Goal: Task Accomplishment & Management: Complete application form

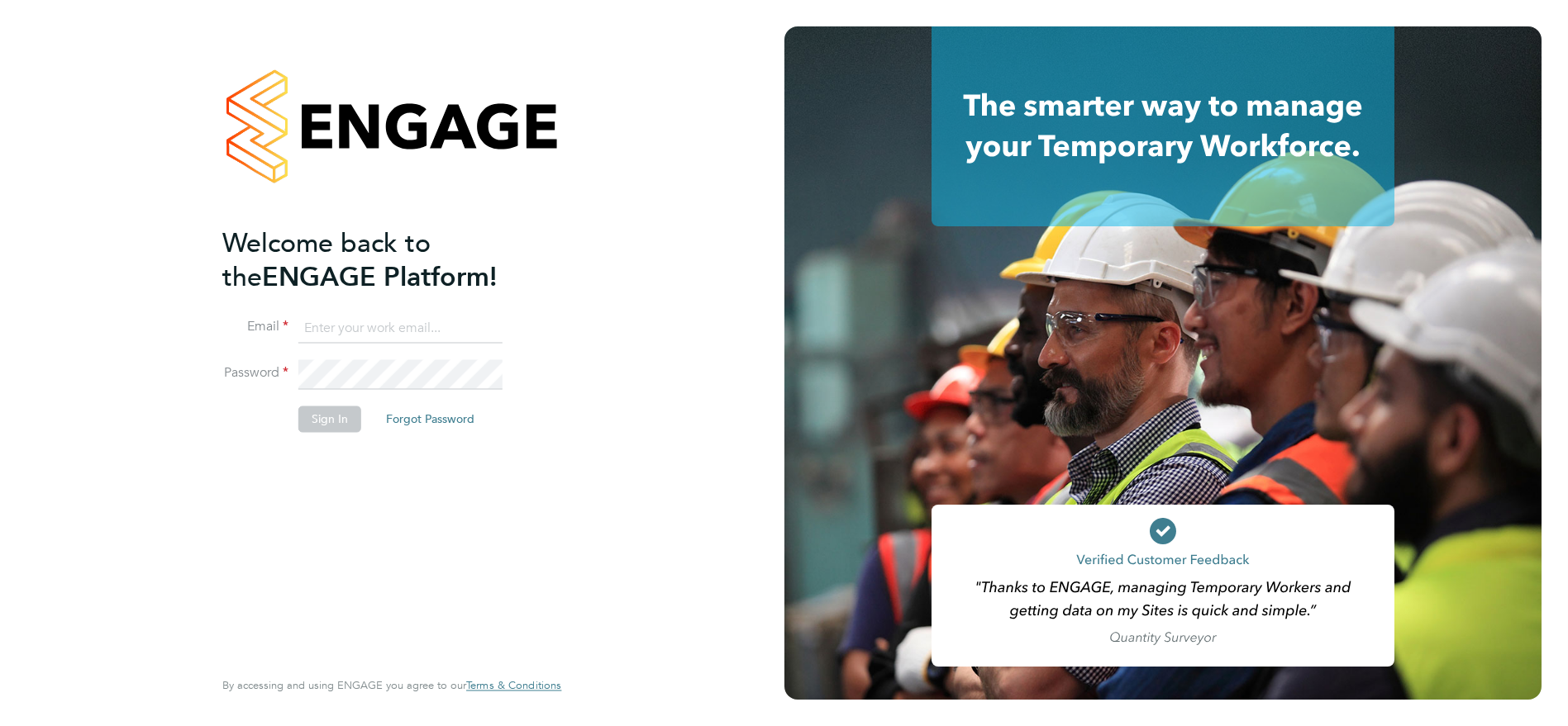
type input "sthomas@spheresolutions.co.uk"
click at [333, 419] on button "Sign In" at bounding box center [329, 420] width 63 height 27
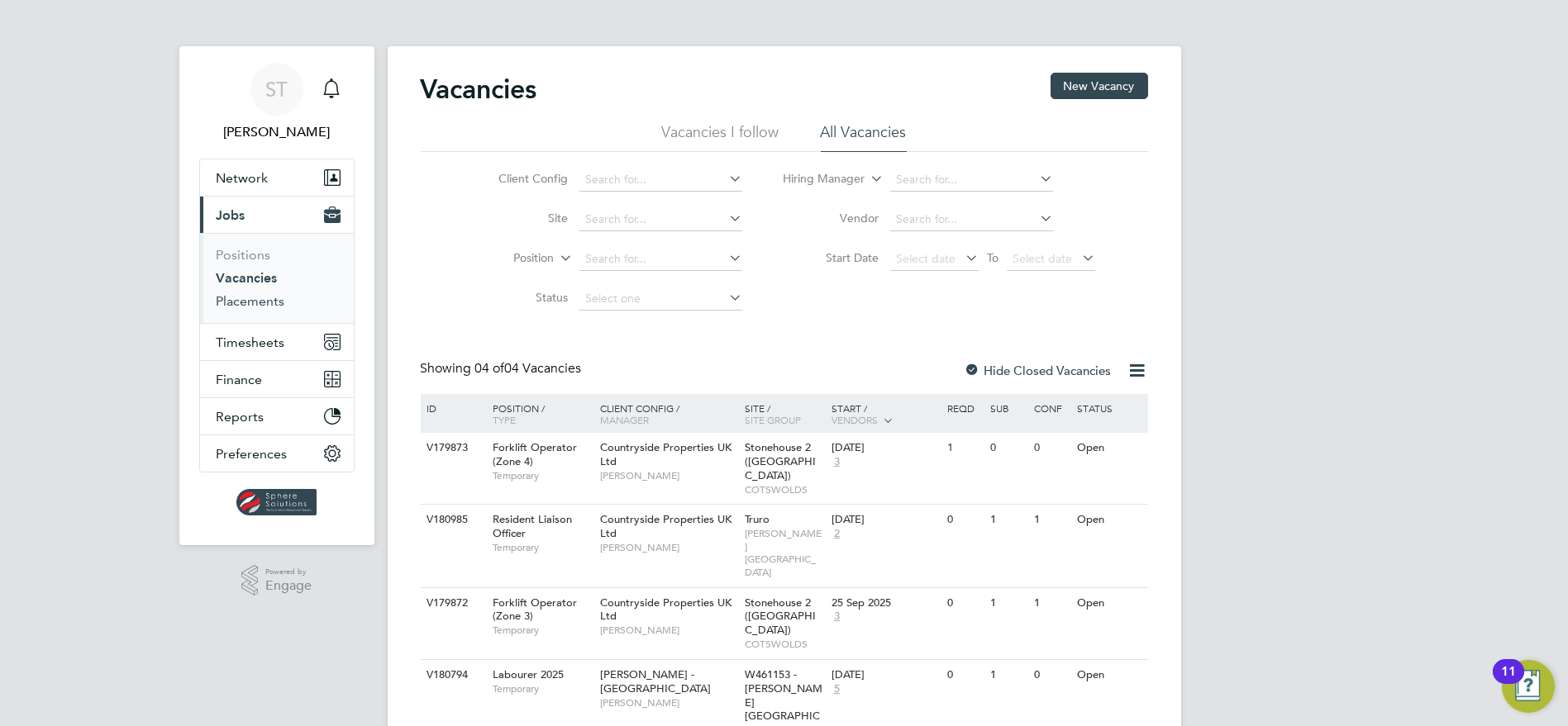
click at [266, 306] on link "Placements" at bounding box center [251, 301] width 69 height 16
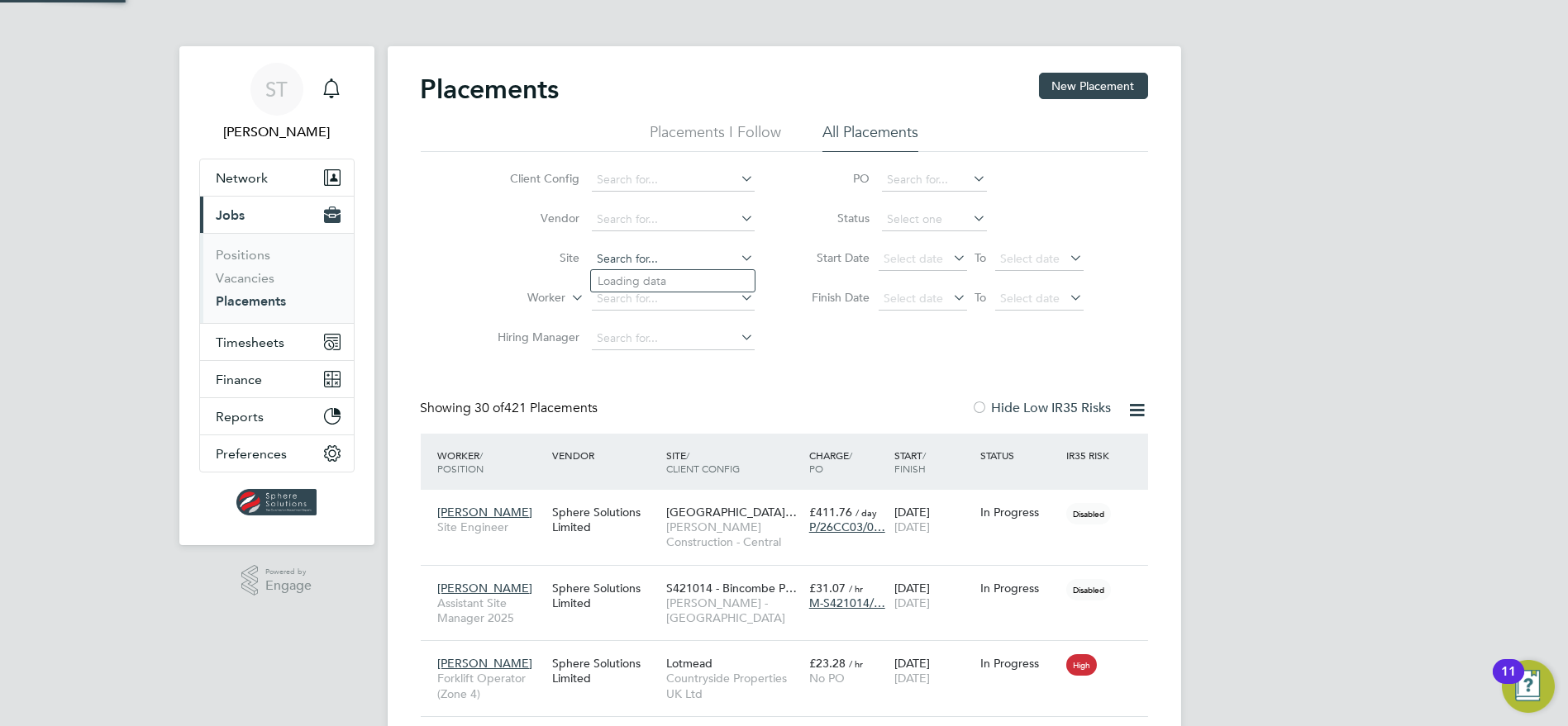
click at [668, 268] on input at bounding box center [673, 260] width 162 height 23
type input "shaun"
drag, startPoint x: 635, startPoint y: 262, endPoint x: 434, endPoint y: 249, distance: 201.4
click at [434, 249] on div "Client Config Vendor Site shaun Worker Hiring Manager PO Status Start Date Sele…" at bounding box center [784, 255] width 727 height 207
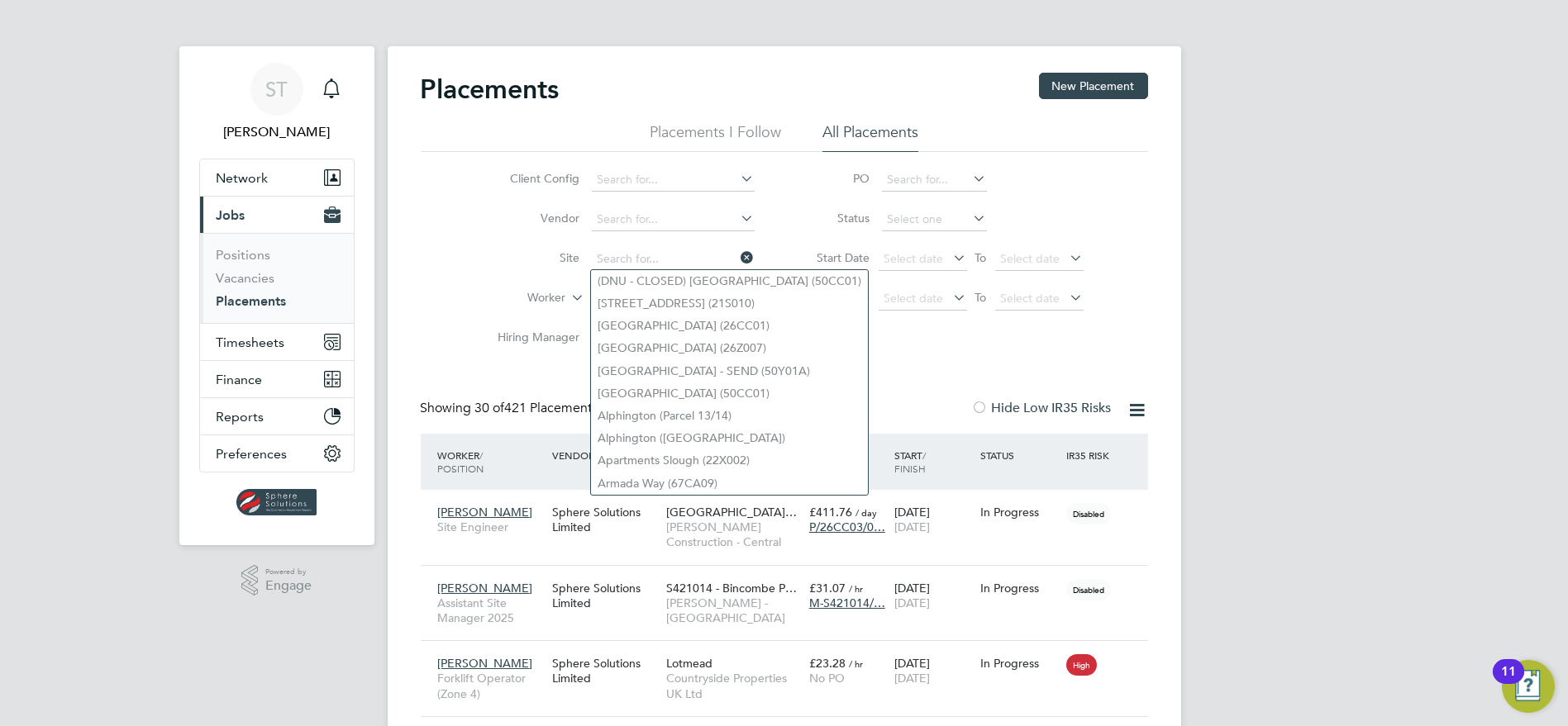
click at [496, 300] on label "Worker" at bounding box center [518, 298] width 95 height 17
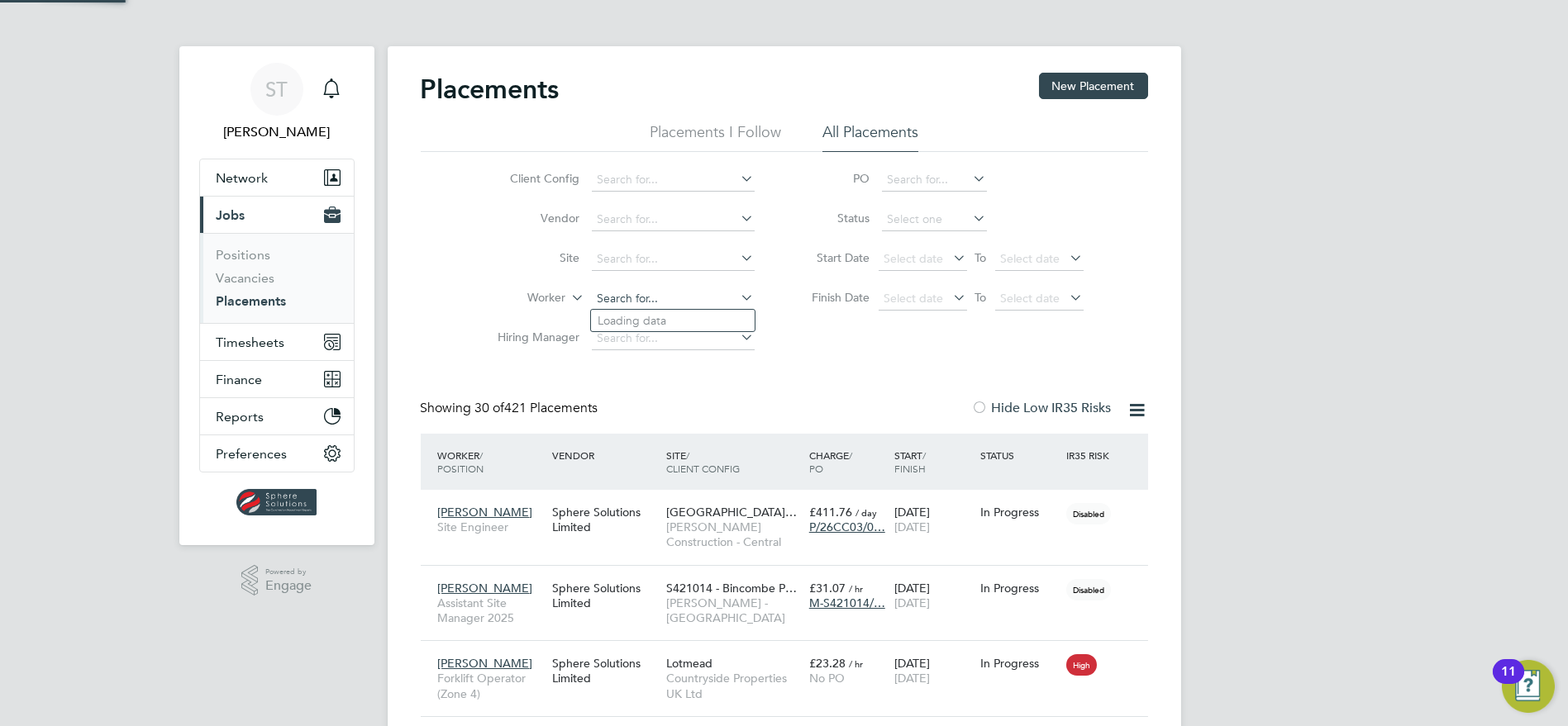
click at [645, 301] on input at bounding box center [673, 299] width 162 height 23
click at [649, 367] on li "Shaun Marais" at bounding box center [673, 365] width 163 height 23
type input "Shaun Marais"
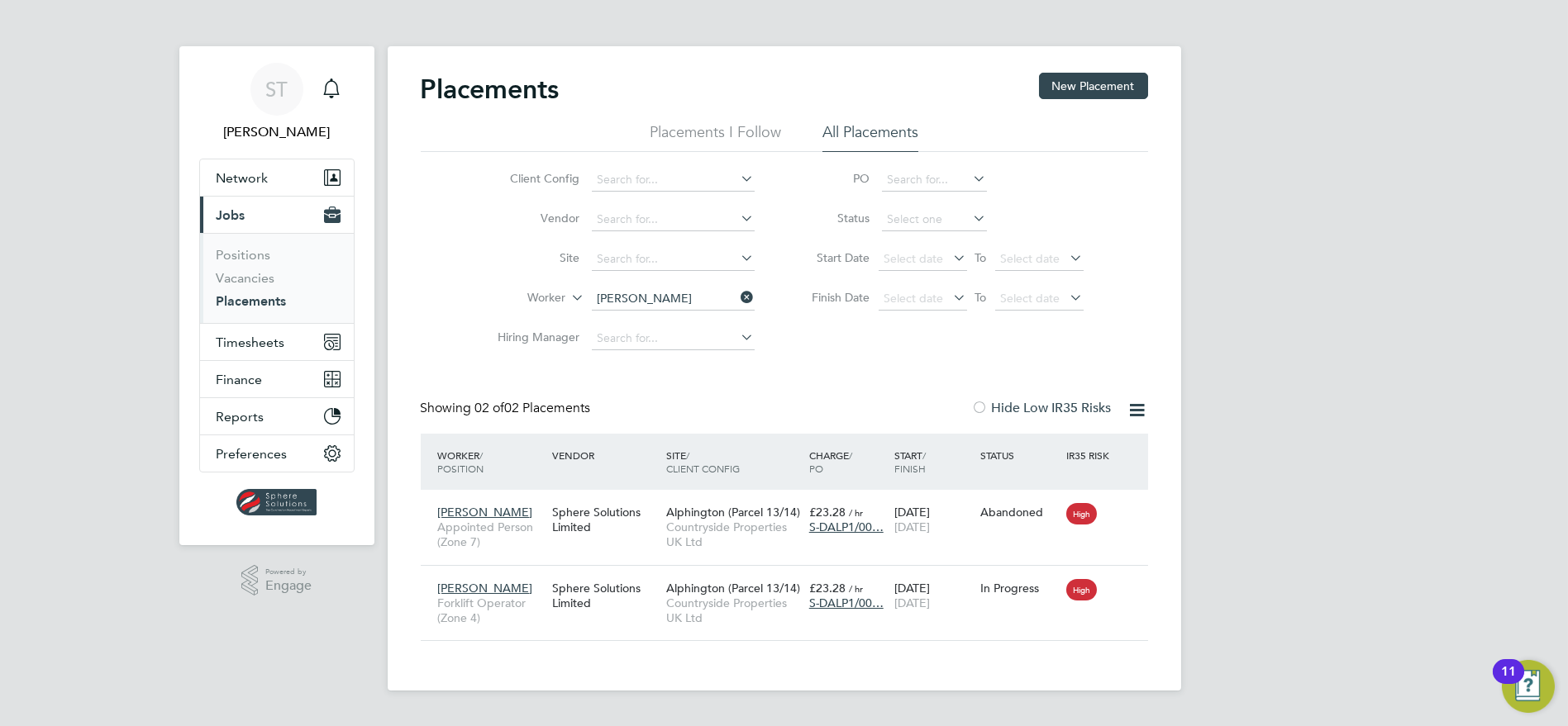
click at [738, 295] on icon at bounding box center [738, 297] width 0 height 23
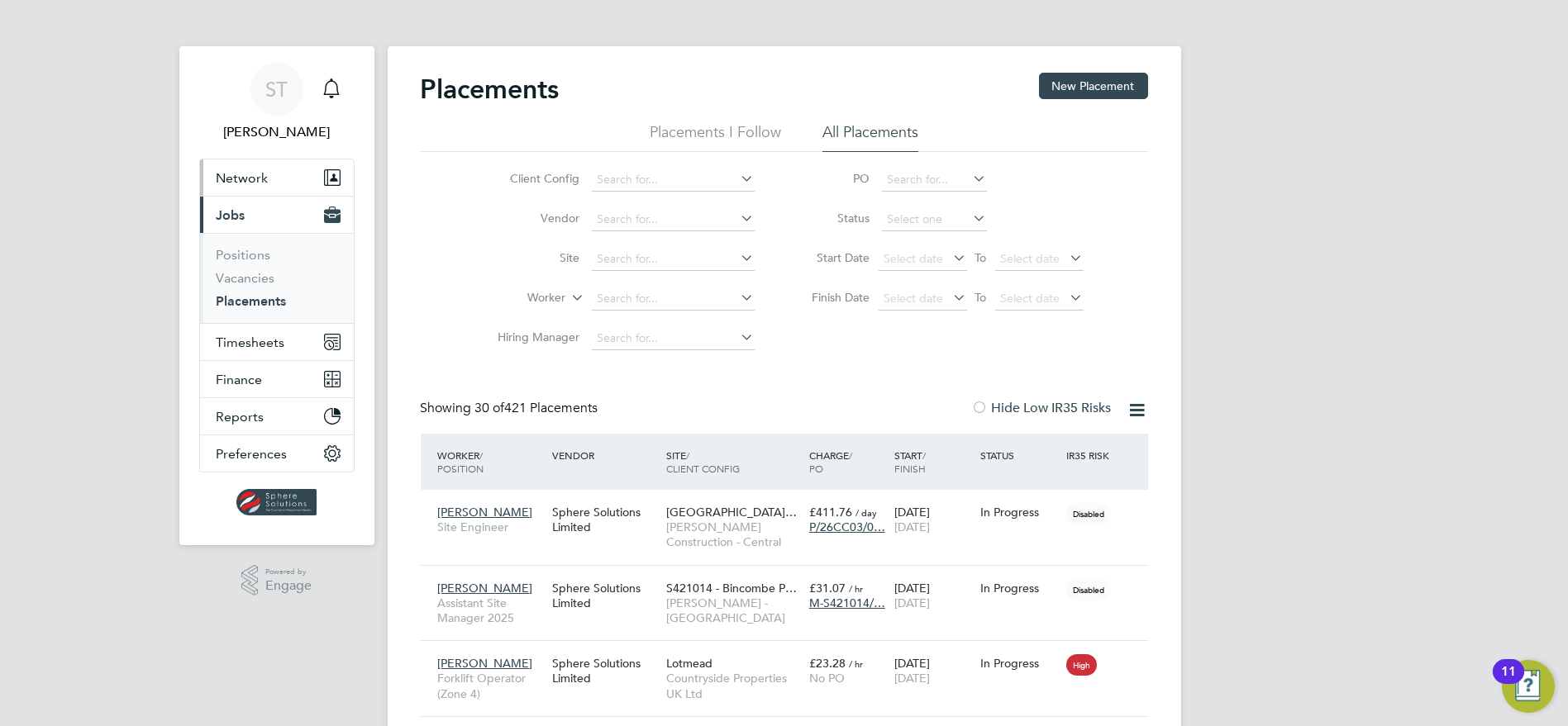
click at [261, 178] on span "Network" at bounding box center [243, 178] width 52 height 16
click at [248, 341] on span "Timesheets" at bounding box center [251, 342] width 69 height 16
click at [240, 342] on span "Timesheets" at bounding box center [251, 342] width 69 height 16
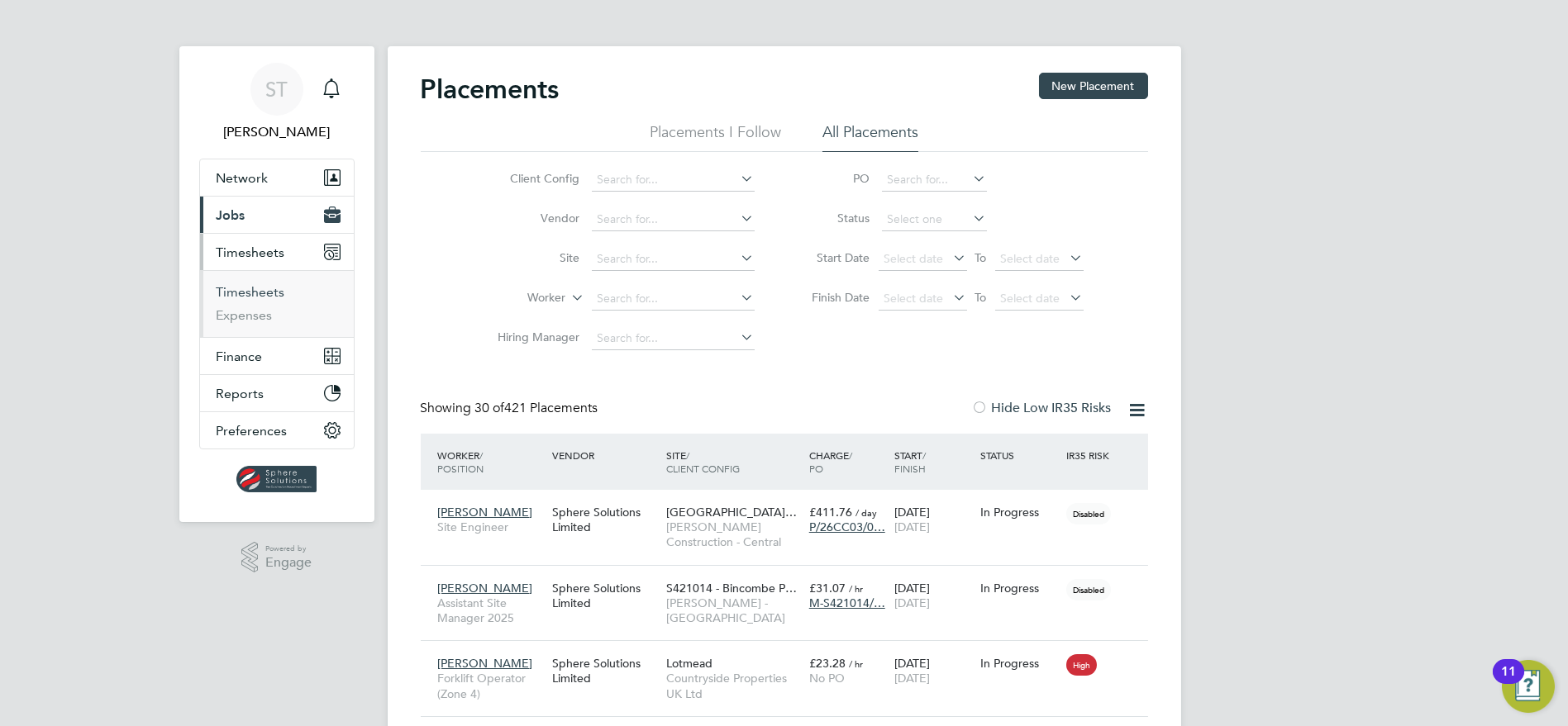
click at [255, 296] on link "Timesheets" at bounding box center [251, 291] width 69 height 16
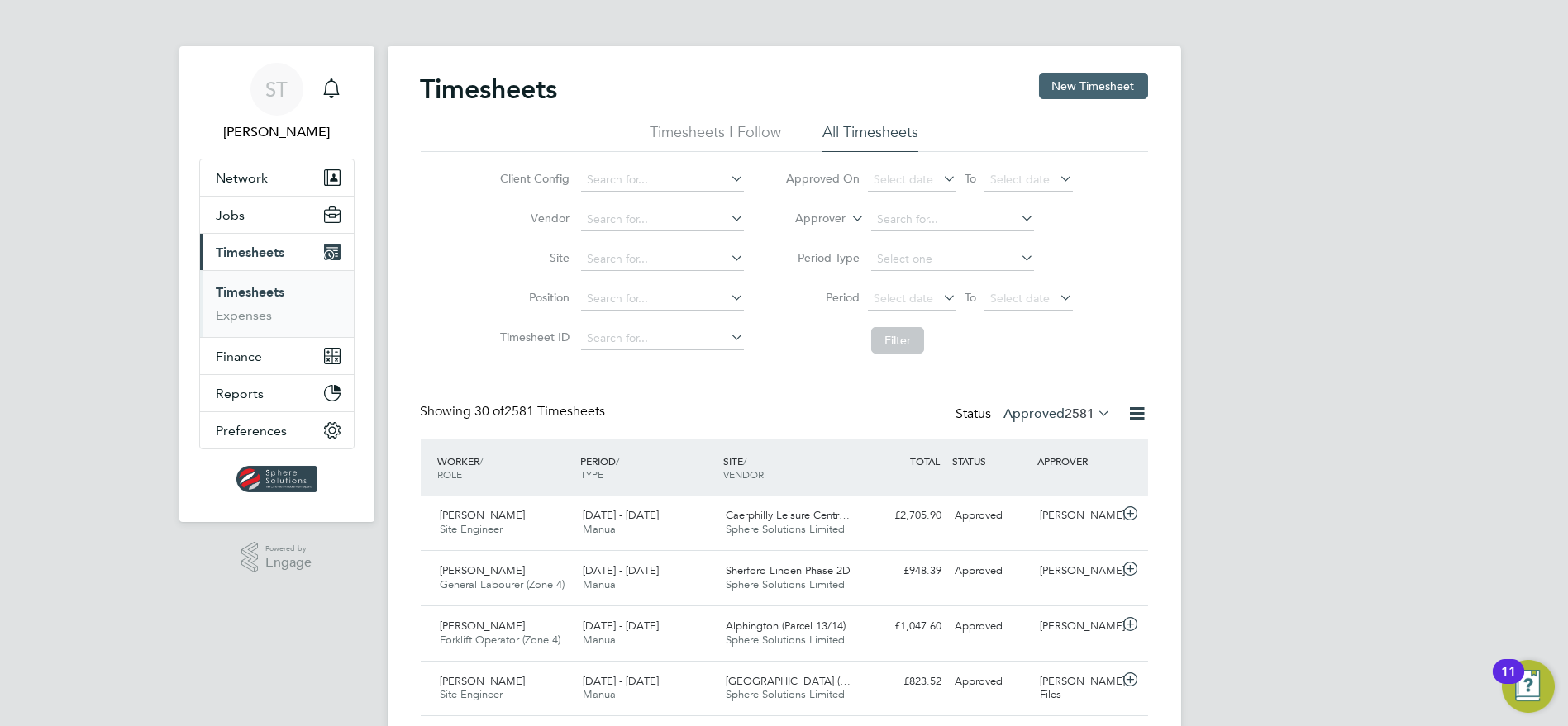
click at [1097, 87] on button "New Timesheet" at bounding box center [1093, 86] width 109 height 27
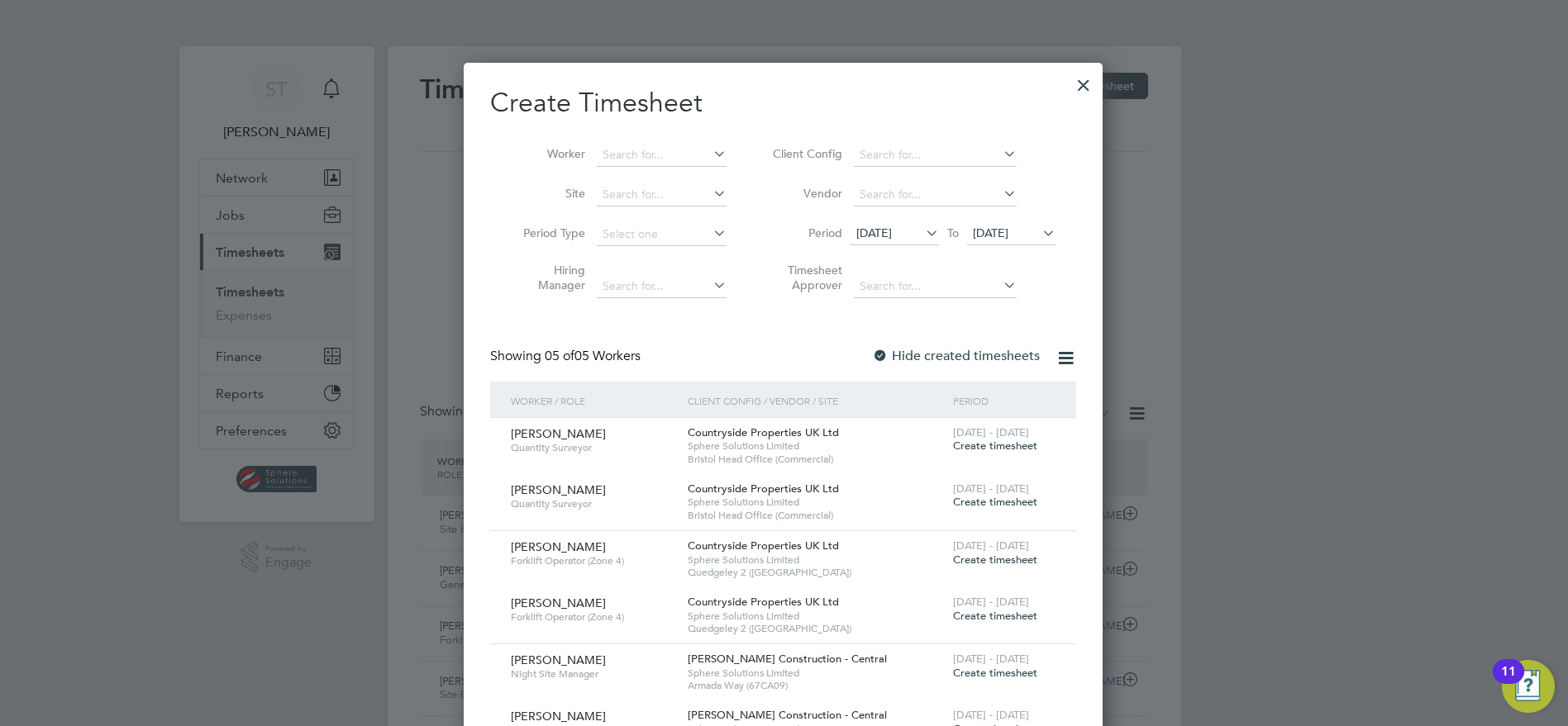
click at [1039, 227] on icon at bounding box center [1039, 233] width 0 height 23
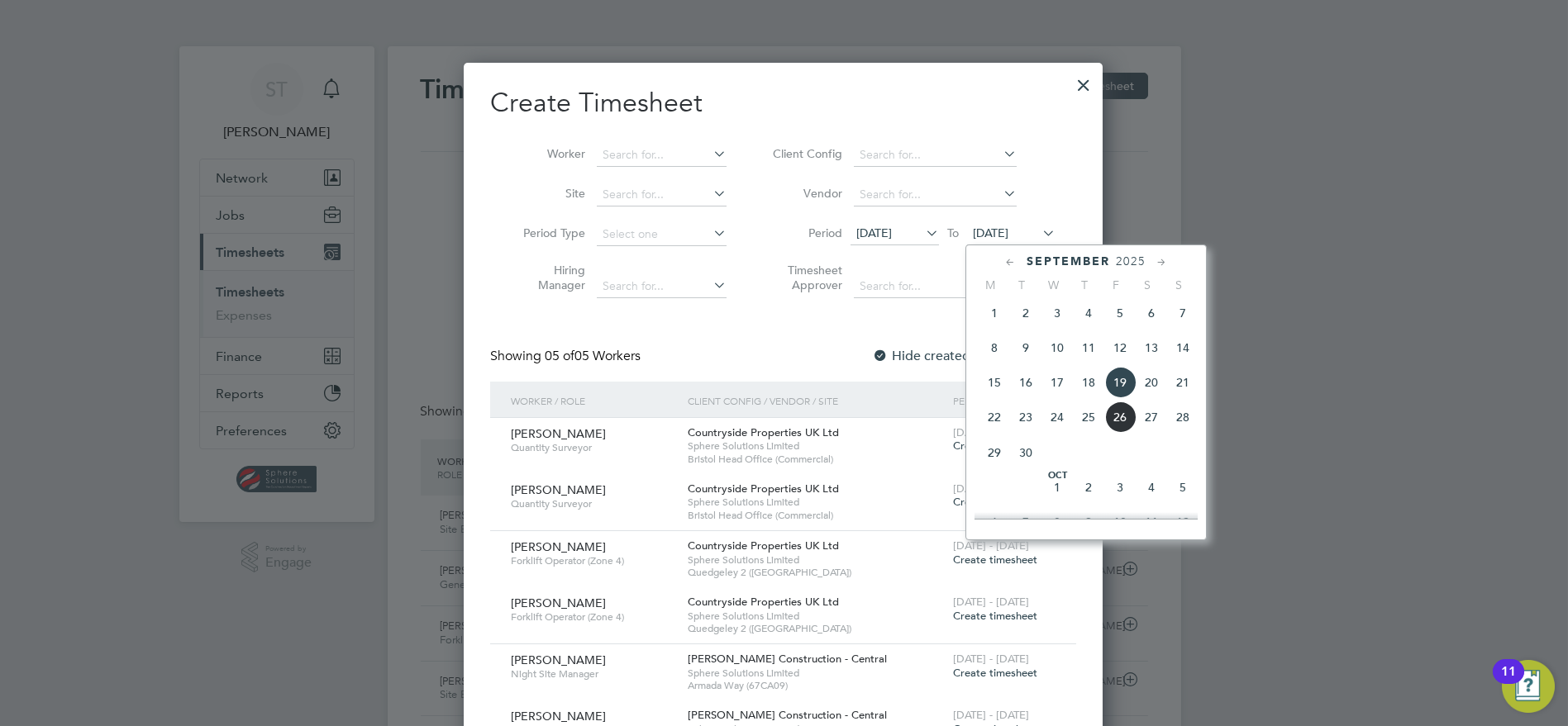
click at [1122, 421] on span "26" at bounding box center [1119, 417] width 31 height 31
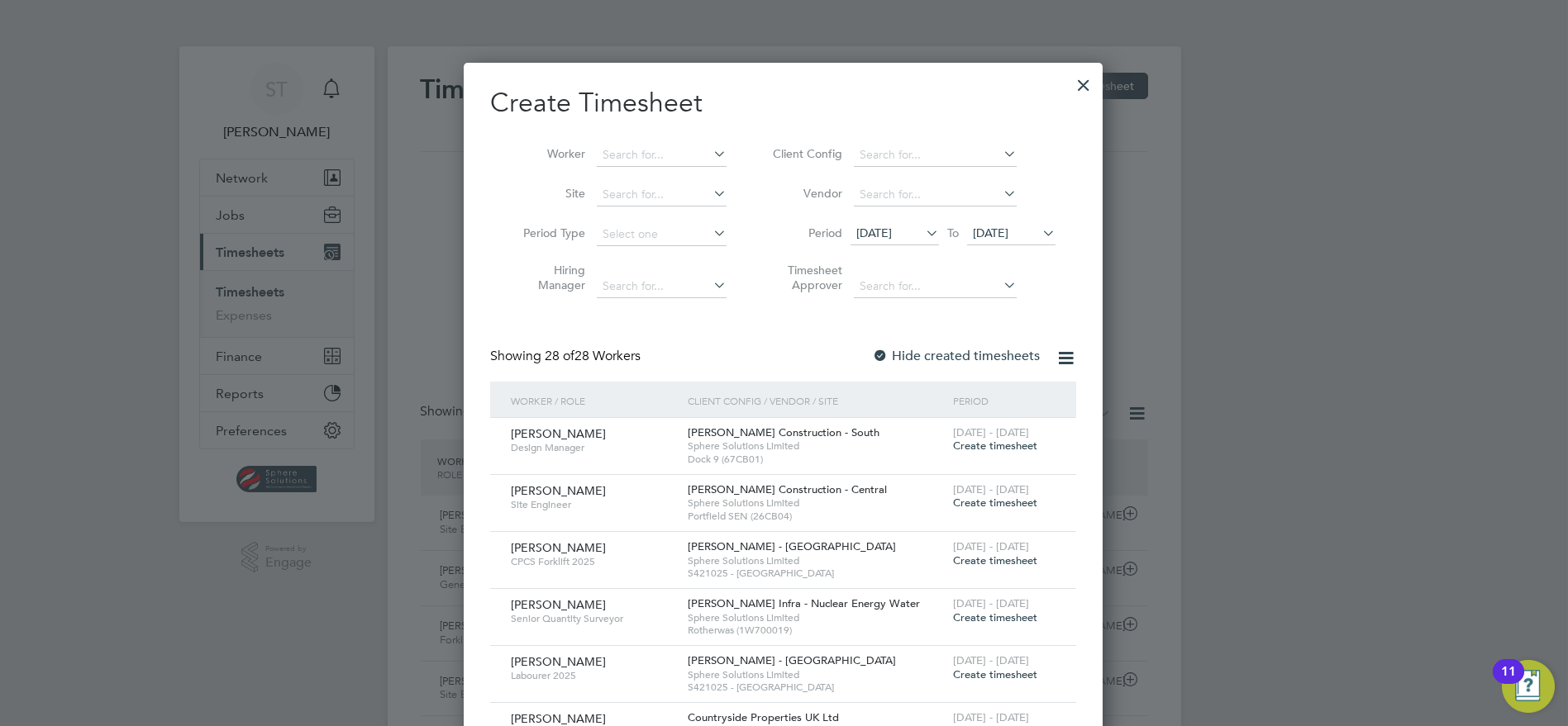
click at [1018, 554] on span "Create timesheet" at bounding box center [995, 560] width 85 height 14
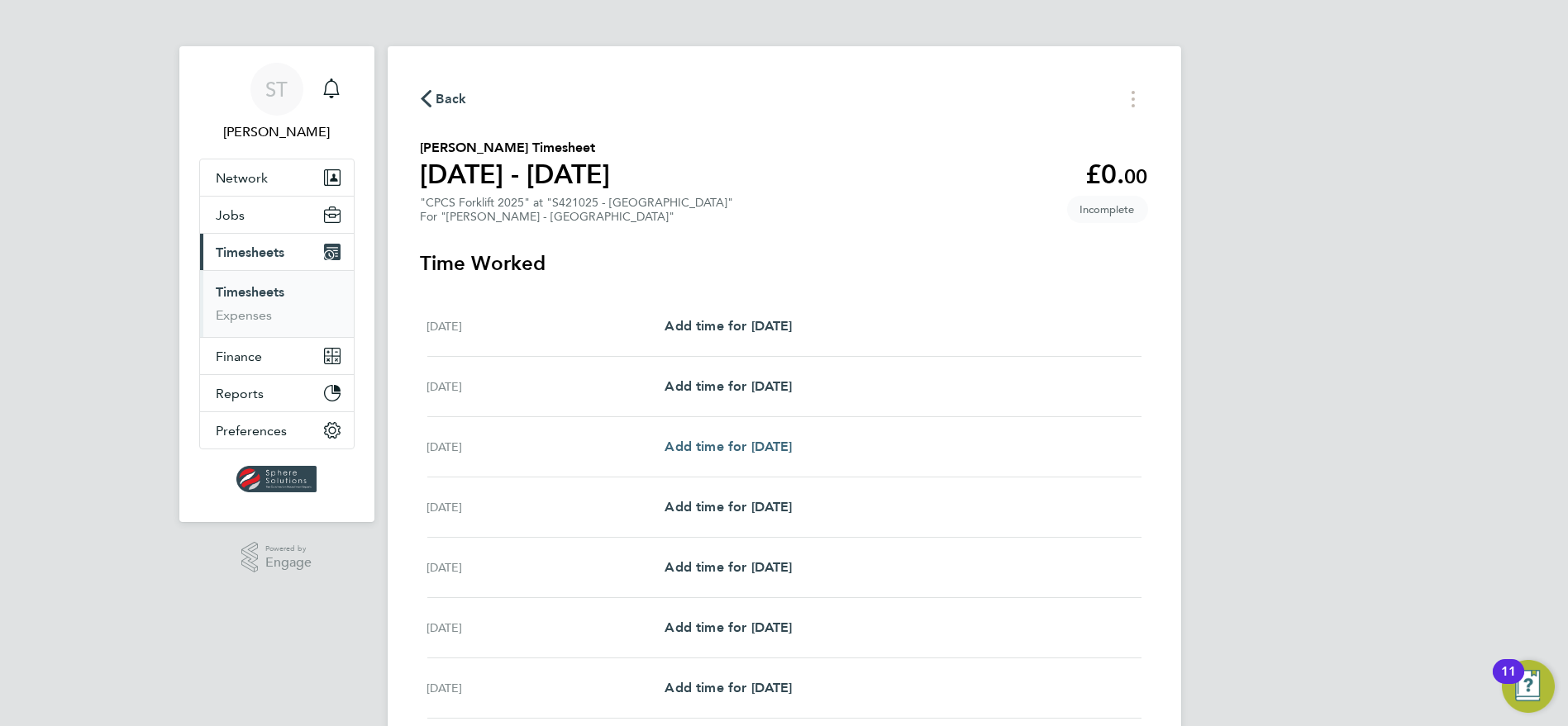
click at [738, 449] on span "Add time for Mon 22 Sep" at bounding box center [728, 446] width 127 height 16
select select "30"
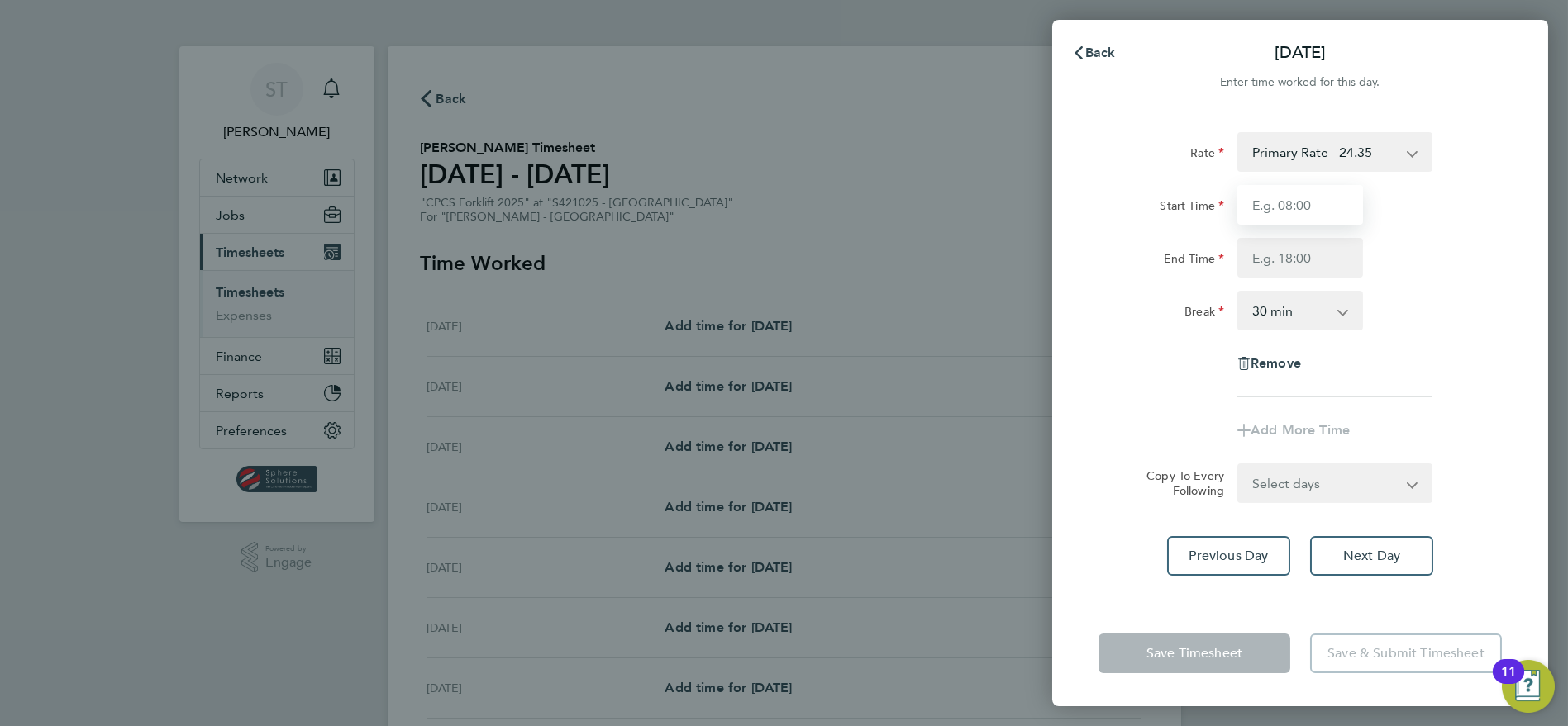
click at [1306, 219] on input "Start Time" at bounding box center [1300, 204] width 126 height 39
type input "07:00"
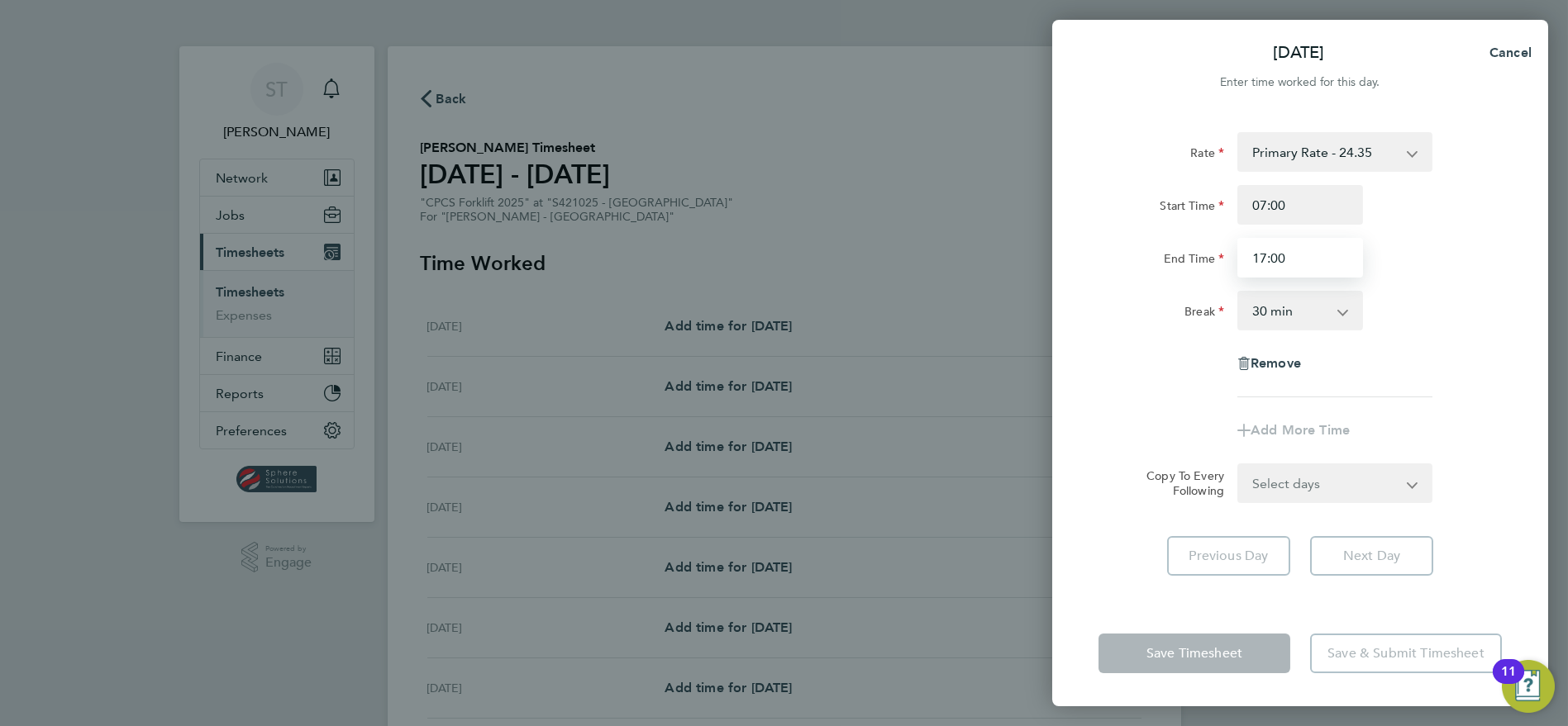
type input "17:00"
click at [1316, 491] on select "Select days Day Tuesday Wednesday Thursday Friday" at bounding box center [1325, 483] width 173 height 36
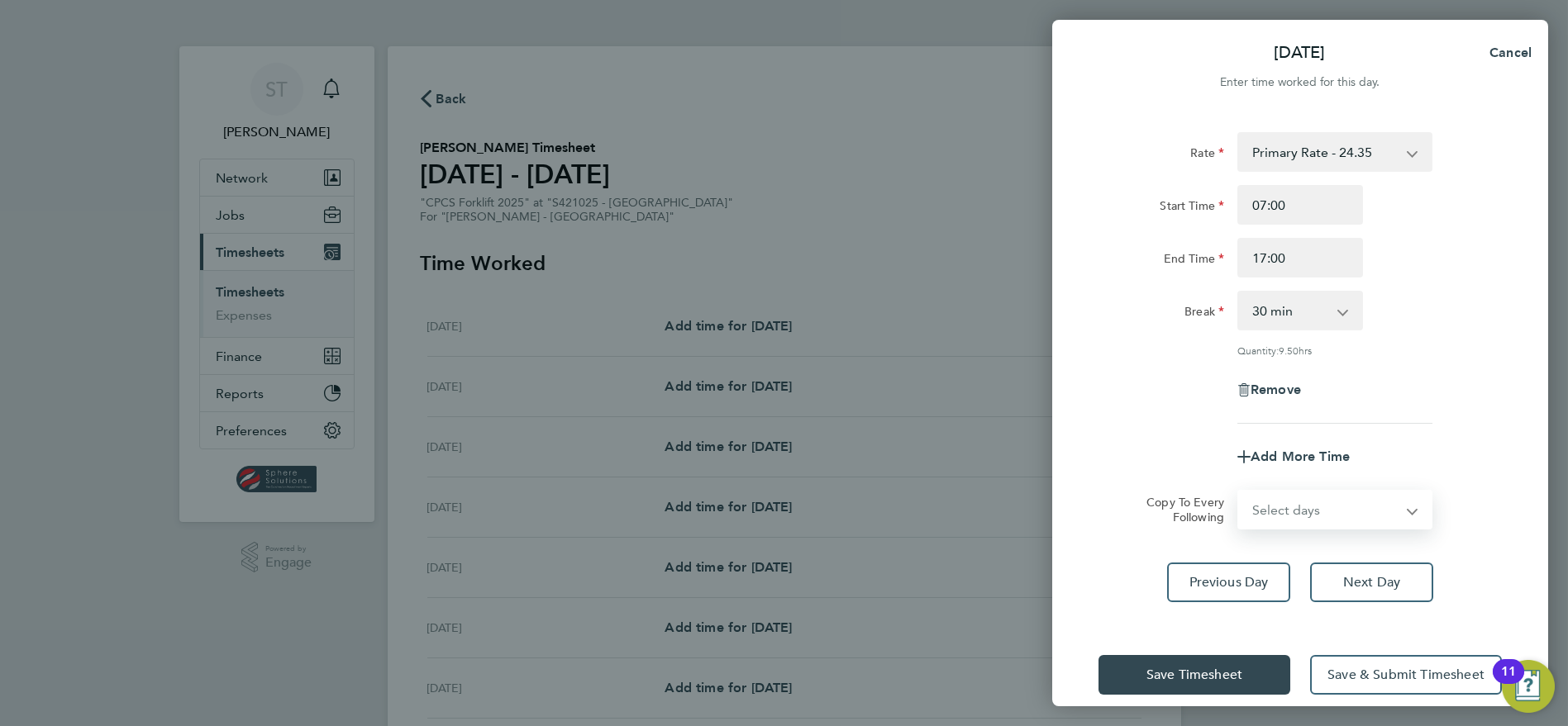
select select "THU"
click at [1239, 492] on select "Select days Day Tuesday Wednesday Thursday Friday" at bounding box center [1325, 509] width 173 height 36
select select "2025-09-26"
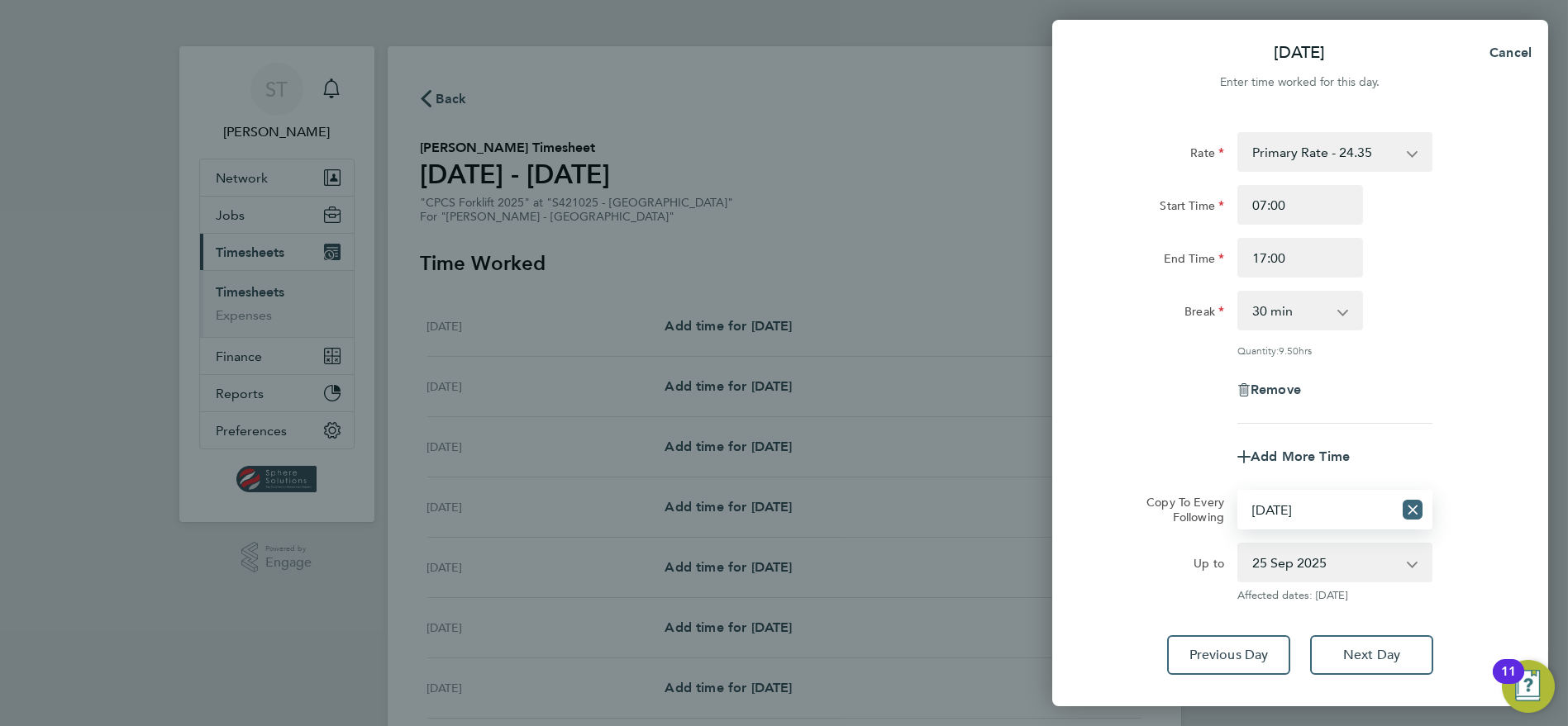
click at [1416, 506] on icon "Reset selection" at bounding box center [1413, 510] width 20 height 20
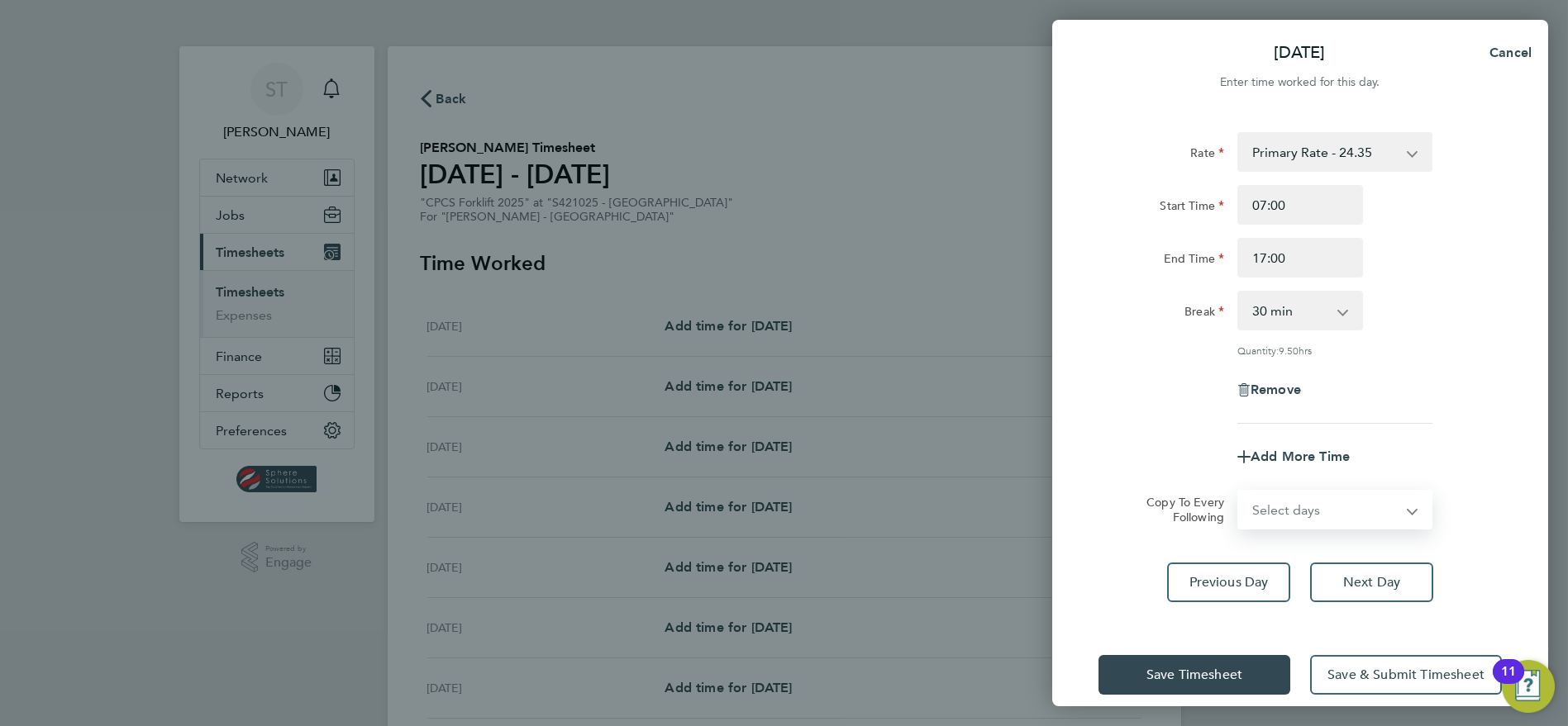
click at [1333, 510] on select "Select days Day Tuesday Wednesday Thursday Friday" at bounding box center [1325, 509] width 173 height 36
select select "DAY"
click at [1239, 492] on select "Select days Day Tuesday Wednesday Thursday Friday" at bounding box center [1325, 509] width 173 height 36
select select "2025-09-26"
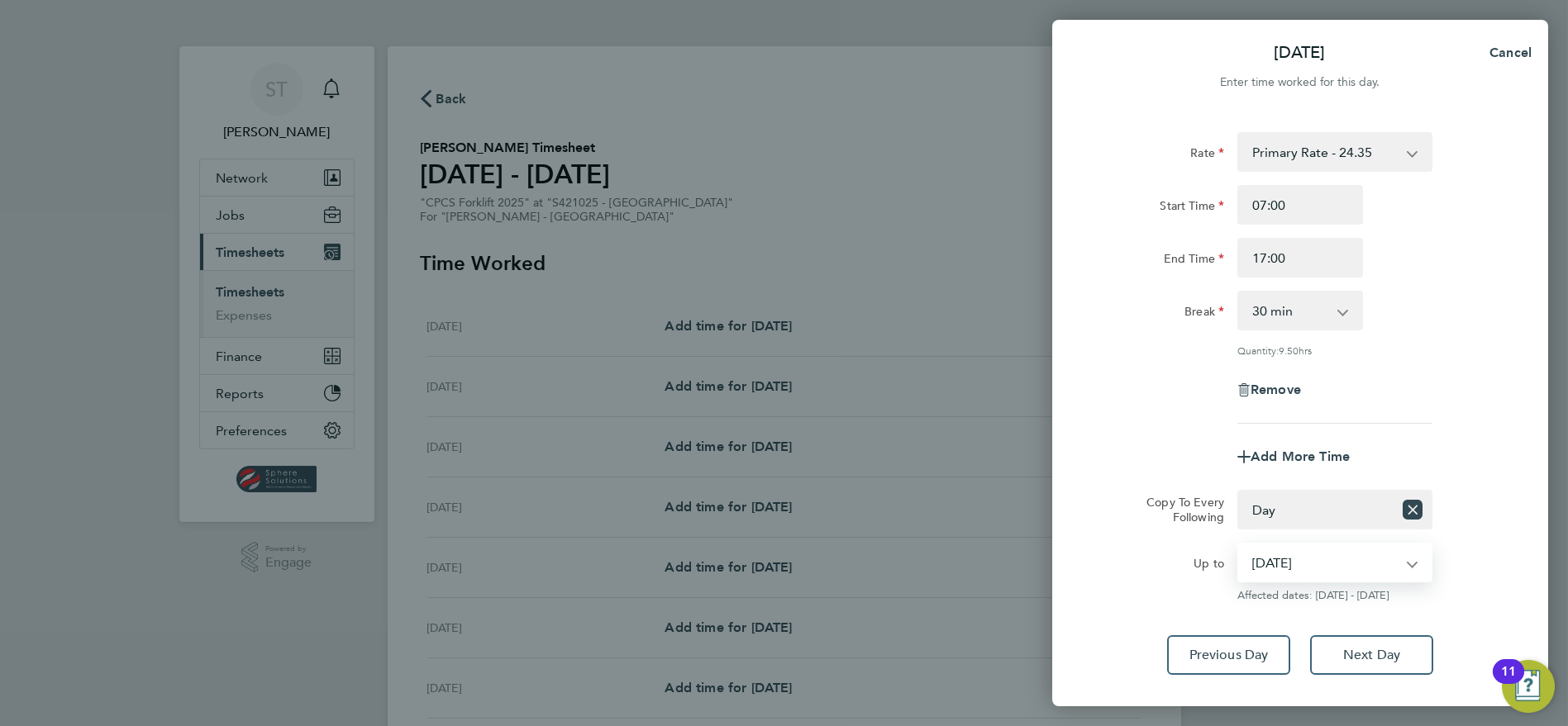
click at [1312, 565] on select "23 Sep 2025 24 Sep 2025 25 Sep 2025 26 Sep 2025" at bounding box center [1324, 562] width 172 height 36
click at [1239, 544] on select "23 Sep 2025 24 Sep 2025 25 Sep 2025 26 Sep 2025" at bounding box center [1324, 562] width 172 height 36
click at [1381, 657] on span "Next Day" at bounding box center [1372, 656] width 57 height 17
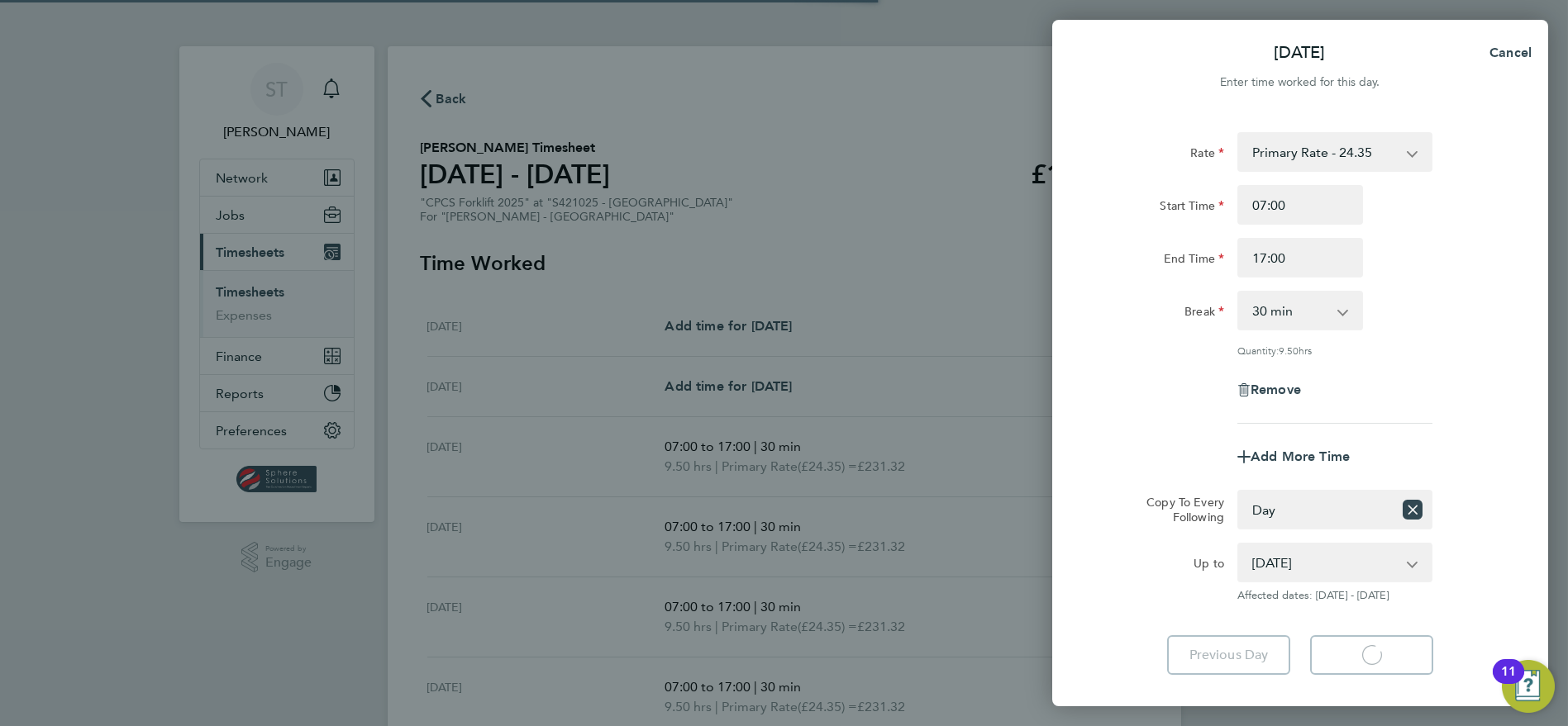
select select "30"
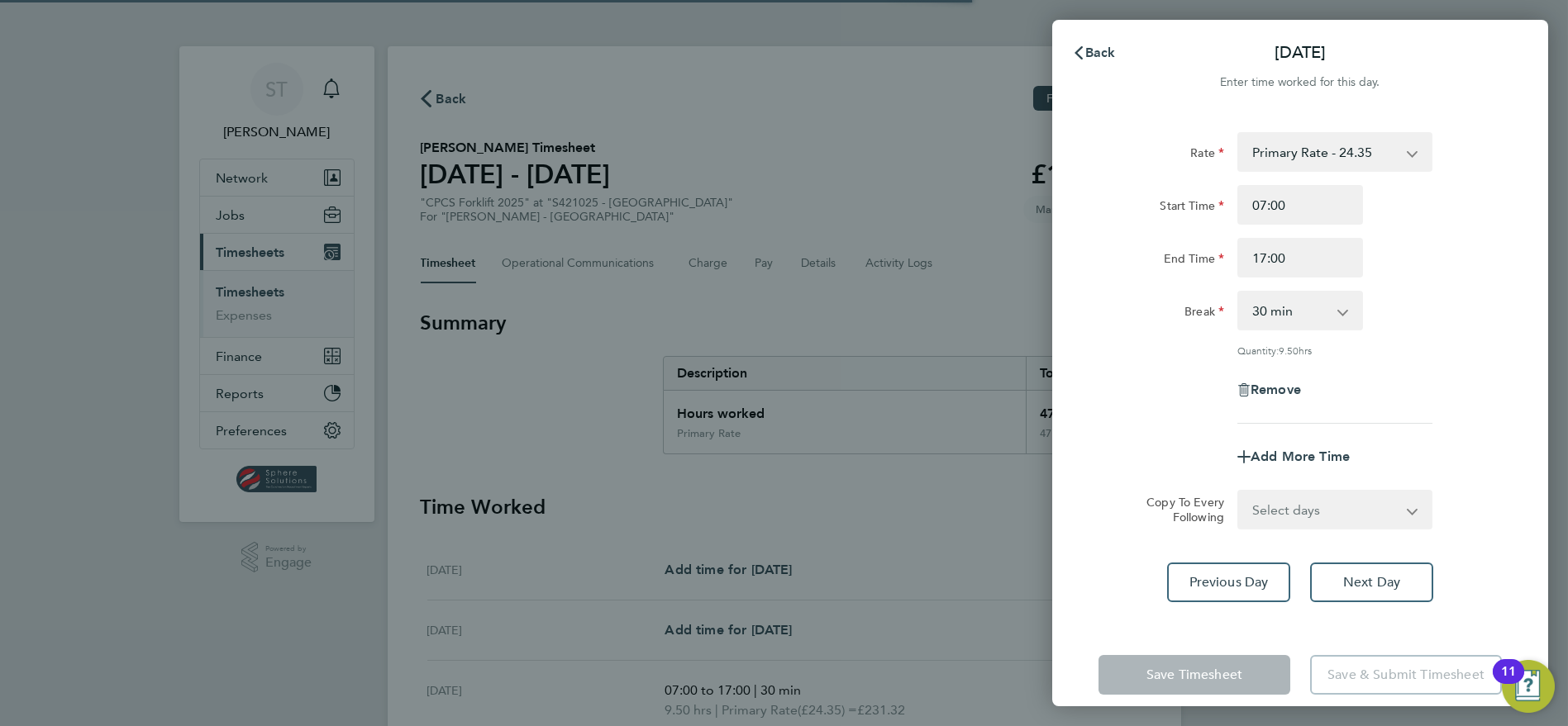
click at [1381, 657] on app-form-button "Save & Submit Timesheet" at bounding box center [1400, 675] width 202 height 39
click at [1381, 593] on button "Next Day" at bounding box center [1371, 582] width 123 height 39
select select "30"
click at [1381, 591] on button "Next Day" at bounding box center [1371, 582] width 123 height 39
select select "30"
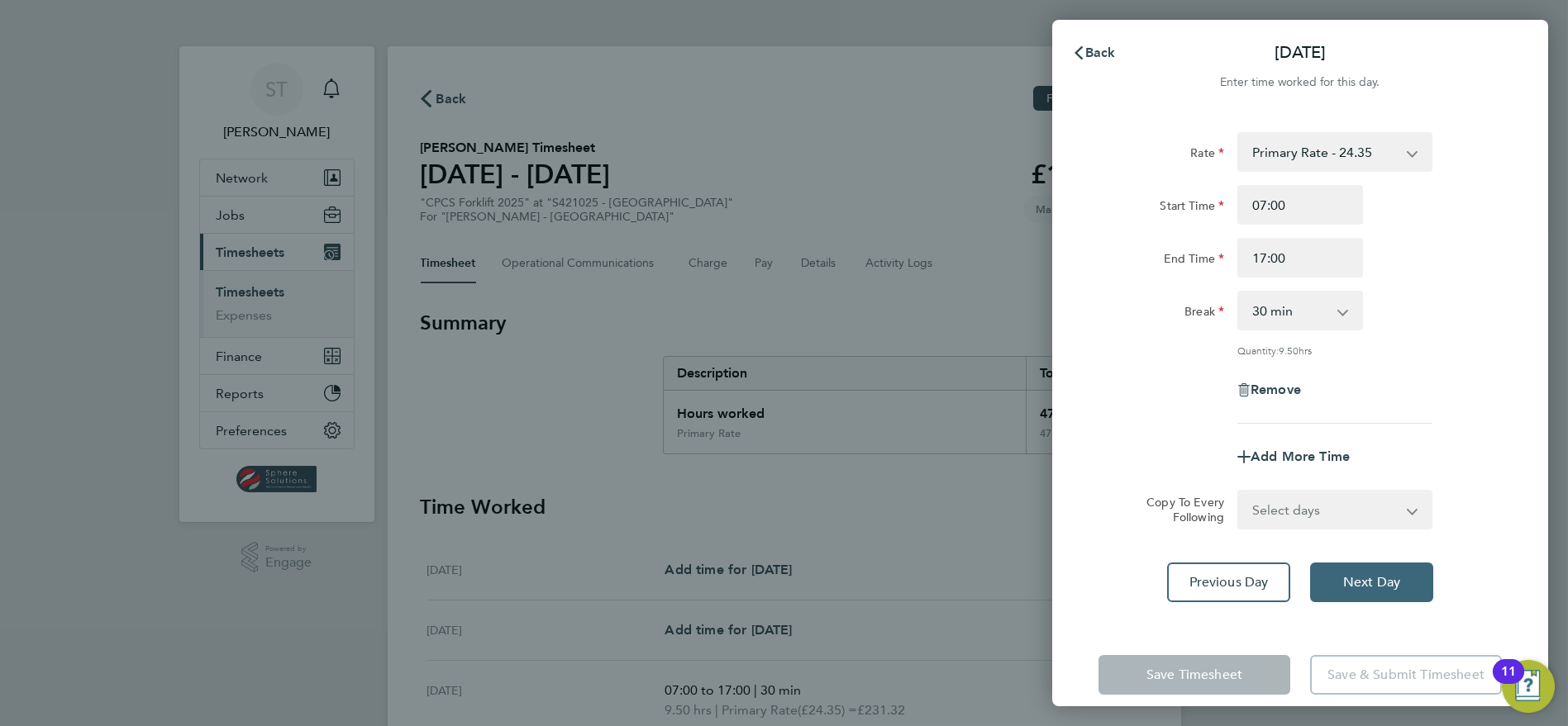
click at [1381, 591] on button "Next Day" at bounding box center [1371, 582] width 123 height 39
select select "30"
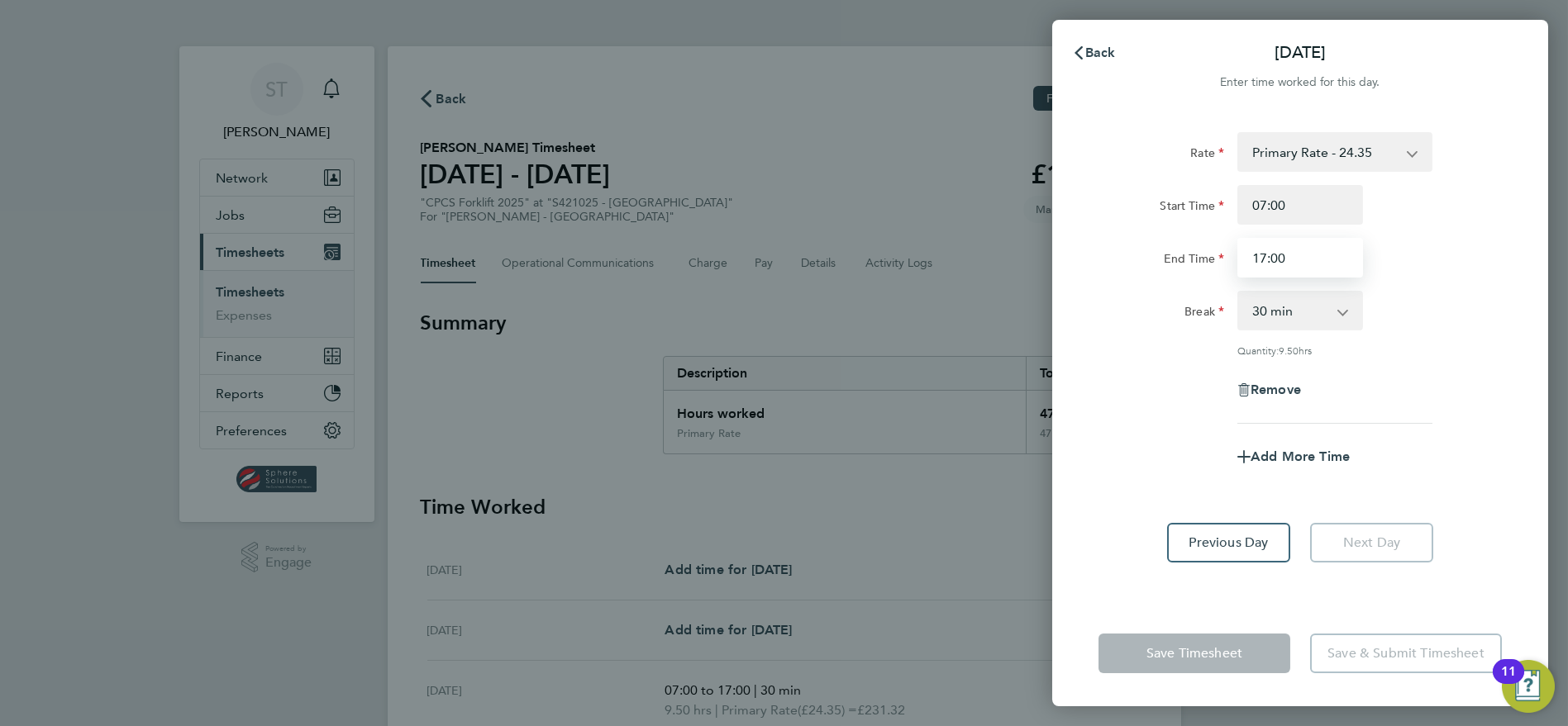
drag, startPoint x: 1294, startPoint y: 257, endPoint x: 1216, endPoint y: 254, distance: 78.1
click at [1218, 254] on div "End Time 17:00" at bounding box center [1300, 257] width 416 height 39
type input "08:00"
click at [1318, 324] on select "0 min 15 min 30 min 45 min 60 min 75 min 90 min" at bounding box center [1290, 310] width 102 height 36
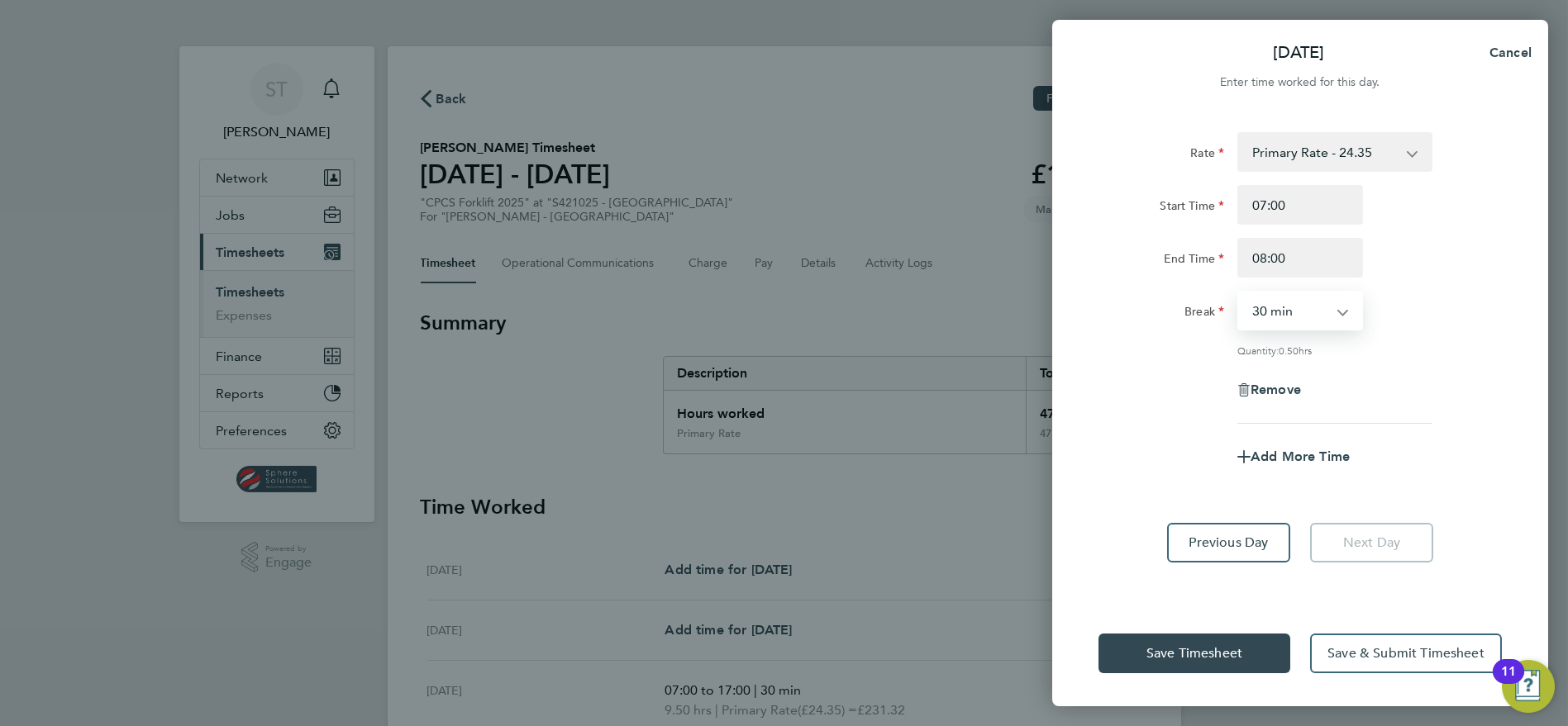
select select "0"
click at [1239, 292] on select "0 min 15 min 30 min 45 min" at bounding box center [1290, 310] width 102 height 36
click at [1274, 453] on span "Add More Time" at bounding box center [1300, 456] width 99 height 16
select select "null"
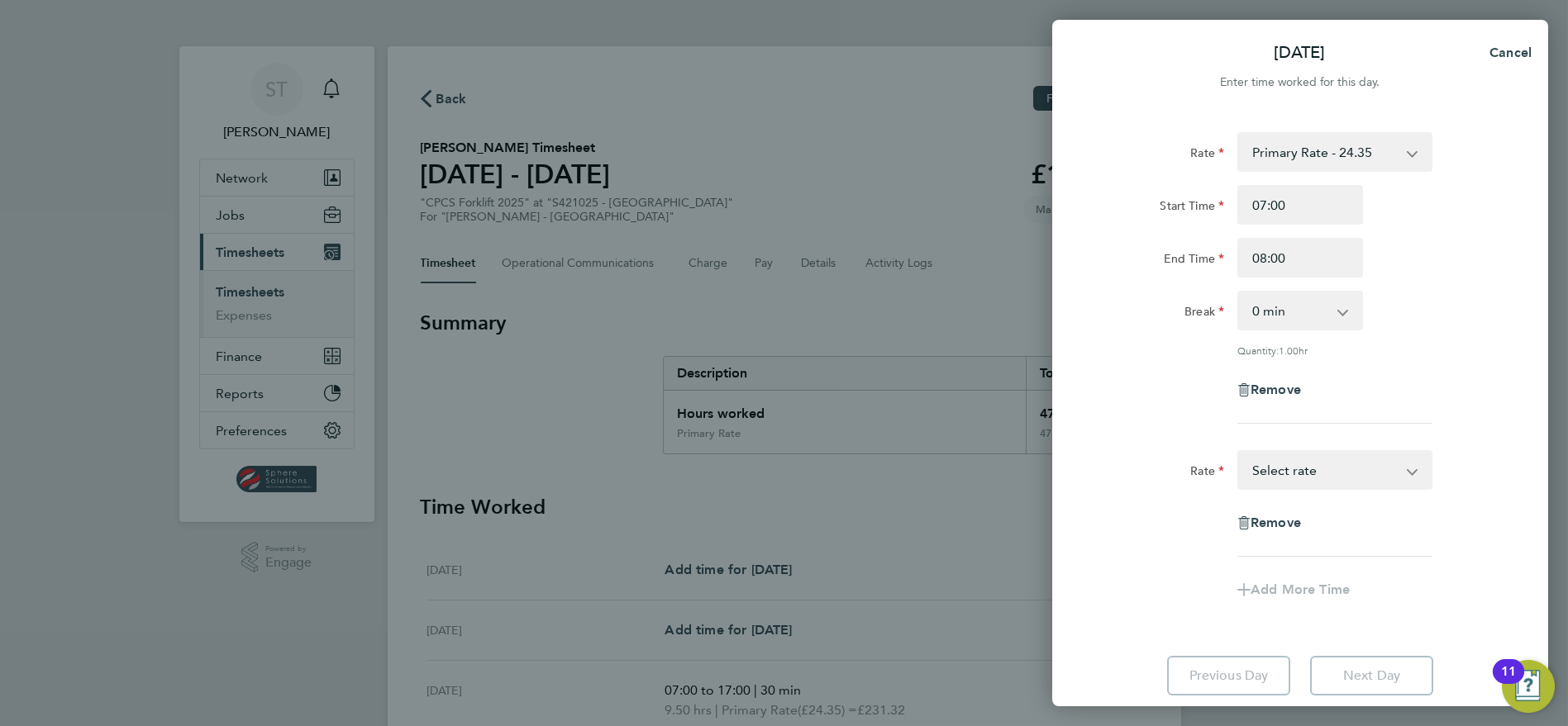
click at [1284, 474] on select "Primary Rate - 24.35 Overtime - 35.39 Overtime 2 - 46.43 Select rate" at bounding box center [1324, 470] width 172 height 36
select select "30"
click at [1282, 525] on input "Start Time" at bounding box center [1300, 523] width 126 height 39
type input "08:00"
click at [1284, 594] on input "End Time" at bounding box center [1300, 575] width 126 height 39
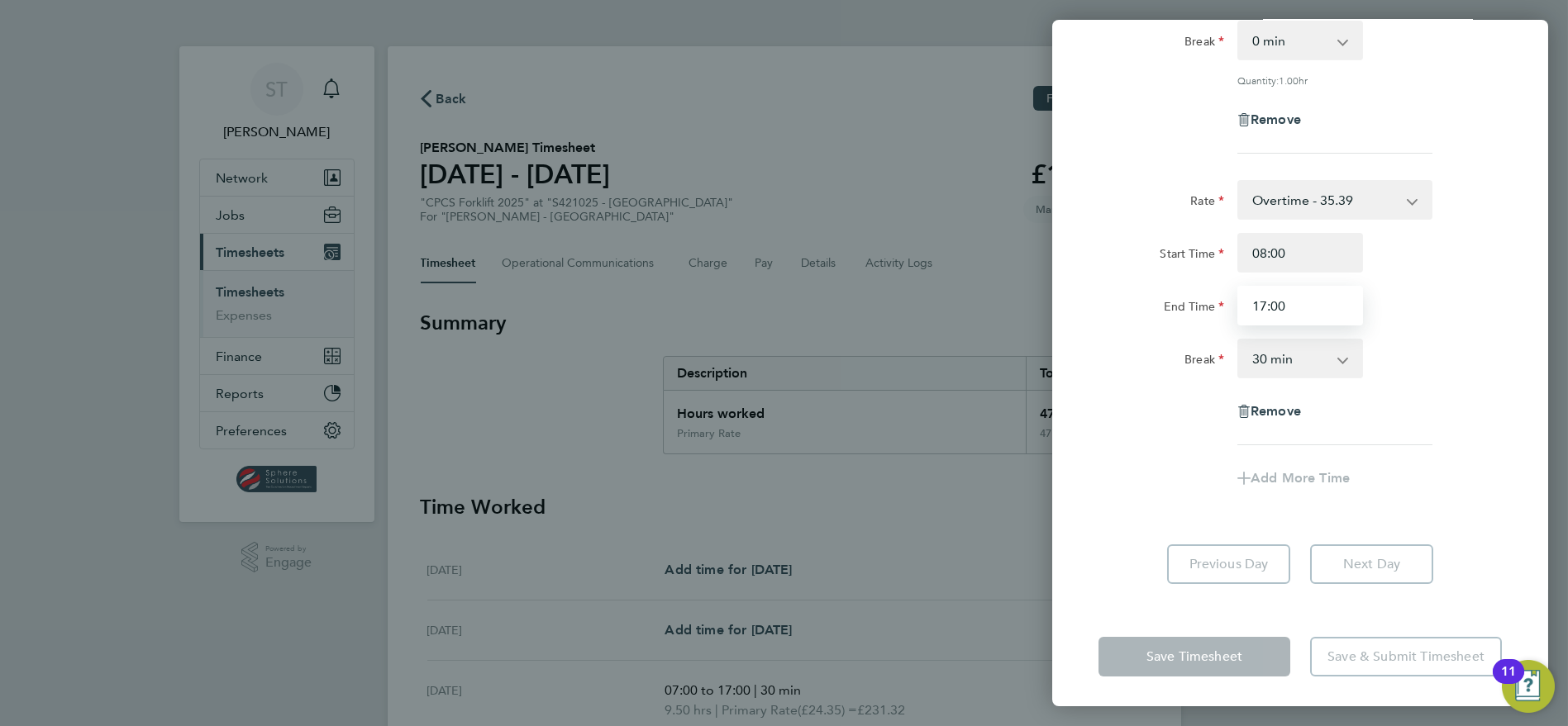
type input "17:00"
click at [1121, 445] on app-timesheet-line-form-group "Rate Overtime - 35.39 Primary Rate - 24.35 Overtime 2 - 46.43 Start Time 08:00 …" at bounding box center [1300, 339] width 404 height 318
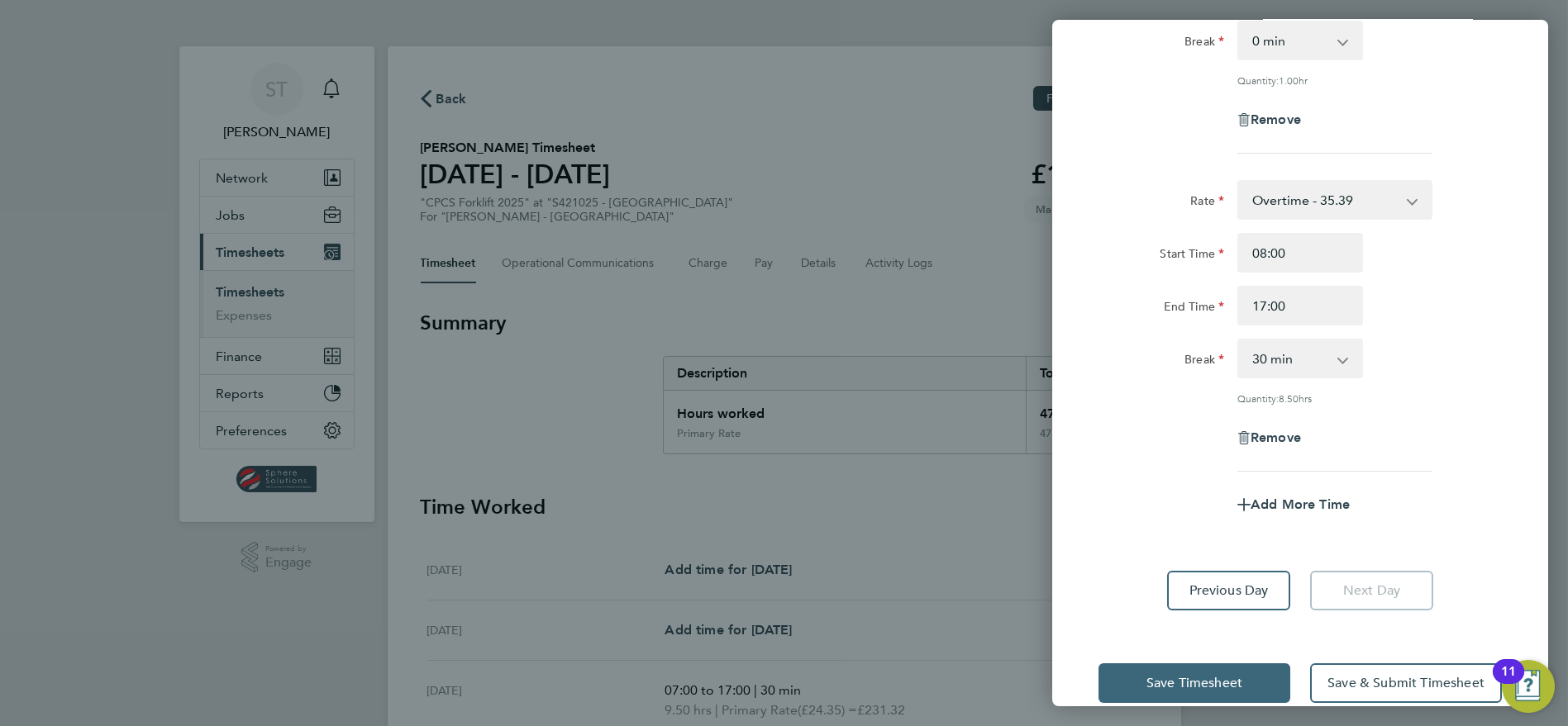
click at [1201, 675] on span "Save Timesheet" at bounding box center [1194, 683] width 95 height 17
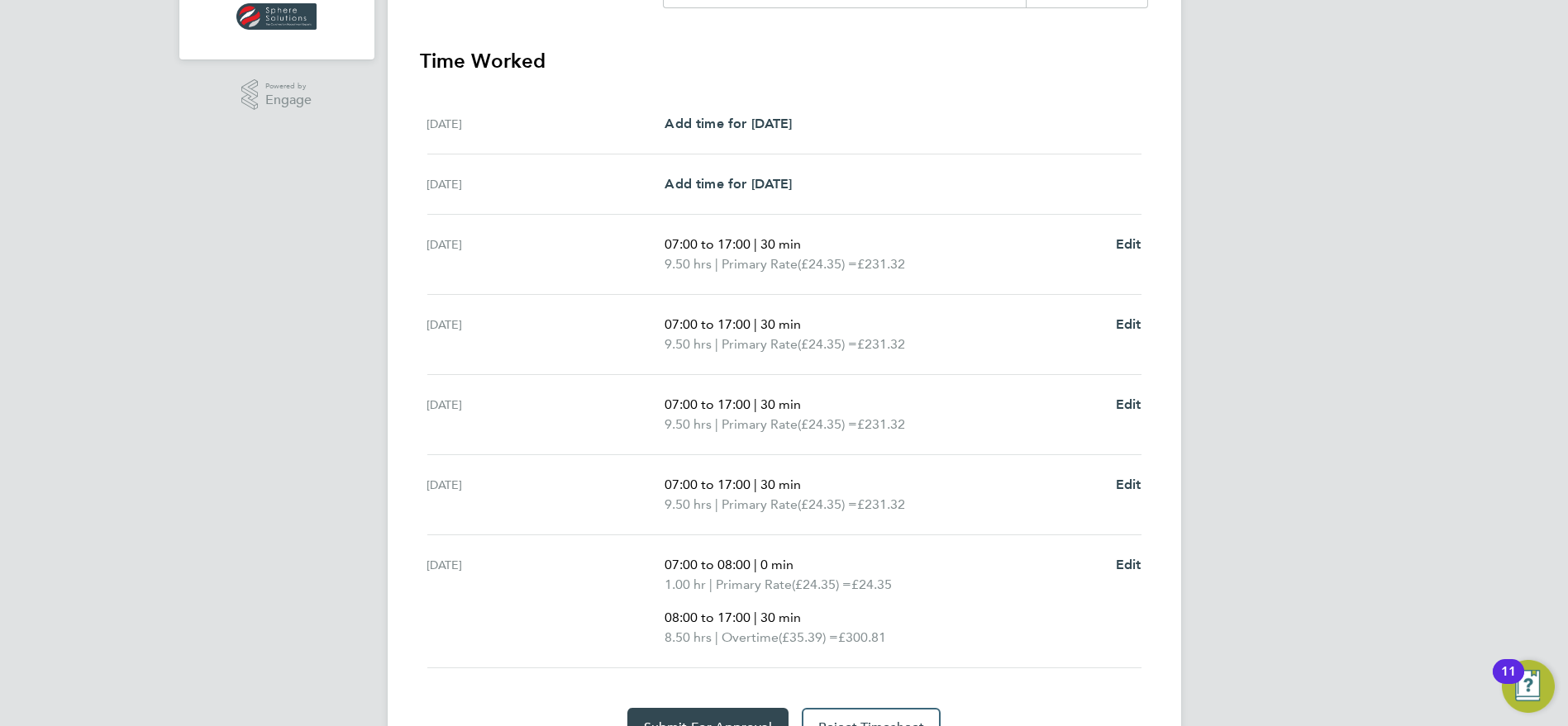
scroll to position [547, 0]
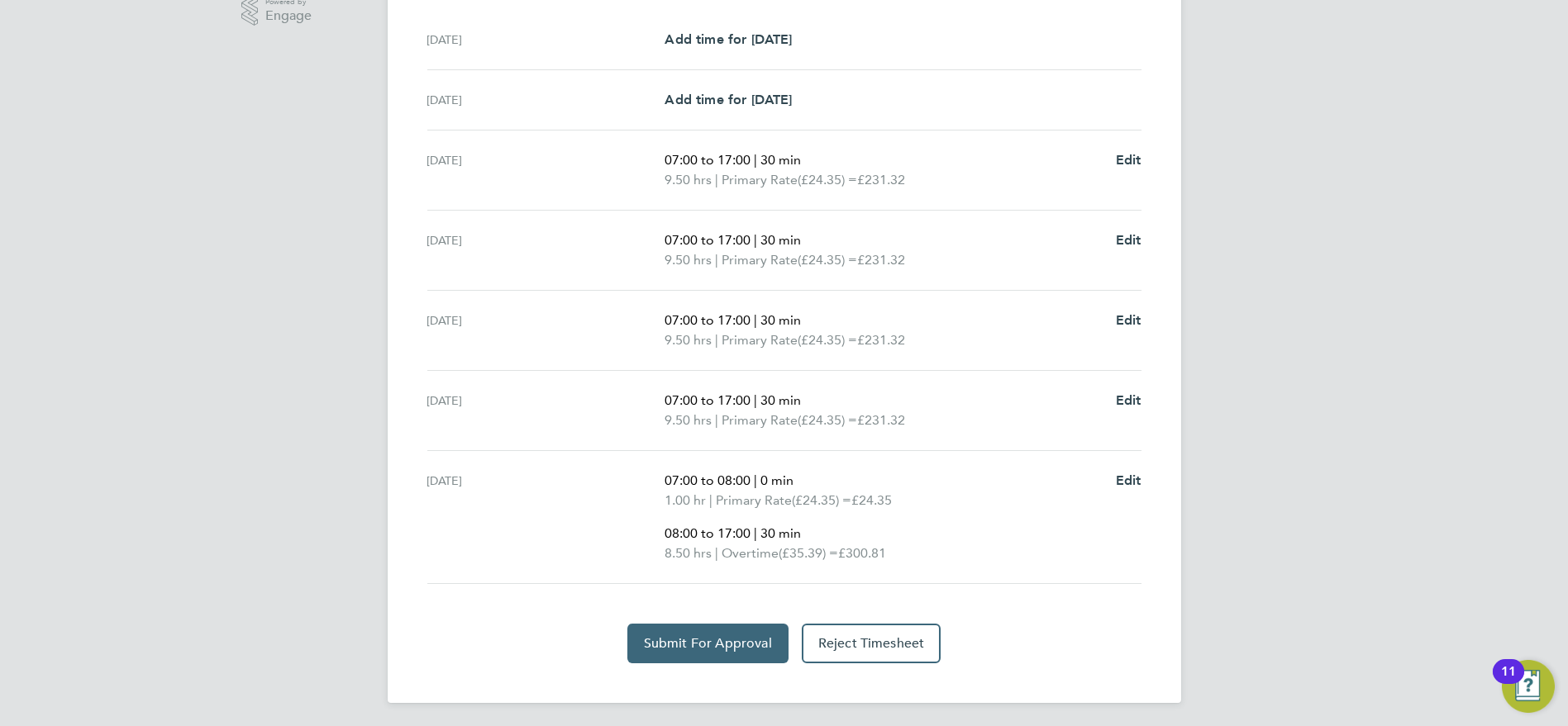
click at [692, 648] on span "Submit For Approval" at bounding box center [708, 644] width 128 height 17
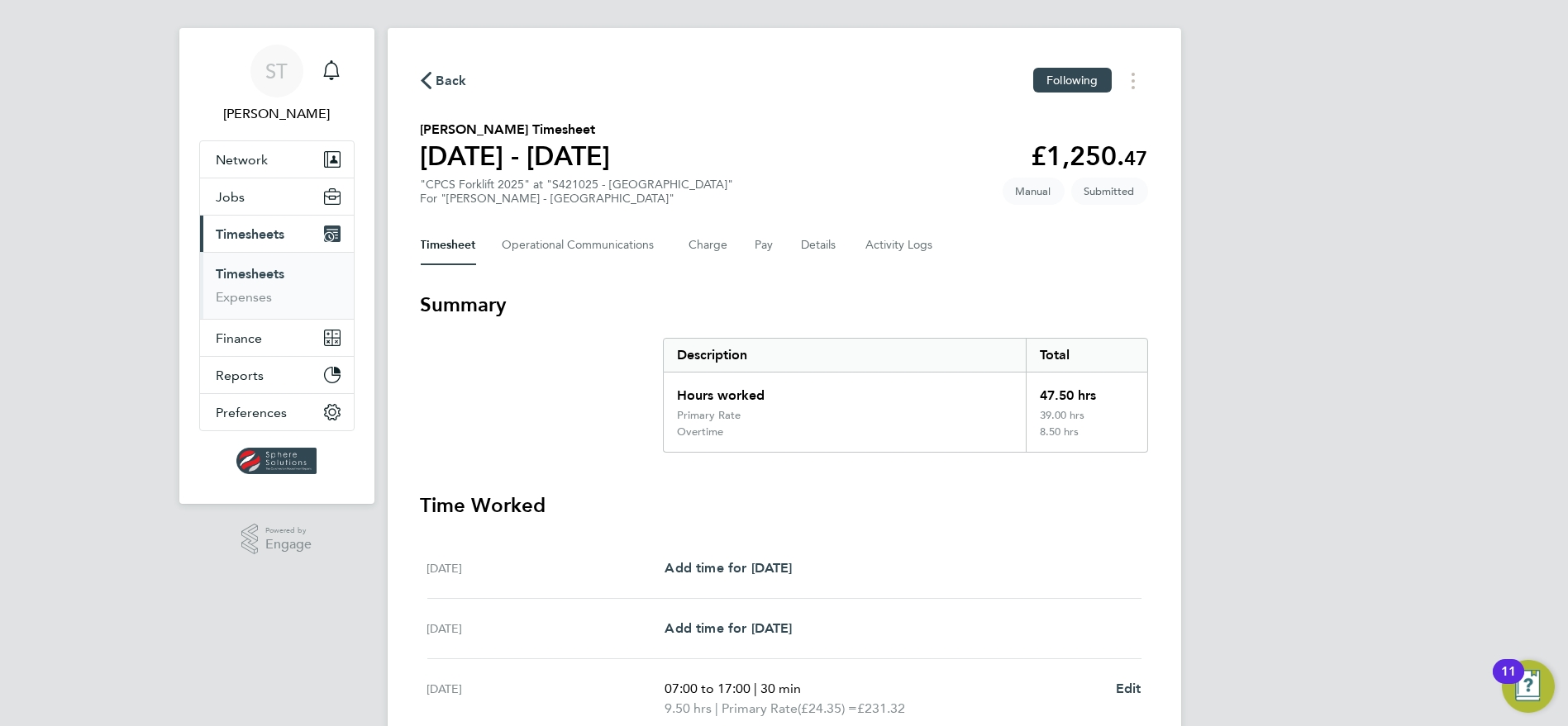
scroll to position [0, 0]
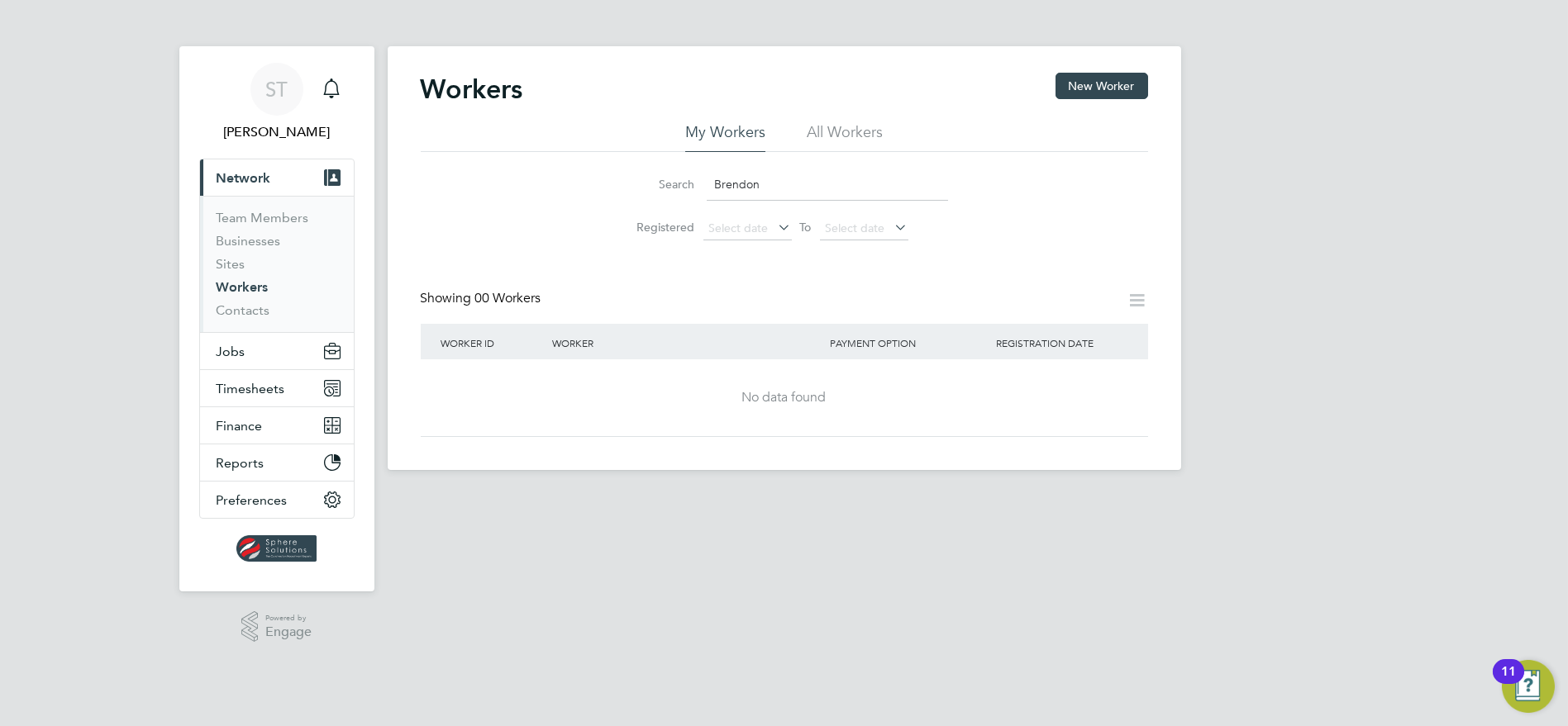
click at [876, 136] on li "All Workers" at bounding box center [844, 137] width 76 height 30
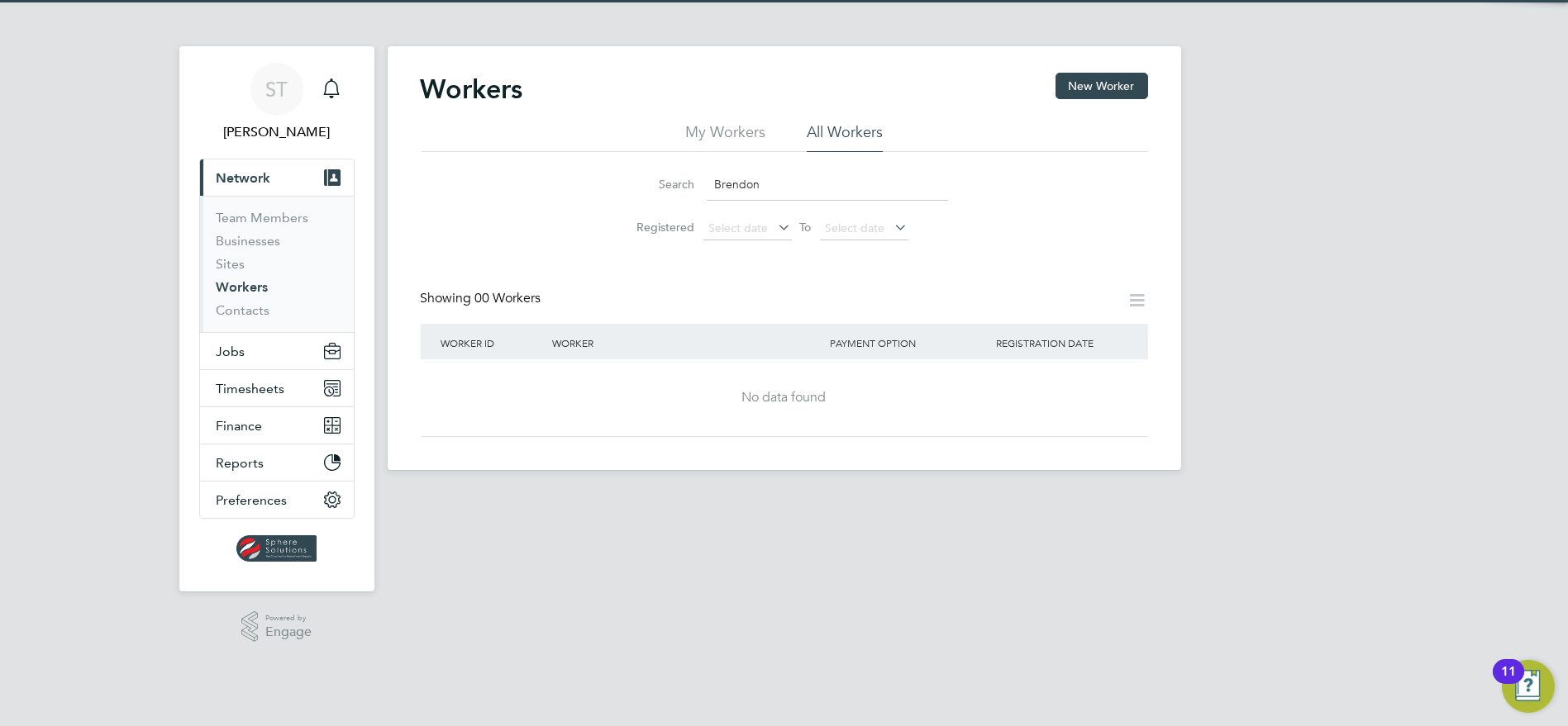
click at [789, 183] on input "Brendon" at bounding box center [828, 184] width 241 height 32
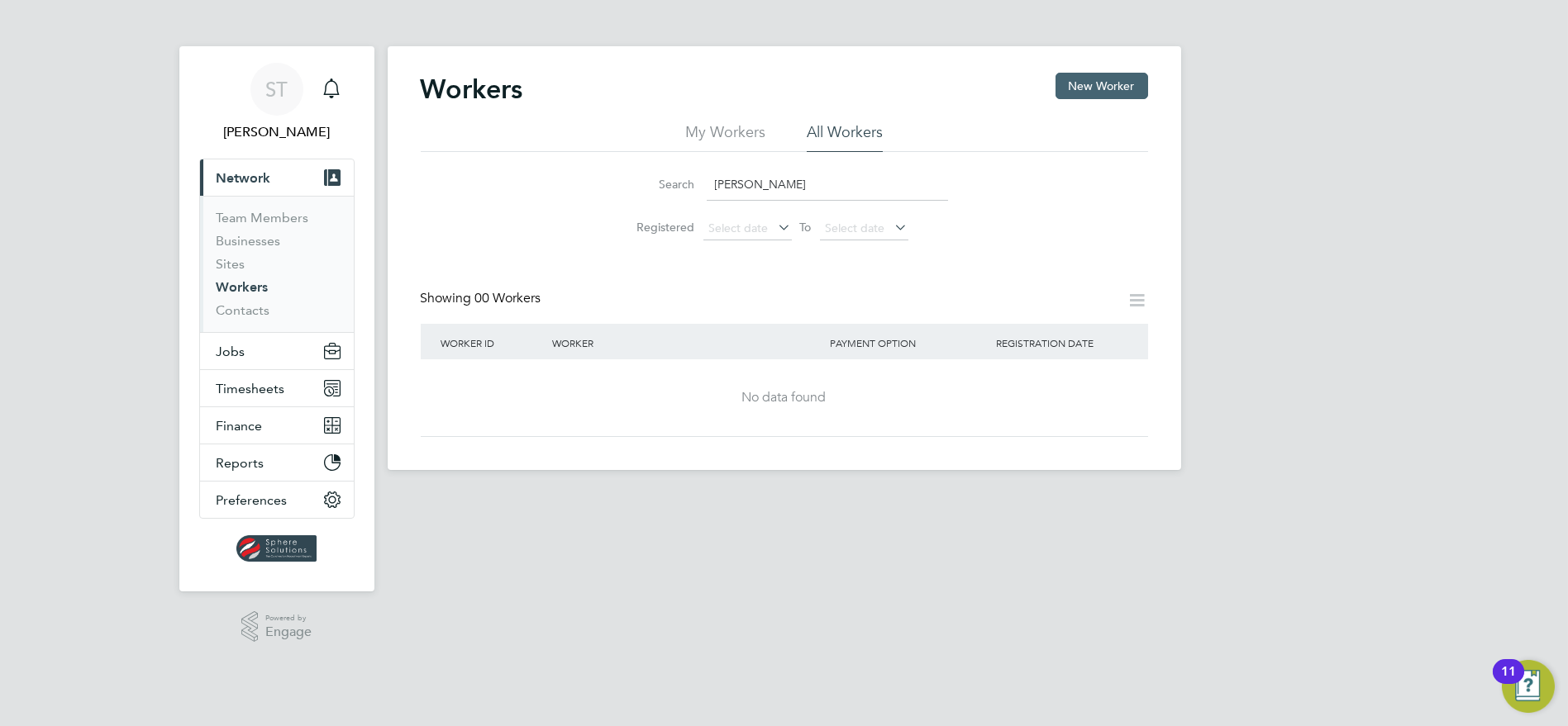
type input "[PERSON_NAME]"
click at [1091, 93] on button "New Worker" at bounding box center [1101, 86] width 93 height 27
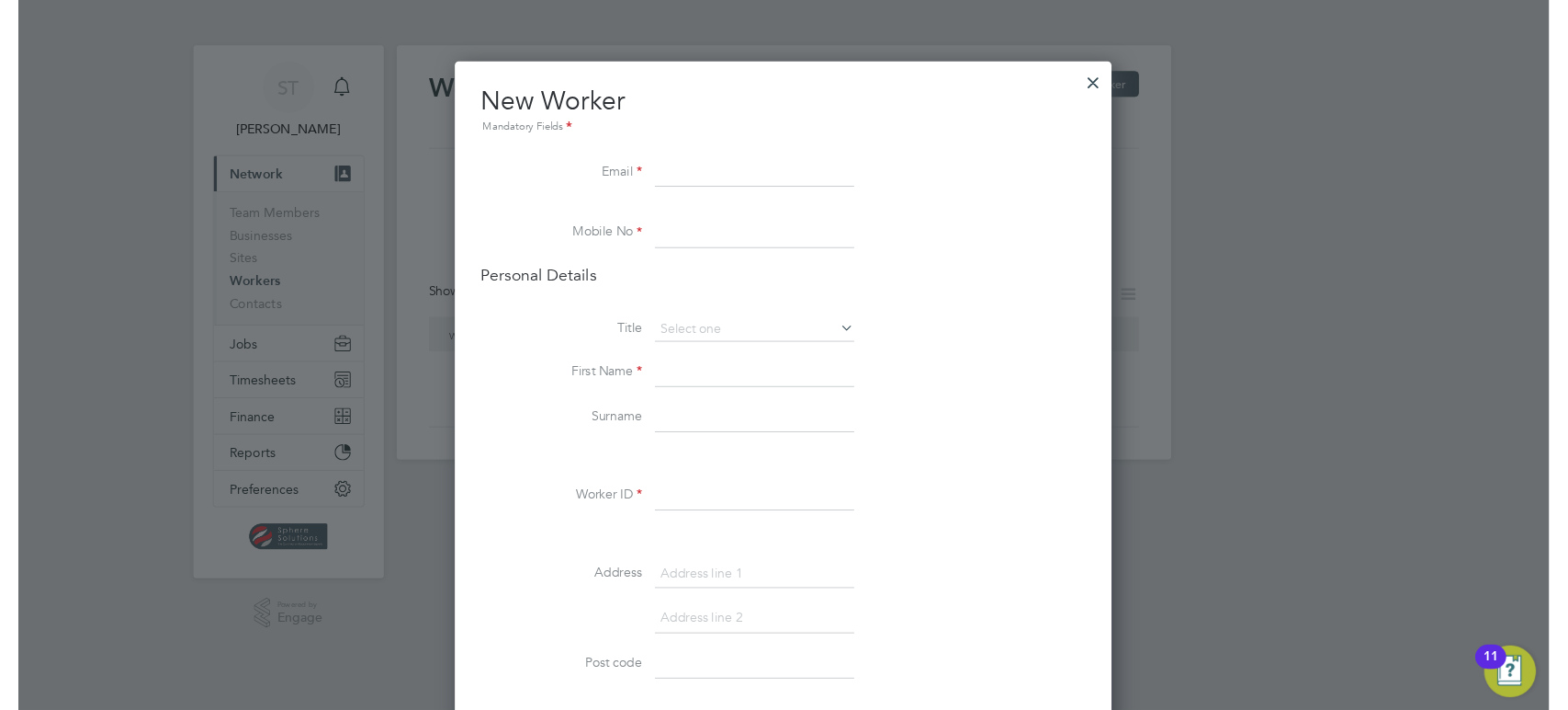
scroll to position [1771, 749]
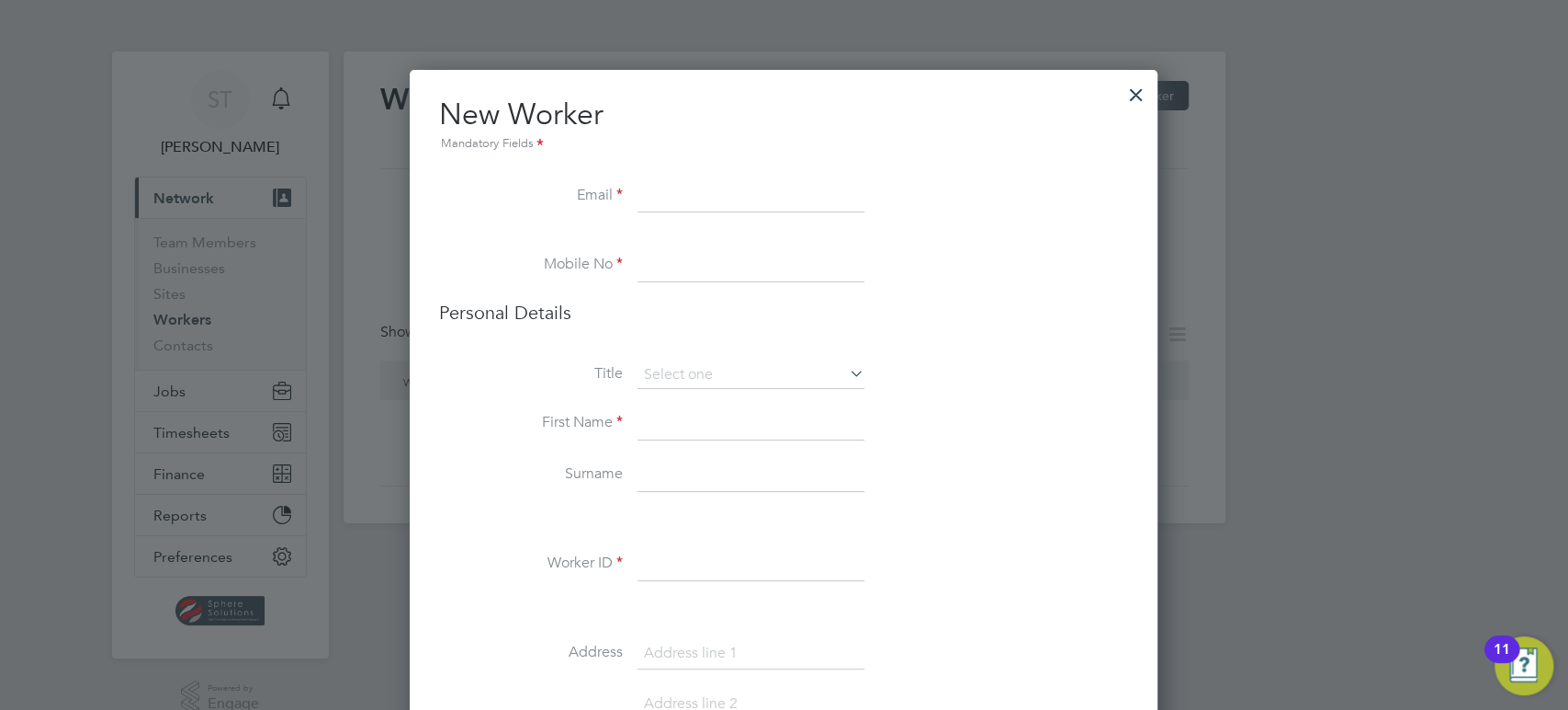
click at [722, 199] on input at bounding box center [751, 197] width 227 height 34
paste input "[EMAIL_ADDRESS][DOMAIN_NAME]"
type input "[EMAIL_ADDRESS][DOMAIN_NAME]"
click at [679, 249] on input at bounding box center [751, 266] width 227 height 34
click at [723, 256] on input at bounding box center [751, 266] width 227 height 34
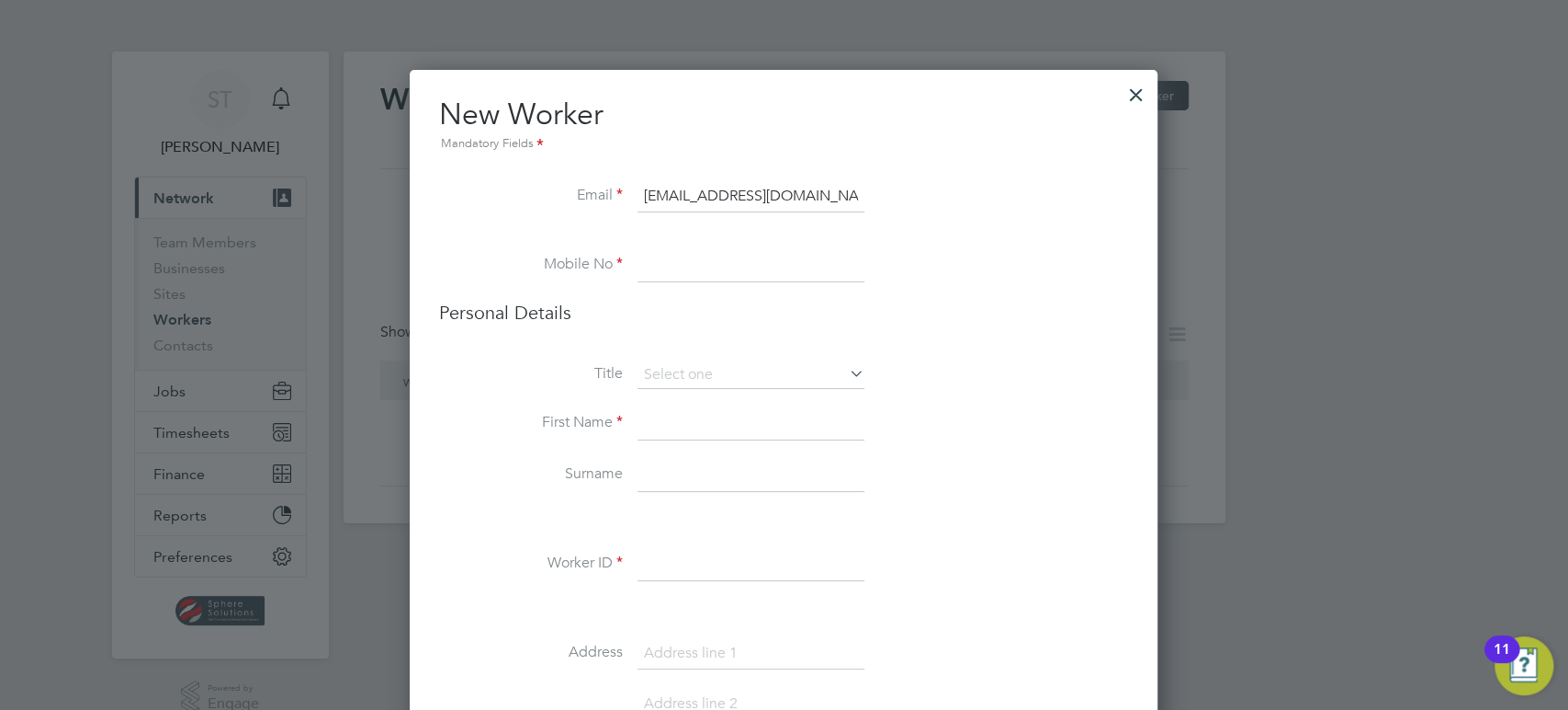
paste input "07597044783"
type input "07597044783"
click at [662, 368] on input at bounding box center [751, 375] width 227 height 28
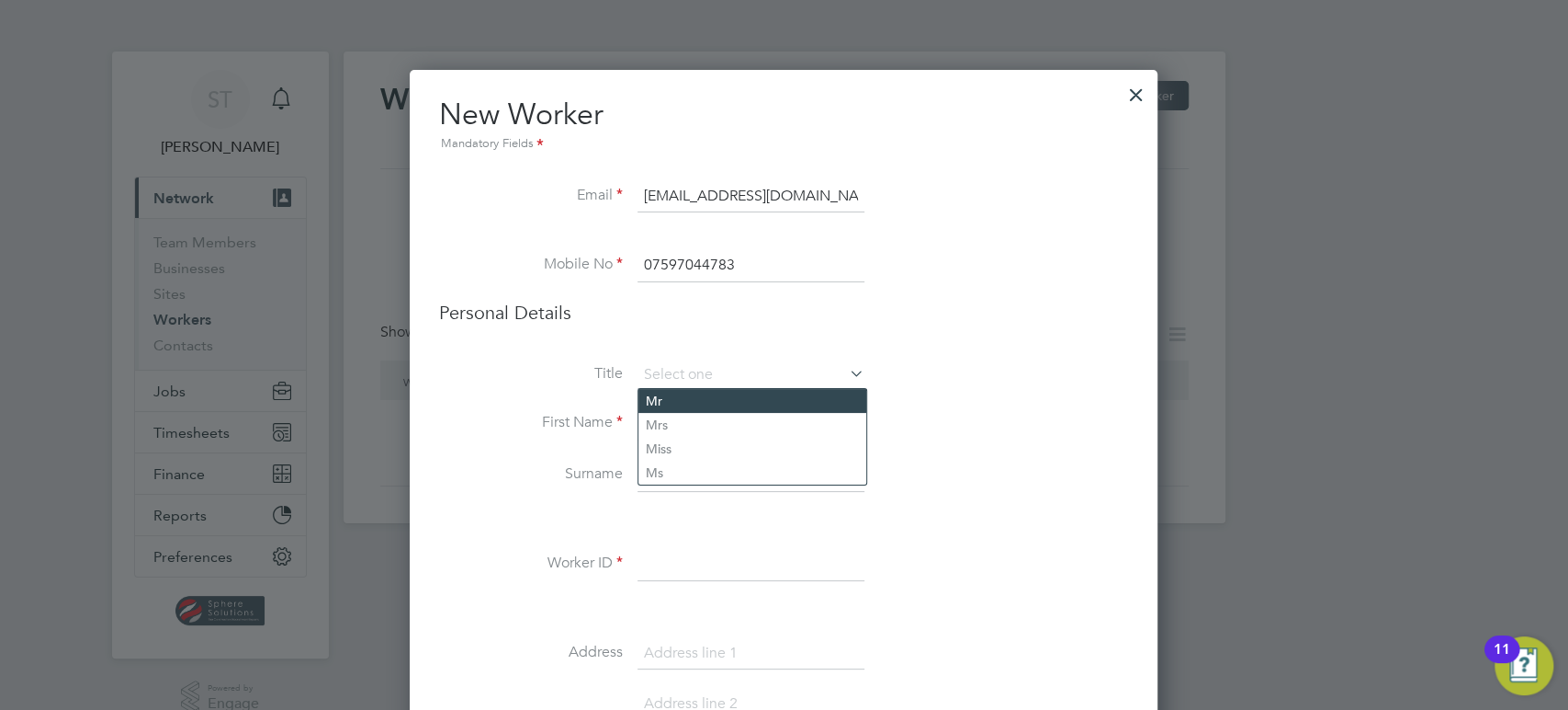
click at [664, 396] on li "Mr" at bounding box center [752, 401] width 228 height 24
type input "Mr"
click at [664, 438] on input at bounding box center [751, 424] width 227 height 34
type input "Brendon"
type input "[PERSON_NAME]"
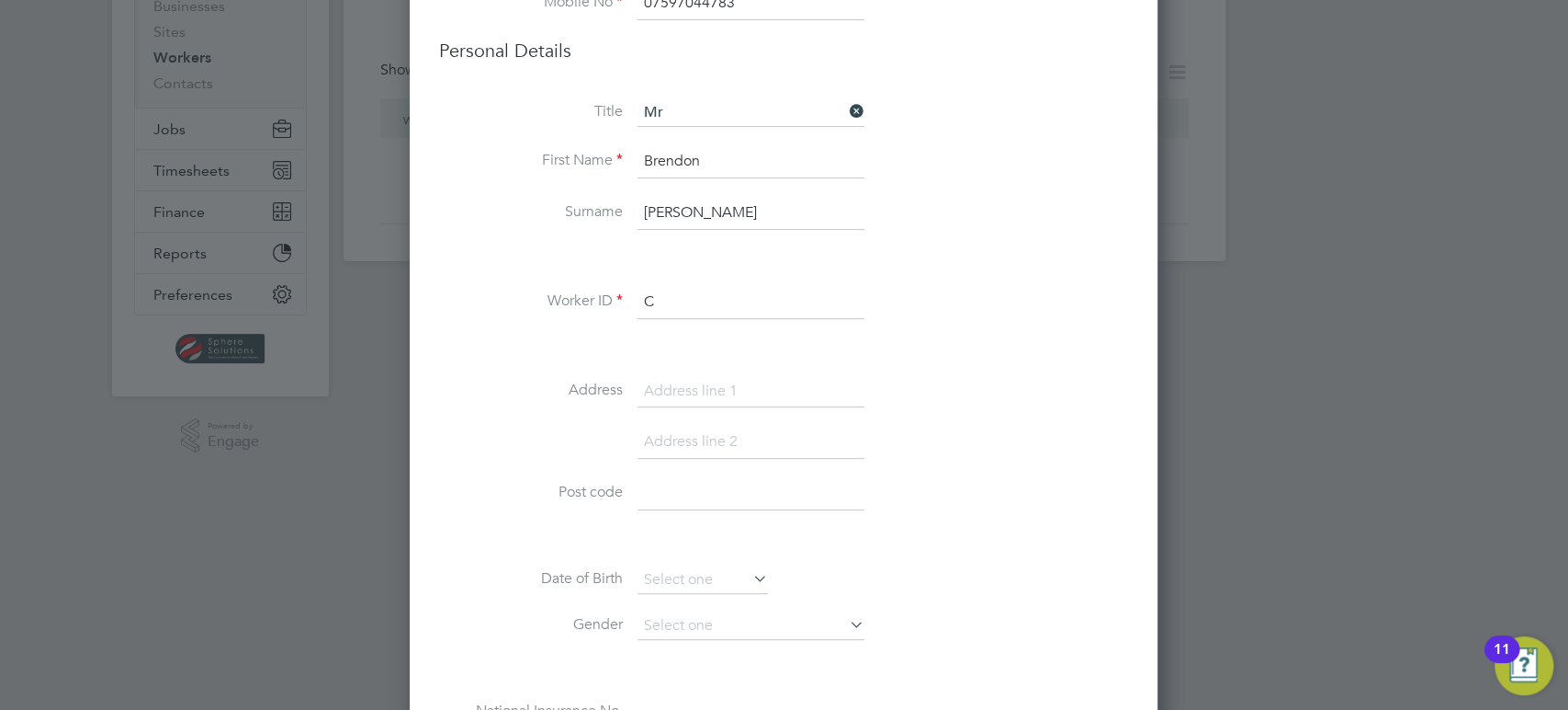
scroll to position [310, 0]
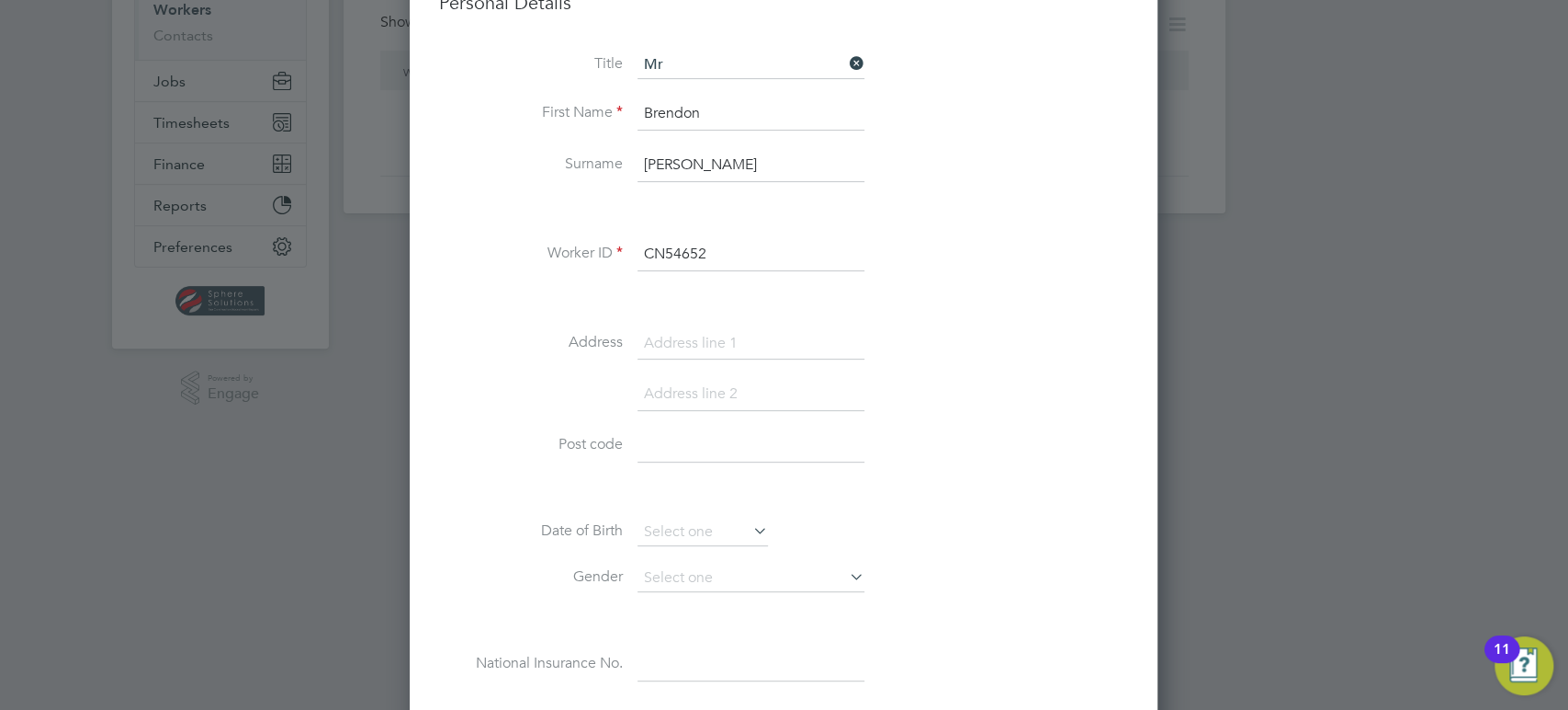
type input "CN54652"
click at [709, 351] on input at bounding box center [751, 344] width 227 height 34
type input "1 [GEOGRAPHIC_DATA]"
type input "[GEOGRAPHIC_DATA]"
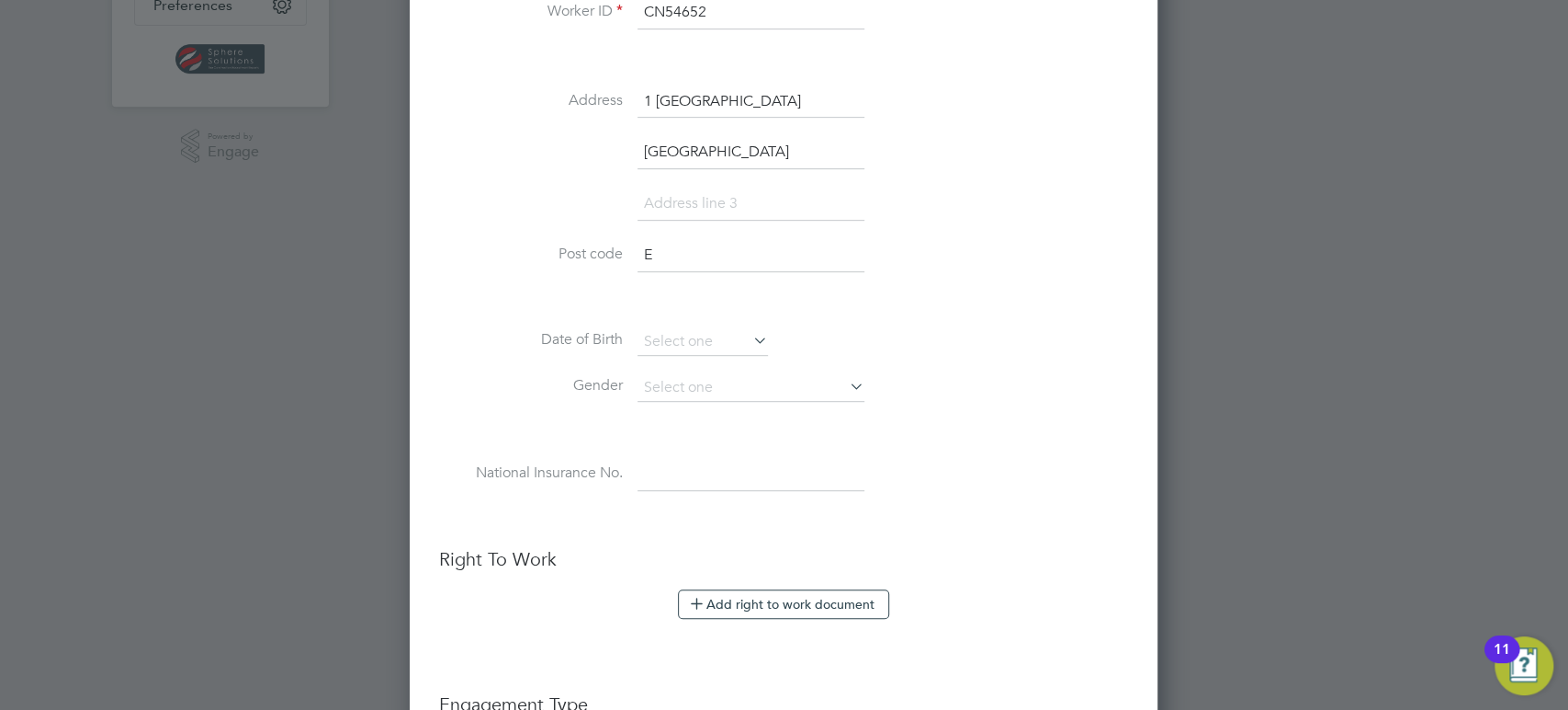
scroll to position [553, 0]
type input "EX4 1RZ"
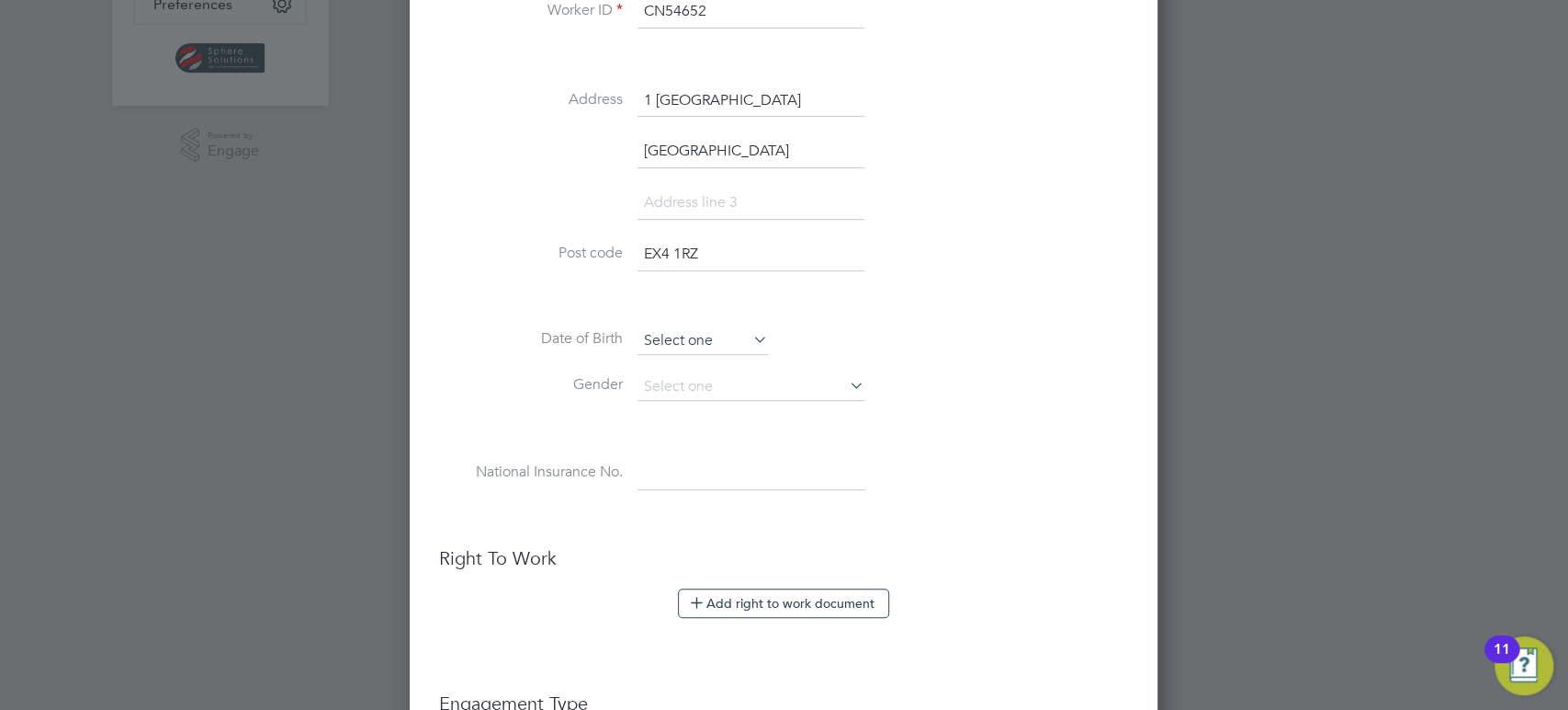
click at [712, 338] on input at bounding box center [703, 341] width 130 height 28
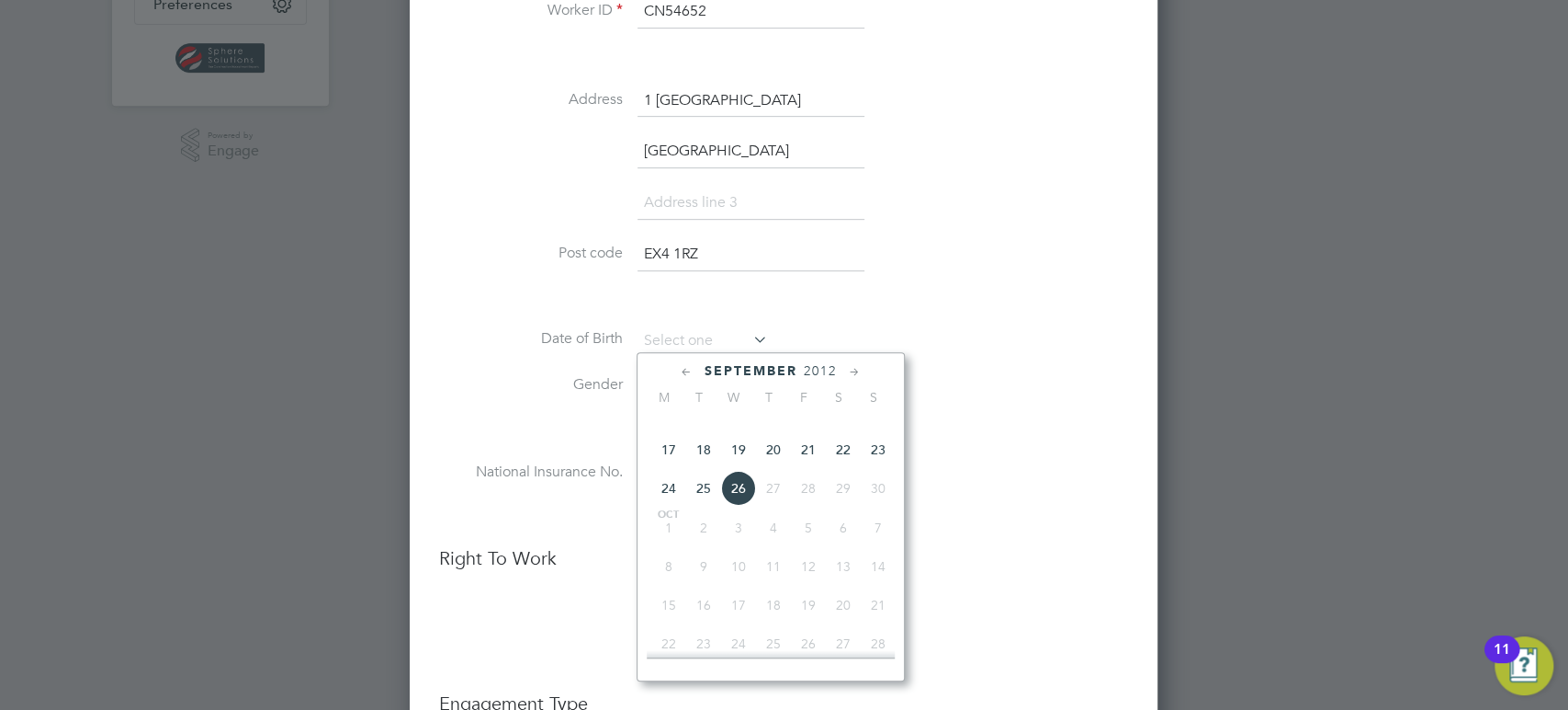
click at [818, 367] on span "2012" at bounding box center [820, 371] width 34 height 16
click at [769, 460] on span "2001" at bounding box center [773, 446] width 34 height 34
click at [857, 366] on icon at bounding box center [855, 373] width 18 height 20
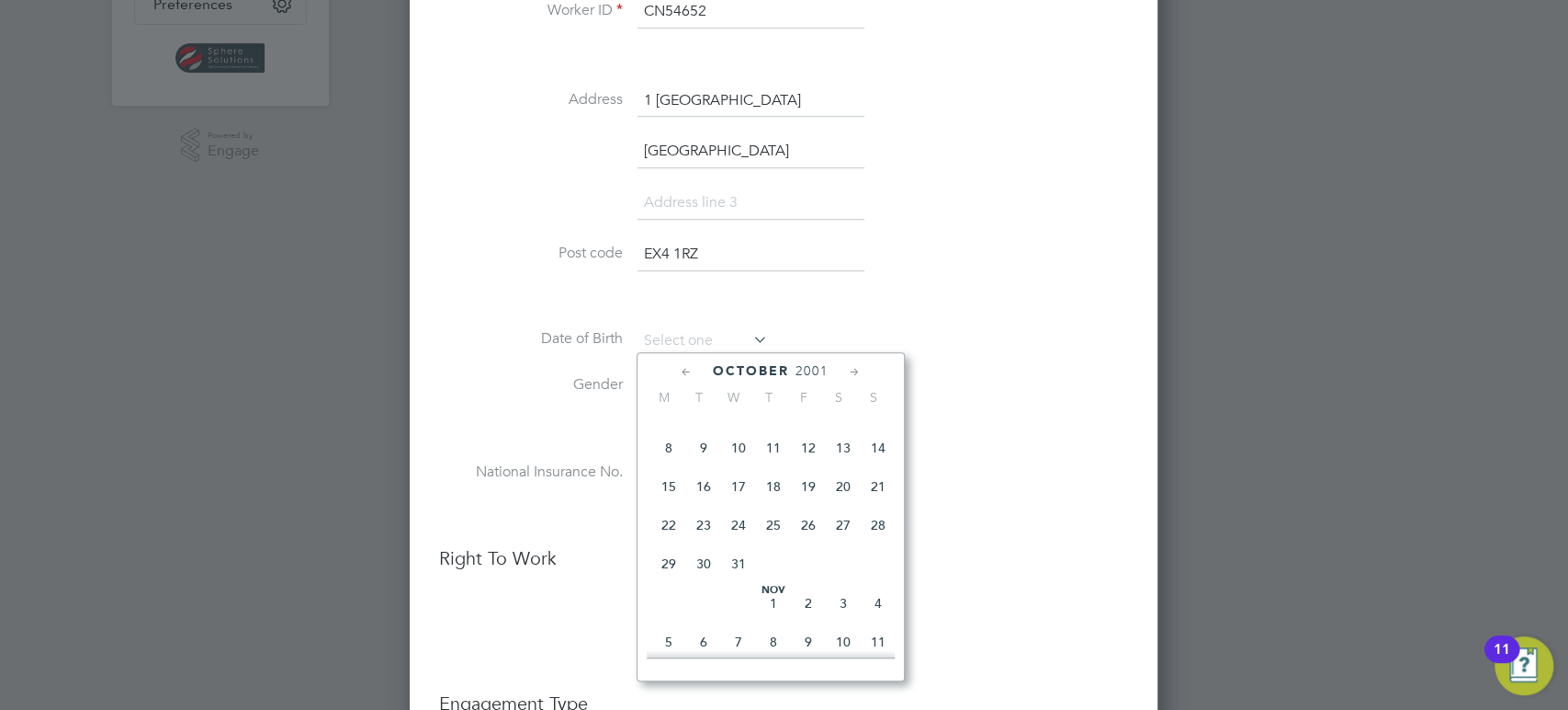
click at [857, 366] on icon at bounding box center [855, 373] width 18 height 20
click at [779, 528] on span "20" at bounding box center [773, 511] width 34 height 34
type input "[DATE]"
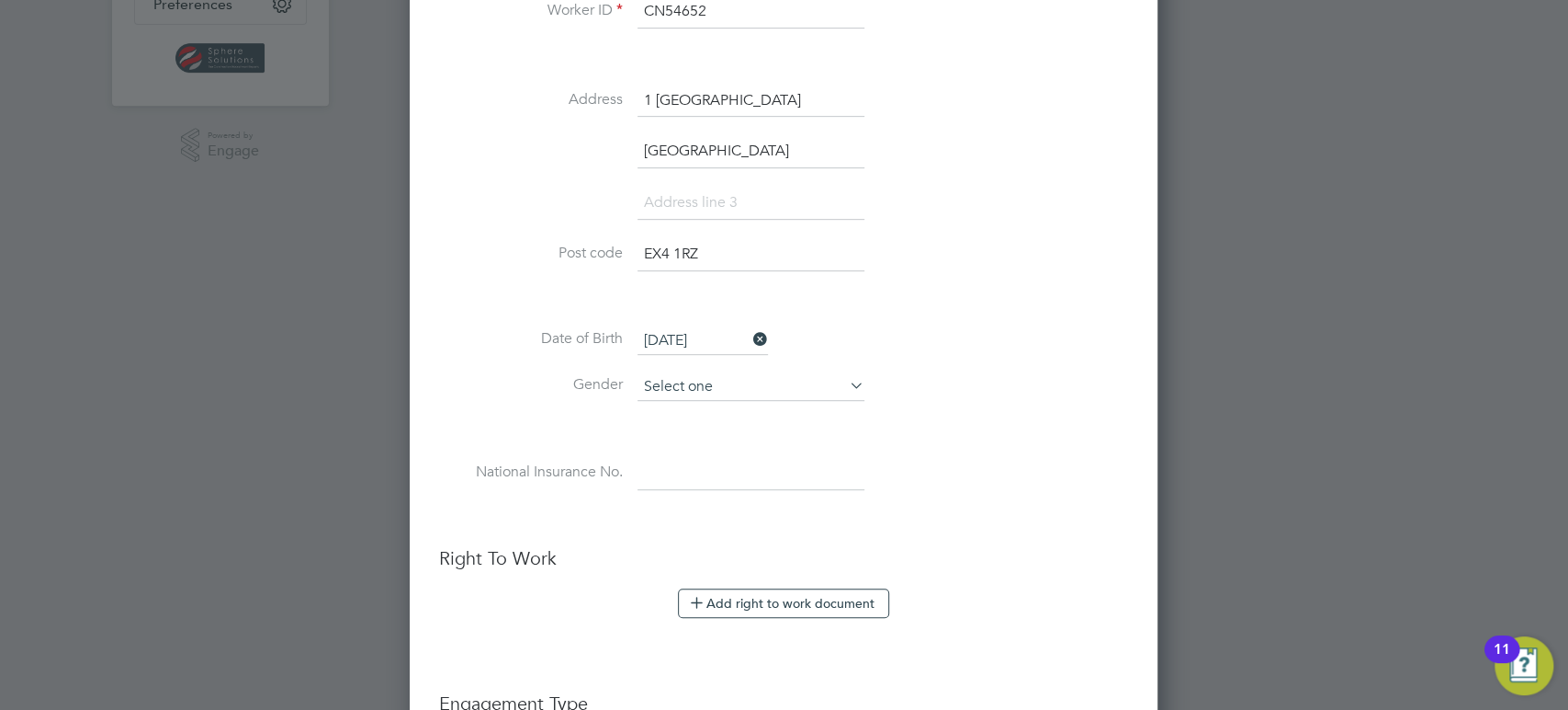
click at [722, 393] on input at bounding box center [751, 388] width 227 height 28
click at [691, 410] on li "[DEMOGRAPHIC_DATA]" at bounding box center [752, 410] width 228 height 24
type input "[DEMOGRAPHIC_DATA]"
click at [671, 474] on input at bounding box center [751, 473] width 227 height 34
click at [679, 469] on input at bounding box center [751, 473] width 227 height 34
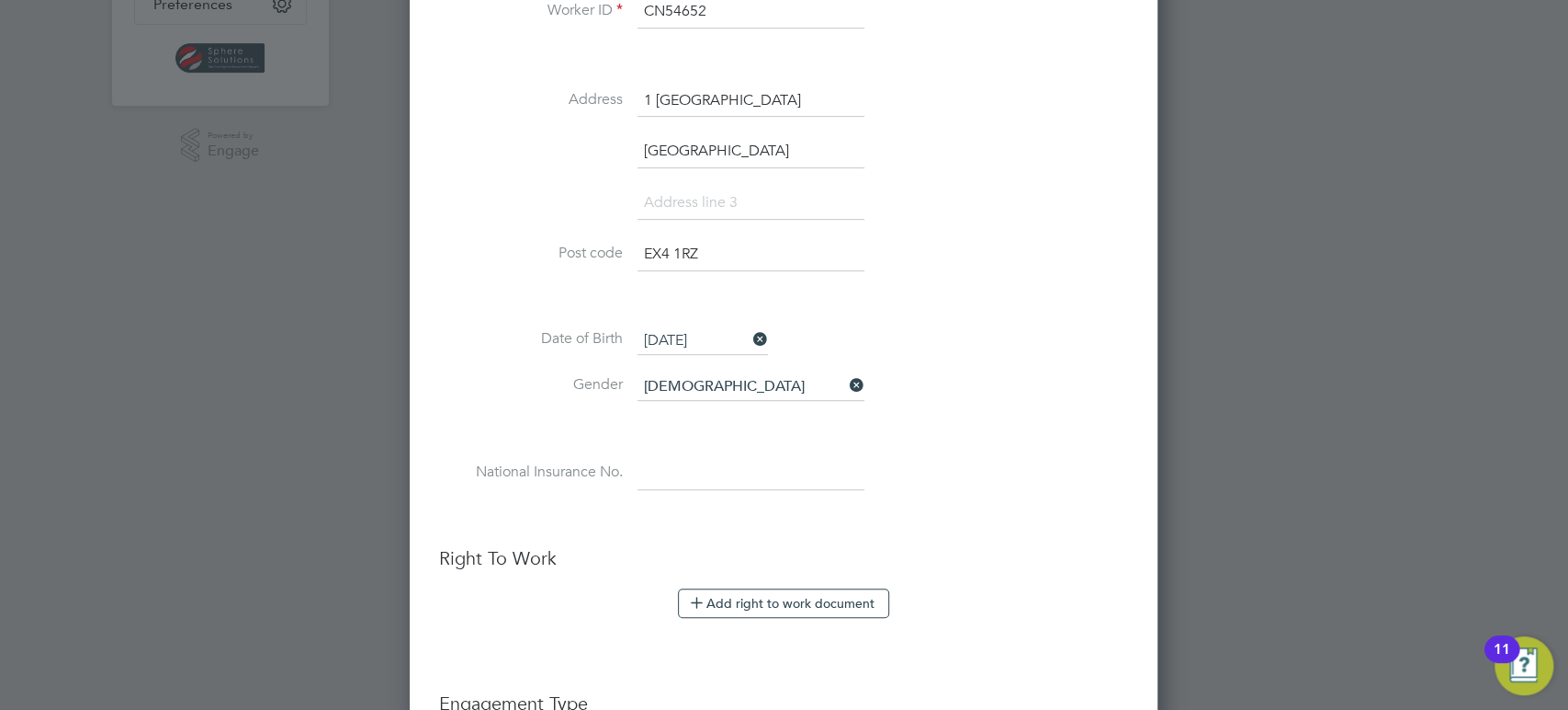
paste input "PH372342C"
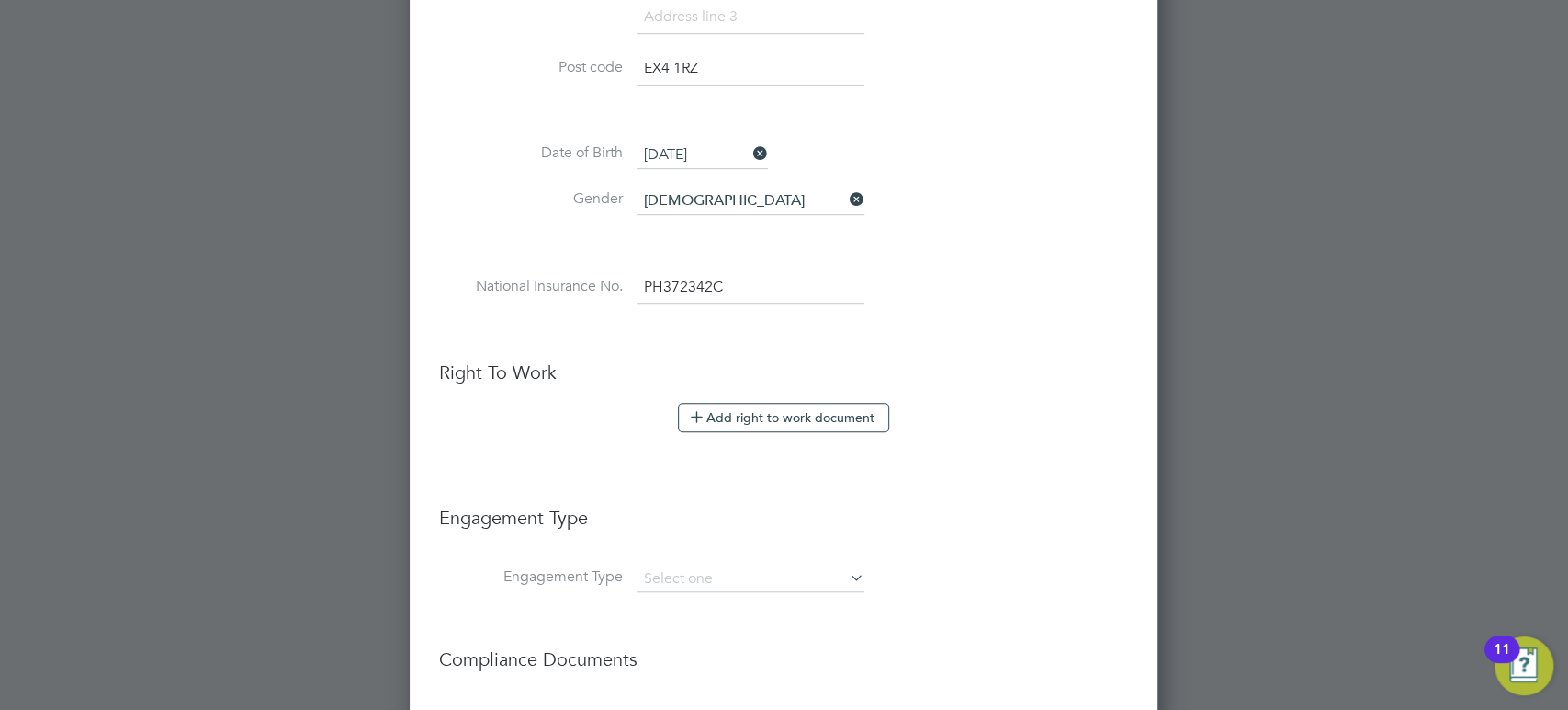
scroll to position [894, 0]
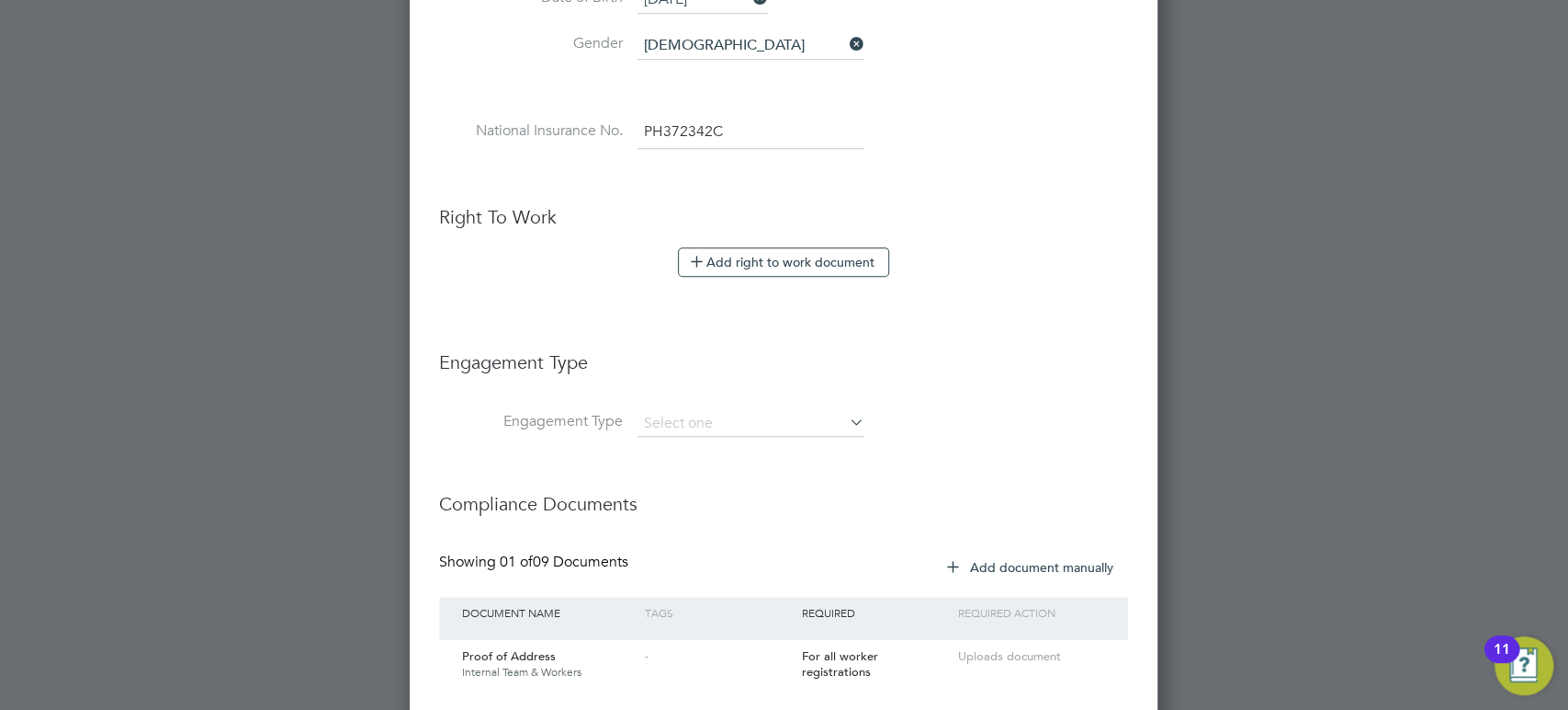
type input "PH 37 23 42 C"
click at [752, 254] on button "Add right to work document" at bounding box center [783, 262] width 211 height 30
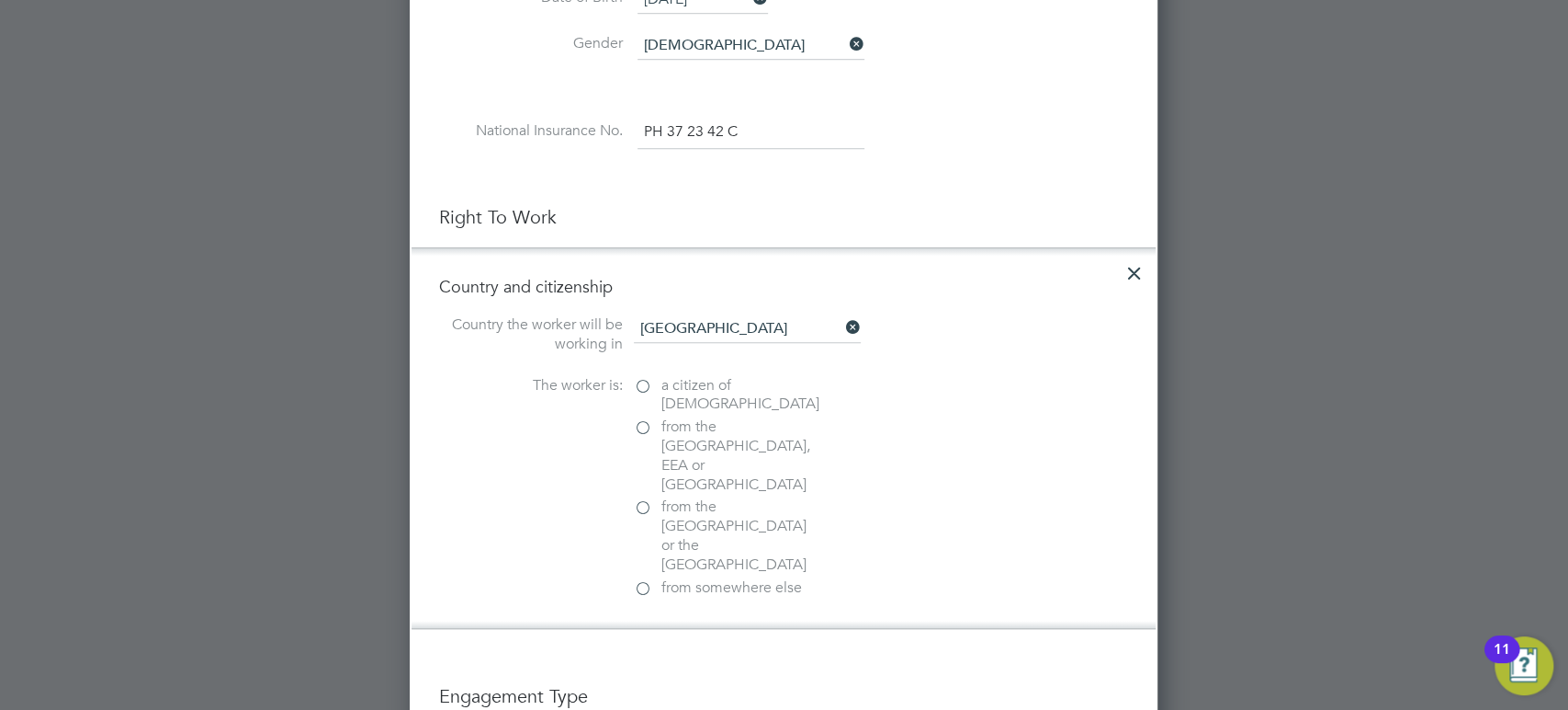
click at [640, 380] on label "a citizen of United Kingdom" at bounding box center [725, 395] width 183 height 38
click at [0, 0] on input "a citizen of United Kingdom" at bounding box center [0, 0] width 0 height 0
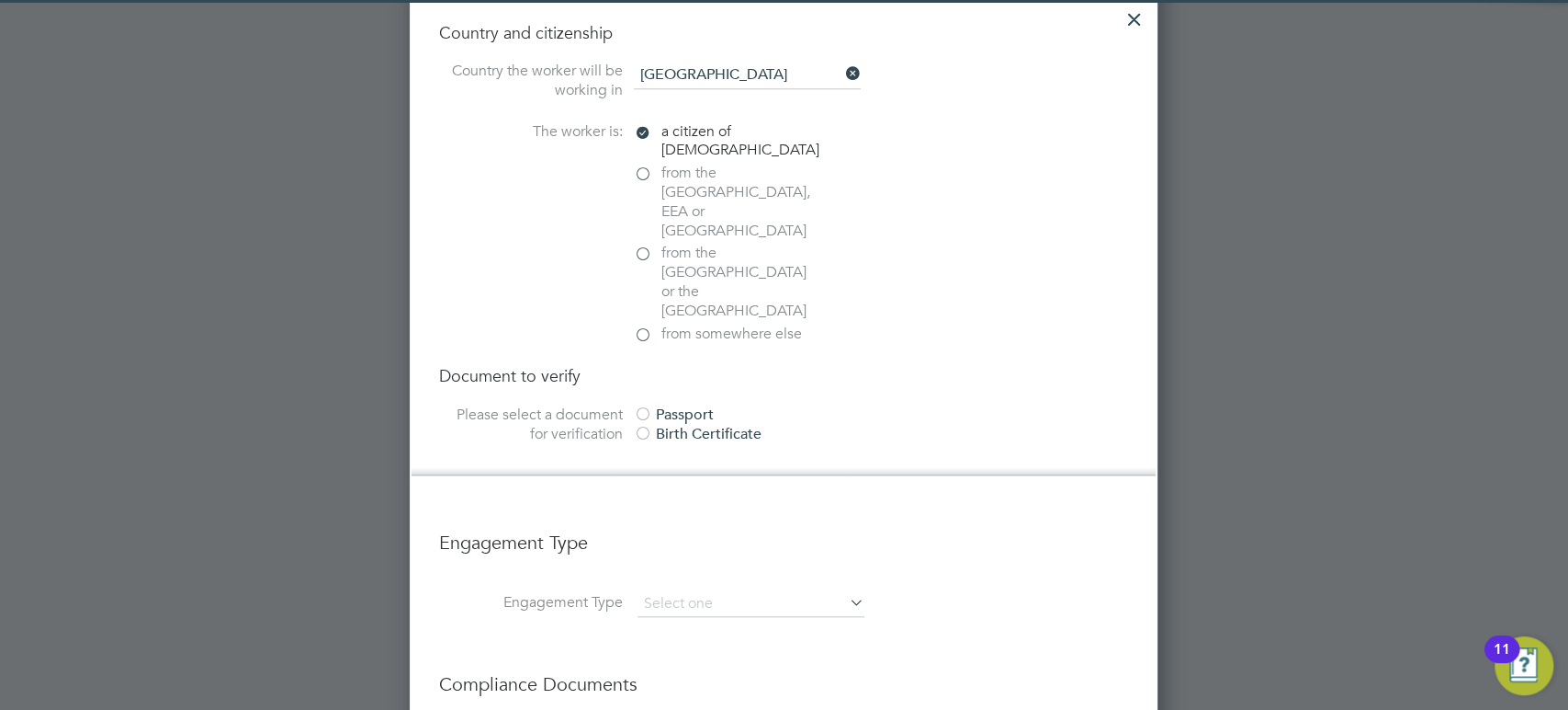
scroll to position [1166, 0]
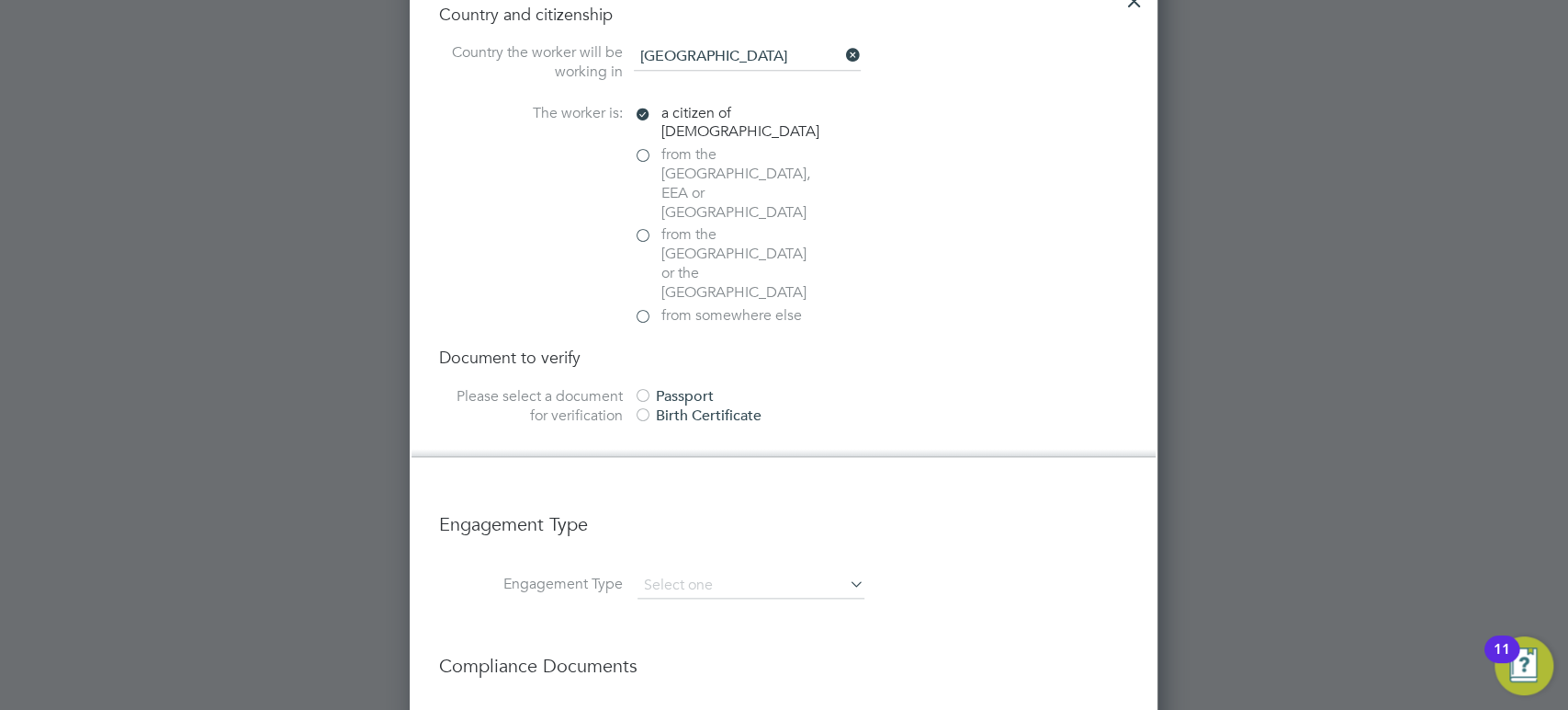
click at [647, 388] on div at bounding box center [643, 397] width 19 height 19
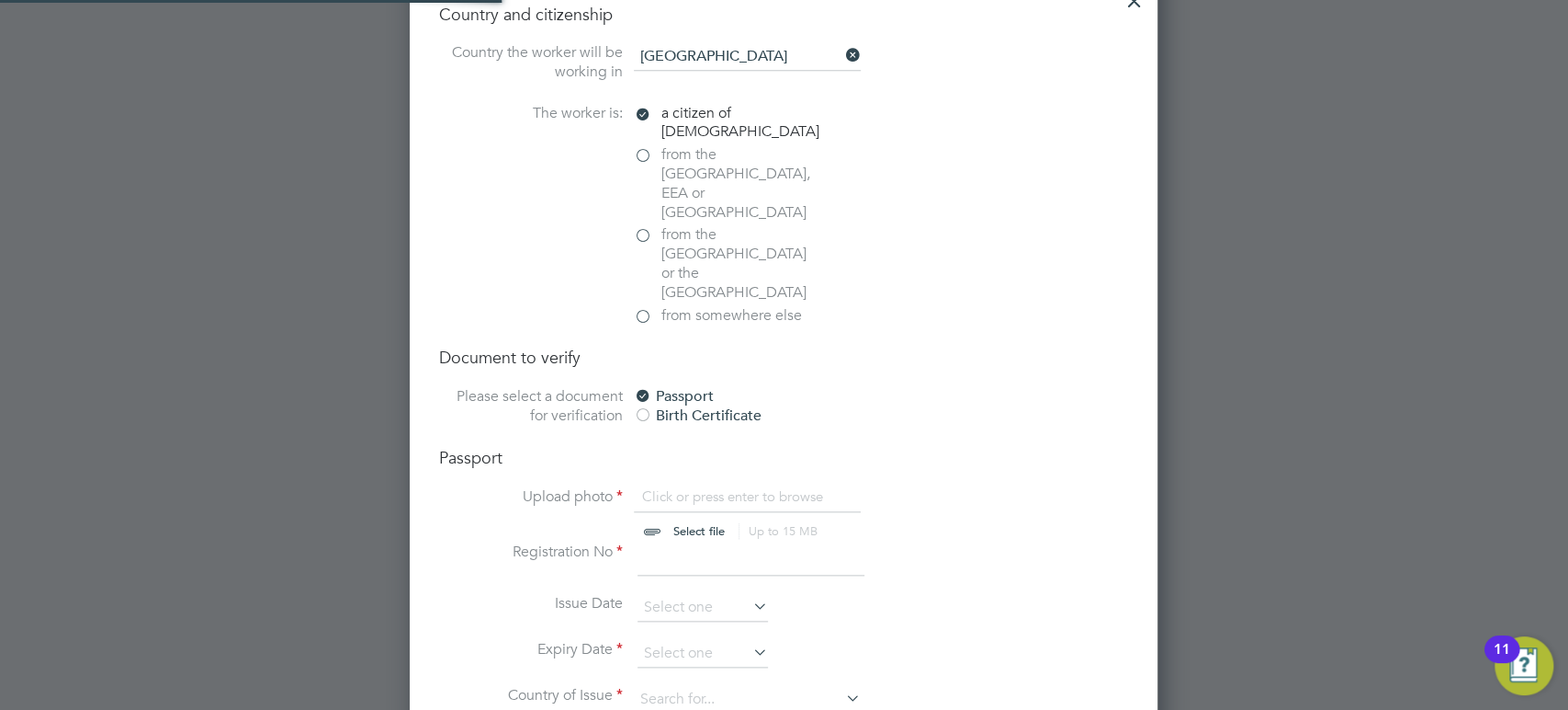
scroll to position [24, 228]
click at [738, 487] on input "file" at bounding box center [717, 514] width 289 height 55
type input "C:\fakepath\Brendon Walsh - UK Passport.jpg"
click at [696, 542] on input at bounding box center [751, 559] width 227 height 34
click at [731, 542] on input at bounding box center [751, 559] width 227 height 34
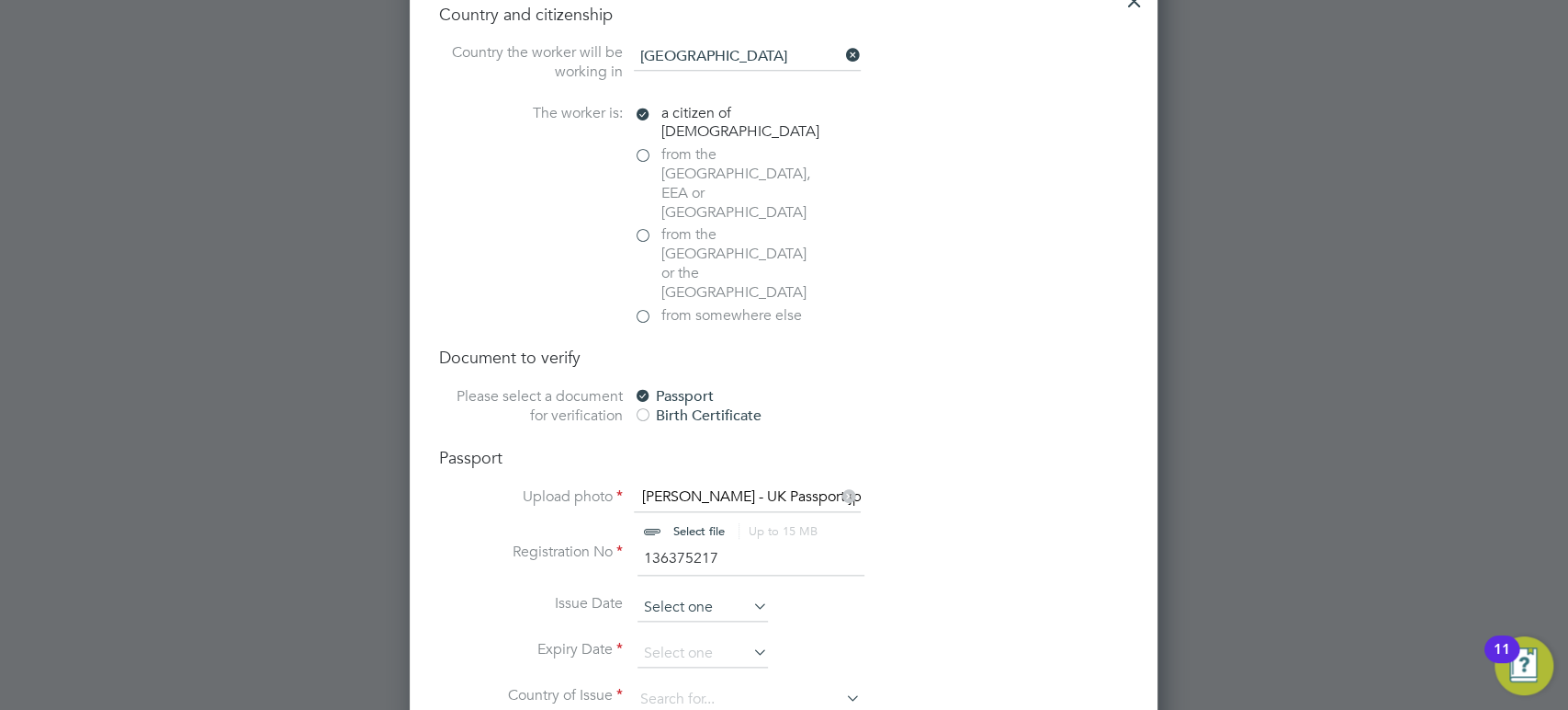
type input "136375217"
click at [709, 594] on input at bounding box center [703, 608] width 130 height 28
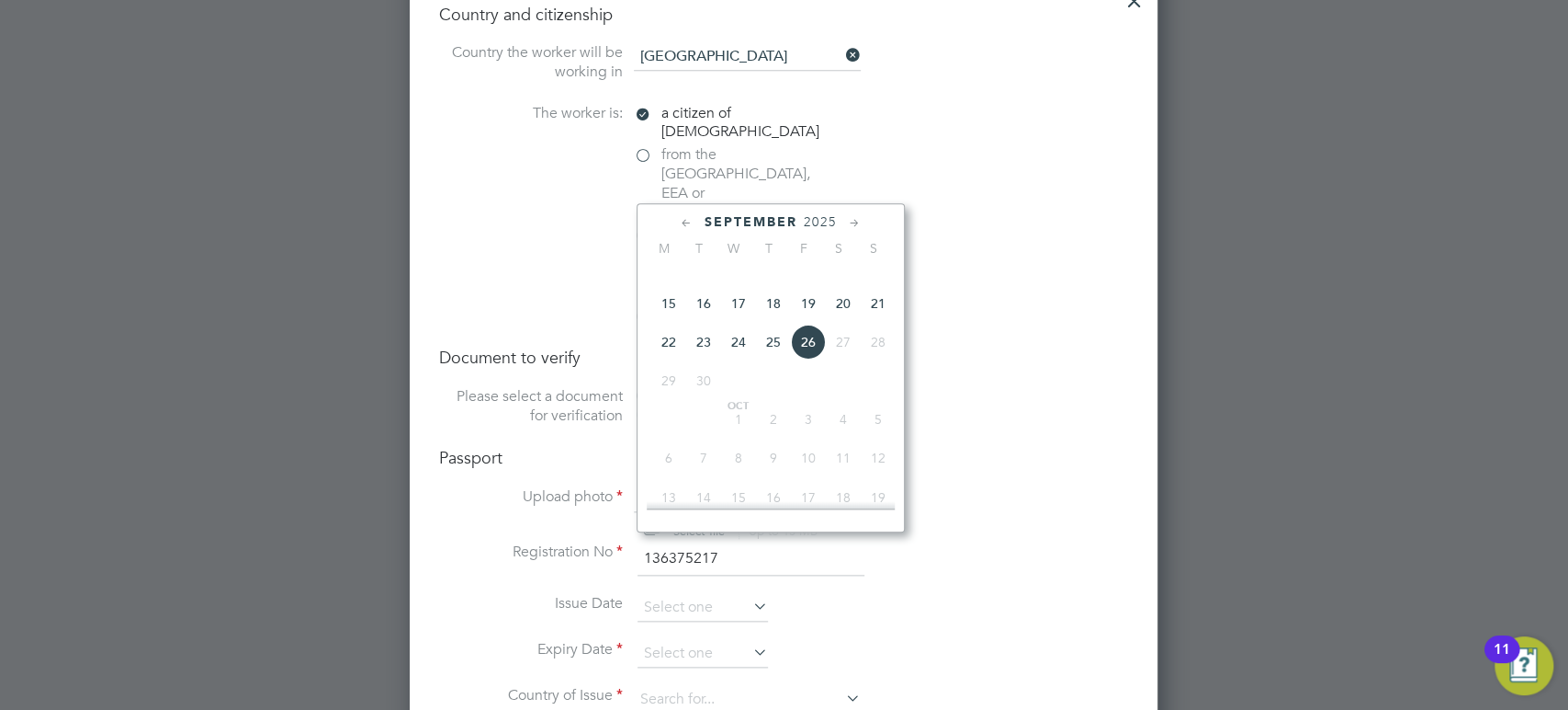
click at [818, 217] on span "2025" at bounding box center [820, 222] width 34 height 16
click at [811, 351] on span "2022" at bounding box center [808, 336] width 34 height 34
click at [853, 225] on icon at bounding box center [855, 224] width 18 height 20
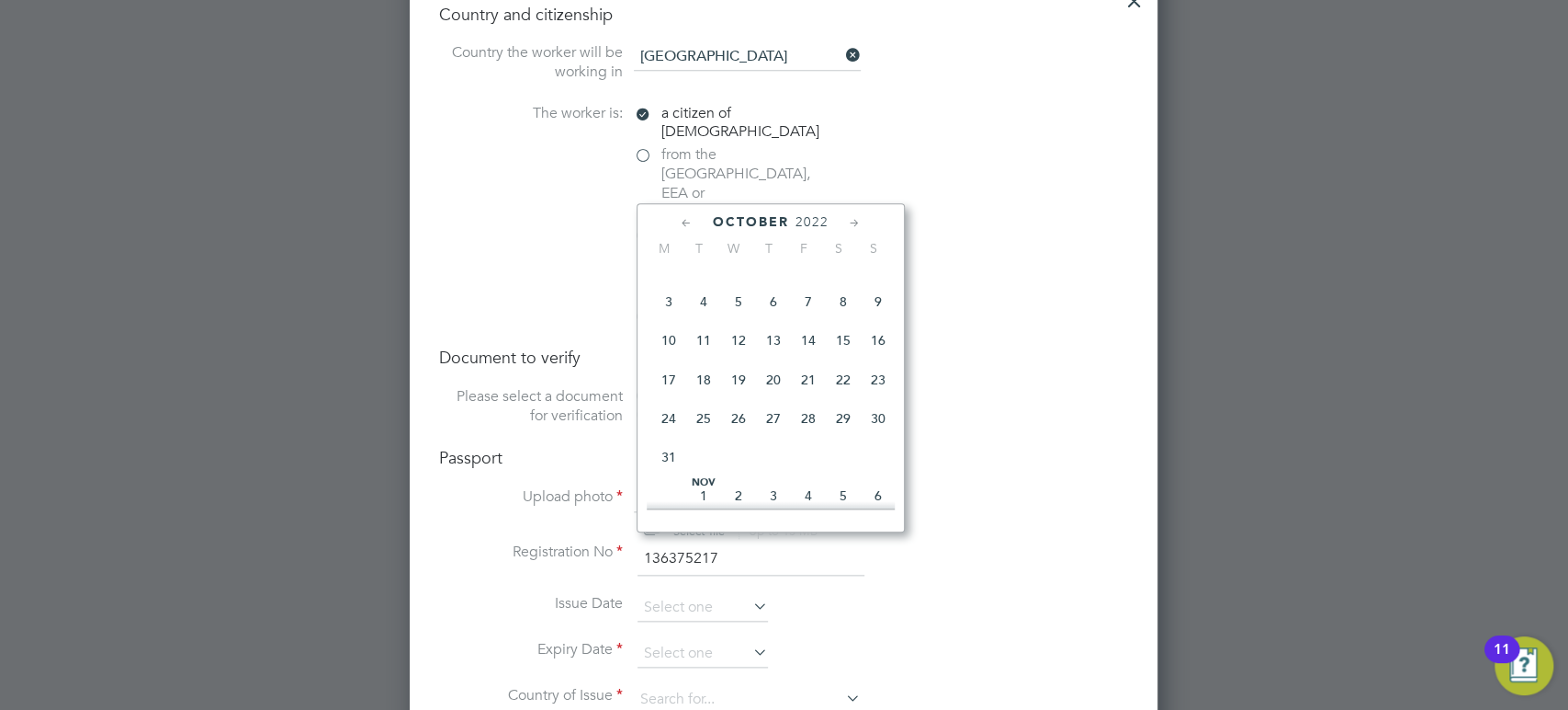
click at [853, 225] on icon at bounding box center [855, 224] width 18 height 20
click at [663, 349] on span "14" at bounding box center [669, 331] width 34 height 34
type input "[DATE]"
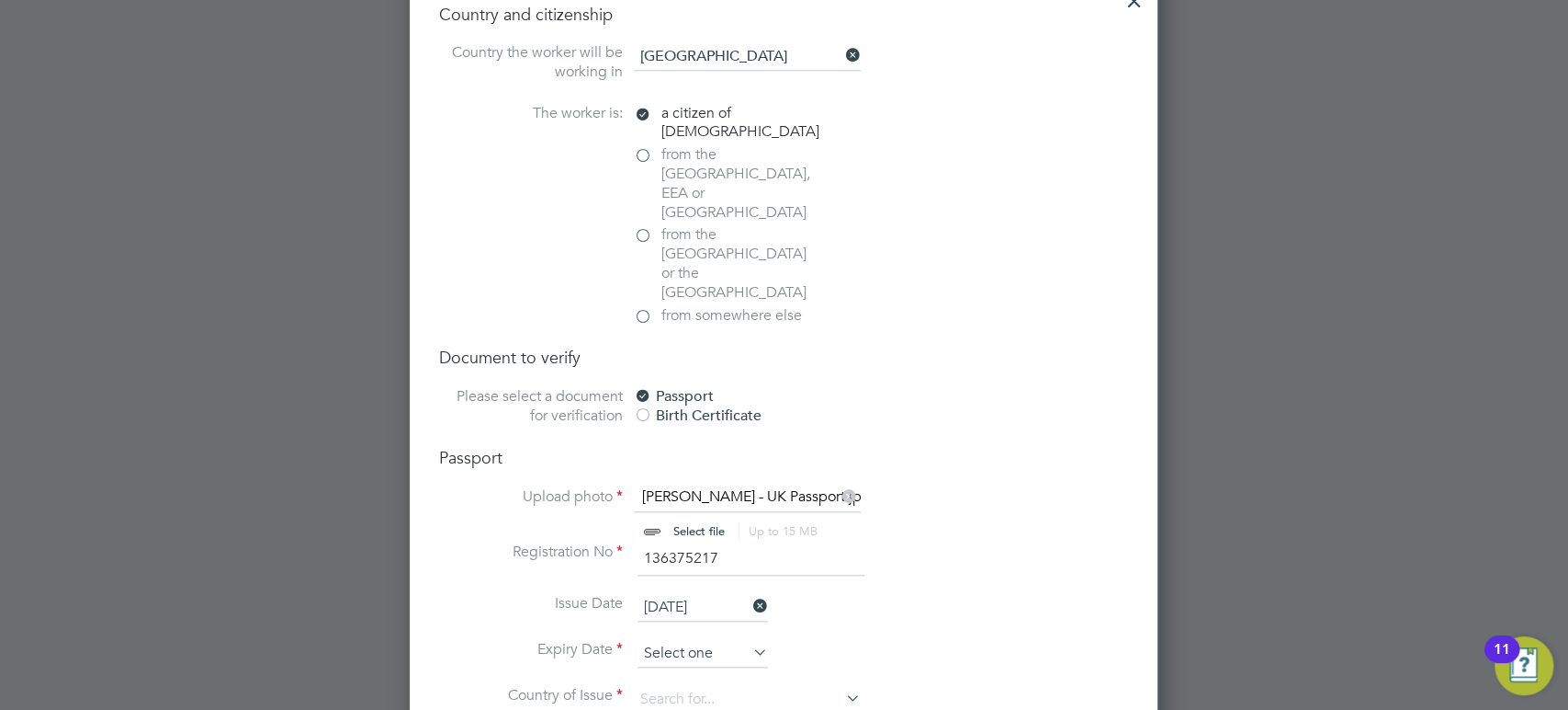
click at [691, 640] on input at bounding box center [703, 654] width 130 height 28
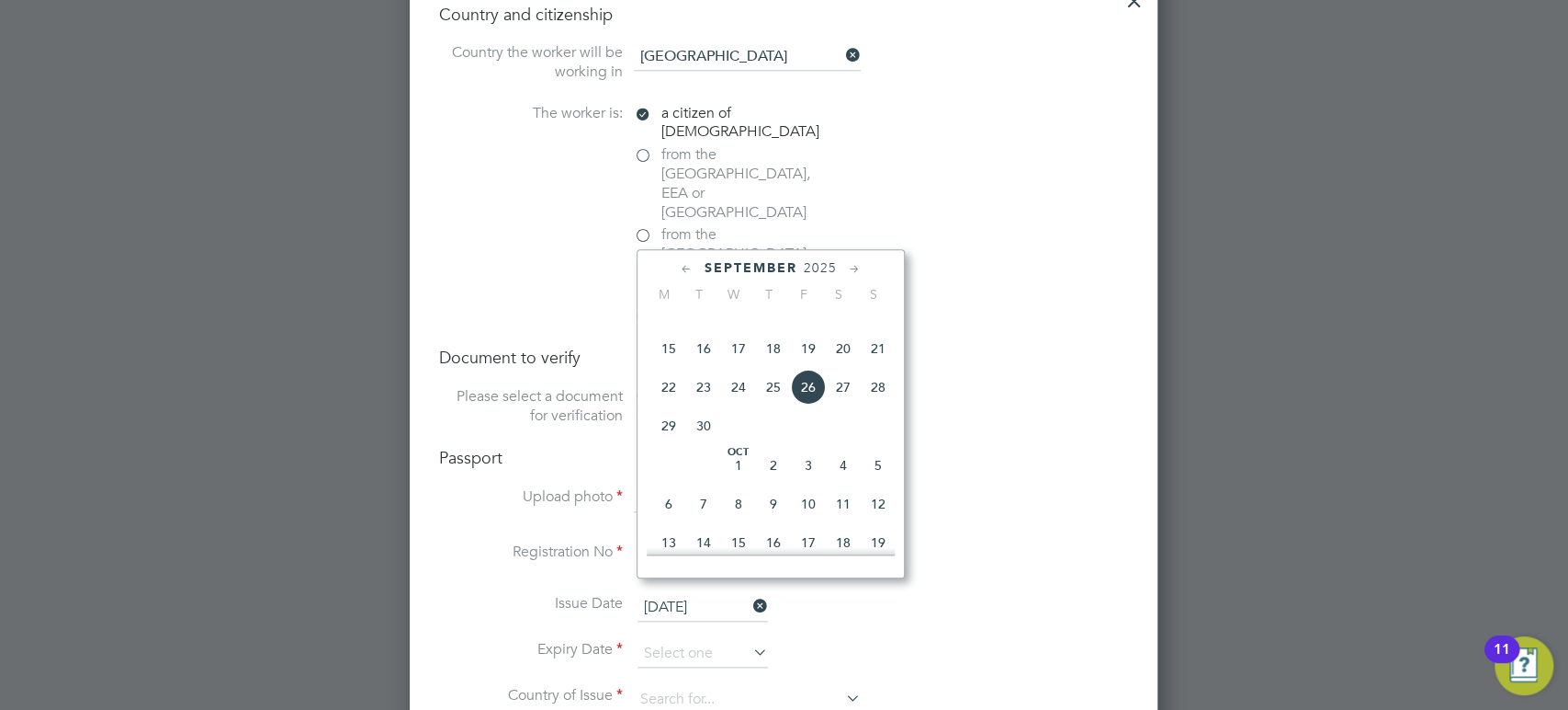
click at [816, 270] on span "2025" at bounding box center [820, 267] width 34 height 16
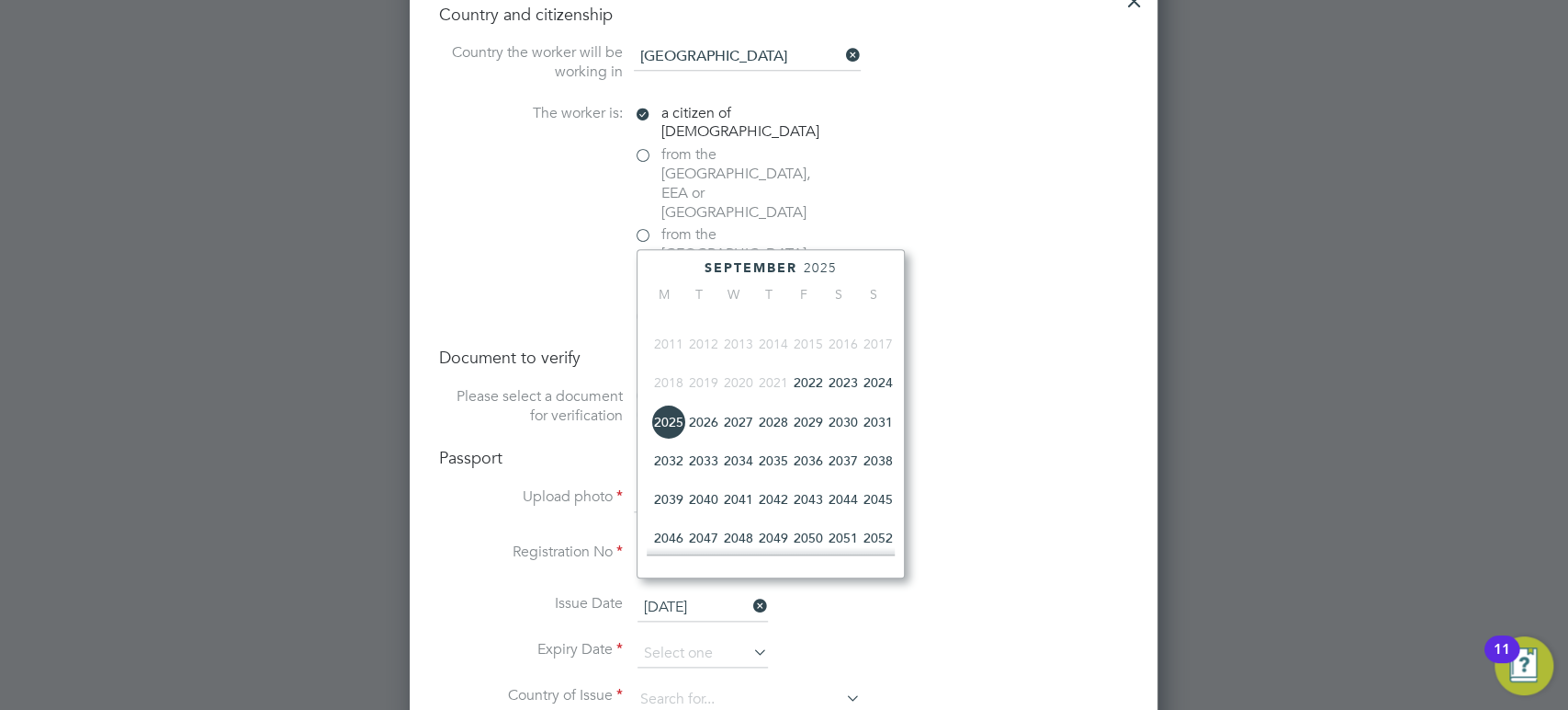
click at [672, 476] on span "2032" at bounding box center [669, 460] width 34 height 34
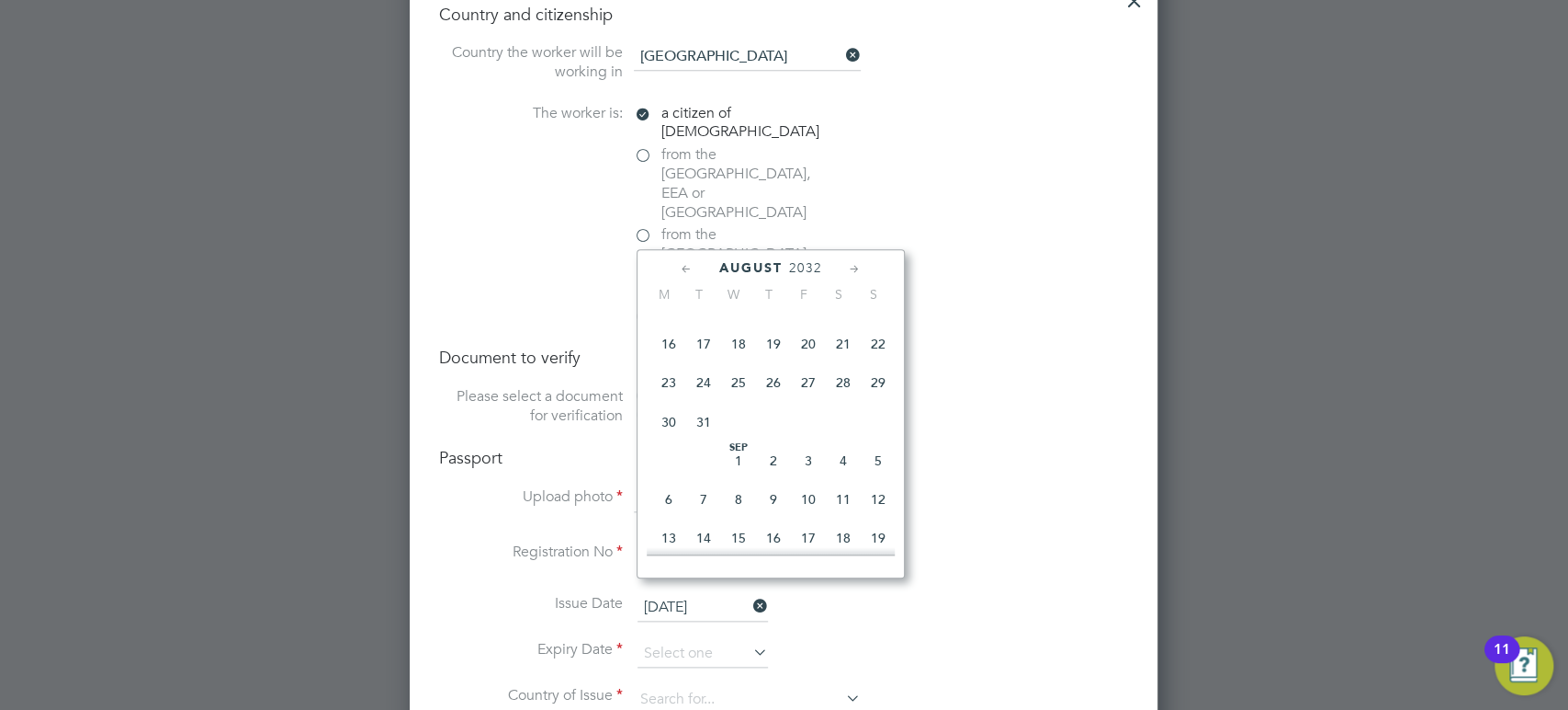
click at [857, 265] on icon at bounding box center [855, 269] width 18 height 20
click at [873, 356] on span "14" at bounding box center [878, 337] width 34 height 34
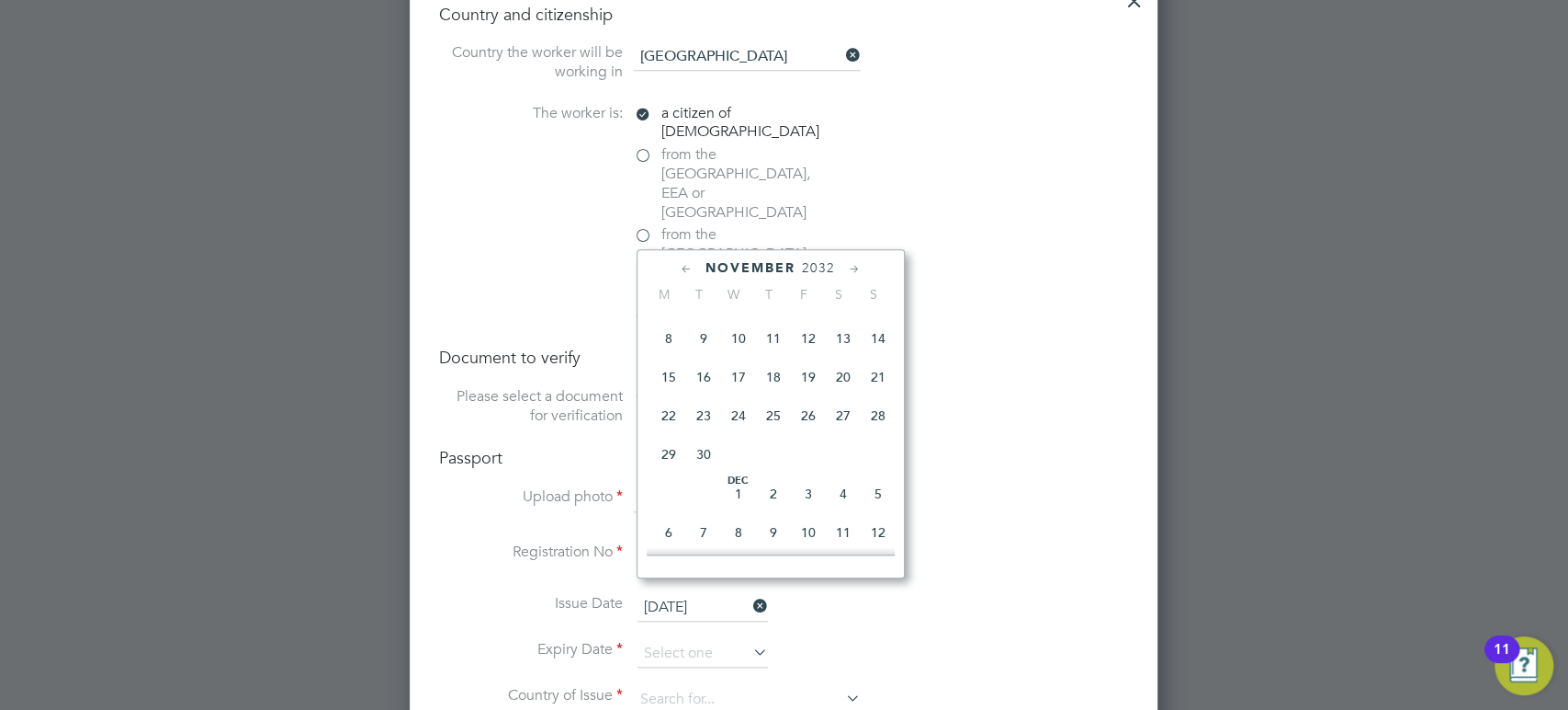
type input "[DATE]"
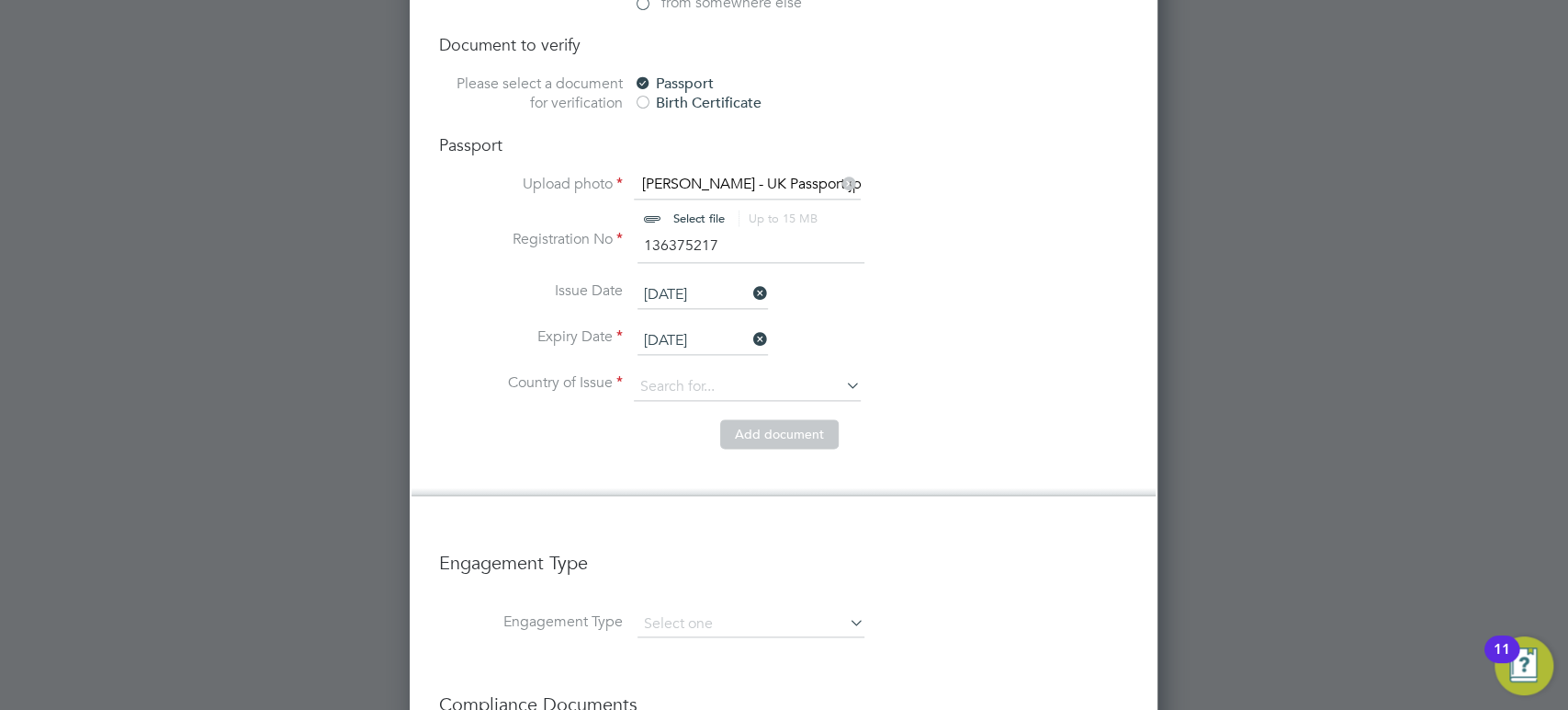
scroll to position [1507, 0]
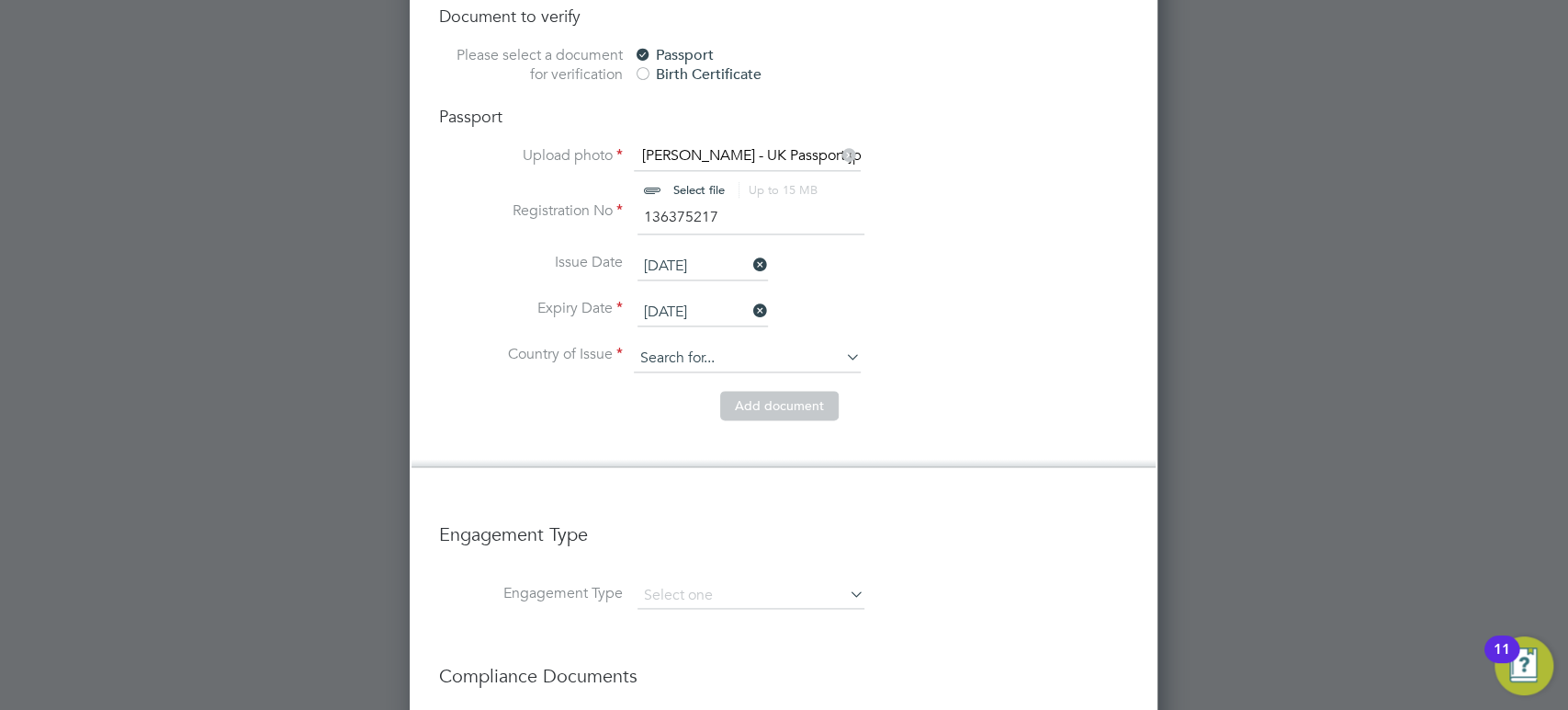
click at [735, 345] on input at bounding box center [748, 359] width 227 height 28
click at [721, 374] on li "Unit ed Kingdom" at bounding box center [764, 373] width 262 height 25
type input "United Kingdom"
click at [683, 583] on input at bounding box center [751, 596] width 227 height 26
click at [696, 583] on input at bounding box center [751, 596] width 227 height 26
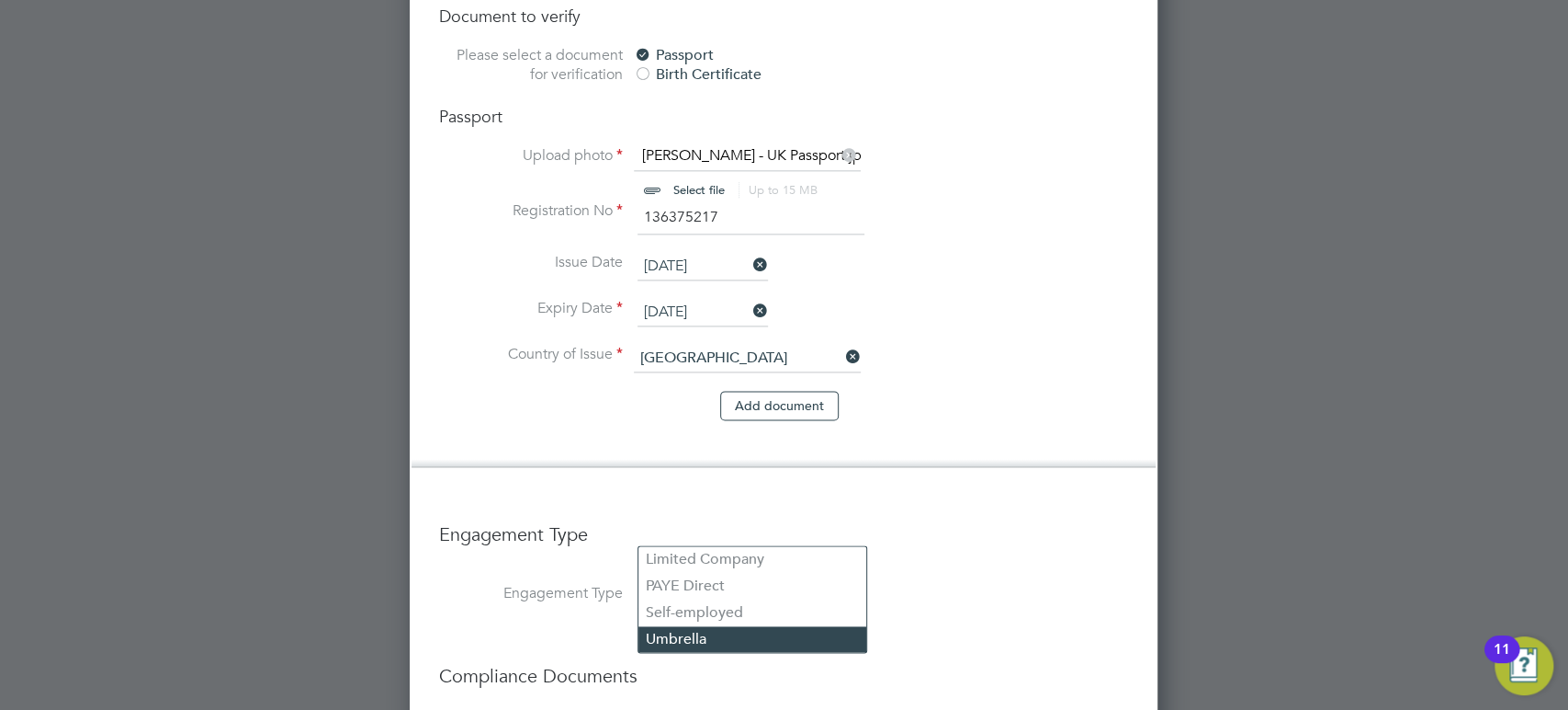
click at [678, 638] on li "Umbrella" at bounding box center [752, 639] width 228 height 27
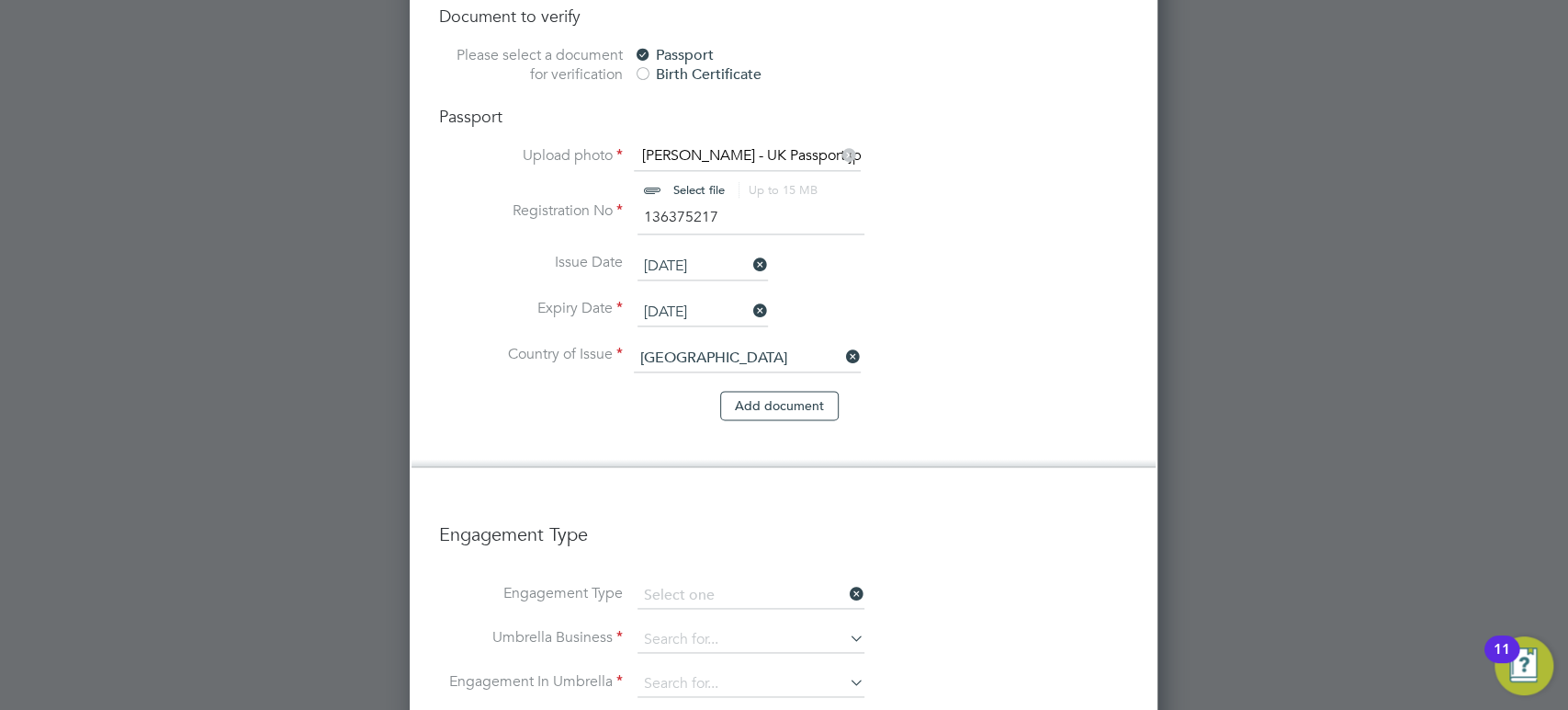
type input "Umbrella"
click at [699, 627] on input at bounding box center [751, 640] width 227 height 26
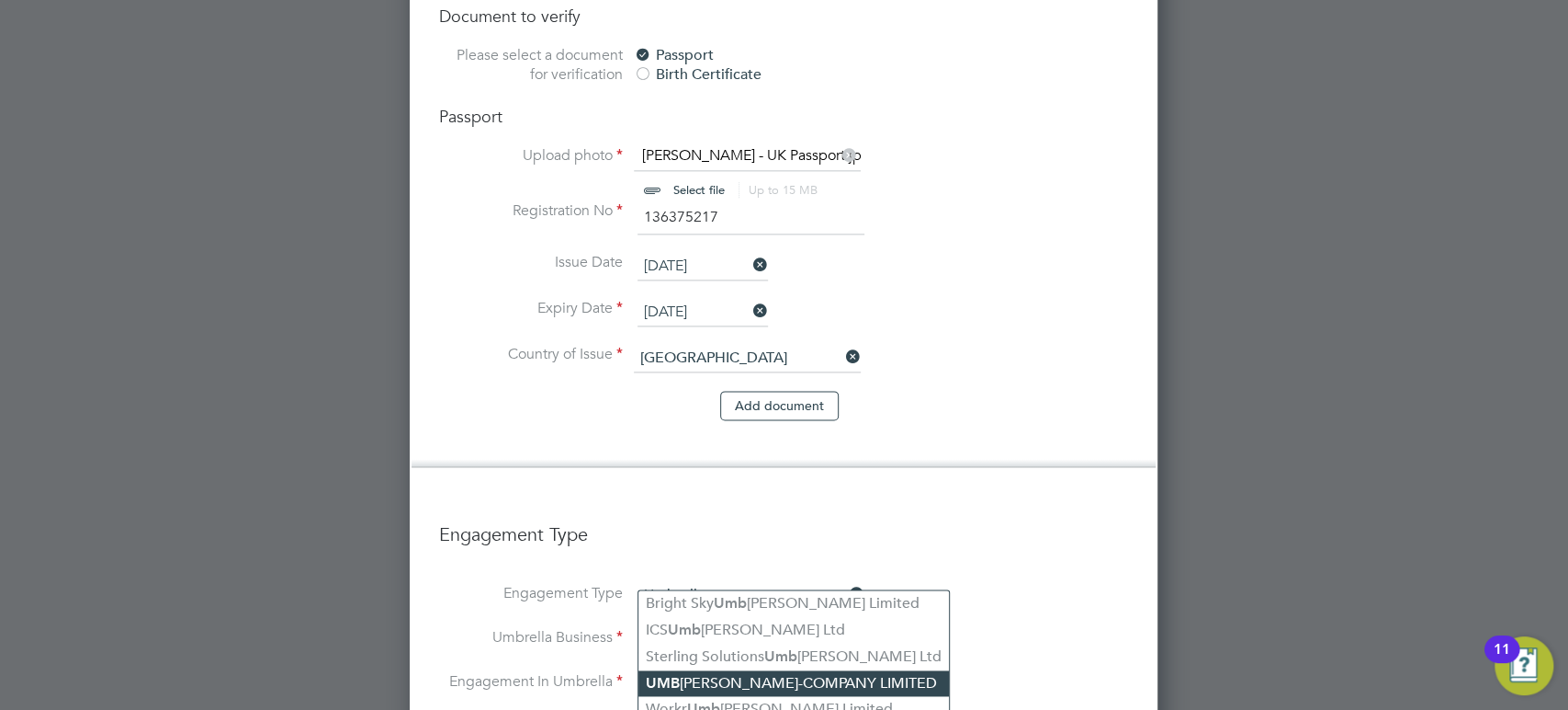
click at [706, 670] on li "UMB RELLA-COMPANY LIMITED" at bounding box center [794, 683] width 311 height 27
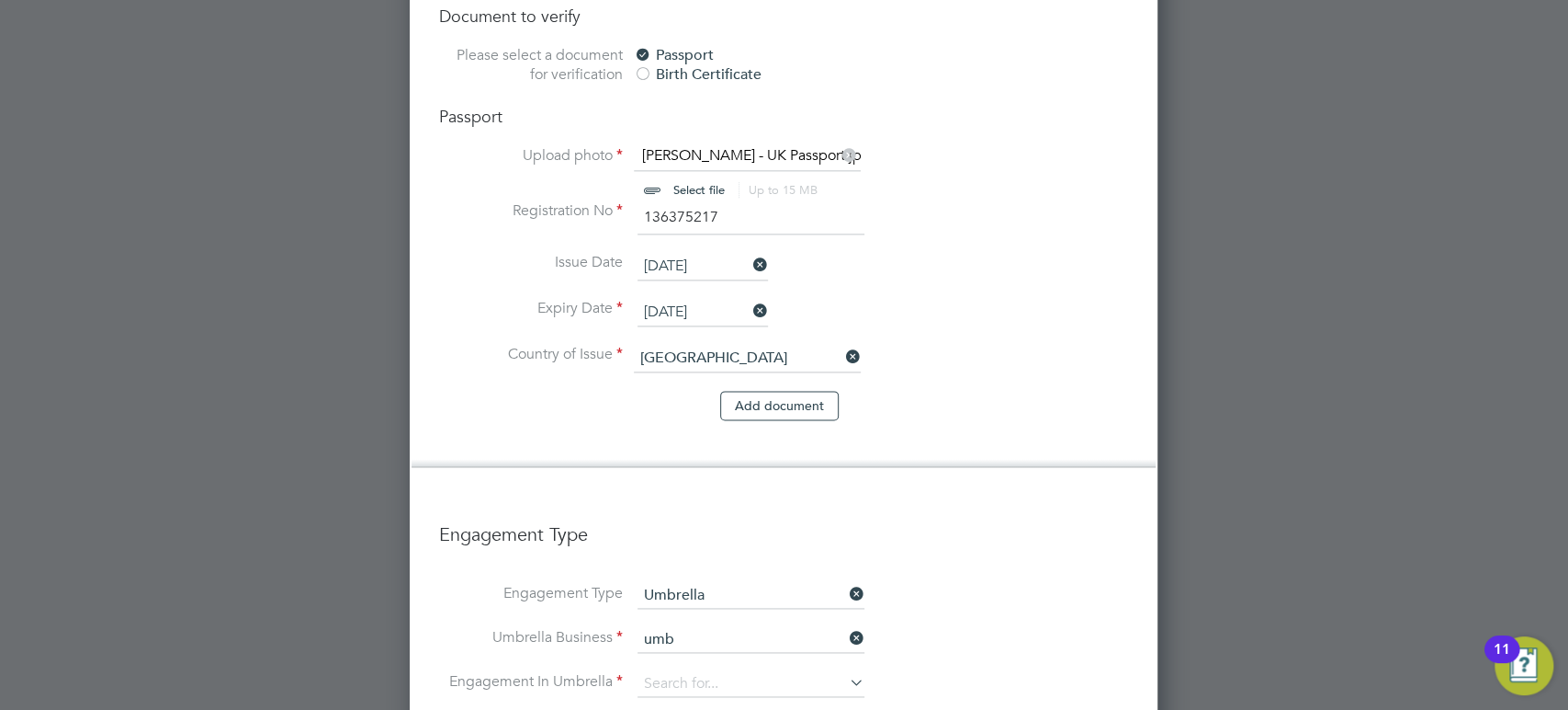
type input "UMBRELLA-COMPANY LIMITED"
click at [699, 671] on input at bounding box center [751, 684] width 227 height 26
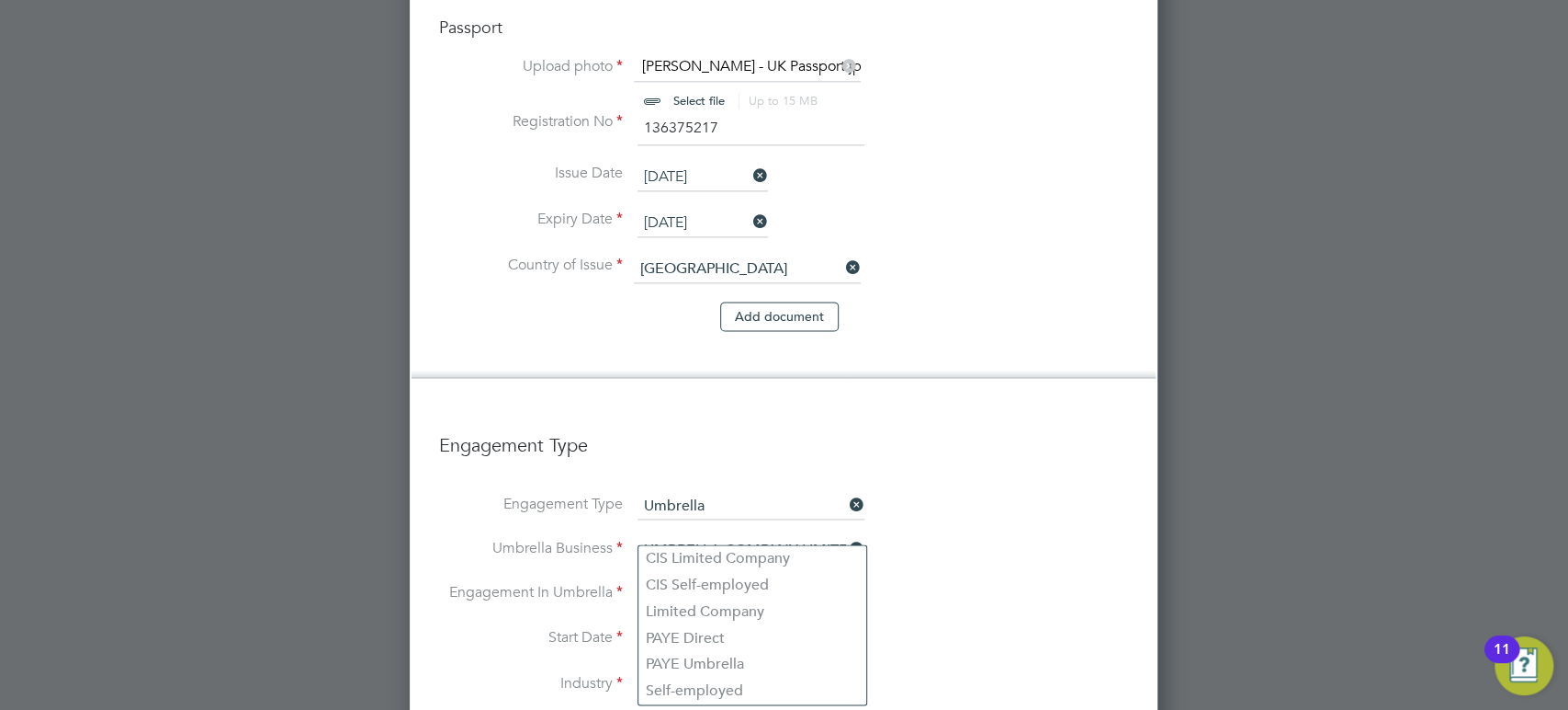
scroll to position [1779, 0]
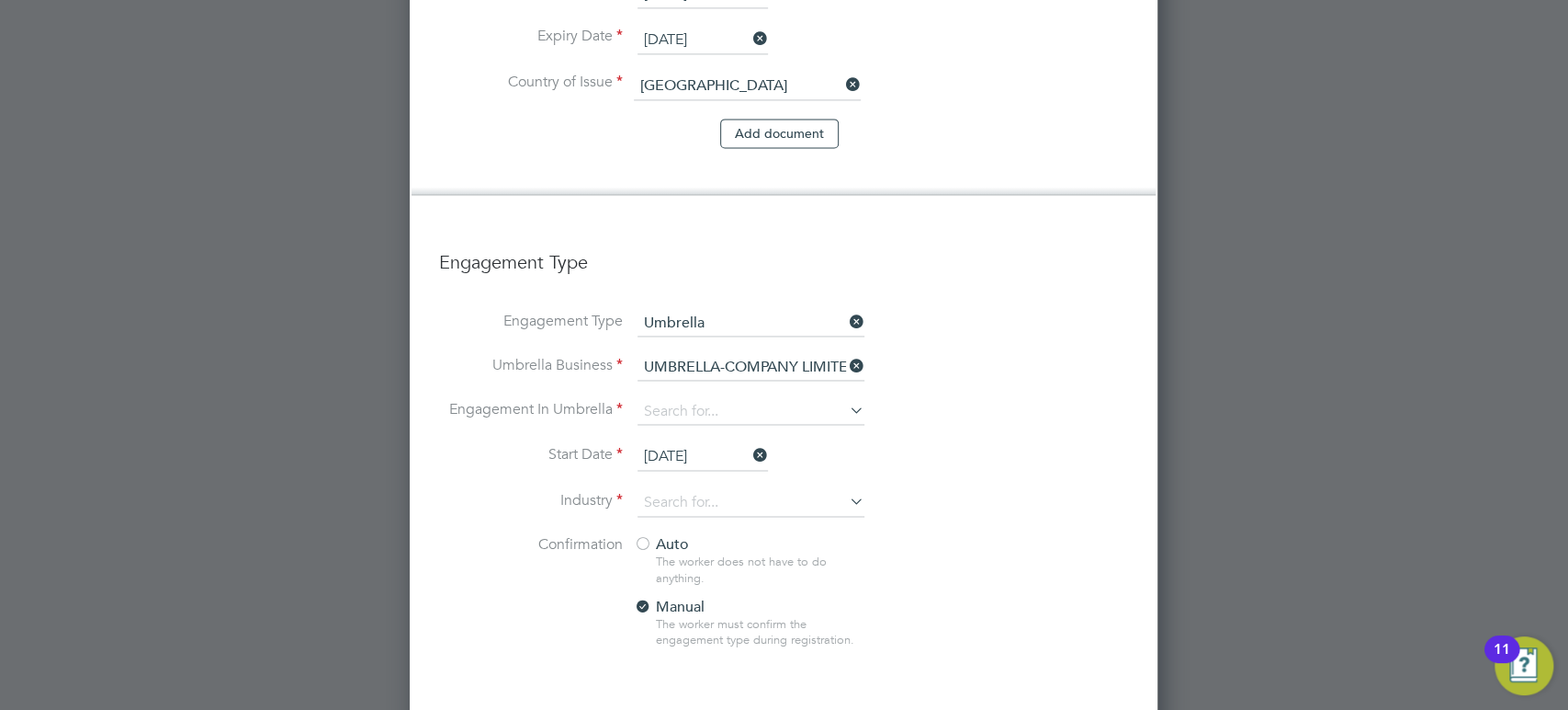
click at [741, 484] on li "PAYE Umbrella" at bounding box center [752, 481] width 228 height 27
type input "PAYE Umbrella"
click at [706, 489] on input at bounding box center [751, 503] width 227 height 28
click at [695, 579] on li "Construction" at bounding box center [752, 591] width 228 height 25
type input "Construction"
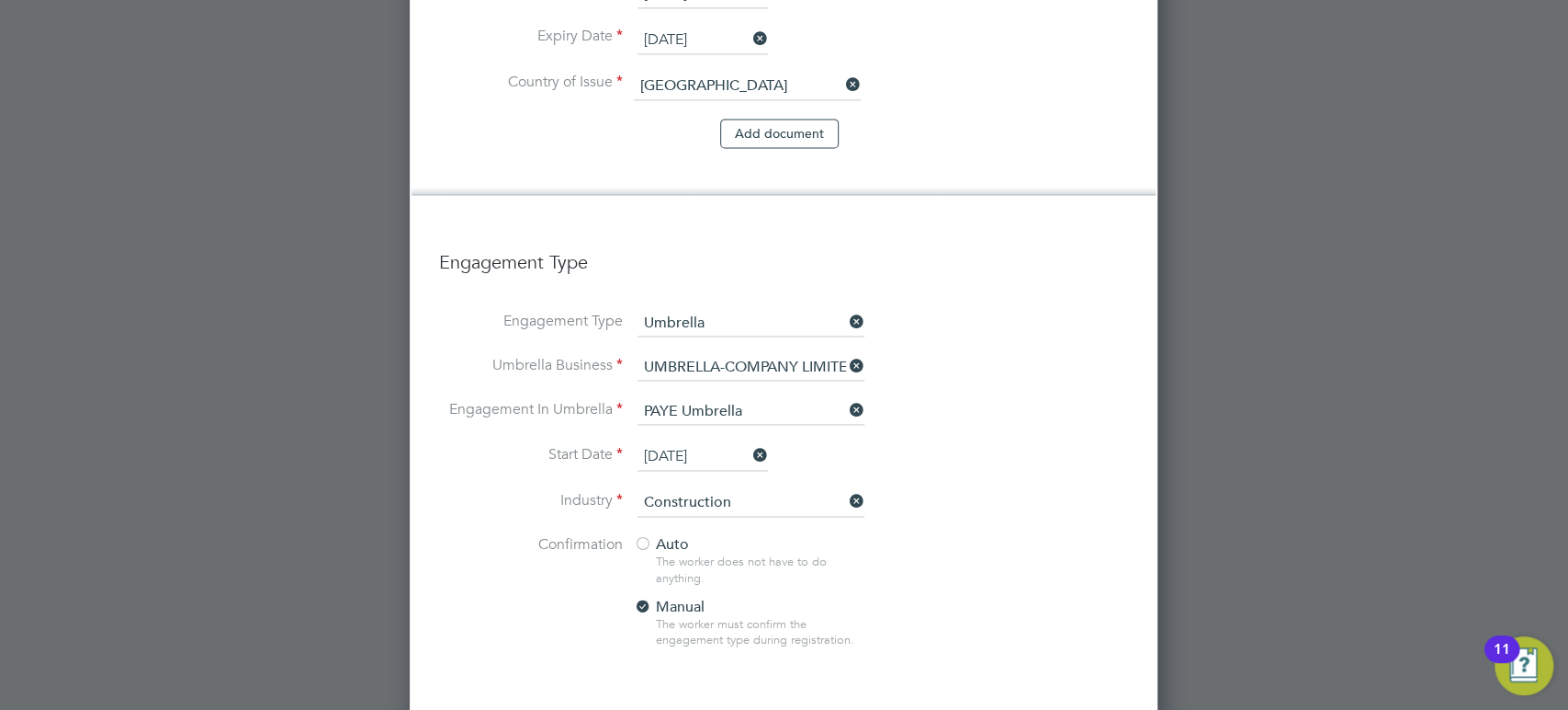
click at [642, 536] on div at bounding box center [643, 545] width 19 height 19
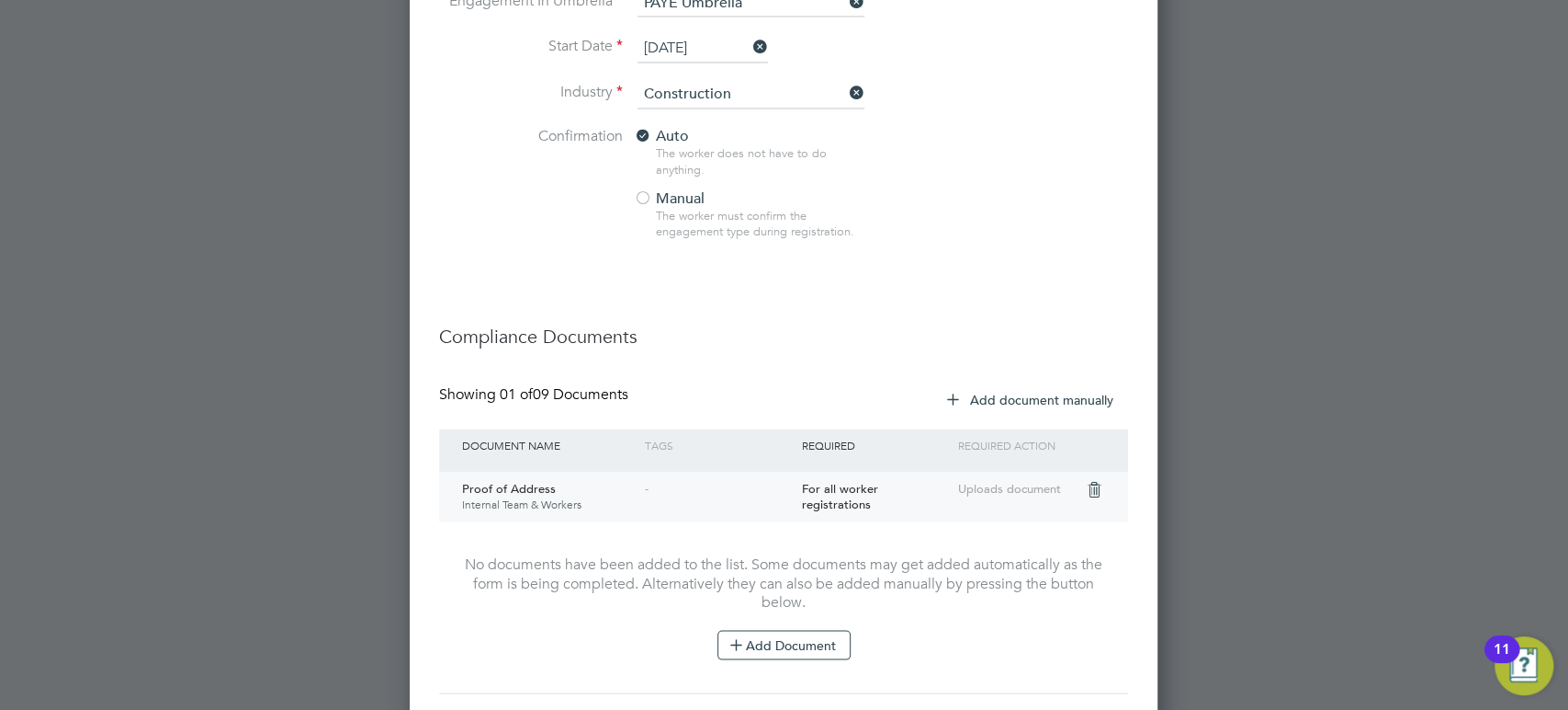
scroll to position [2246, 0]
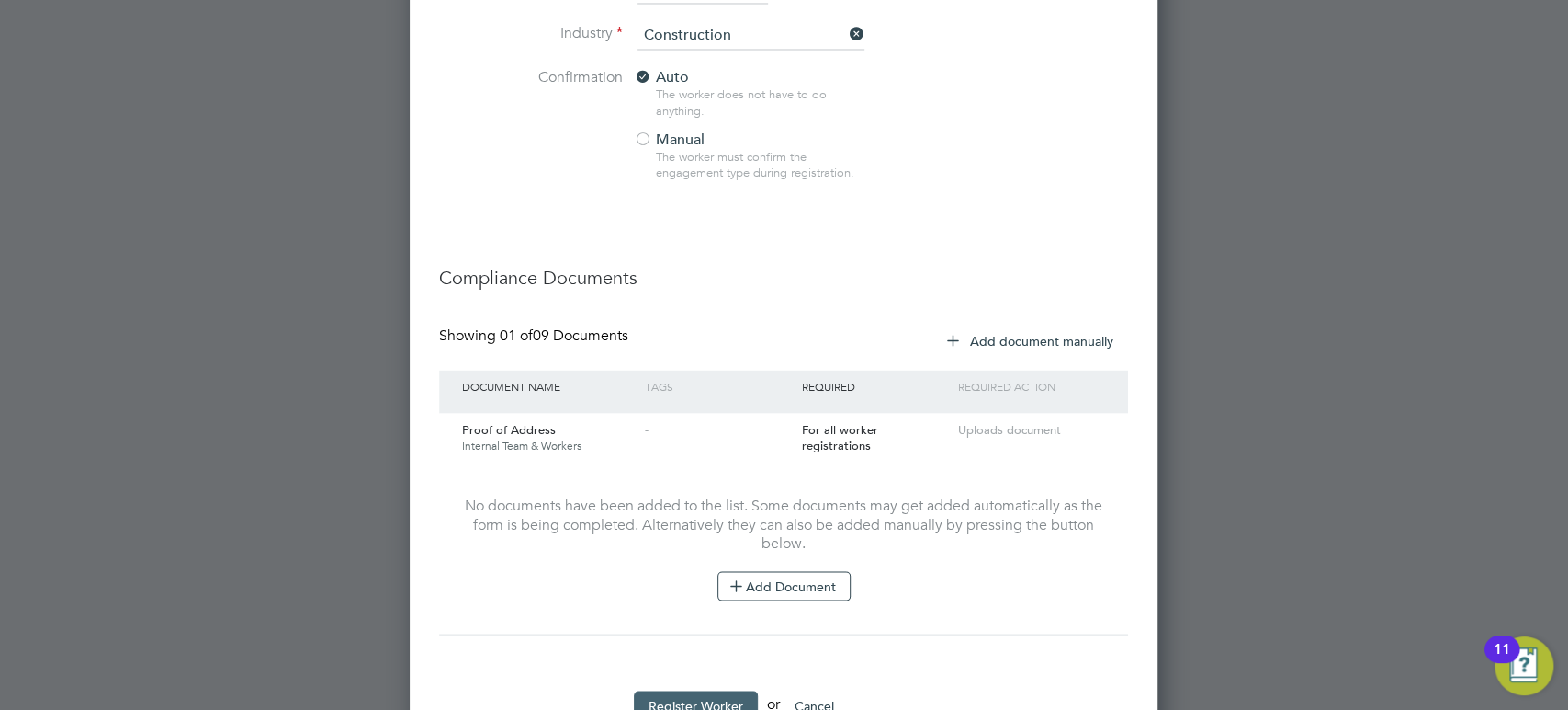
click at [699, 690] on button "Register Worker" at bounding box center [696, 705] width 124 height 30
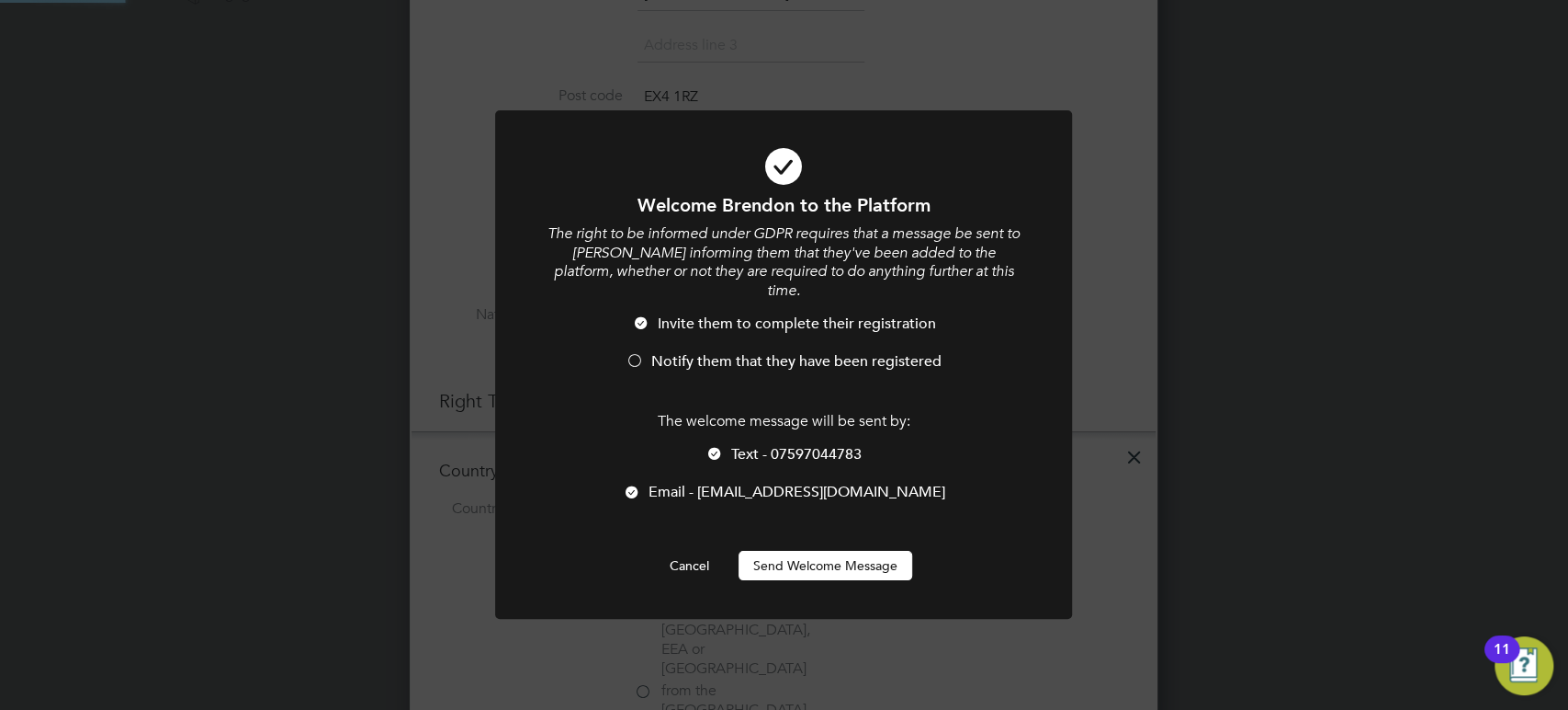
scroll to position [0, 0]
click at [632, 353] on div at bounding box center [635, 362] width 19 height 19
click at [853, 551] on button "Send Welcome Message" at bounding box center [825, 566] width 174 height 30
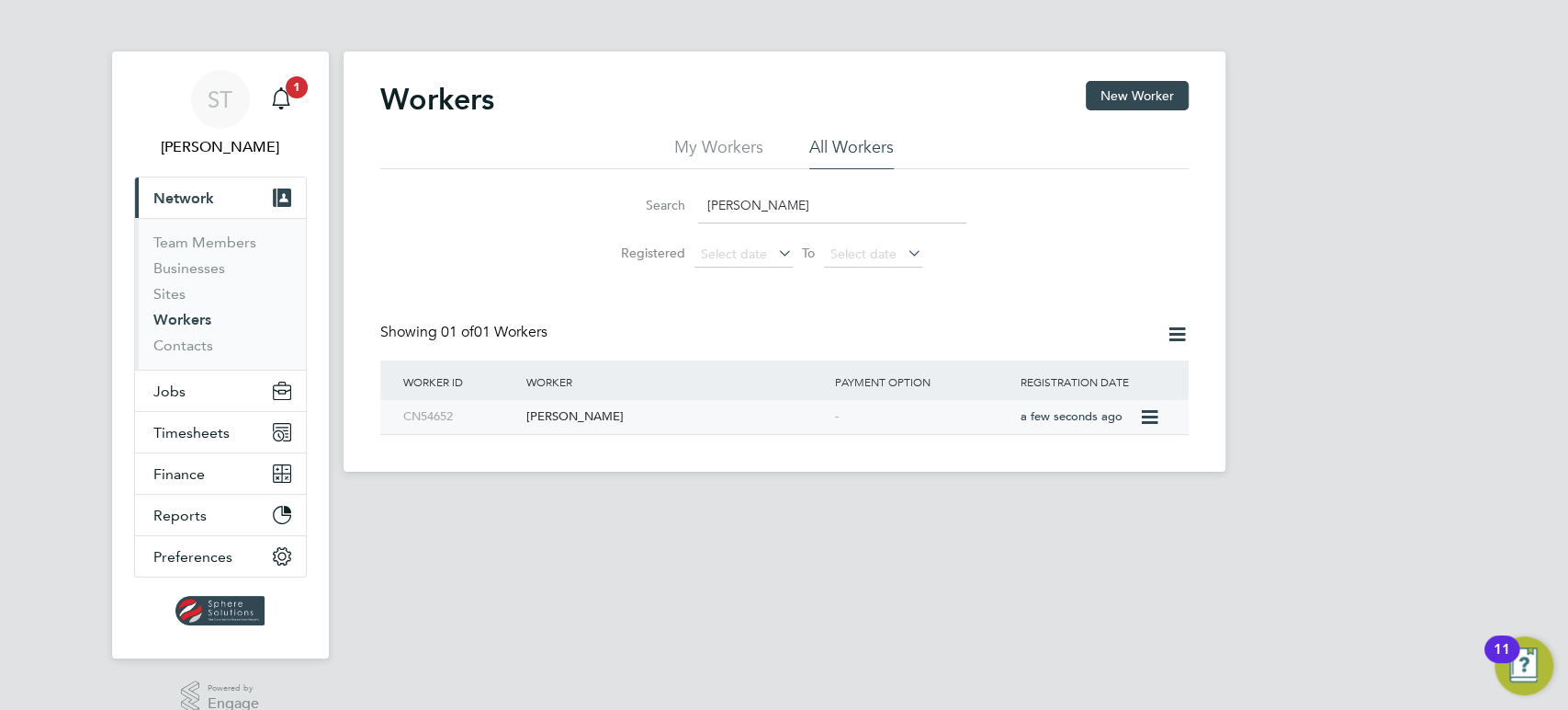
click at [682, 410] on div "[PERSON_NAME]" at bounding box center [677, 416] width 309 height 34
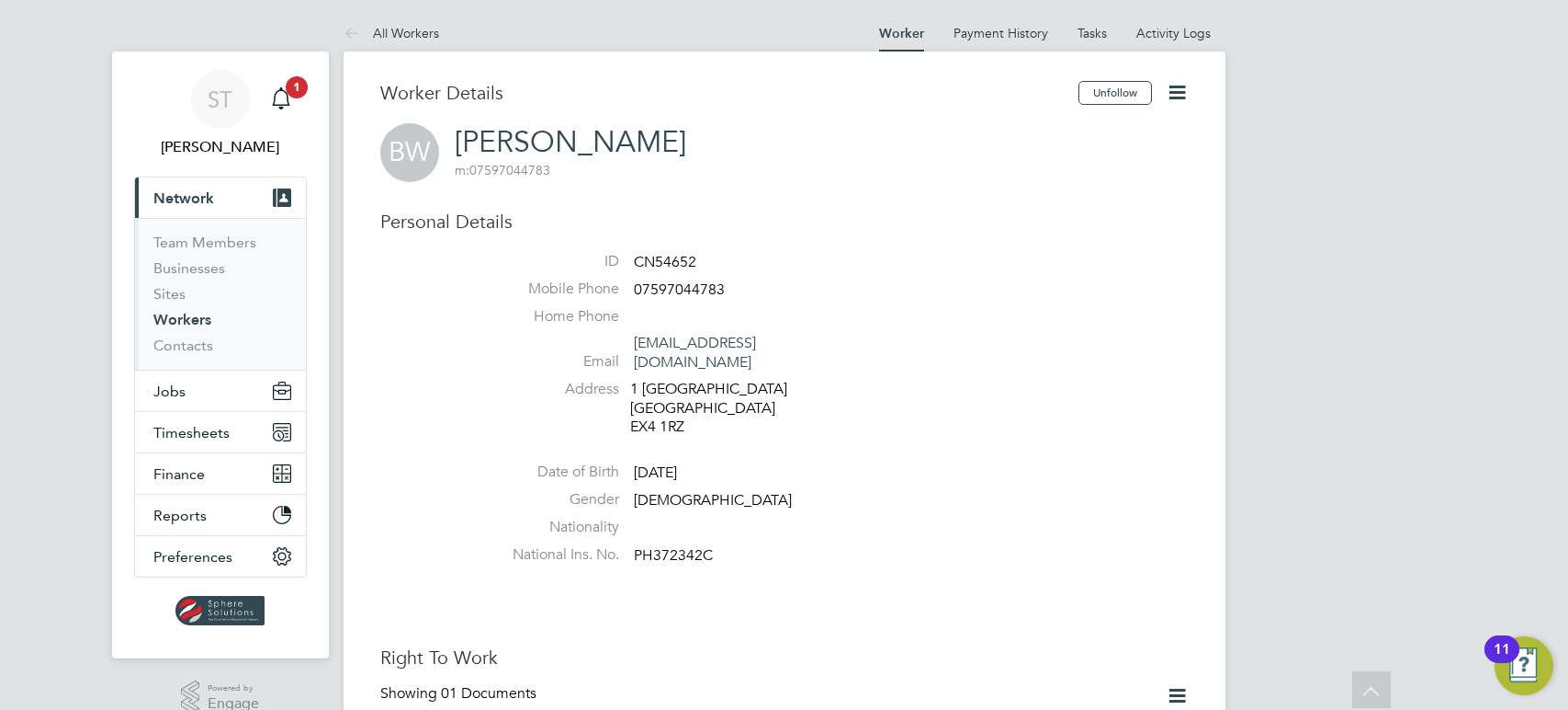
scroll to position [749, 0]
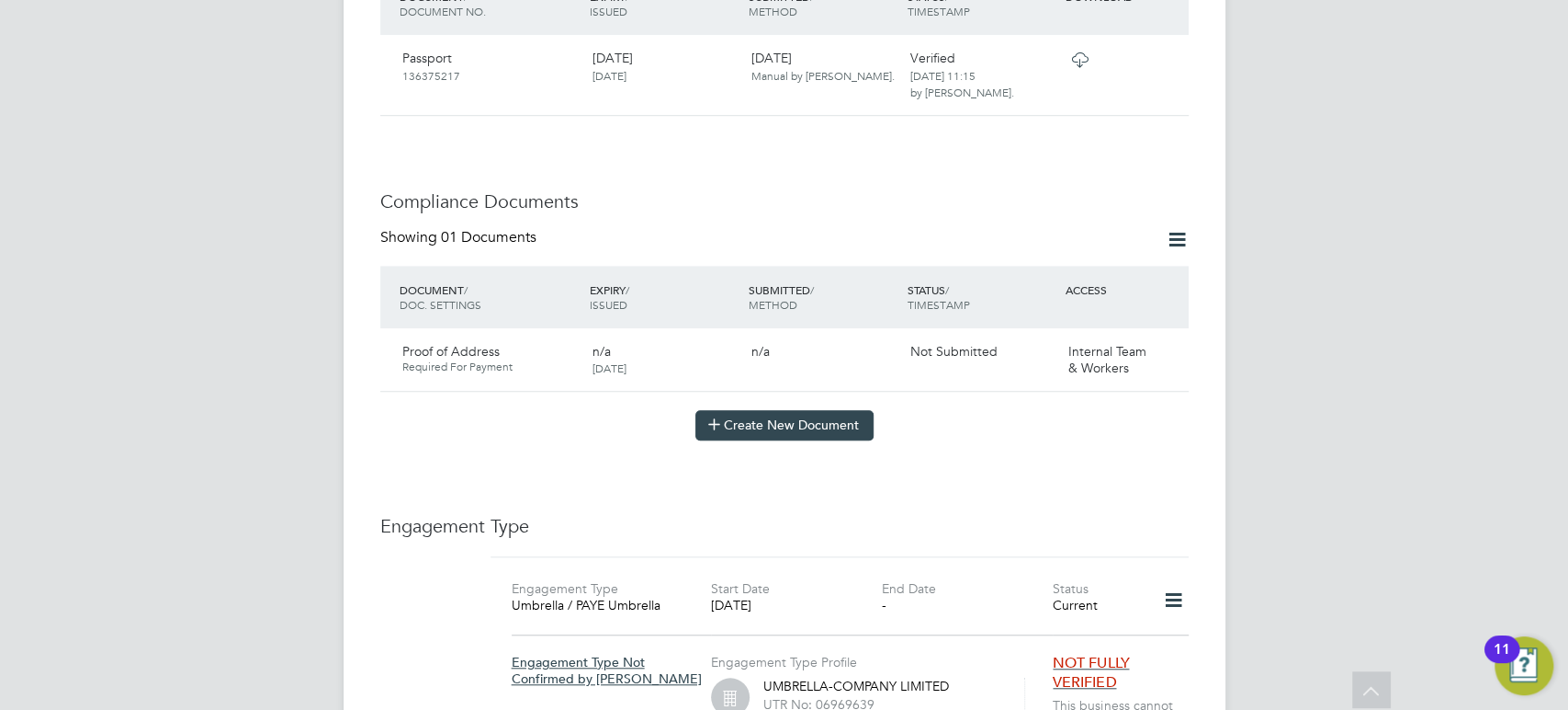
click at [793, 414] on button "Create New Document" at bounding box center [784, 425] width 178 height 30
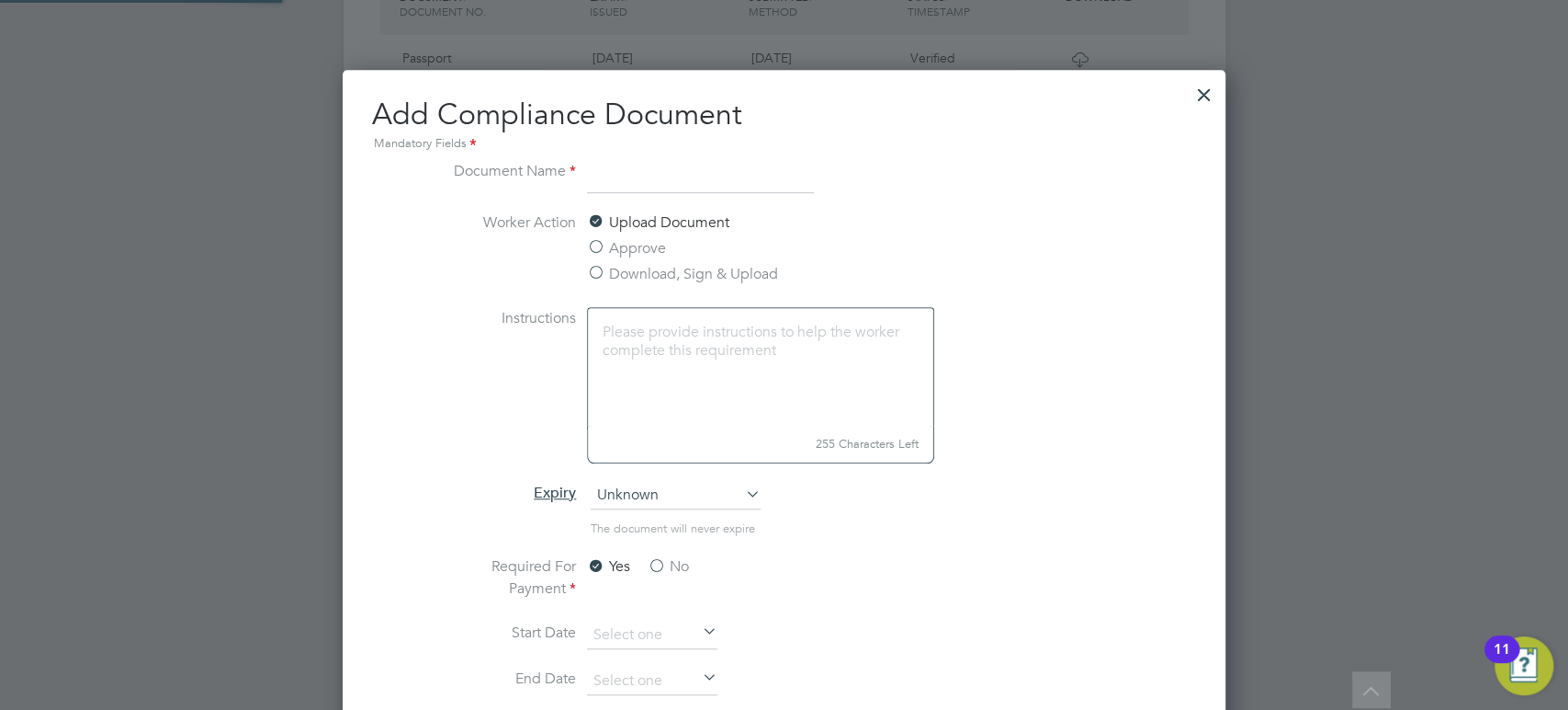
scroll to position [963, 882]
click at [611, 251] on label "Approve" at bounding box center [627, 249] width 79 height 22
click at [0, 0] on input "Approve" at bounding box center [0, 0] width 0 height 0
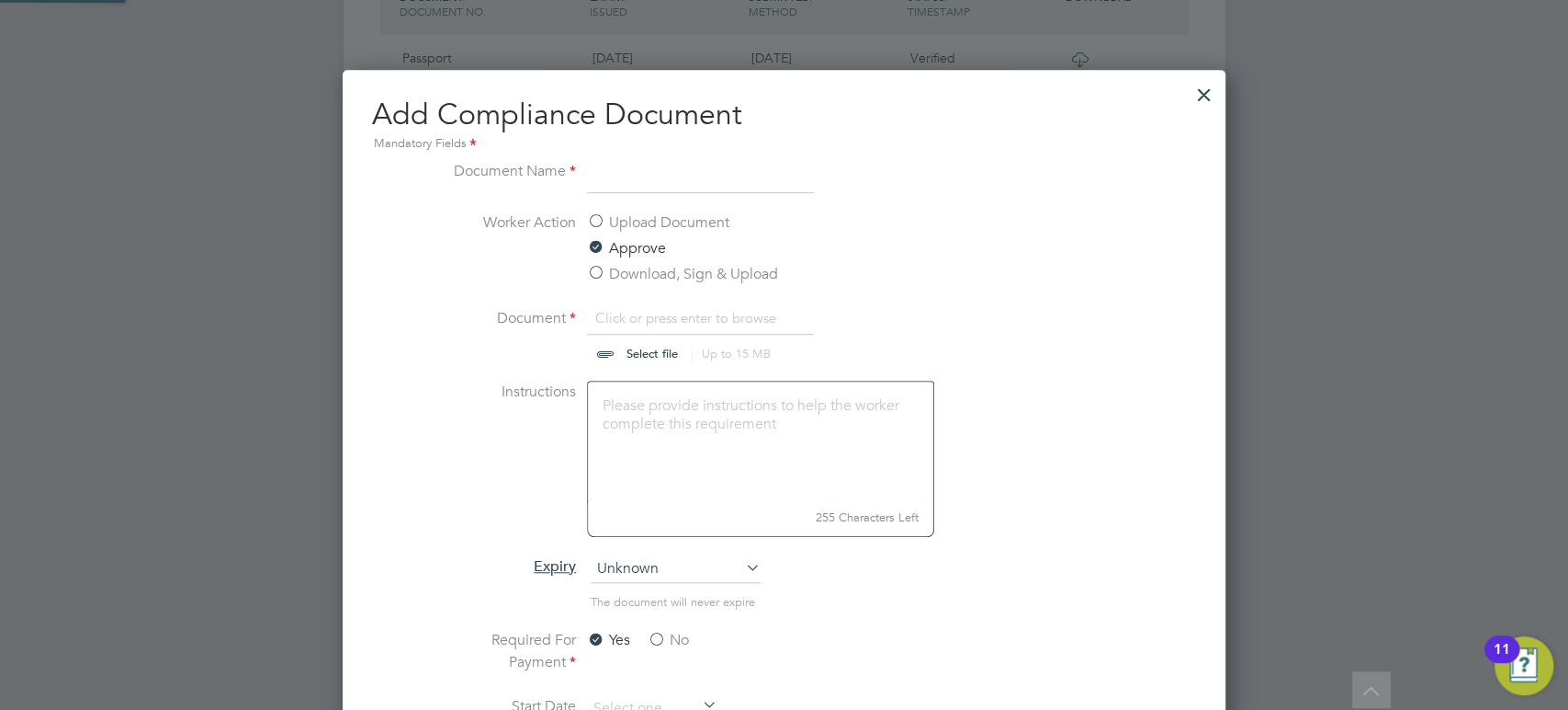
scroll to position [28, 228]
click at [641, 174] on input at bounding box center [701, 177] width 227 height 34
type input "CSCS Smart Check"
click at [639, 355] on input "file" at bounding box center [669, 335] width 289 height 55
type input "C:\fakepath\Brendon Walsh - CSCS 14475084 Blue Skilled - Bricklaying-Approved A…"
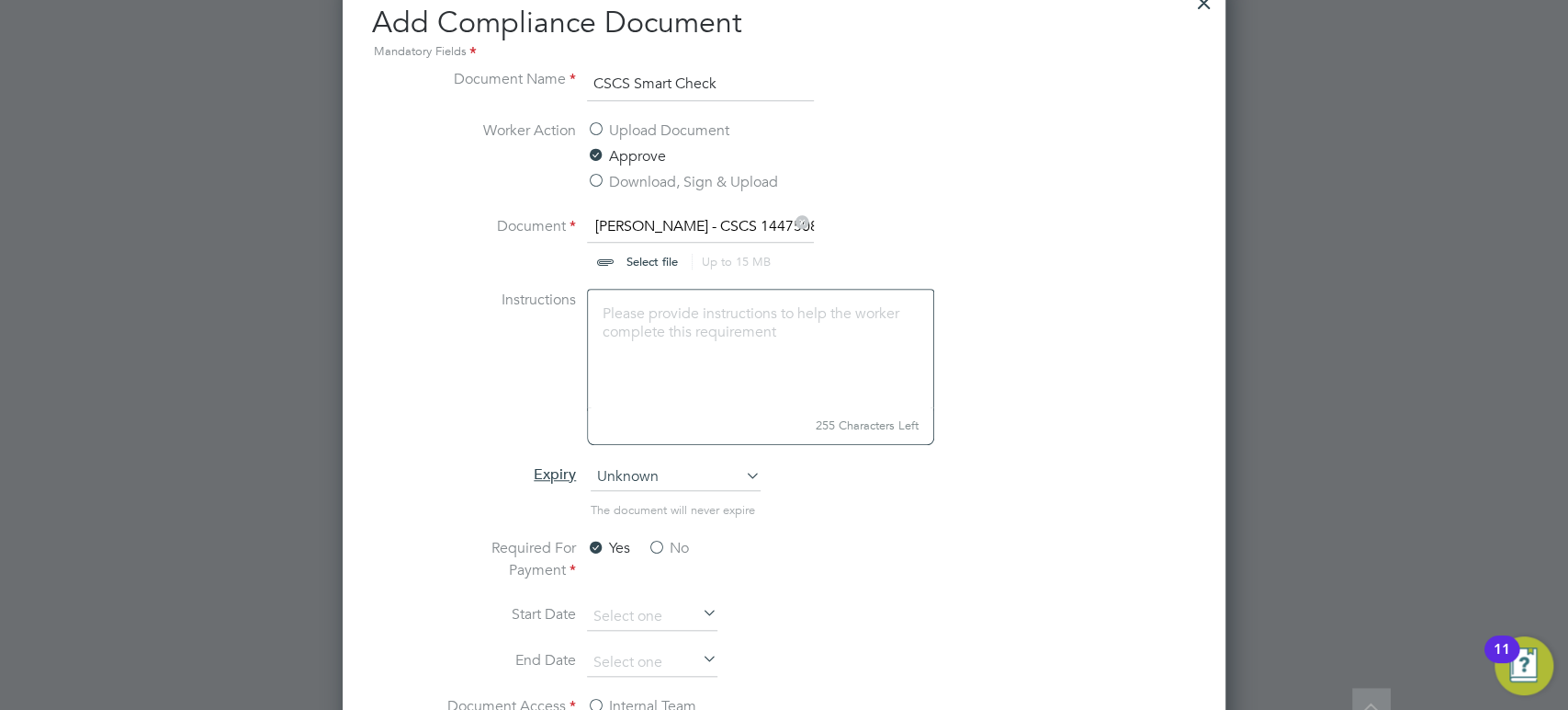
scroll to position [1021, 0]
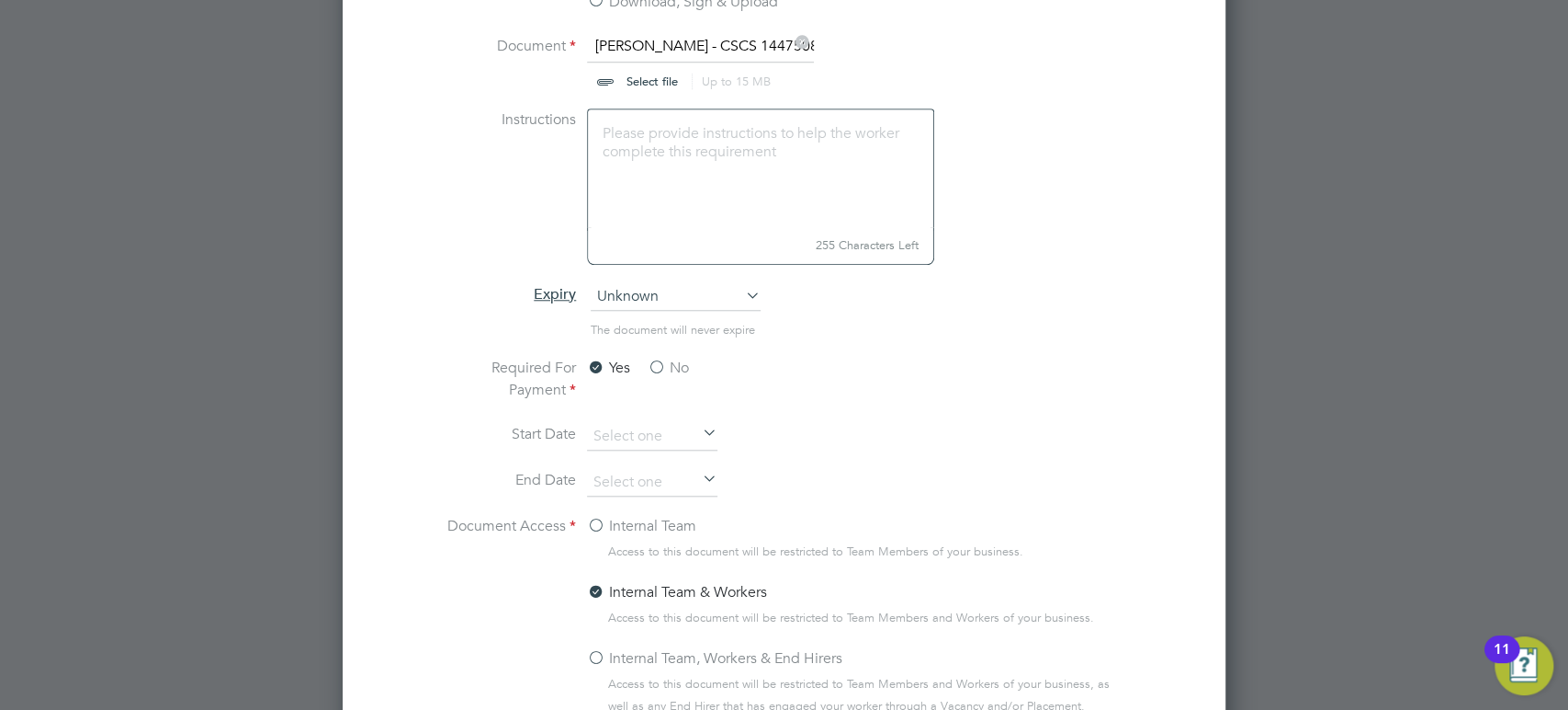
click at [659, 290] on span "Unknown" at bounding box center [676, 297] width 170 height 28
click at [647, 410] on li "Specific date" at bounding box center [678, 418] width 171 height 24
click at [627, 484] on input at bounding box center [653, 483] width 130 height 28
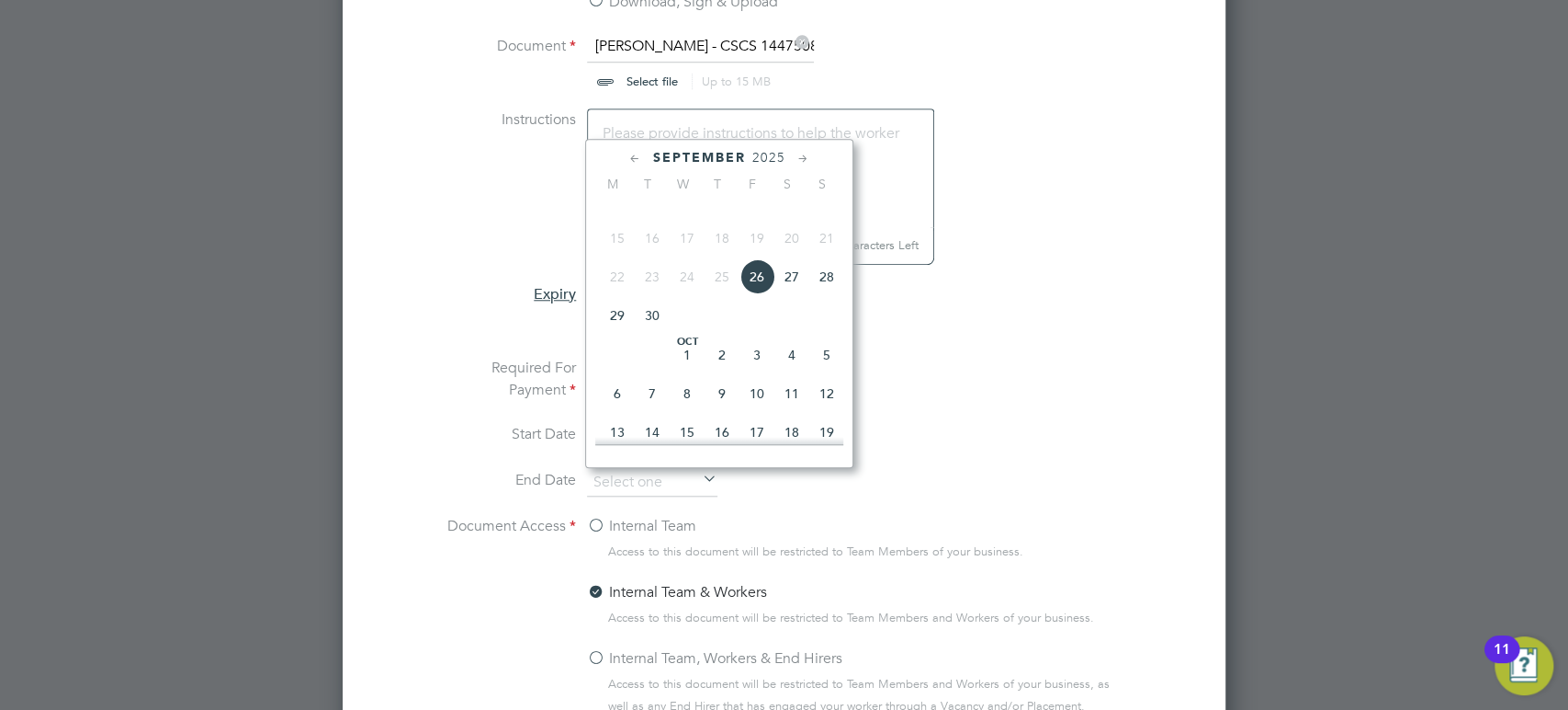
click at [768, 153] on span "2025" at bounding box center [769, 157] width 34 height 16
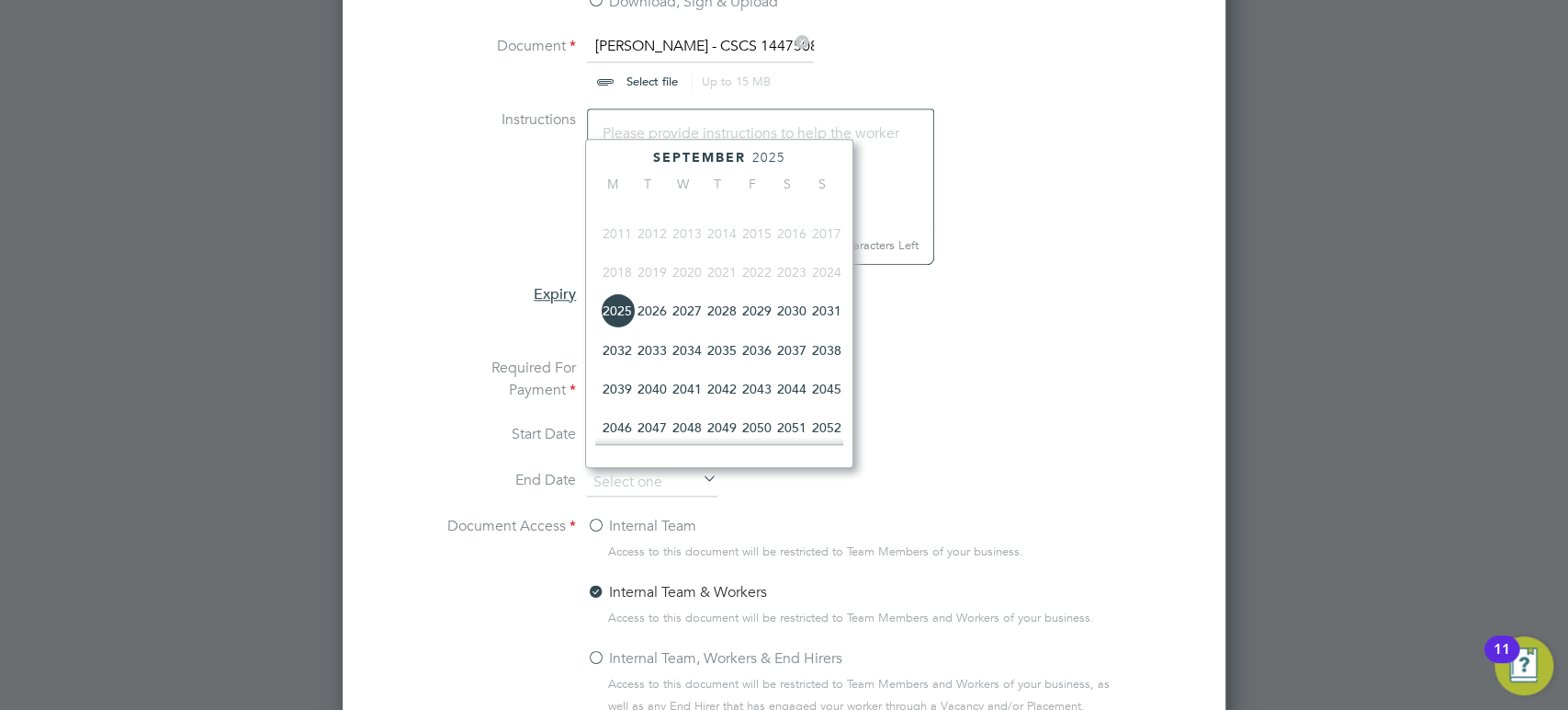
click at [801, 322] on span "2030" at bounding box center [791, 310] width 34 height 34
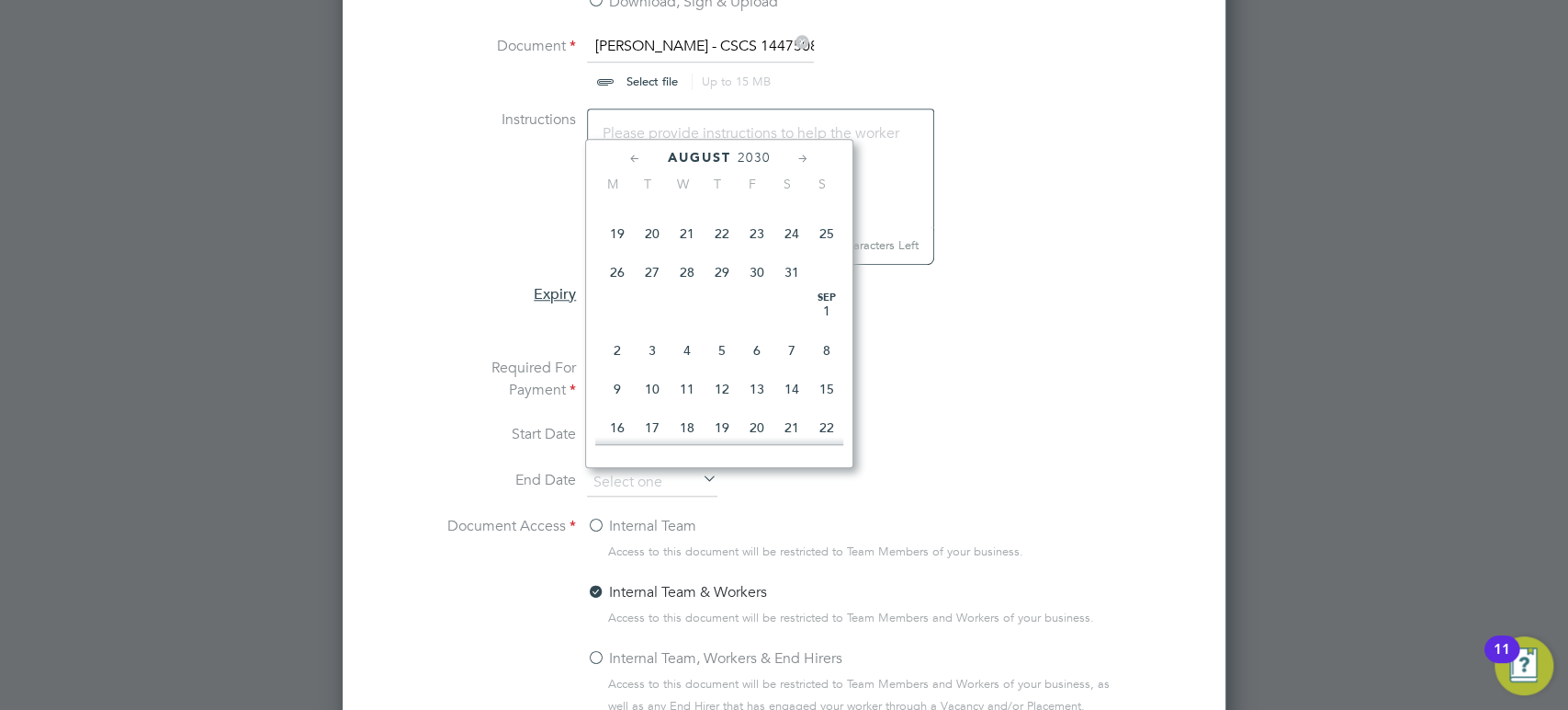
click at [632, 155] on icon at bounding box center [635, 159] width 18 height 20
click at [760, 383] on span "31" at bounding box center [756, 380] width 34 height 34
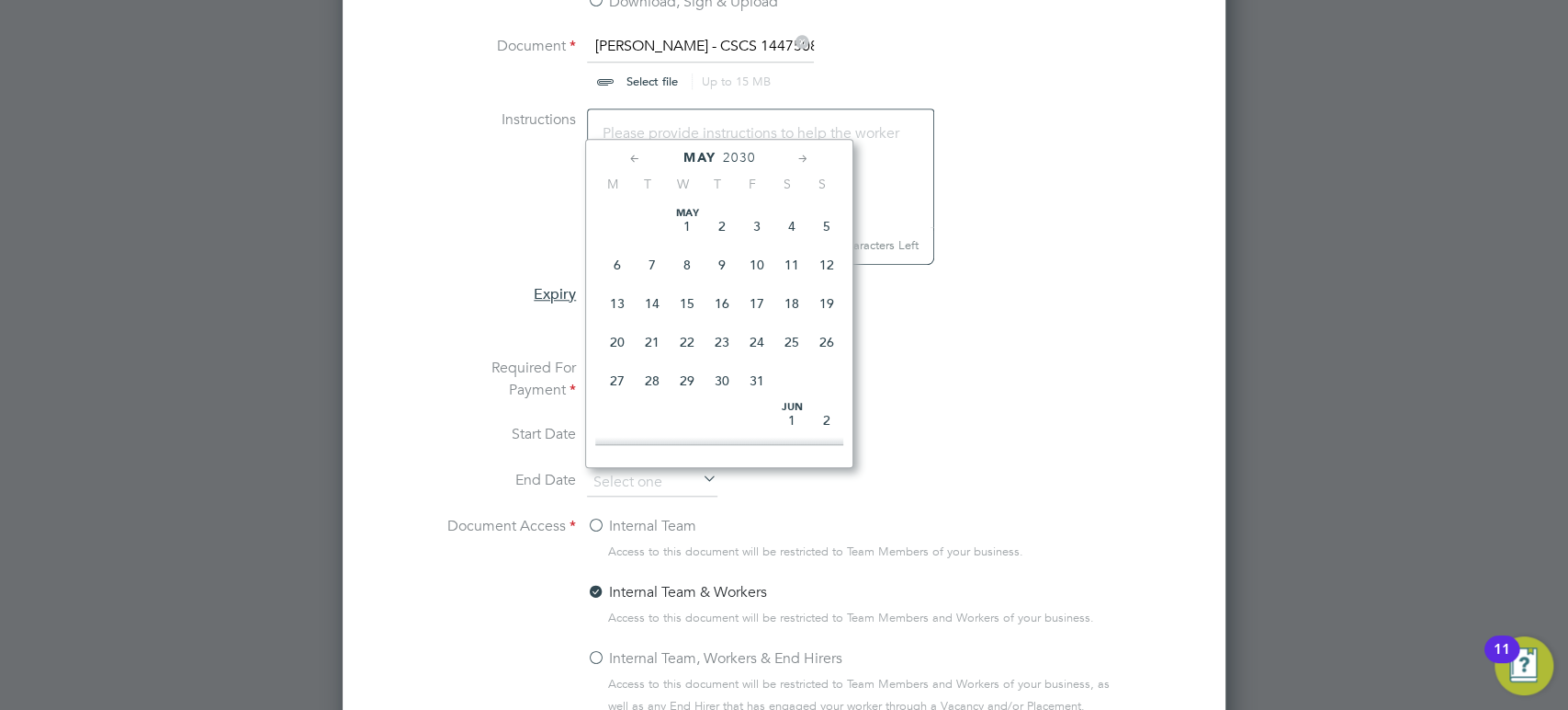
type input "[DATE]"
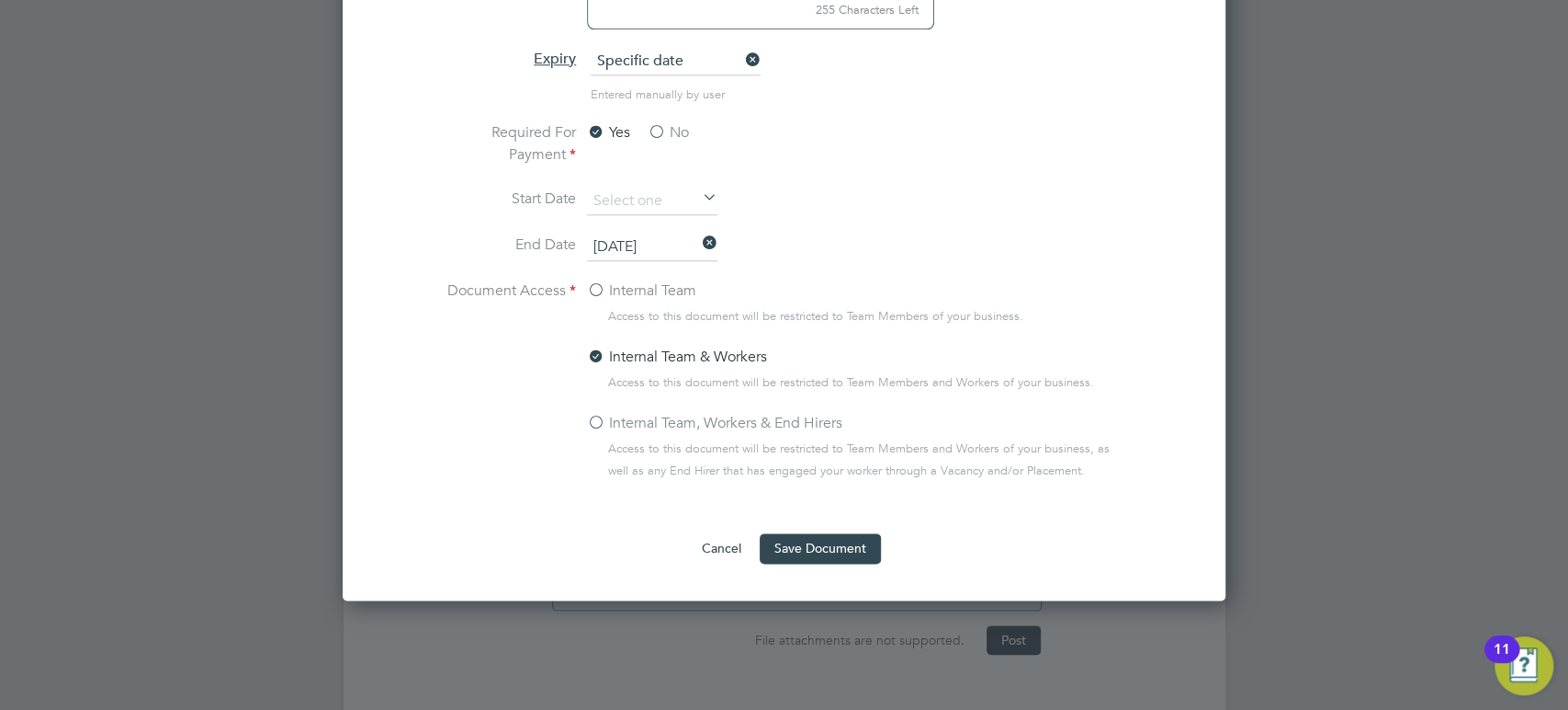
scroll to position [1273, 0]
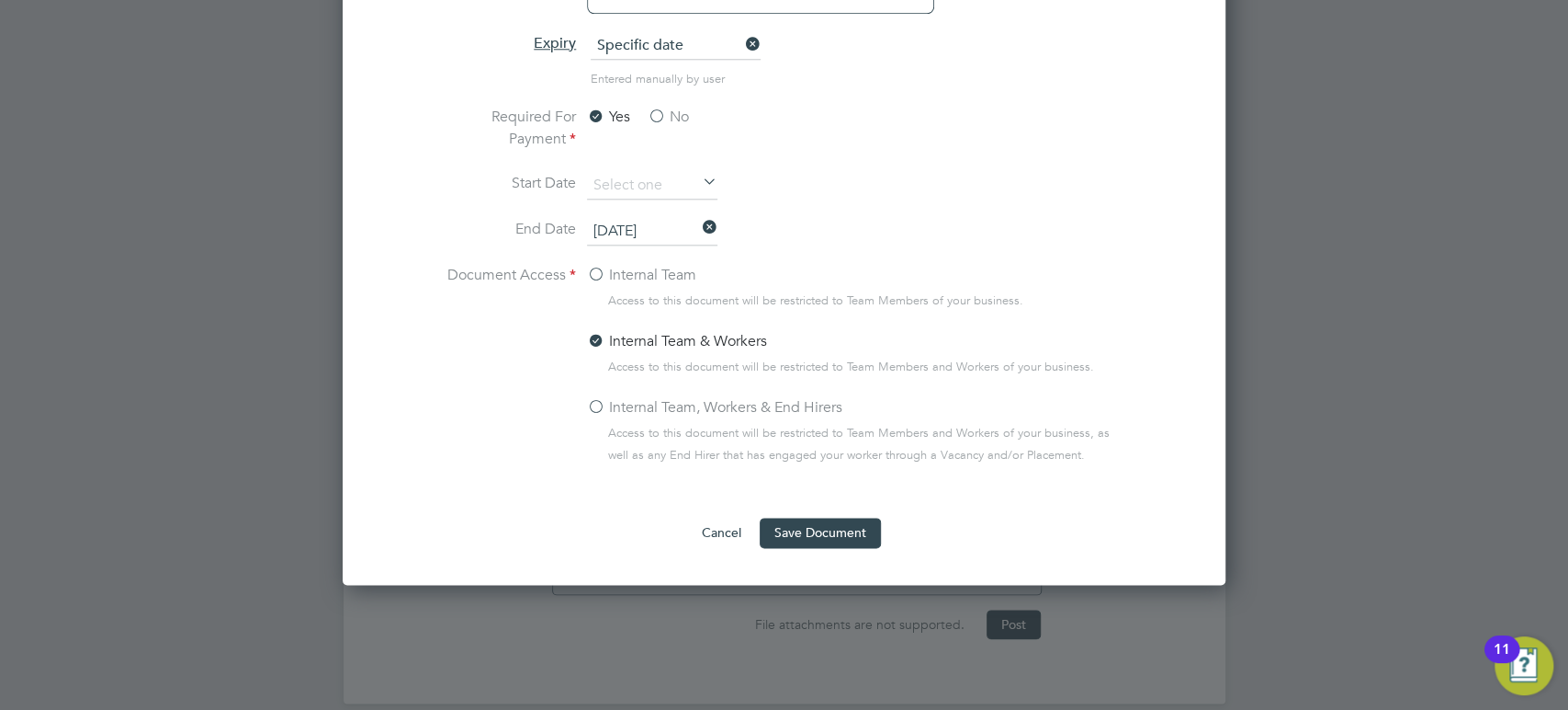
click at [599, 403] on label "Internal Team, Workers & End Hirers" at bounding box center [715, 407] width 255 height 22
click at [0, 0] on input "Internal Team, Workers & End Hirers" at bounding box center [0, 0] width 0 height 0
click at [815, 530] on button "Save Document" at bounding box center [820, 533] width 121 height 30
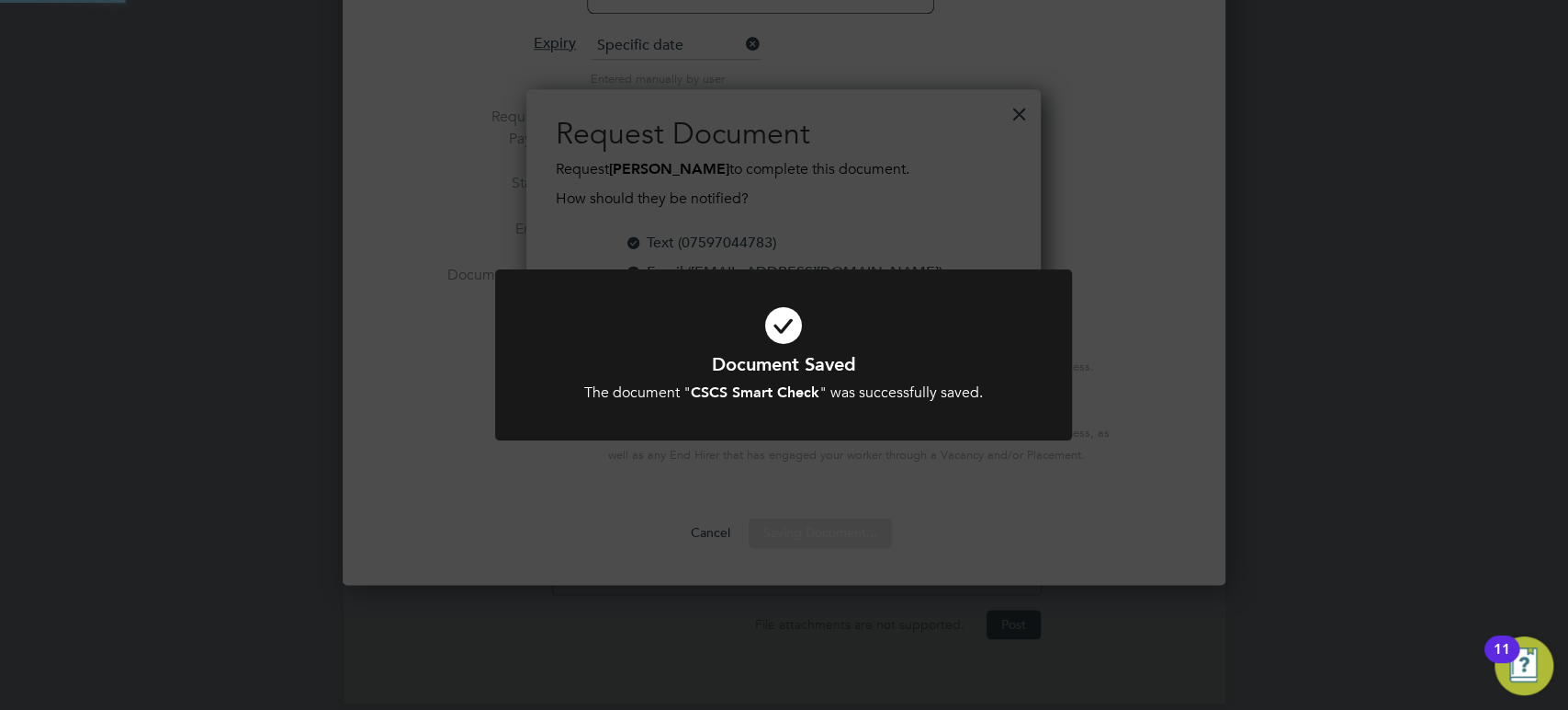
scroll to position [294, 515]
click at [954, 494] on div "Document Saved The document " CSCS Smart Check " was successfully saved. Cancel…" at bounding box center [784, 355] width 1568 height 710
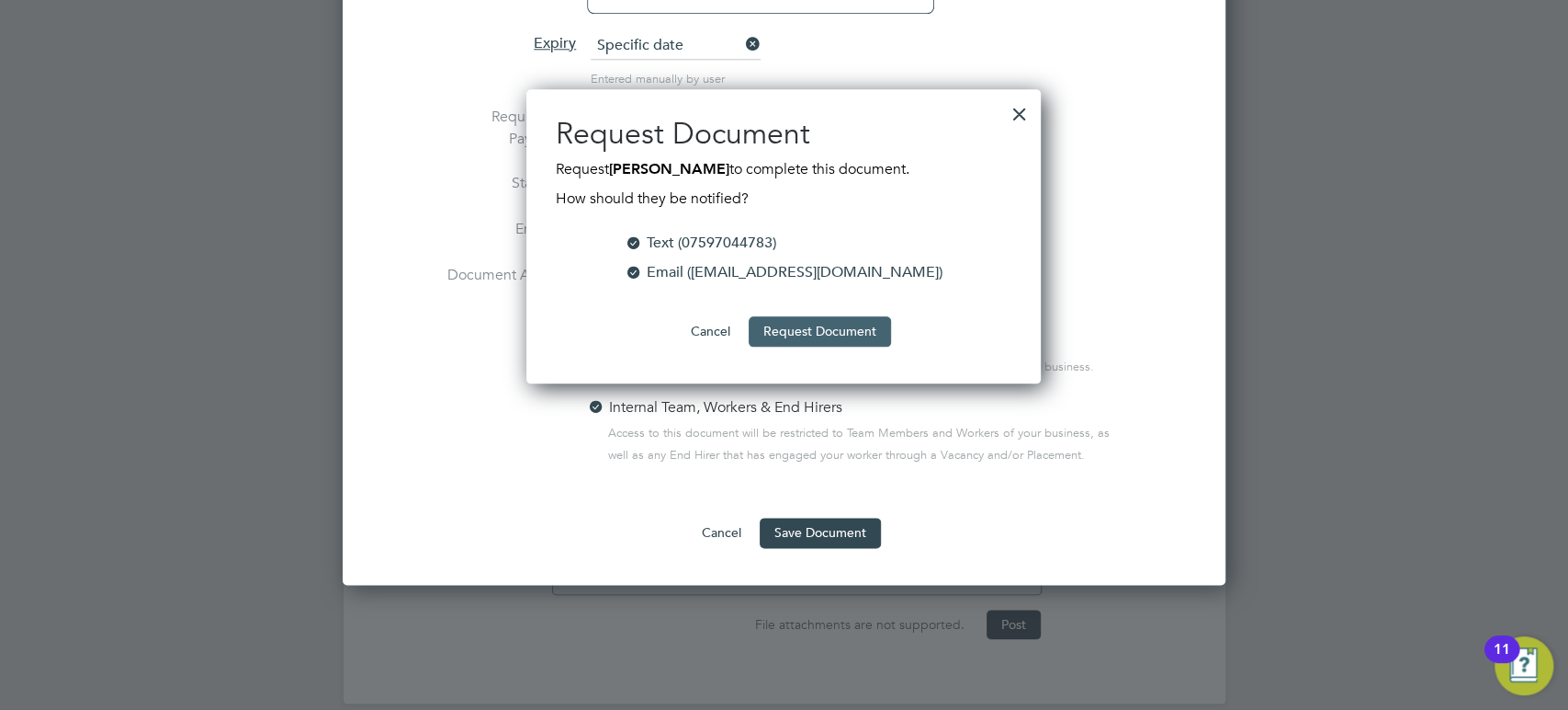
click at [775, 328] on button "Request Document" at bounding box center [819, 331] width 142 height 30
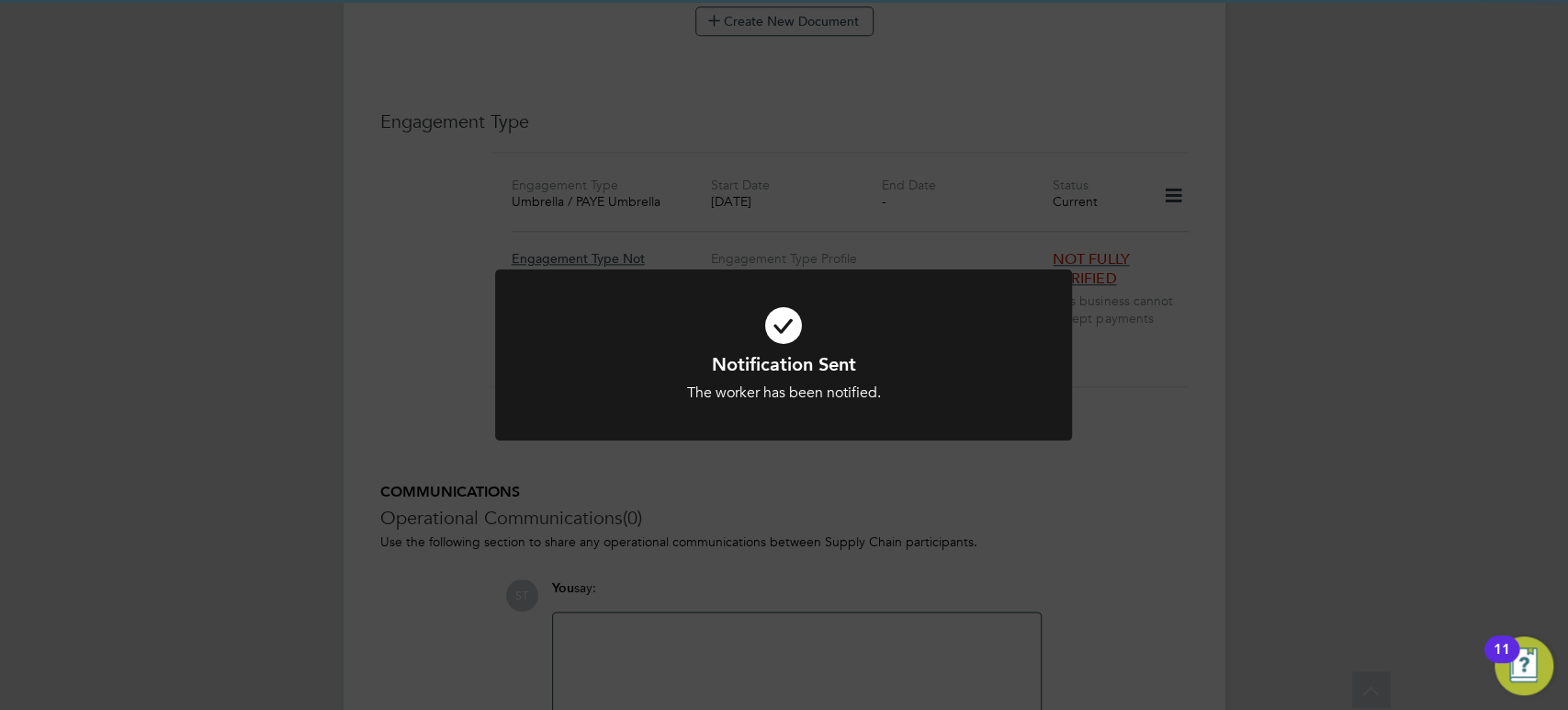
scroll to position [1273, 0]
click at [788, 549] on div "Notification Sent The worker has been notified. Cancel Okay" at bounding box center [784, 355] width 1568 height 710
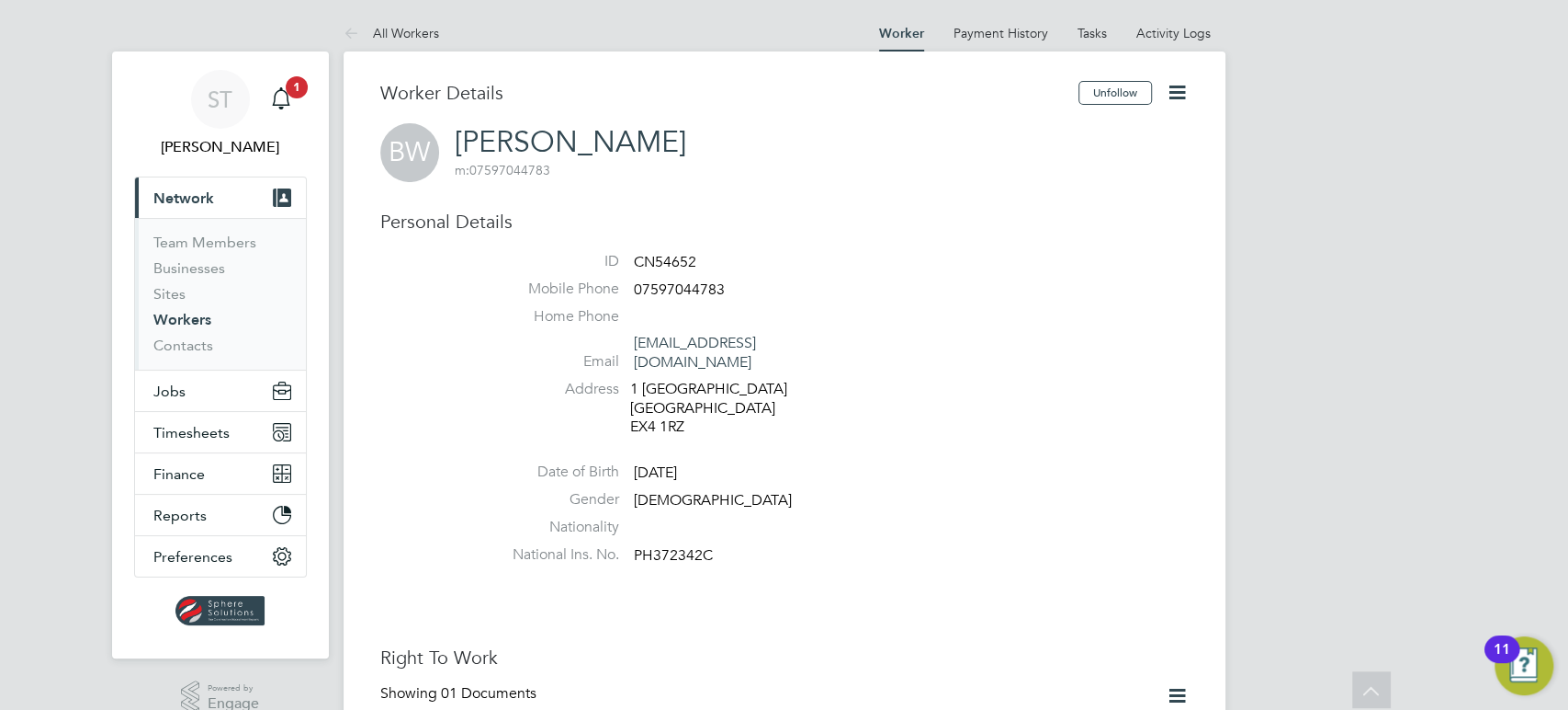
scroll to position [0, 0]
click at [291, 95] on span "1" at bounding box center [297, 88] width 22 height 22
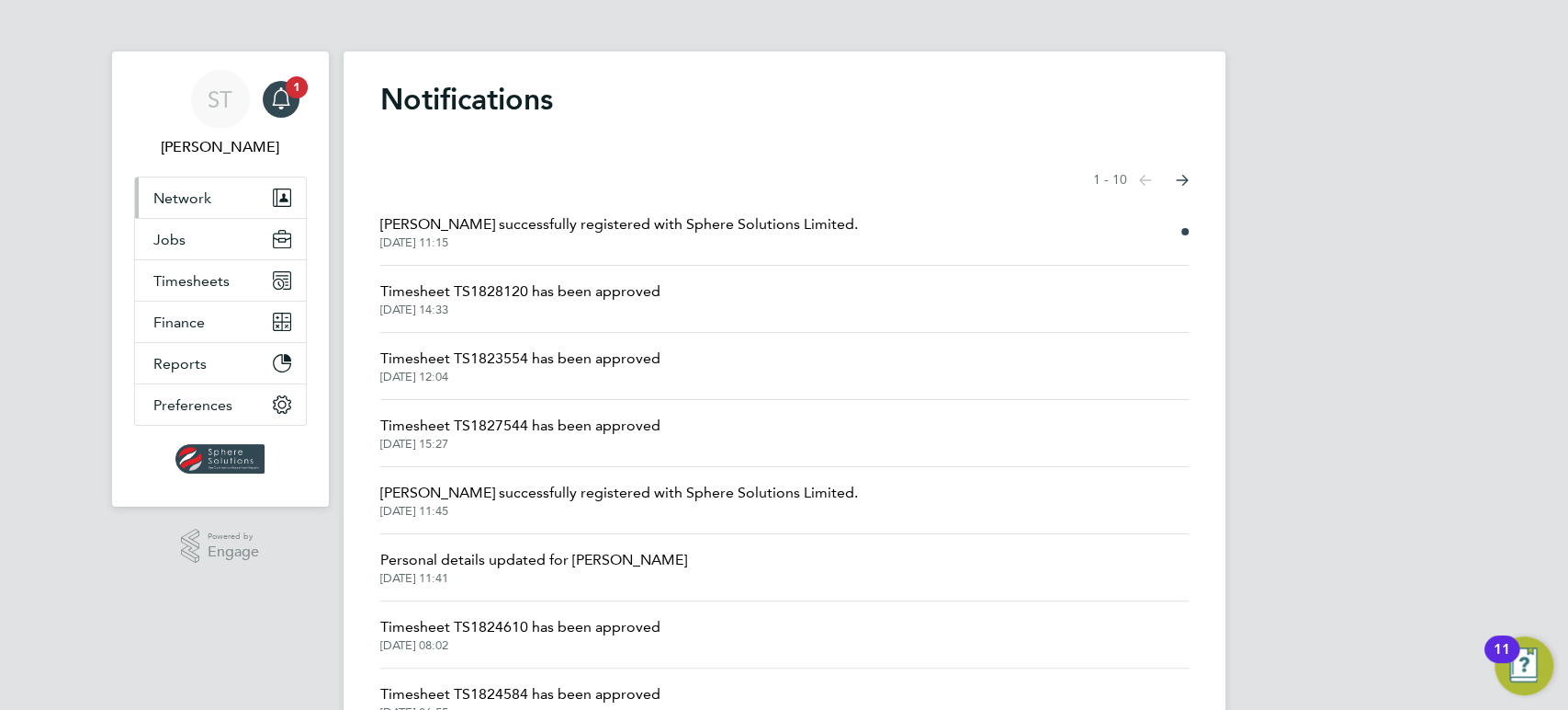
click at [181, 204] on span "Network" at bounding box center [182, 198] width 58 height 18
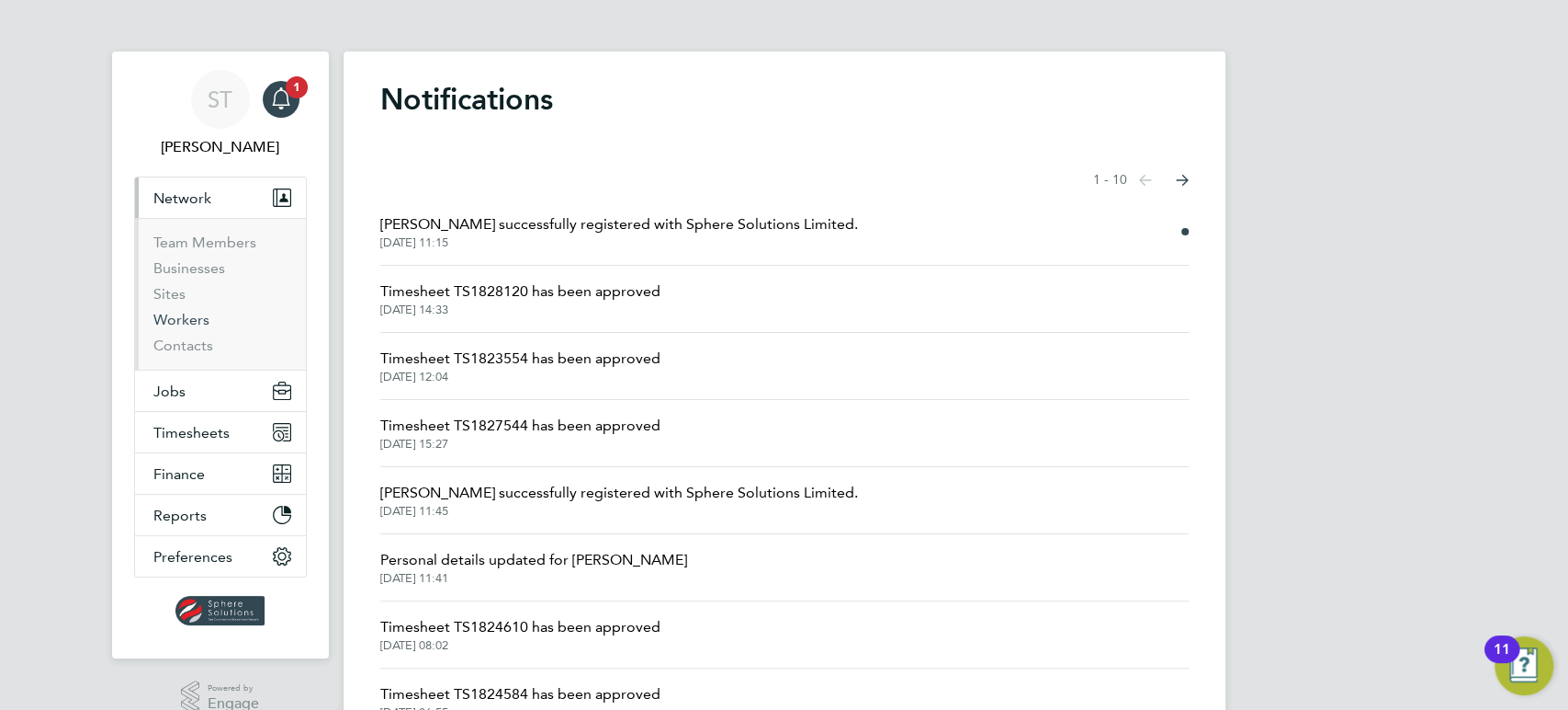
click at [183, 321] on link "Workers" at bounding box center [182, 320] width 56 height 18
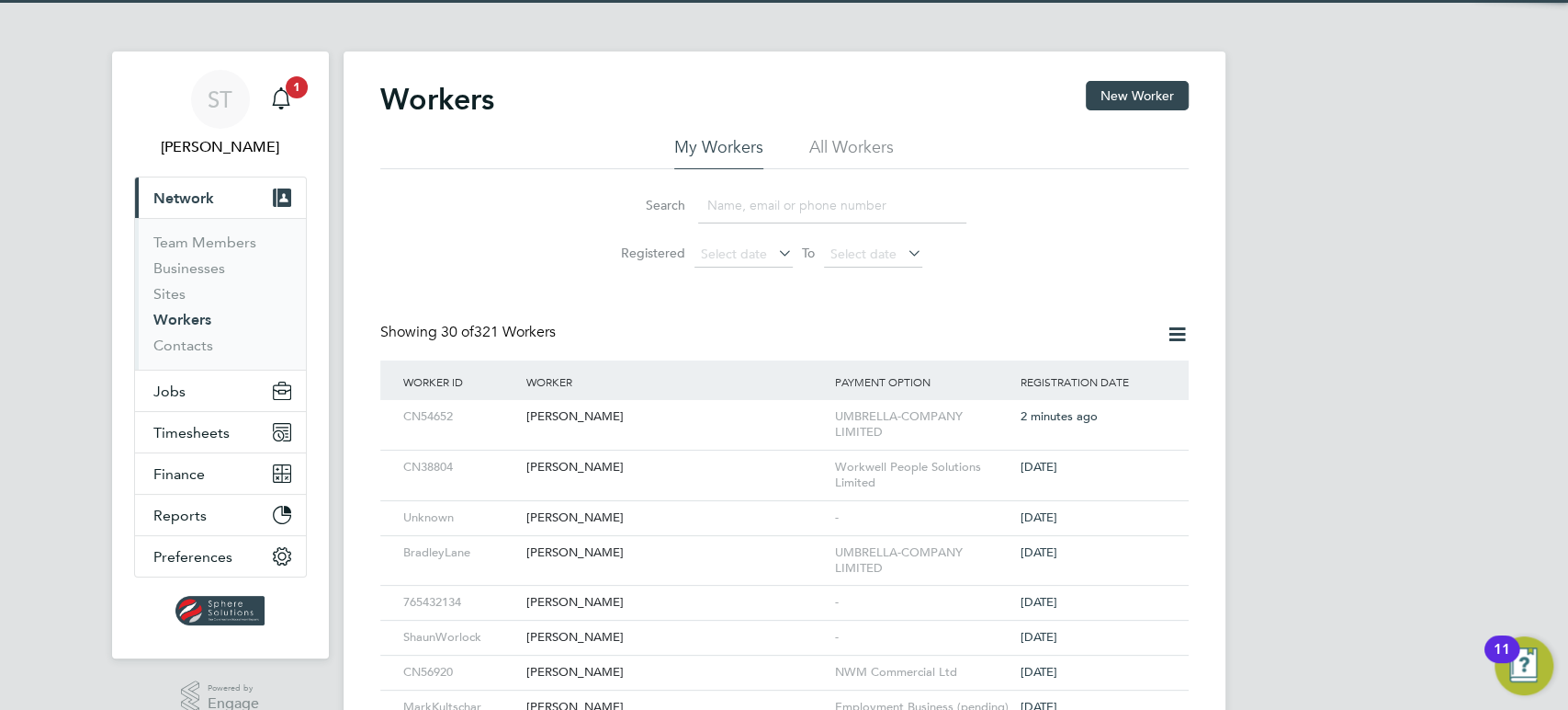
click at [869, 145] on li "All Workers" at bounding box center [851, 153] width 85 height 34
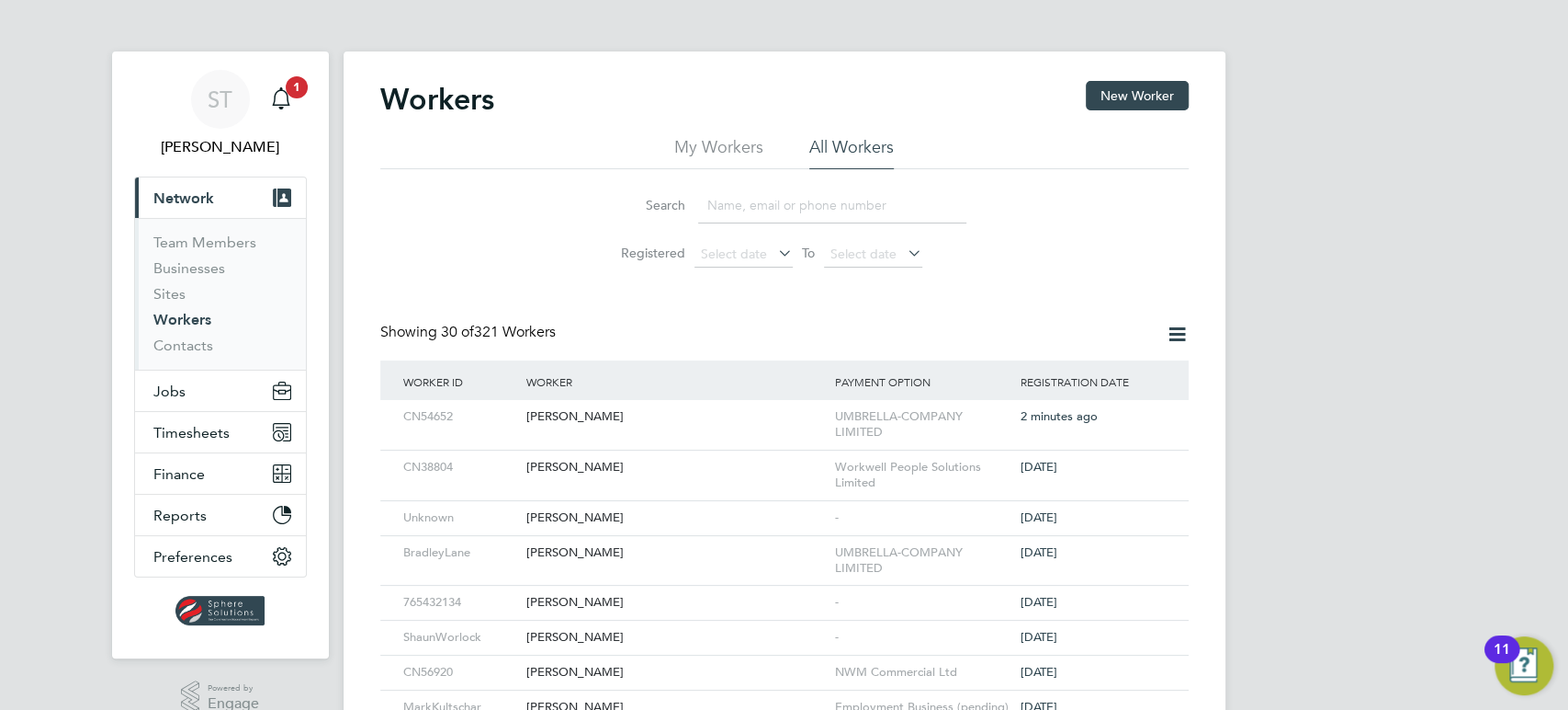
click at [758, 208] on input at bounding box center [832, 205] width 268 height 35
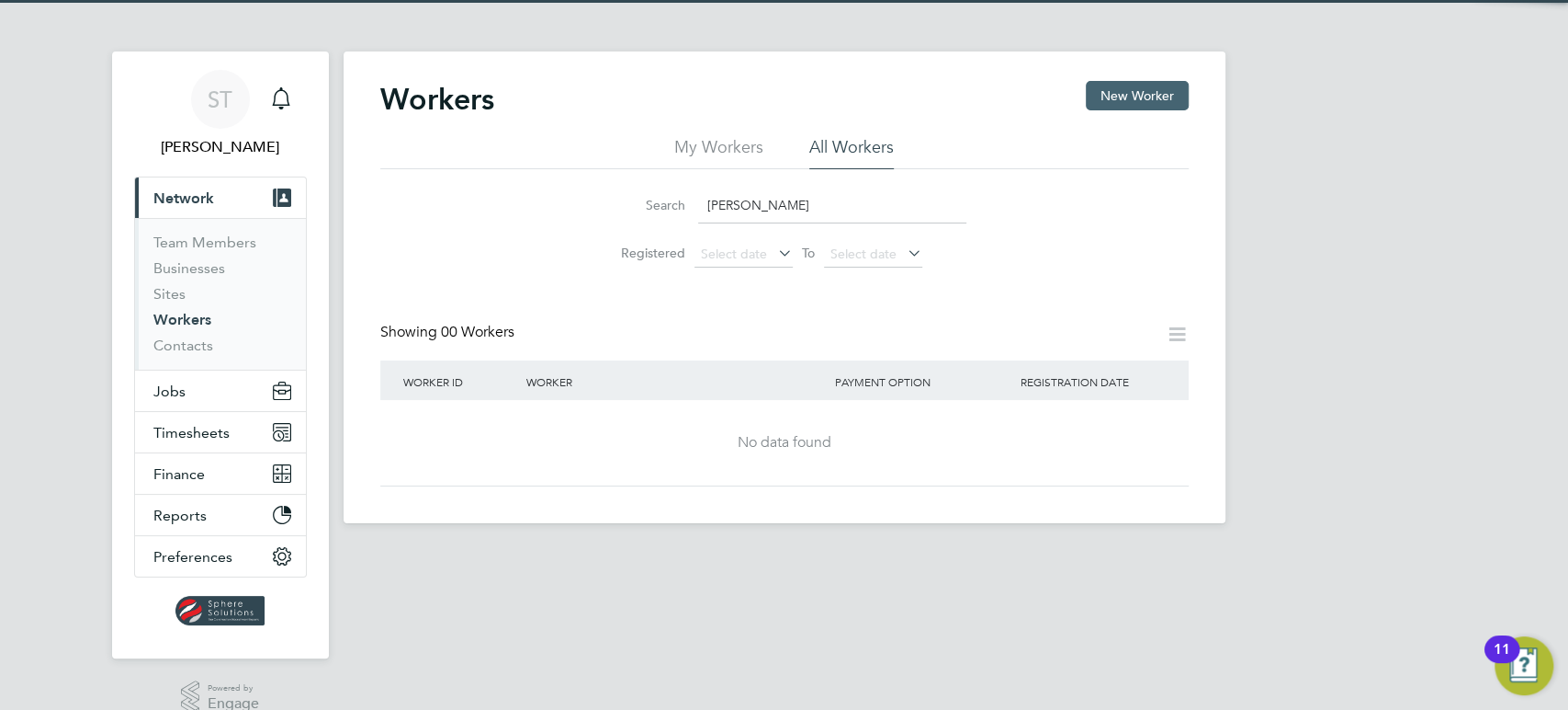
type input "[PERSON_NAME]"
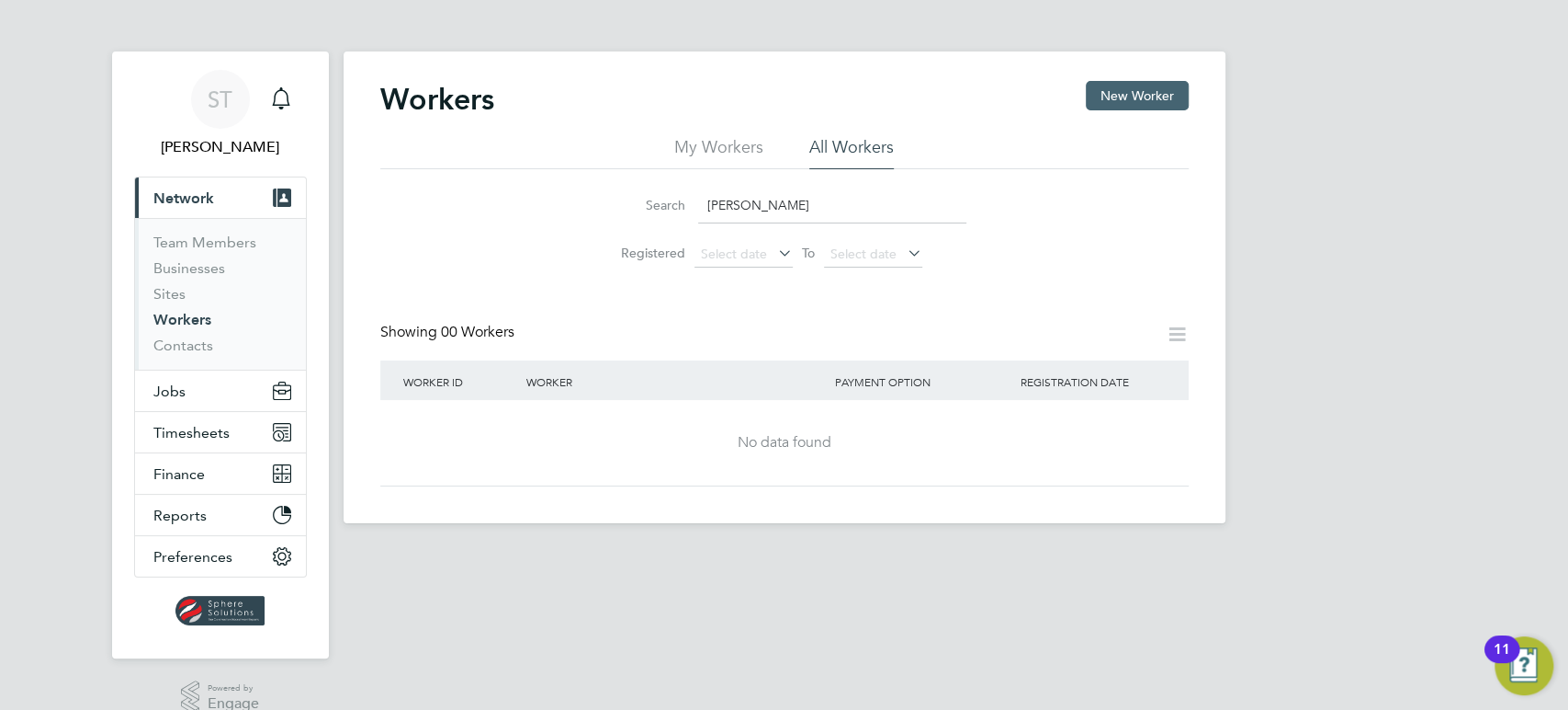
click at [1102, 89] on button "New Worker" at bounding box center [1137, 96] width 103 height 30
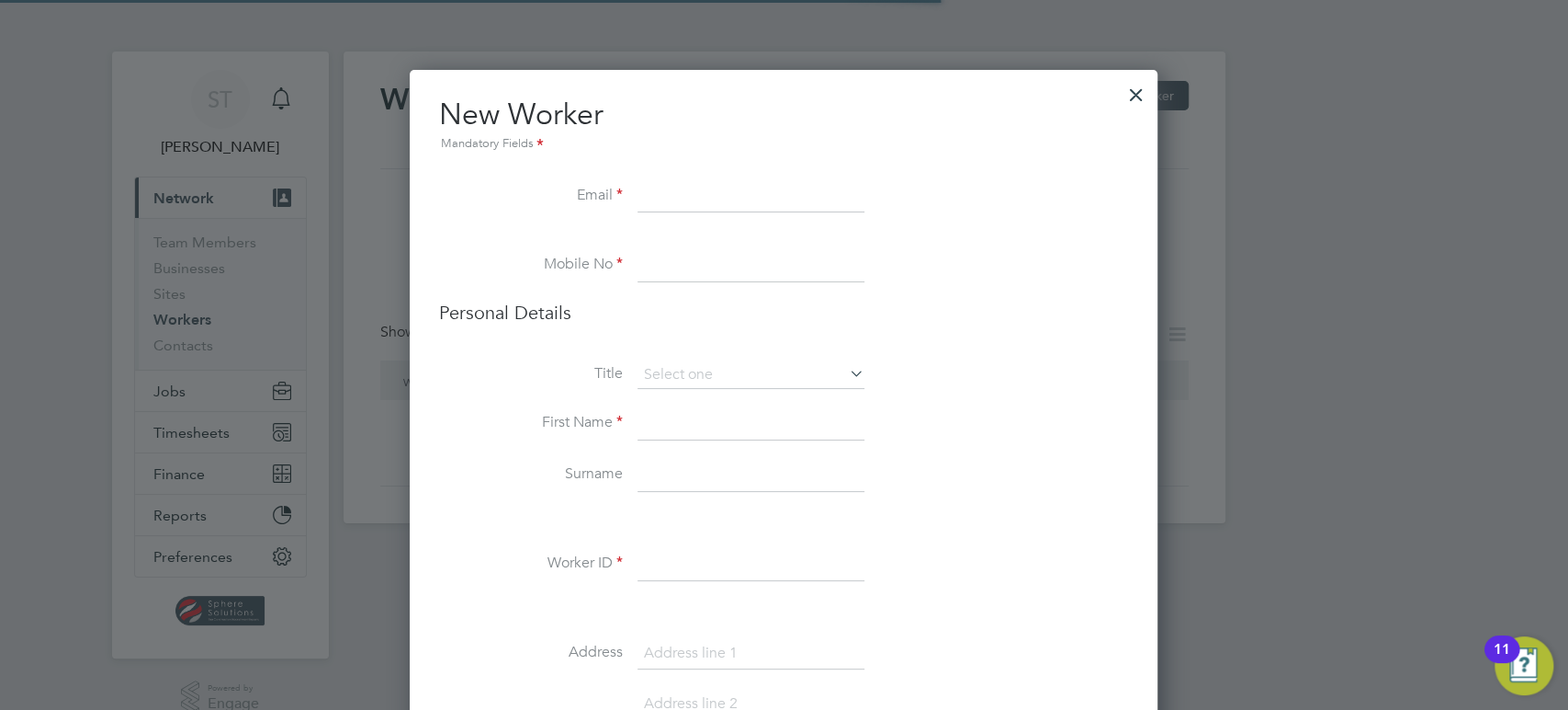
scroll to position [1771, 749]
click at [688, 190] on input at bounding box center [751, 197] width 227 height 34
paste input "[EMAIL_ADDRESS][DOMAIN_NAME]"
type input "[EMAIL_ADDRESS][DOMAIN_NAME]"
click at [706, 265] on input at bounding box center [751, 266] width 227 height 34
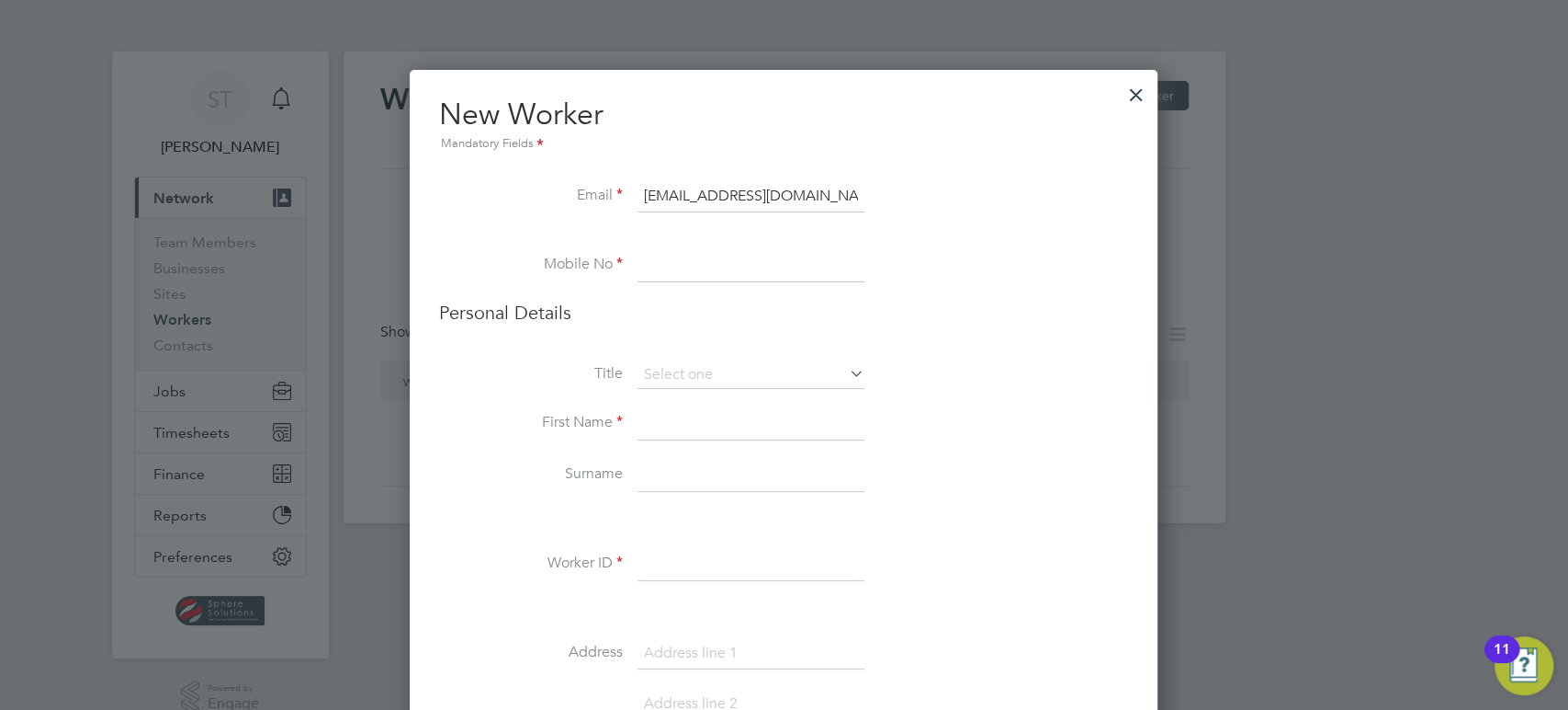
click at [706, 262] on input at bounding box center [751, 266] width 227 height 34
paste input "07715849640"
type input "07715849640"
click at [698, 375] on input at bounding box center [751, 375] width 227 height 28
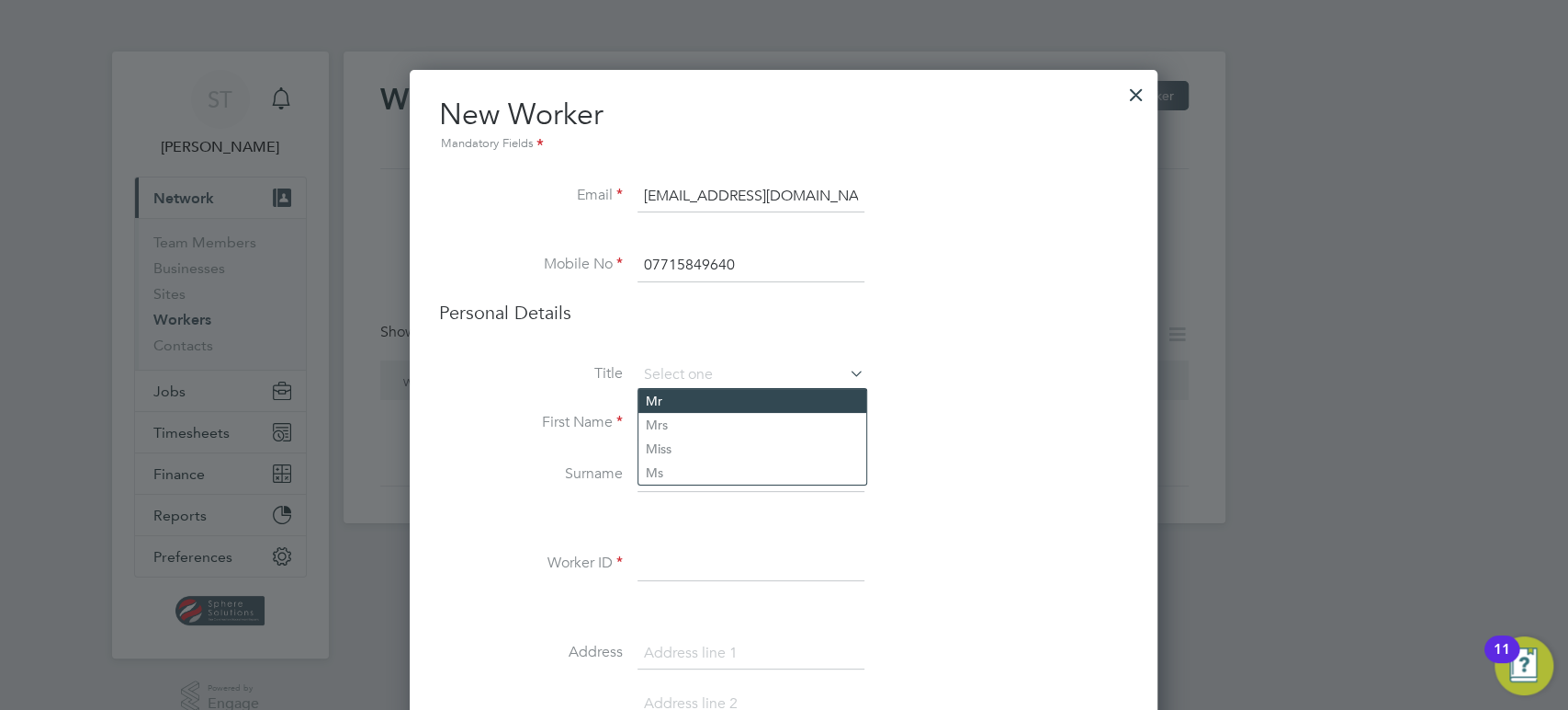
click at [683, 396] on li "Mr" at bounding box center [752, 401] width 228 height 24
type input "Mr"
click at [671, 436] on input at bounding box center [751, 424] width 227 height 34
type input "Owen"
type input "Griffin"
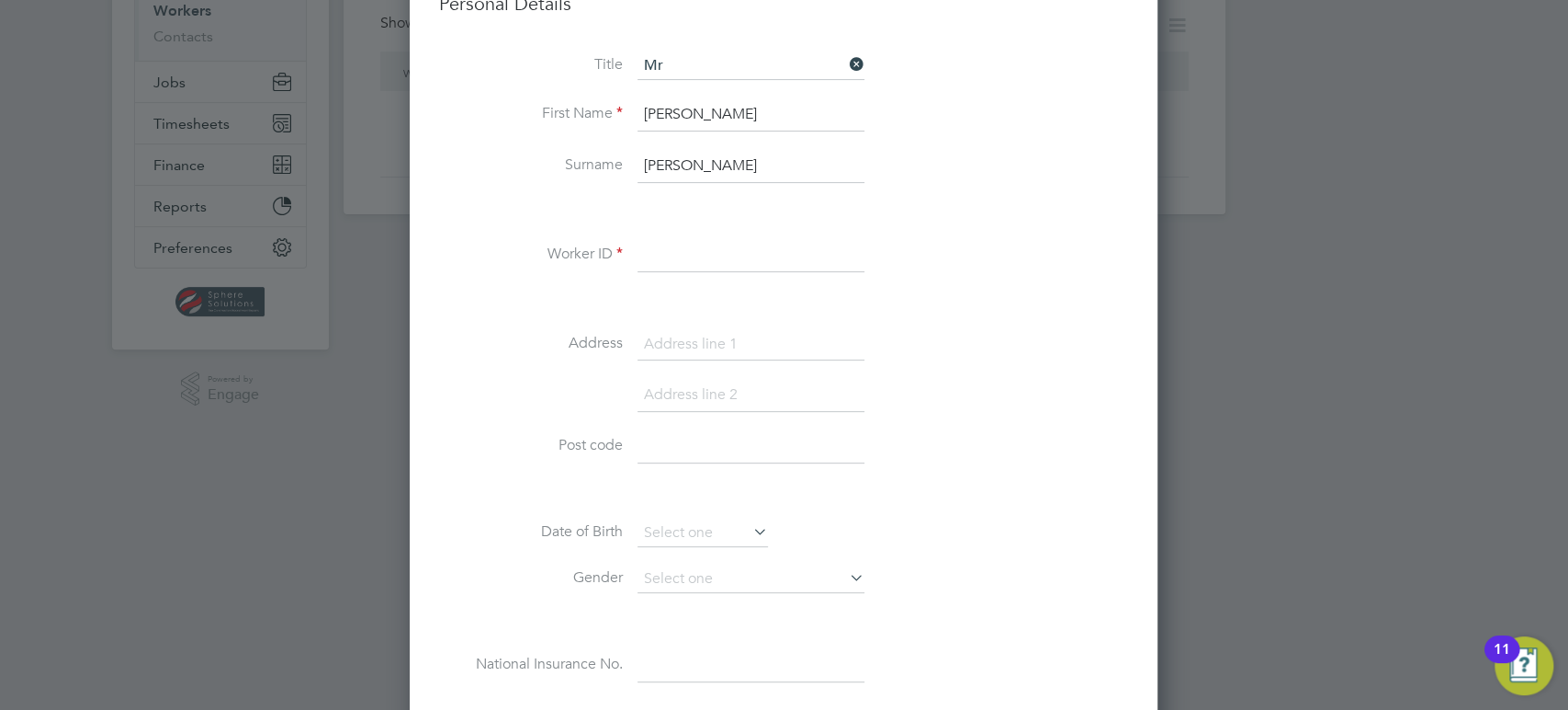
scroll to position [310, 0]
type input "CN22157"
click at [761, 350] on input at bounding box center [751, 344] width 227 height 34
type input "Flat 1"
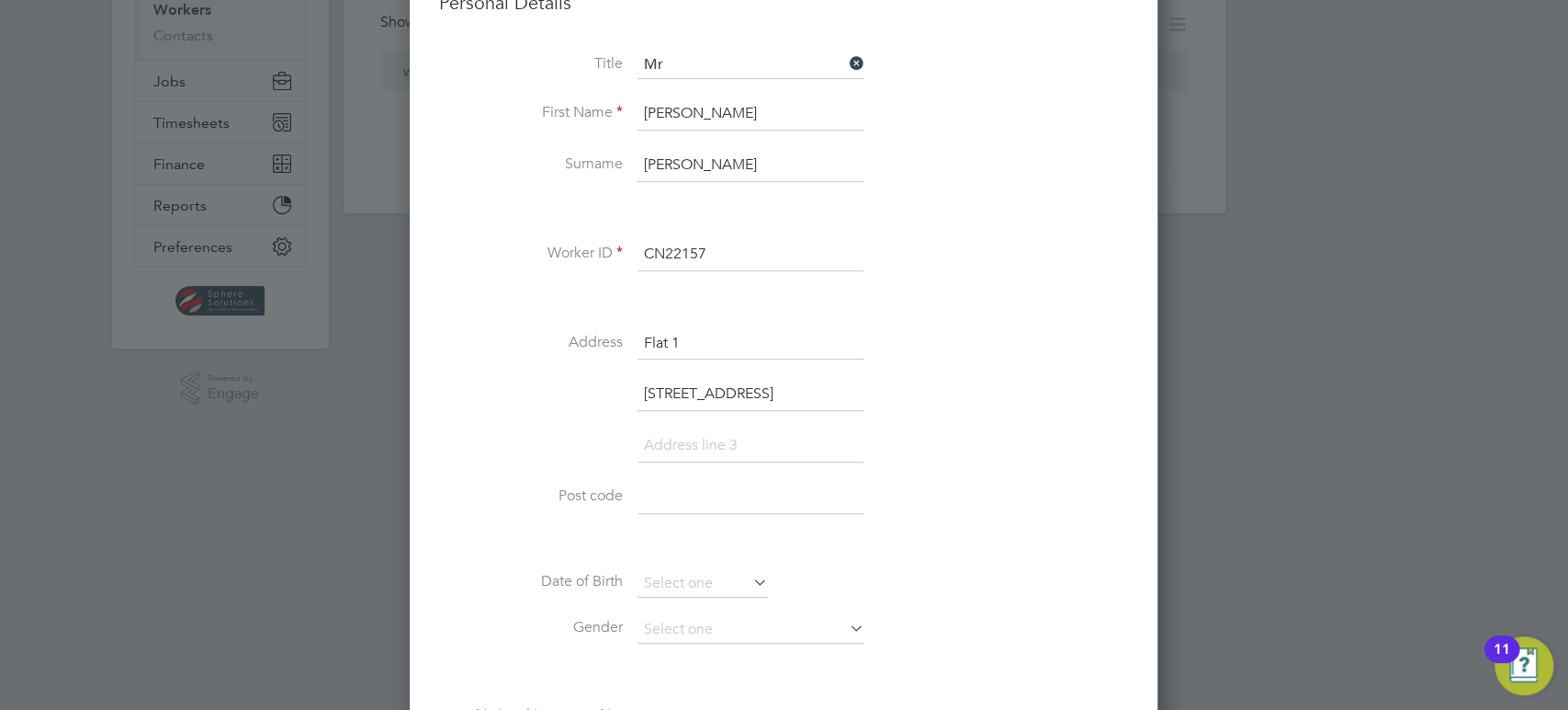
type input "[STREET_ADDRESS]"
type input "[GEOGRAPHIC_DATA]"
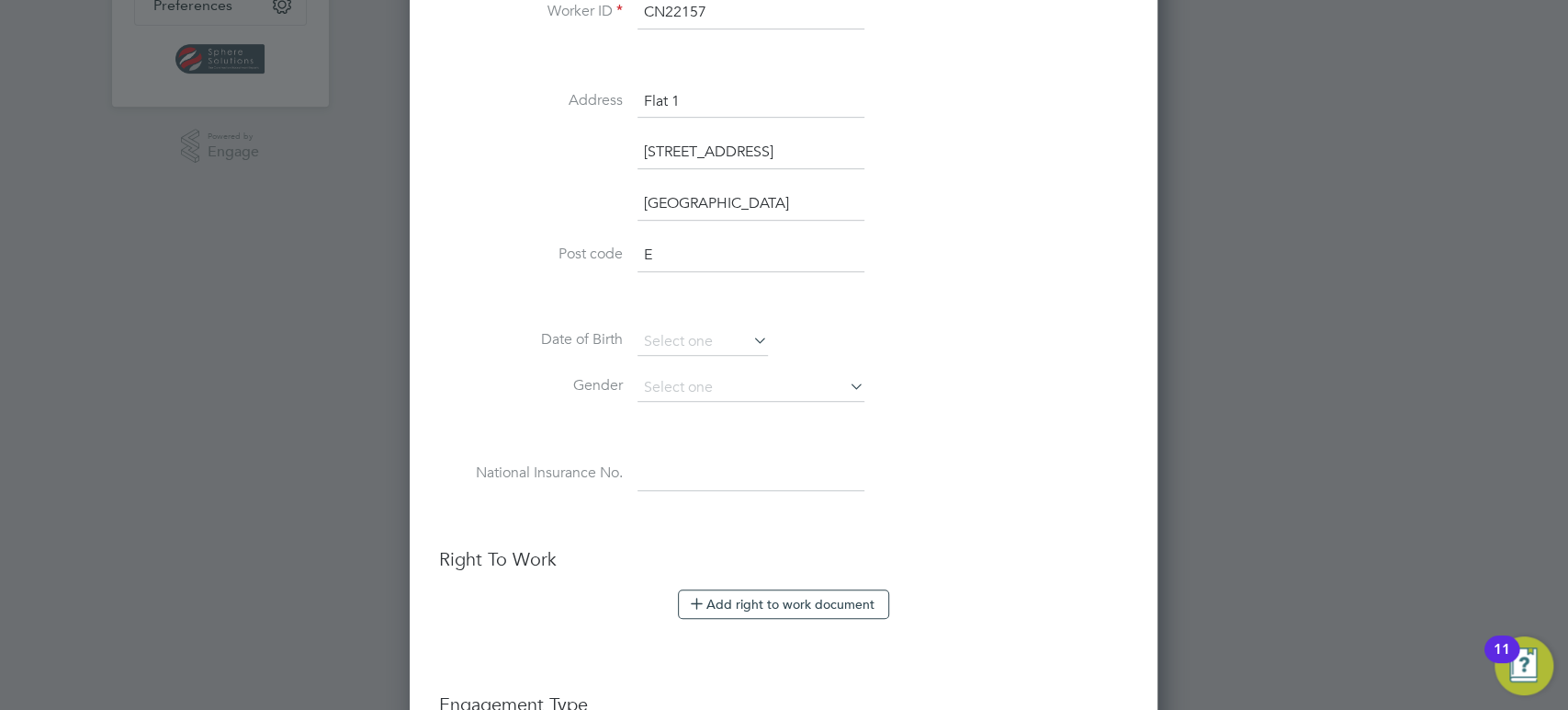
scroll to position [553, 0]
type input "EX2 8JD"
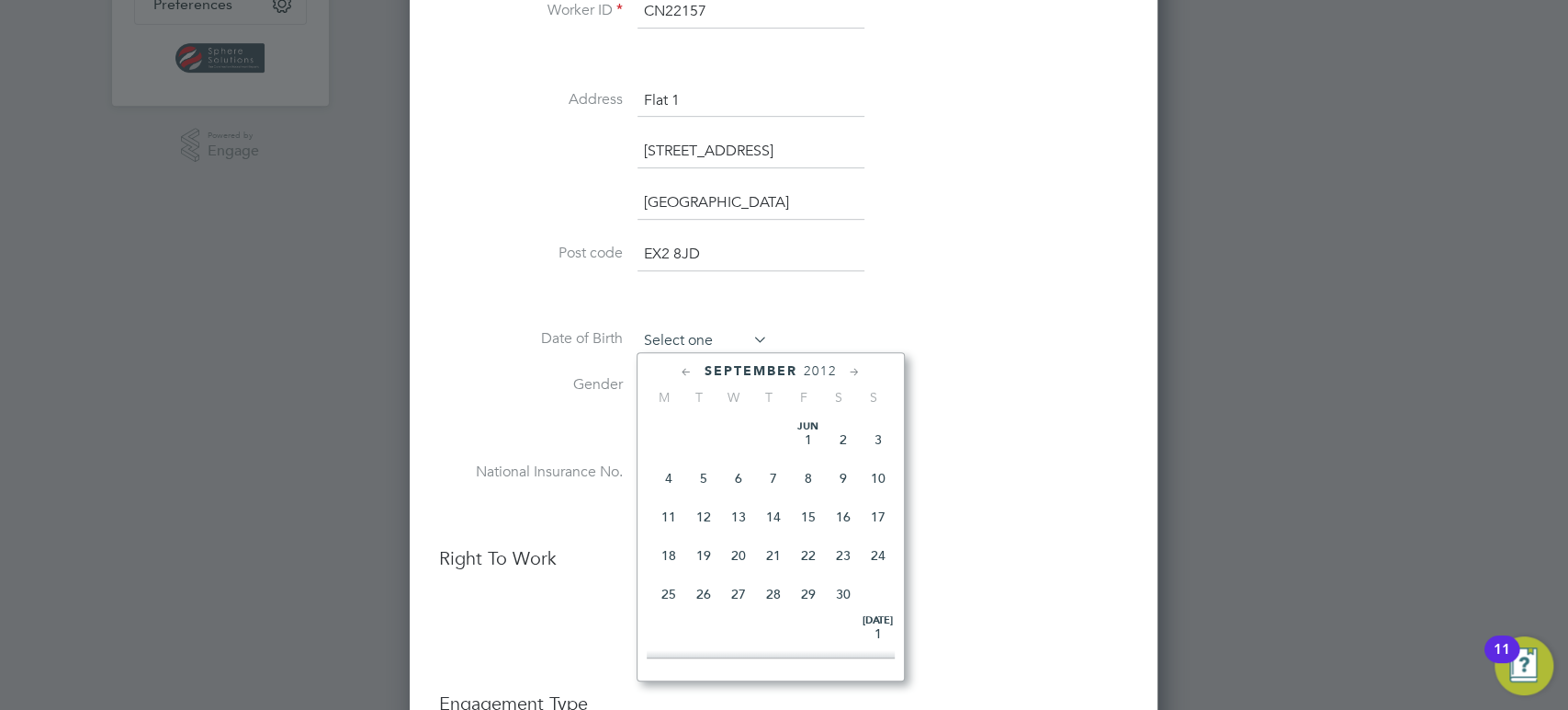
click at [732, 338] on input at bounding box center [703, 341] width 130 height 28
click at [816, 375] on span "2012" at bounding box center [820, 371] width 34 height 16
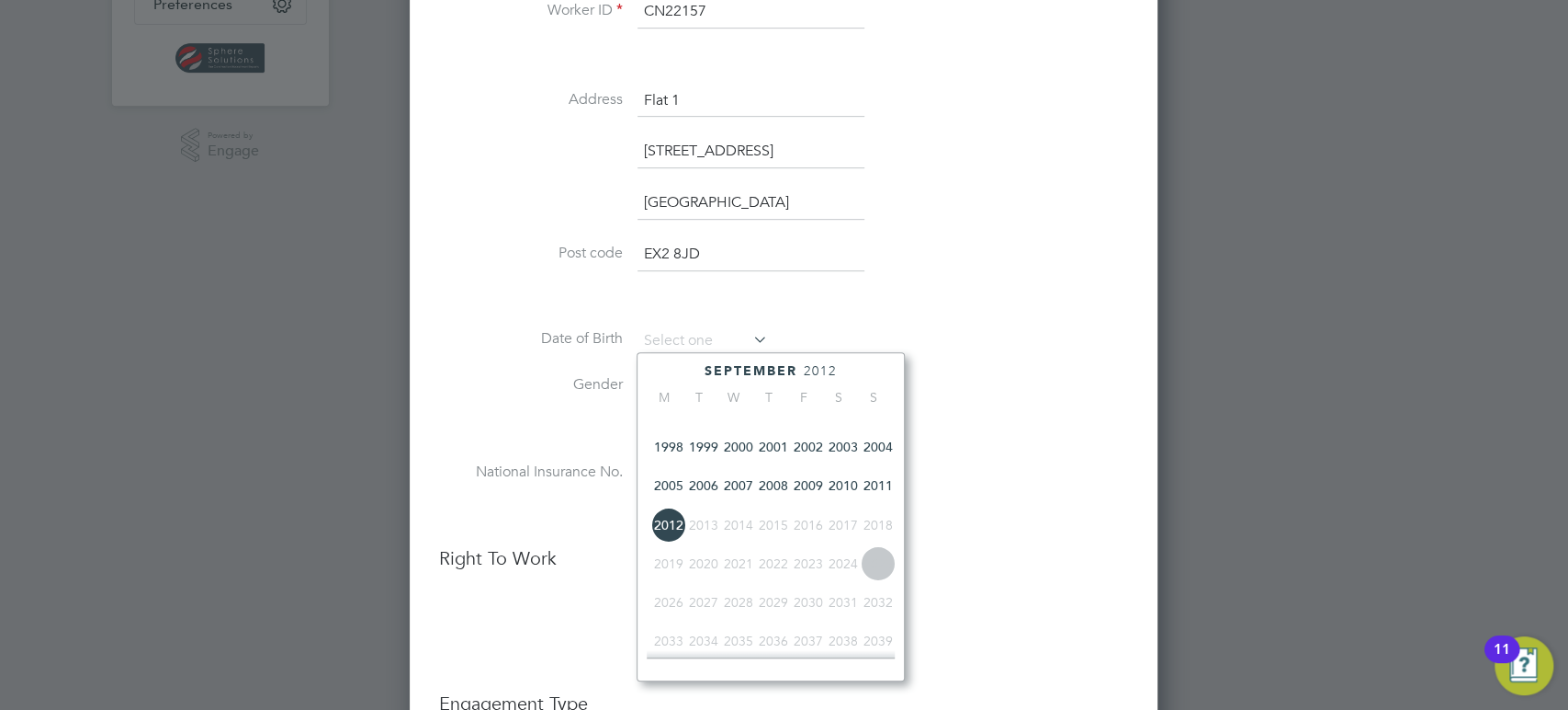
click at [811, 463] on span "2002" at bounding box center [808, 446] width 34 height 34
click at [684, 374] on icon at bounding box center [686, 373] width 18 height 20
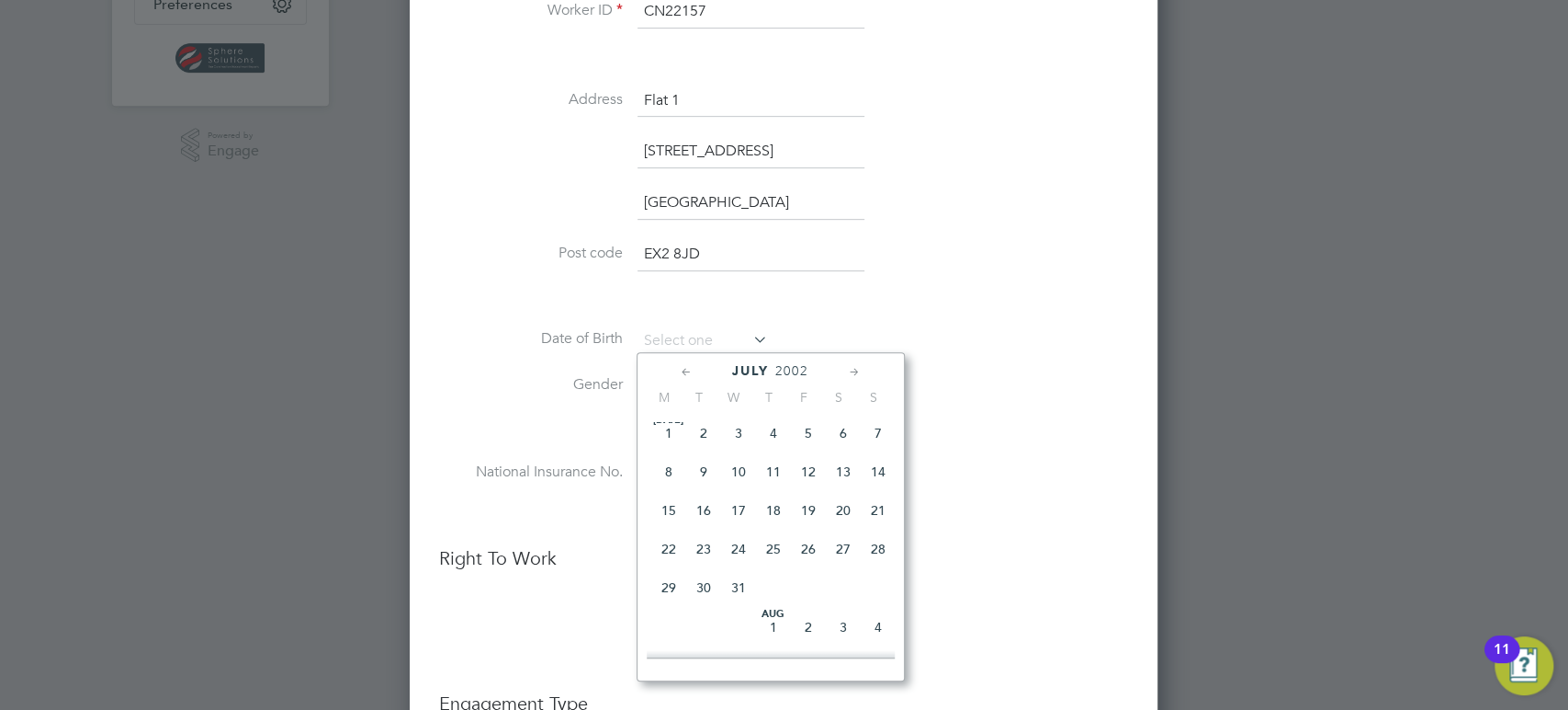
click at [684, 374] on icon at bounding box center [686, 373] width 18 height 20
click at [866, 373] on div "May 2002" at bounding box center [771, 371] width 248 height 18
click at [858, 373] on icon at bounding box center [855, 373] width 18 height 20
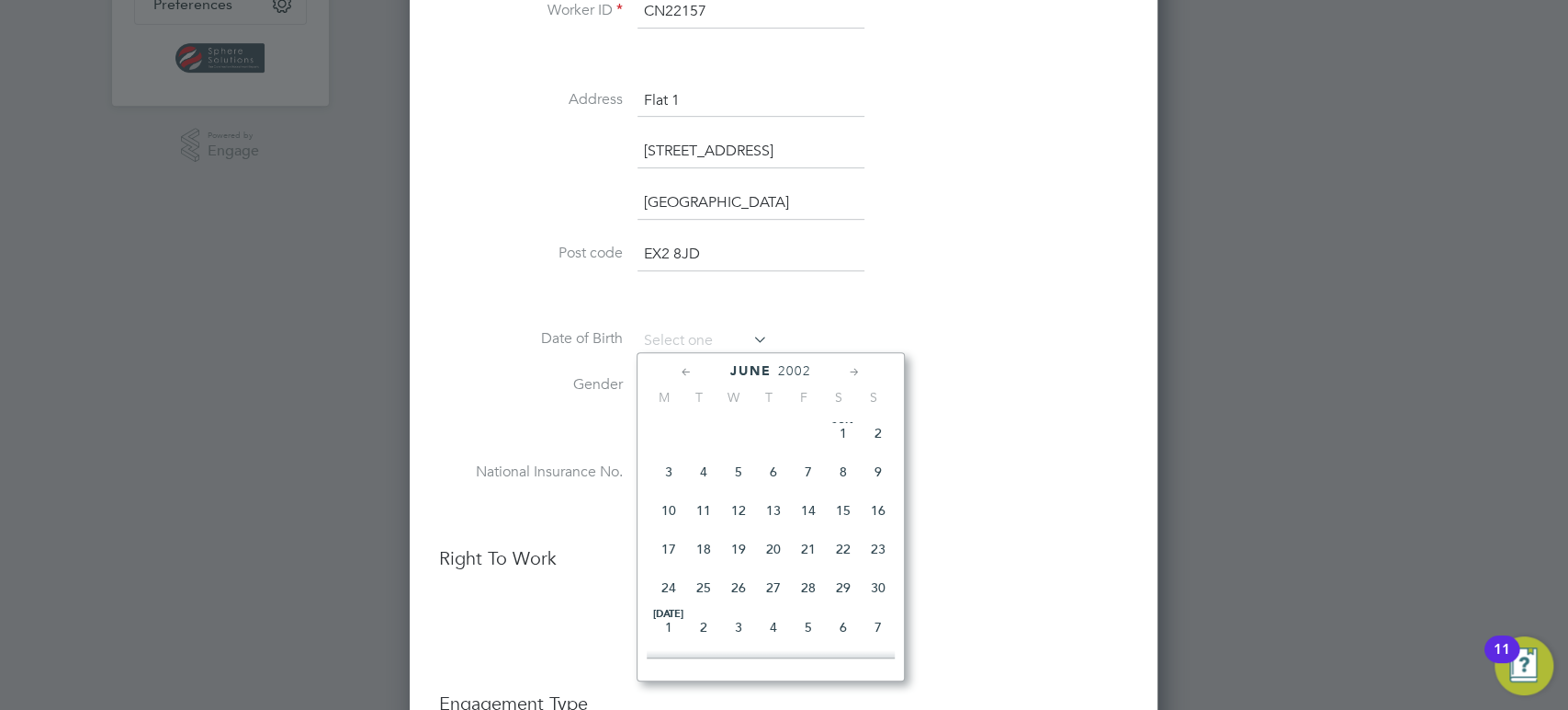
click at [738, 558] on span "19" at bounding box center [738, 548] width 34 height 34
type input "[DATE]"
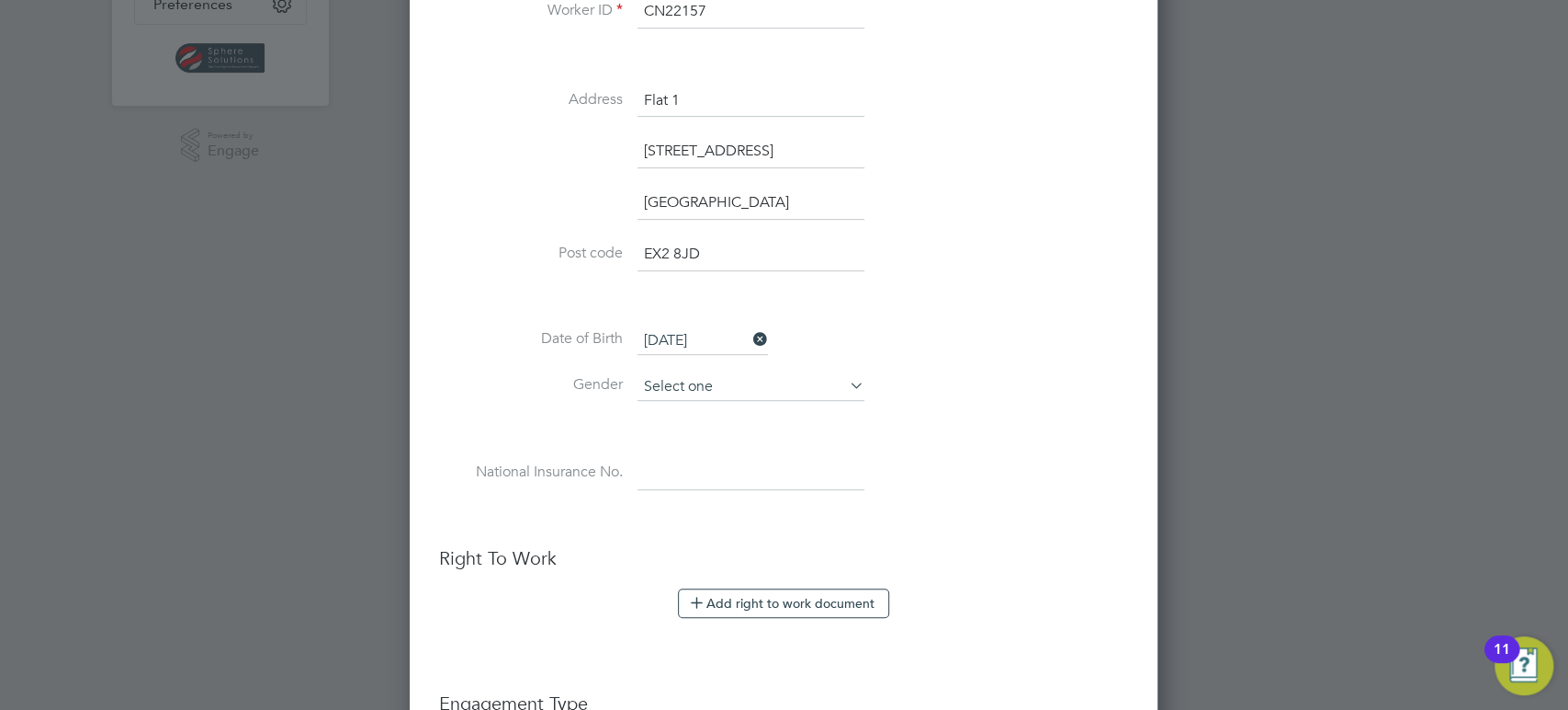
click at [712, 377] on input at bounding box center [751, 388] width 227 height 28
click at [683, 412] on li "[DEMOGRAPHIC_DATA]" at bounding box center [752, 410] width 228 height 24
type input "[DEMOGRAPHIC_DATA]"
click at [662, 481] on input at bounding box center [751, 473] width 227 height 34
click at [724, 476] on input at bounding box center [751, 473] width 227 height 34
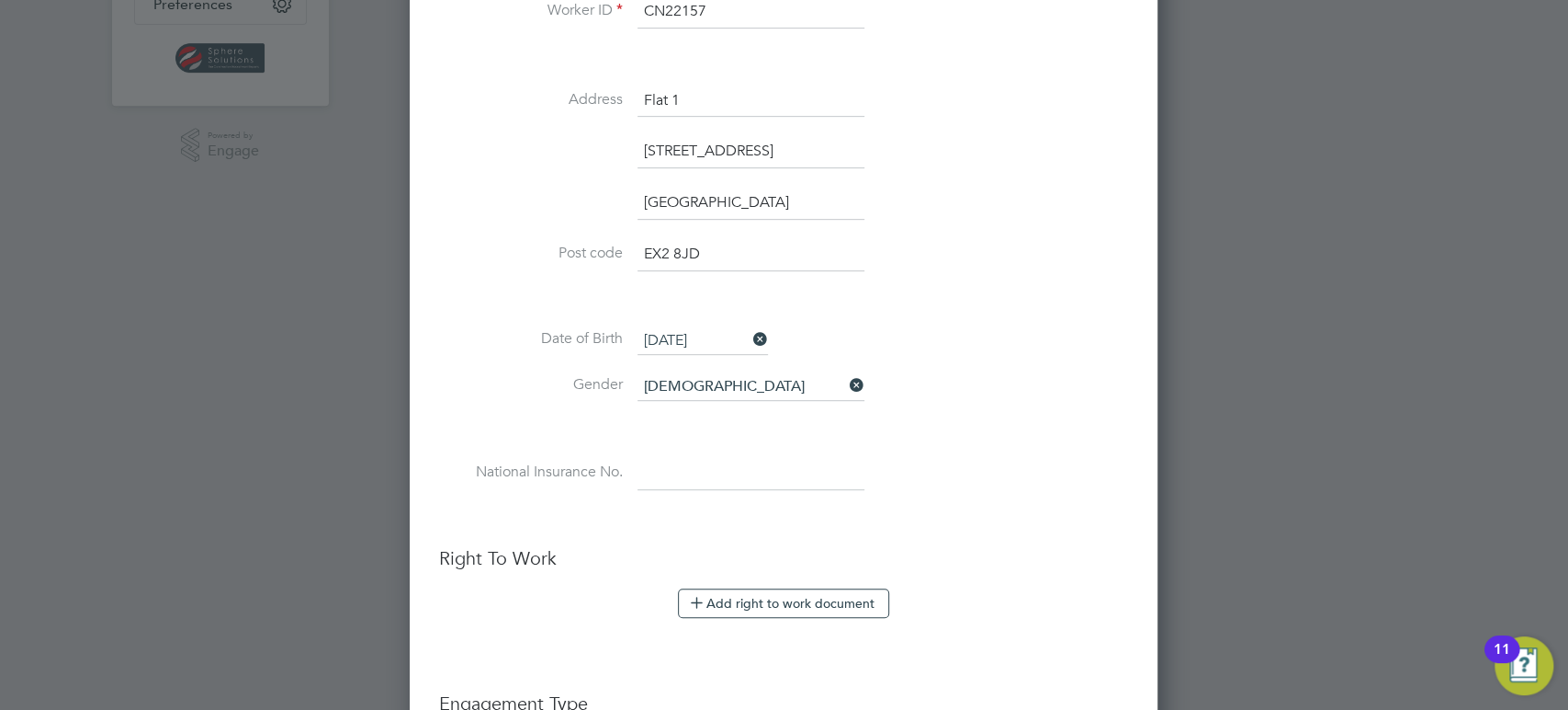
paste input "PH652145B"
type input "PH 65 21 45 B"
click at [797, 593] on button "Add right to work document" at bounding box center [783, 604] width 211 height 30
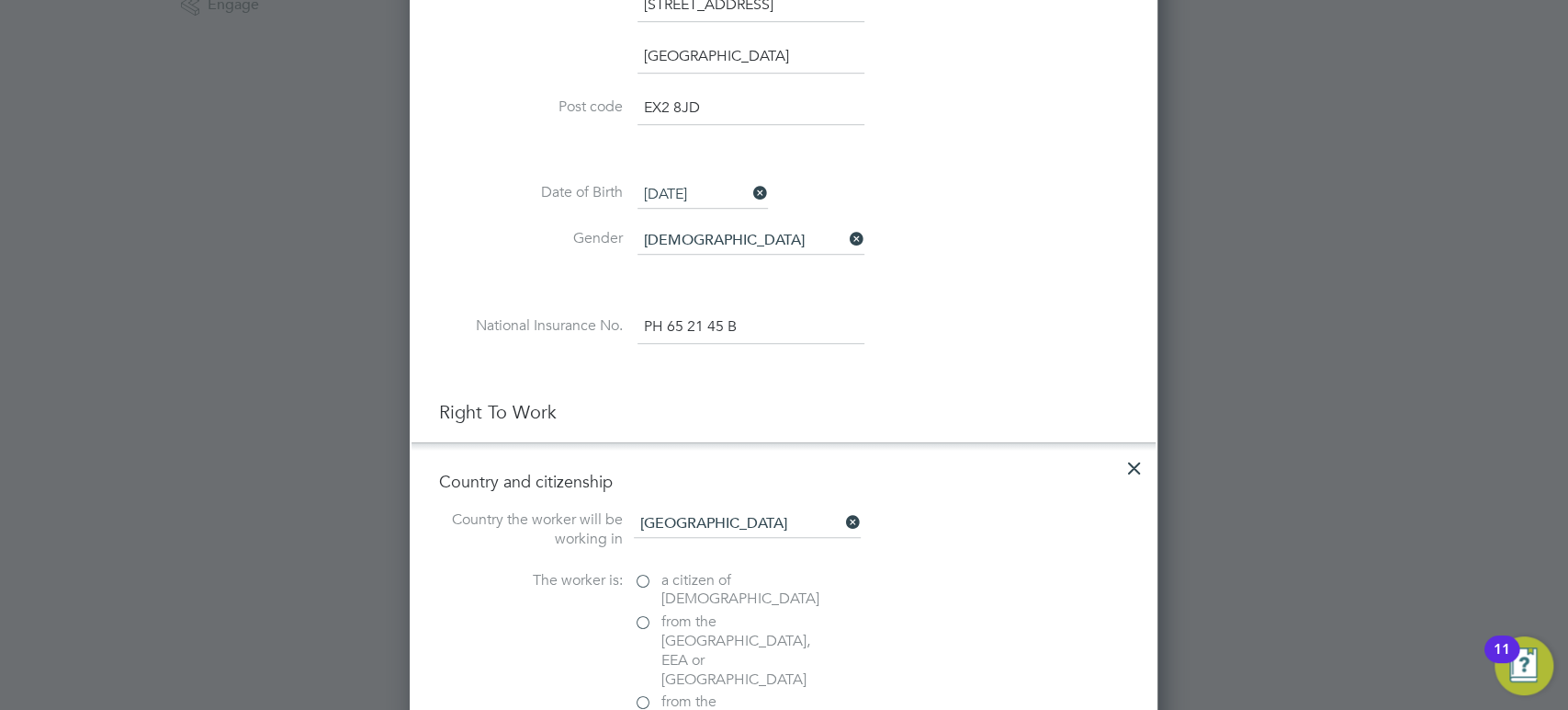
scroll to position [962, 0]
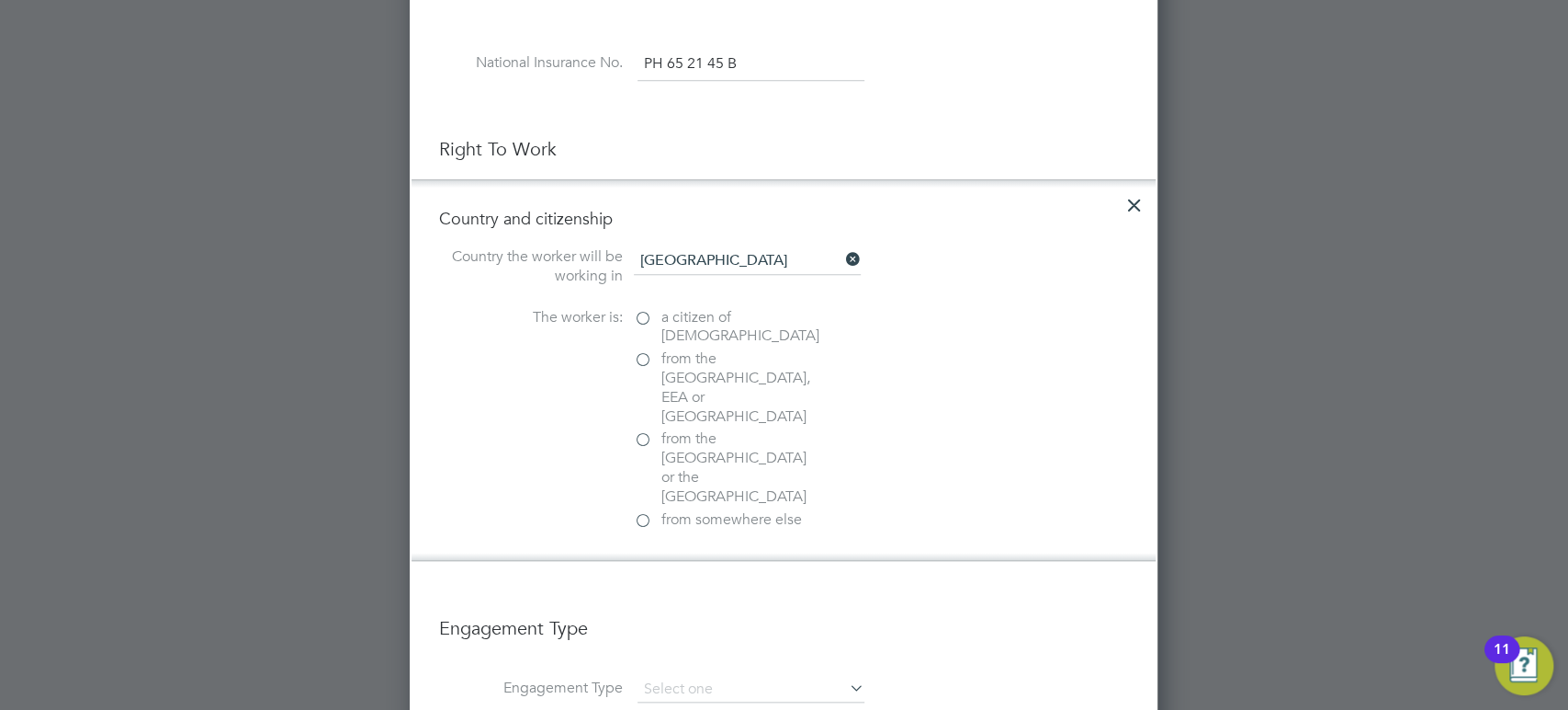
click at [641, 313] on label "a citizen of United Kingdom" at bounding box center [725, 327] width 183 height 38
click at [0, 0] on input "a citizen of United Kingdom" at bounding box center [0, 0] width 0 height 0
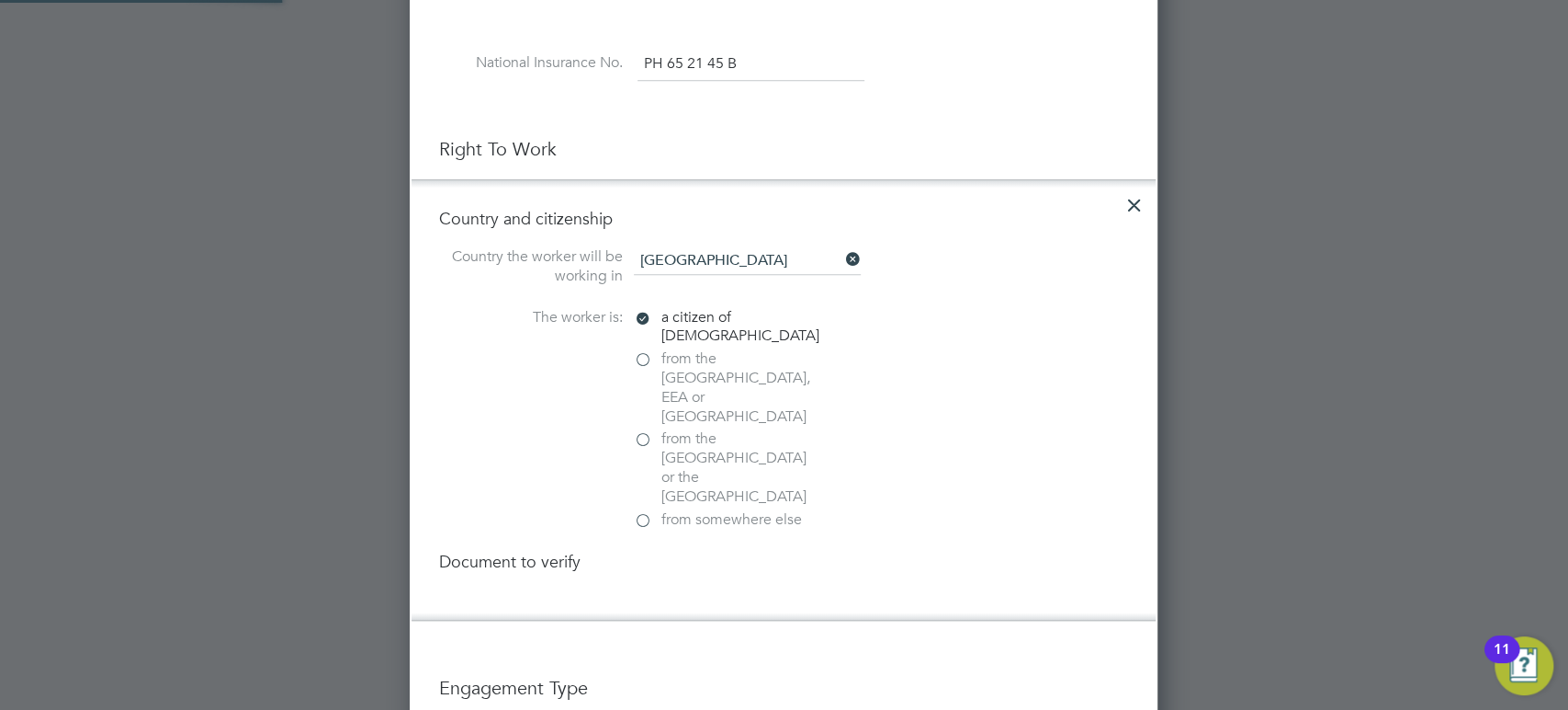
scroll to position [2199, 749]
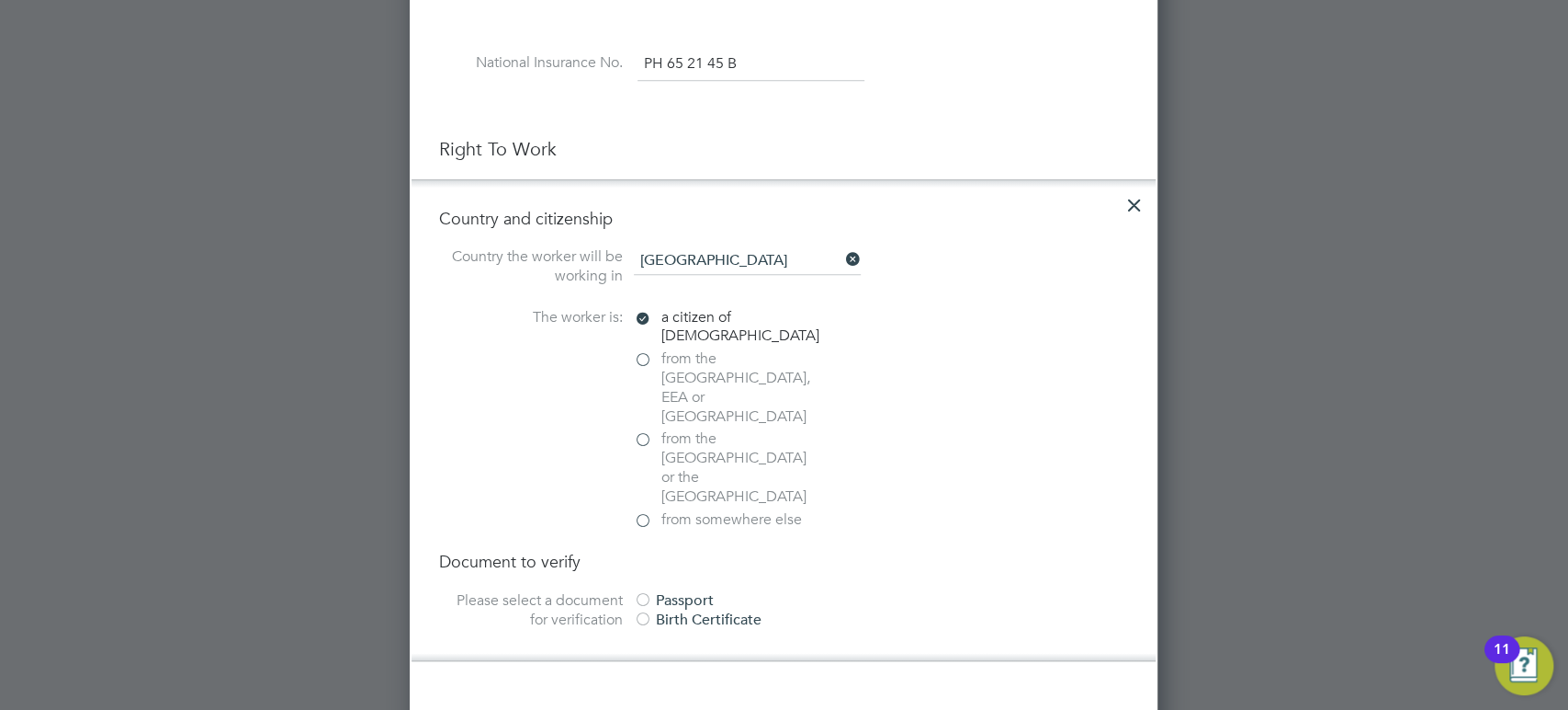
click at [643, 593] on div at bounding box center [643, 602] width 19 height 19
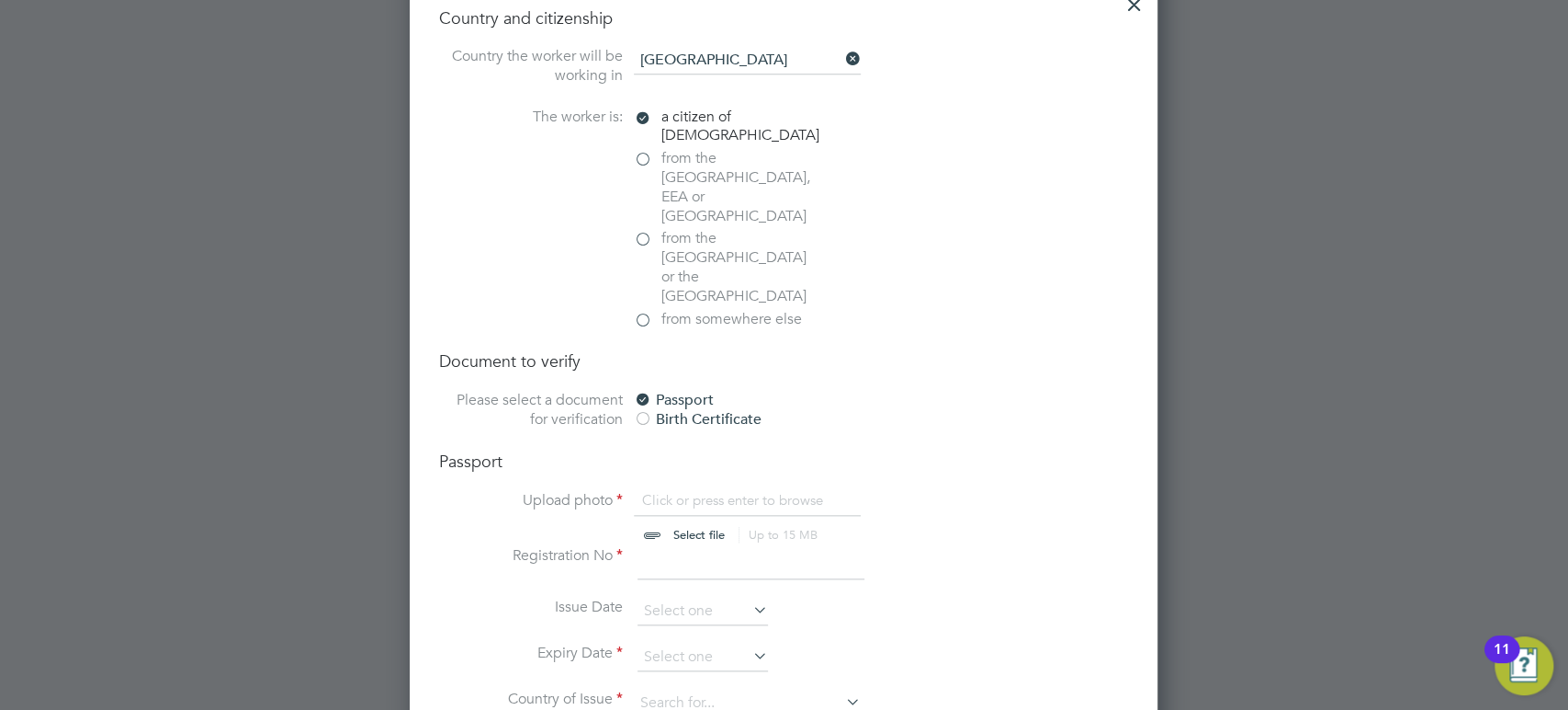
scroll to position [1166, 0]
click at [683, 487] on input "file" at bounding box center [717, 514] width 289 height 55
type input "C:\fakepath\Owen Griffin - UK Passport.jpg"
click at [672, 542] on input at bounding box center [751, 559] width 227 height 34
click at [667, 542] on input at bounding box center [751, 559] width 227 height 34
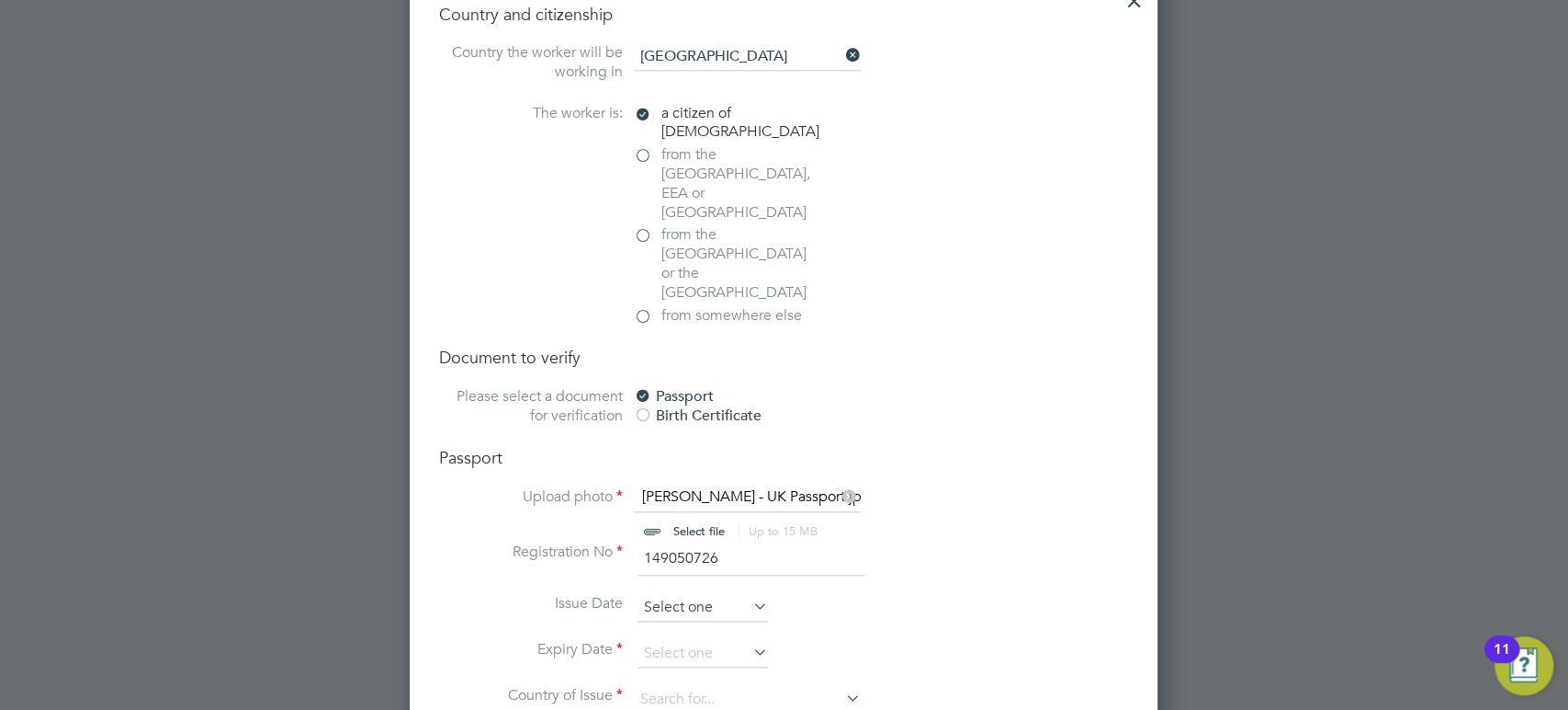
type input "149050726"
click at [669, 594] on input at bounding box center [703, 608] width 130 height 28
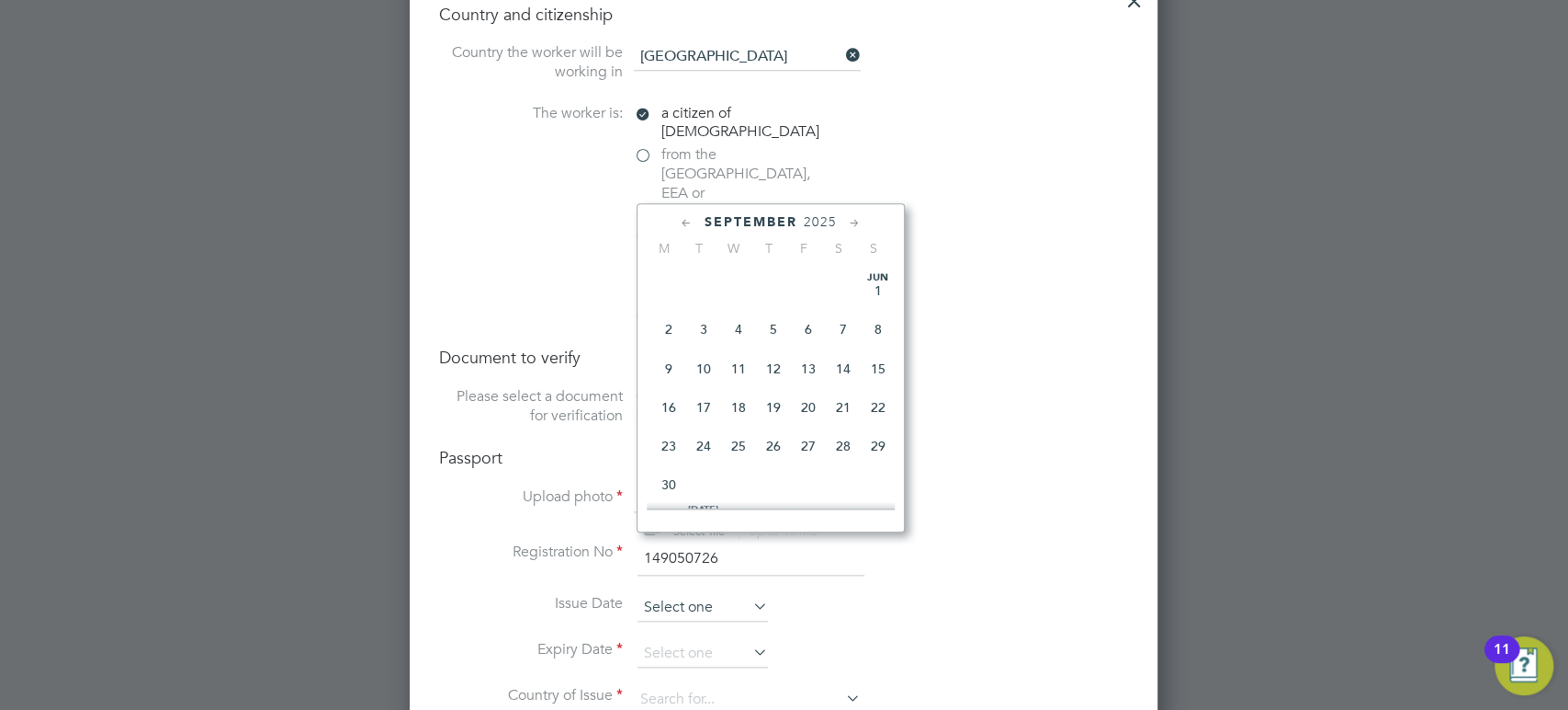
scroll to position [686, 0]
click at [813, 218] on span "2025" at bounding box center [820, 222] width 34 height 16
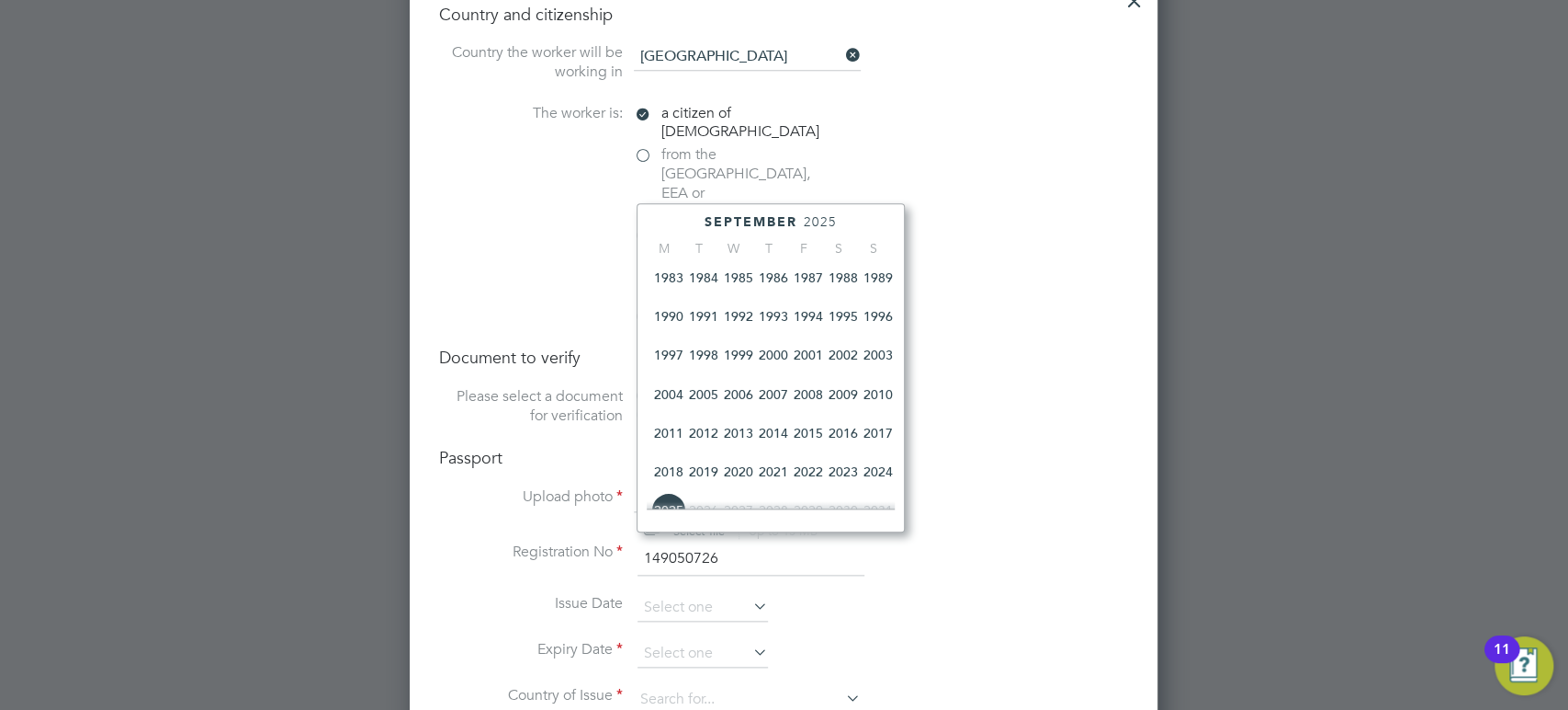
scroll to position [361, 0]
click at [845, 371] on span "2002" at bounding box center [843, 356] width 34 height 34
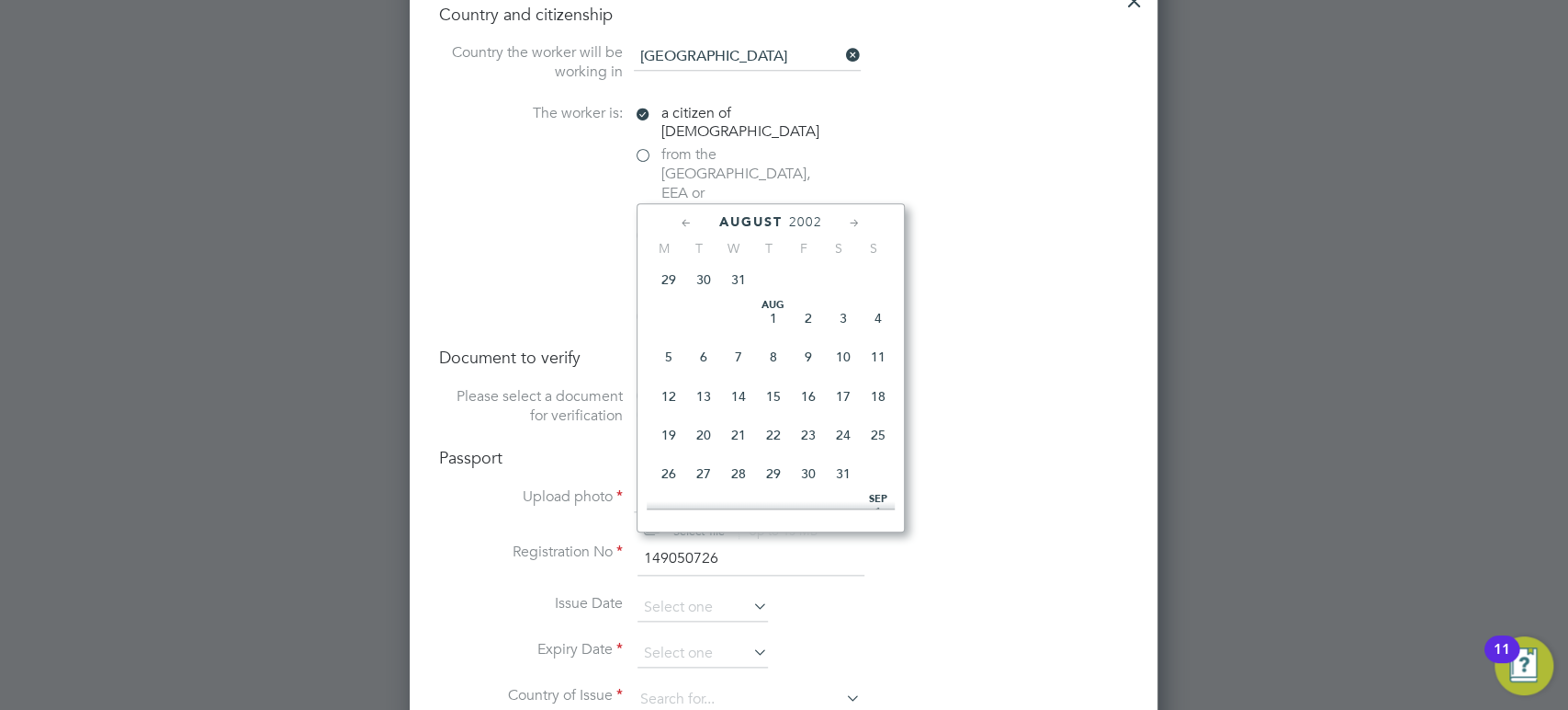
click at [689, 226] on icon at bounding box center [686, 224] width 18 height 20
click at [852, 221] on icon at bounding box center [855, 224] width 18 height 20
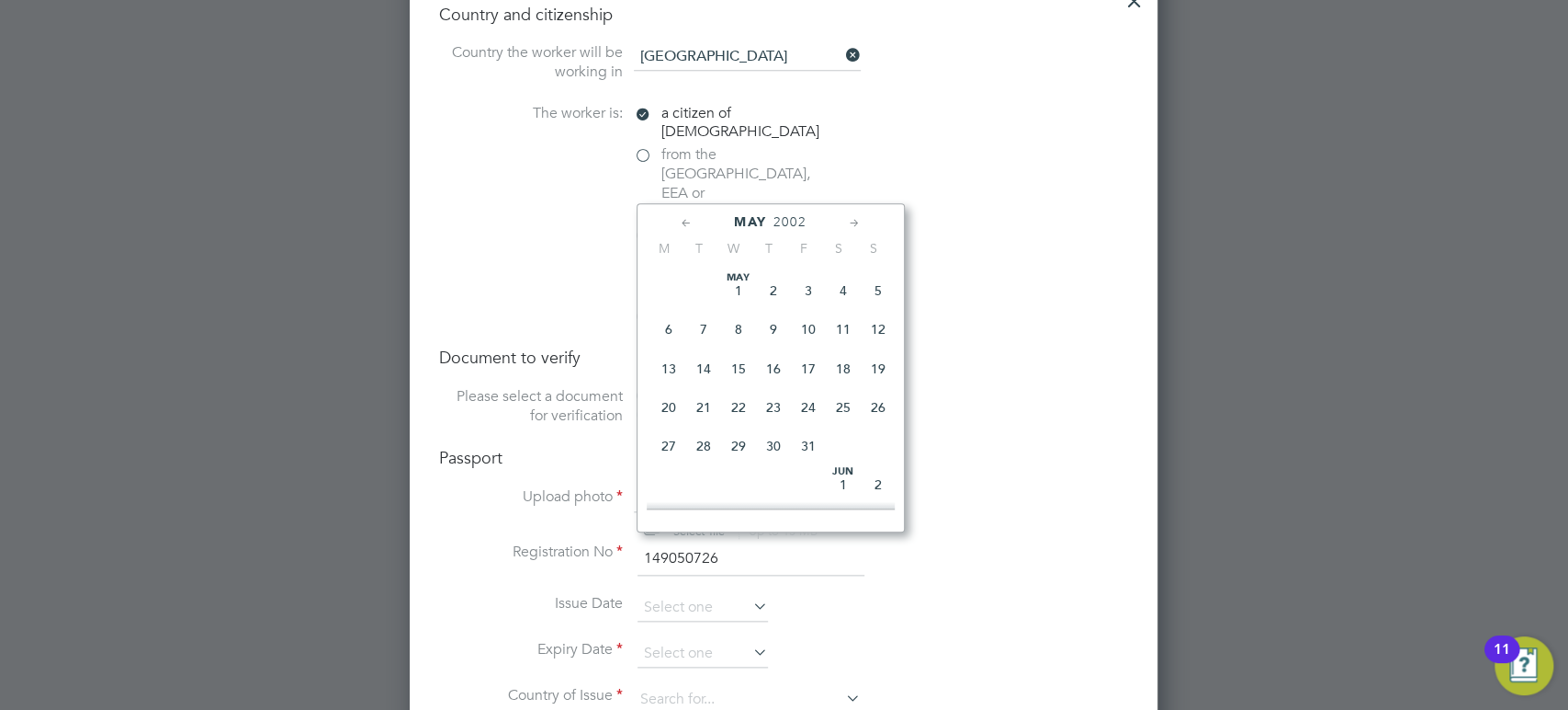
scroll to position [200, 0]
click at [740, 407] on span "19" at bounding box center [738, 400] width 34 height 34
type input "[DATE]"
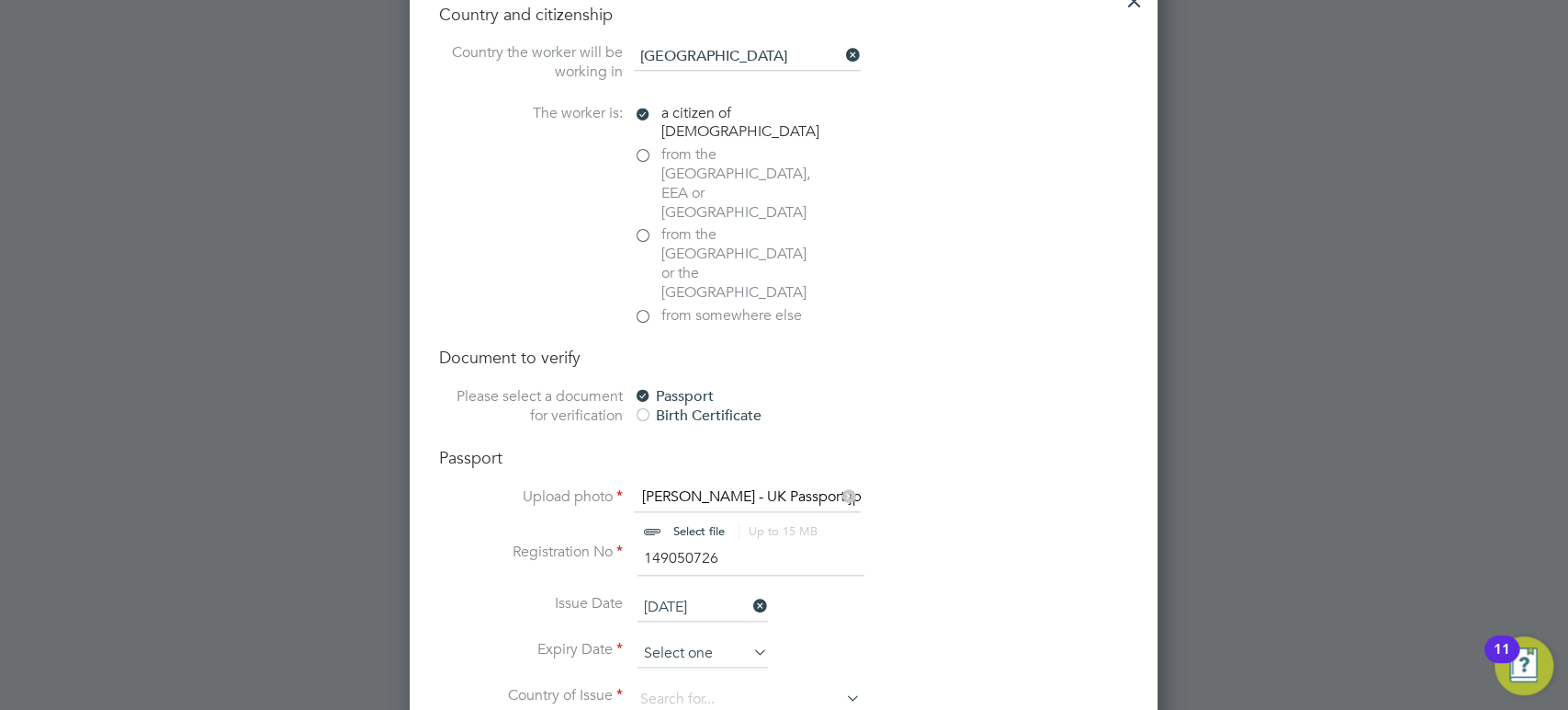
click at [709, 640] on input at bounding box center [703, 654] width 130 height 28
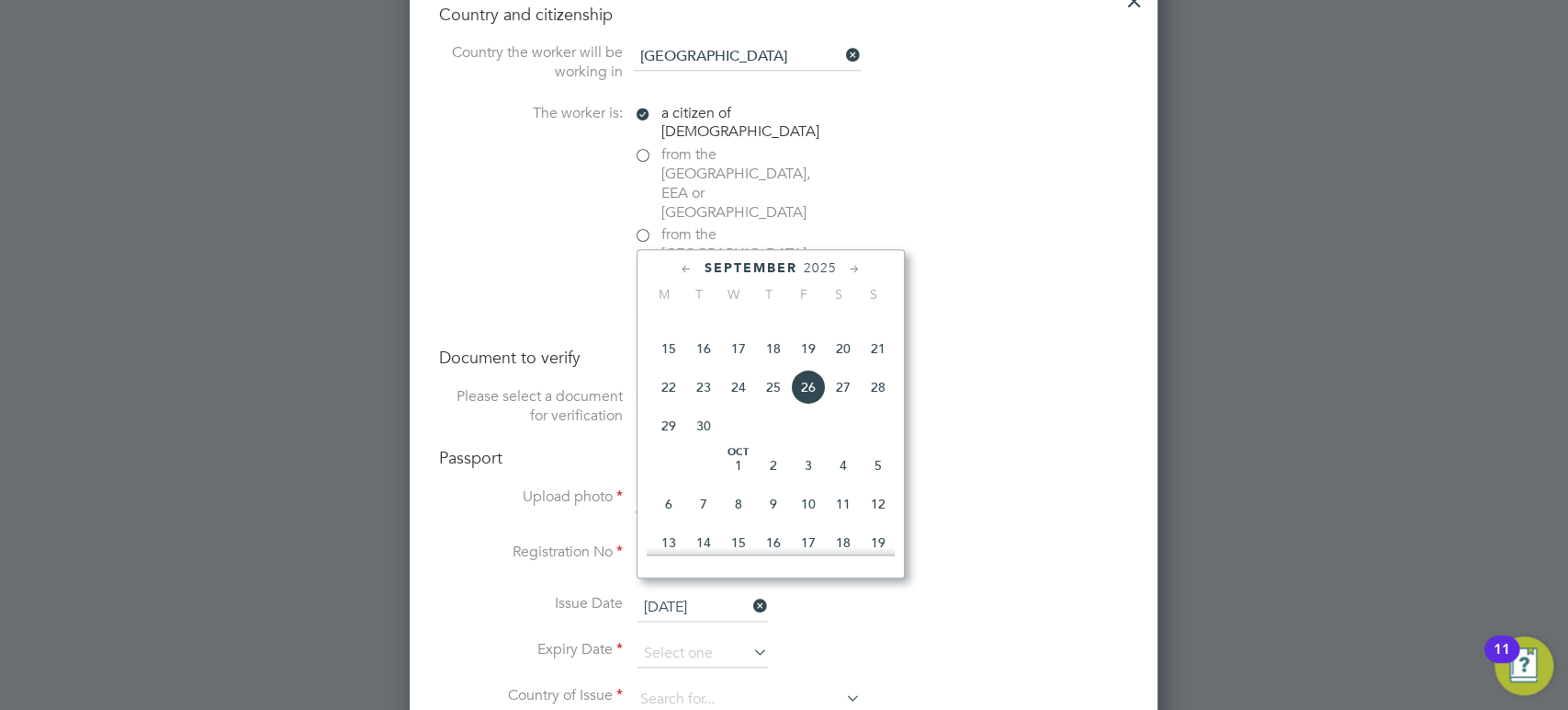
click at [816, 265] on span "2025" at bounding box center [820, 267] width 34 height 16
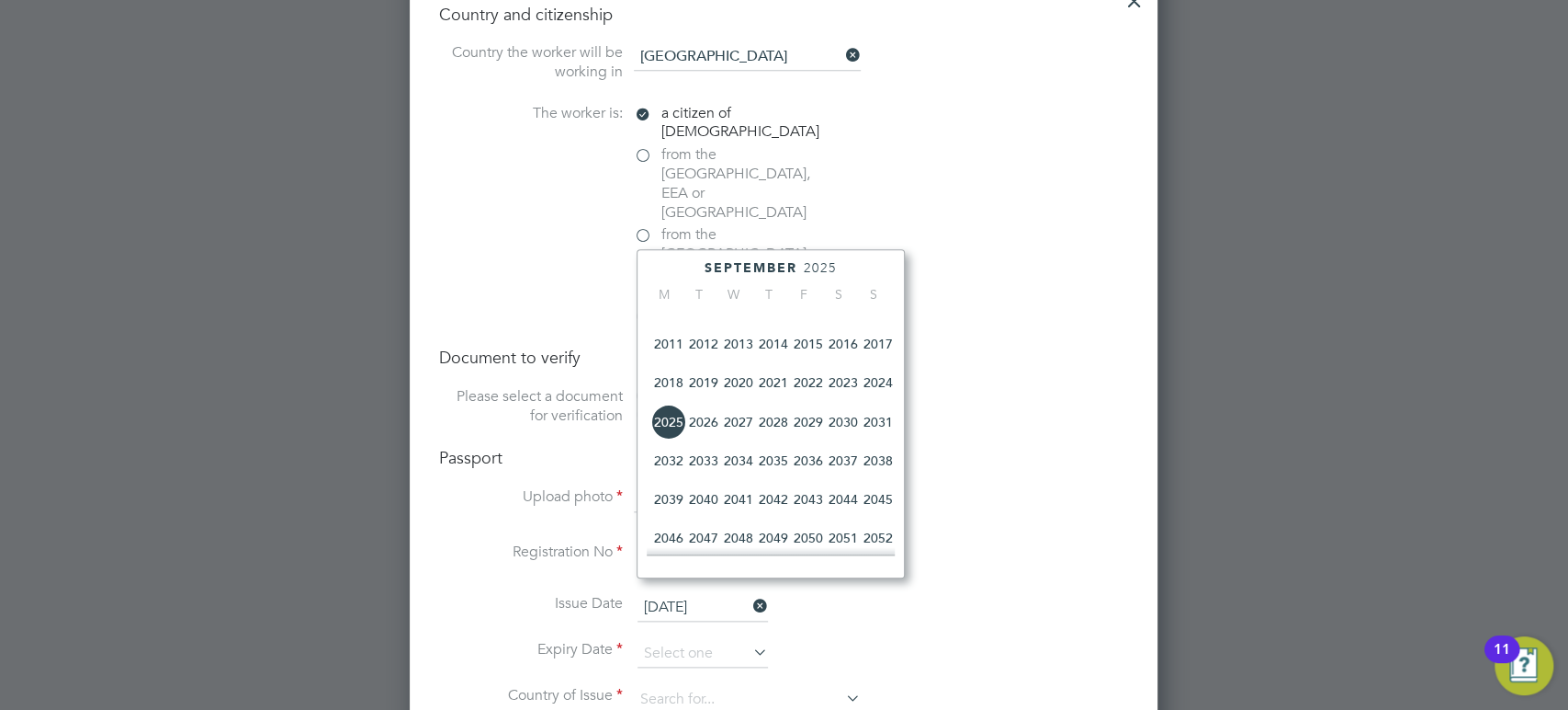
click at [742, 478] on span "2034" at bounding box center [738, 460] width 34 height 34
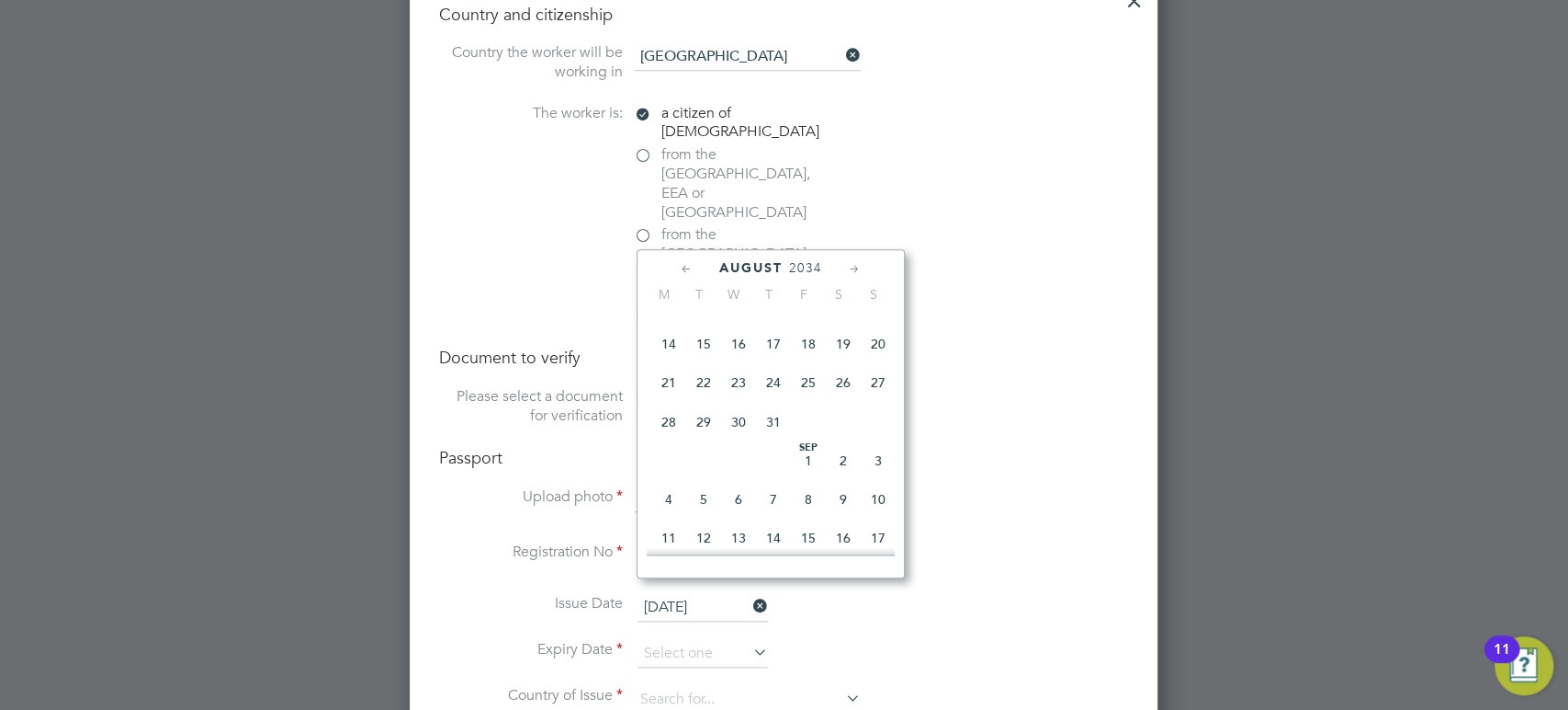
click at [685, 269] on icon at bounding box center [686, 269] width 18 height 20
click at [857, 267] on icon at bounding box center [855, 269] width 18 height 20
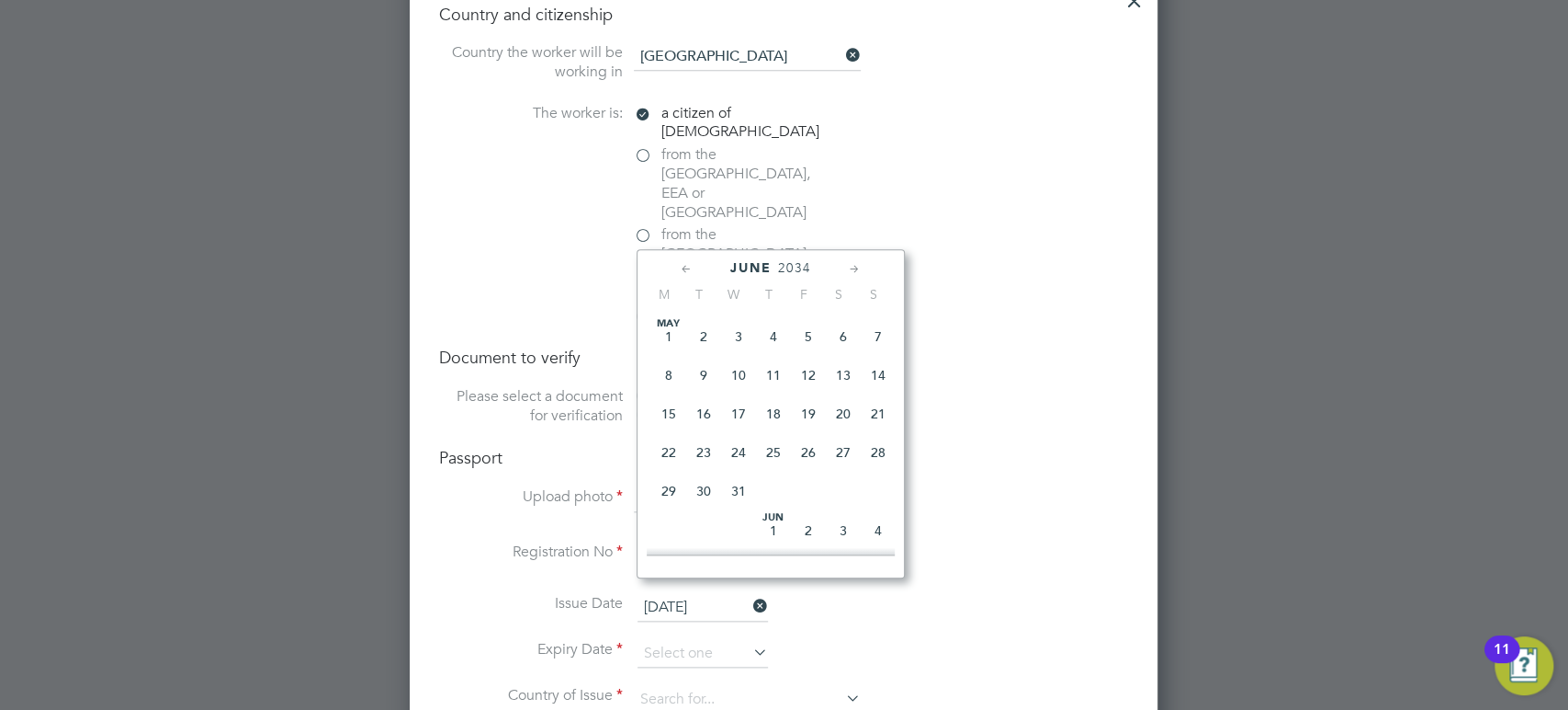
scroll to position [200, 0]
click at [697, 498] on span "27" at bounding box center [703, 484] width 34 height 34
type input "[DATE]"
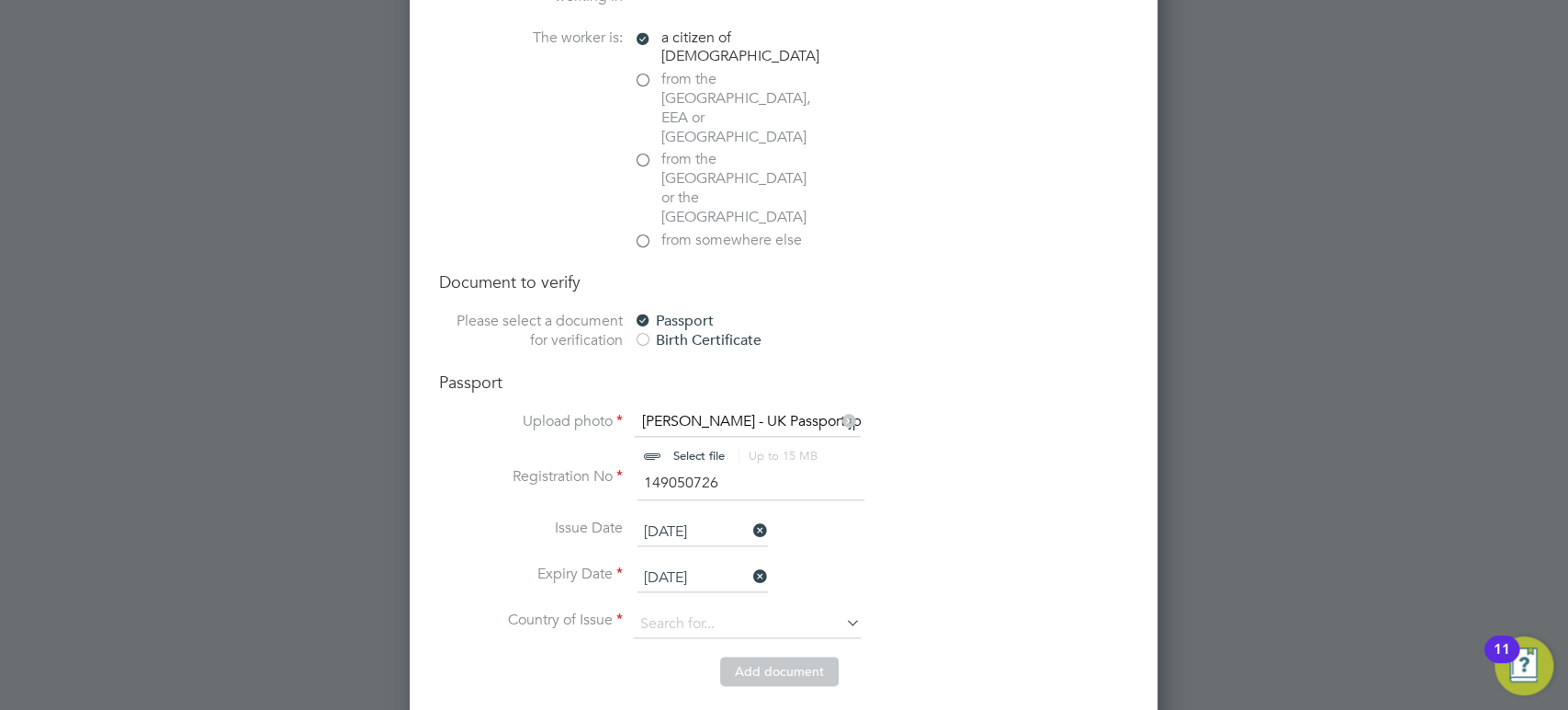
scroll to position [1438, 0]
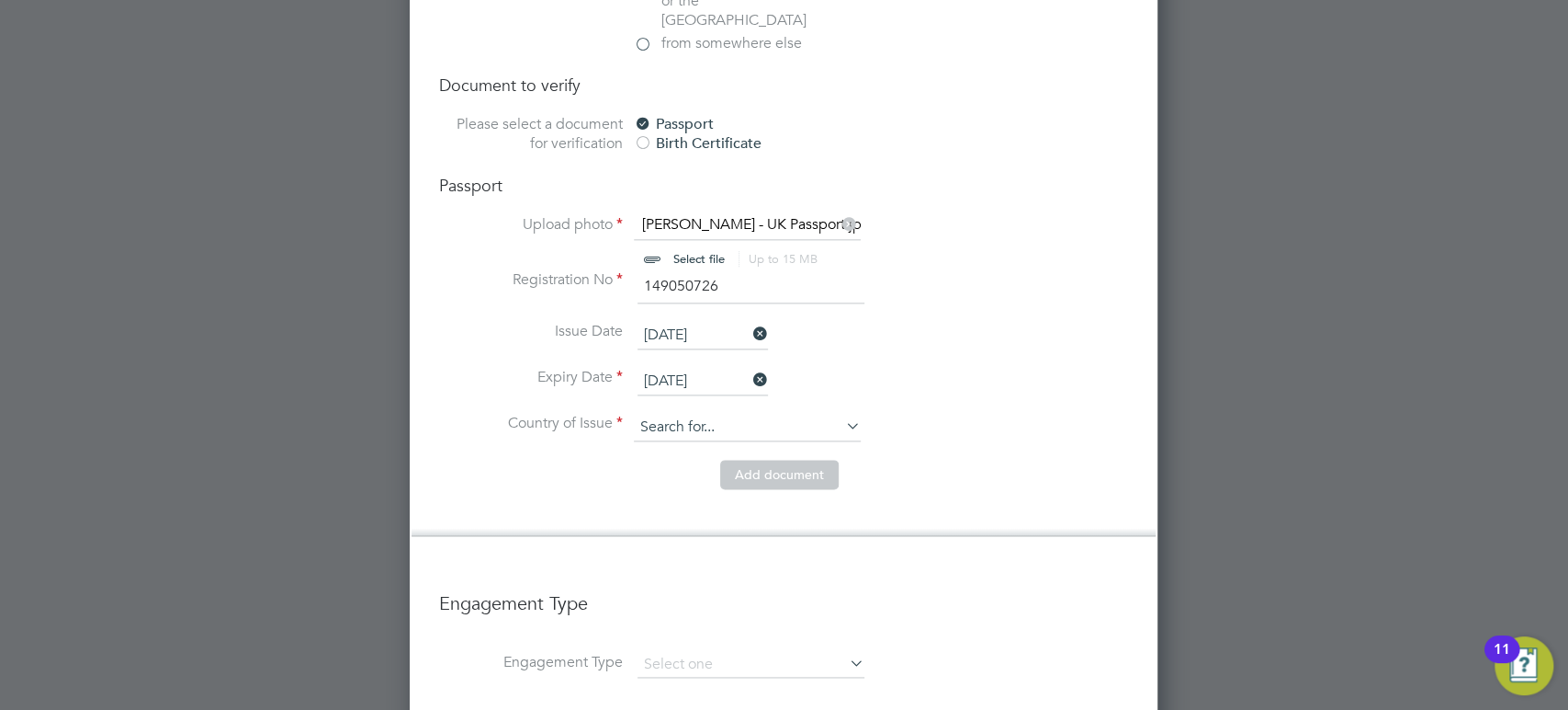
click at [714, 414] on input at bounding box center [748, 428] width 227 height 28
click at [697, 440] on li "Unit ed Kingdom" at bounding box center [764, 442] width 262 height 25
type input "United Kingdom"
click at [787, 459] on button "Add document" at bounding box center [779, 474] width 118 height 30
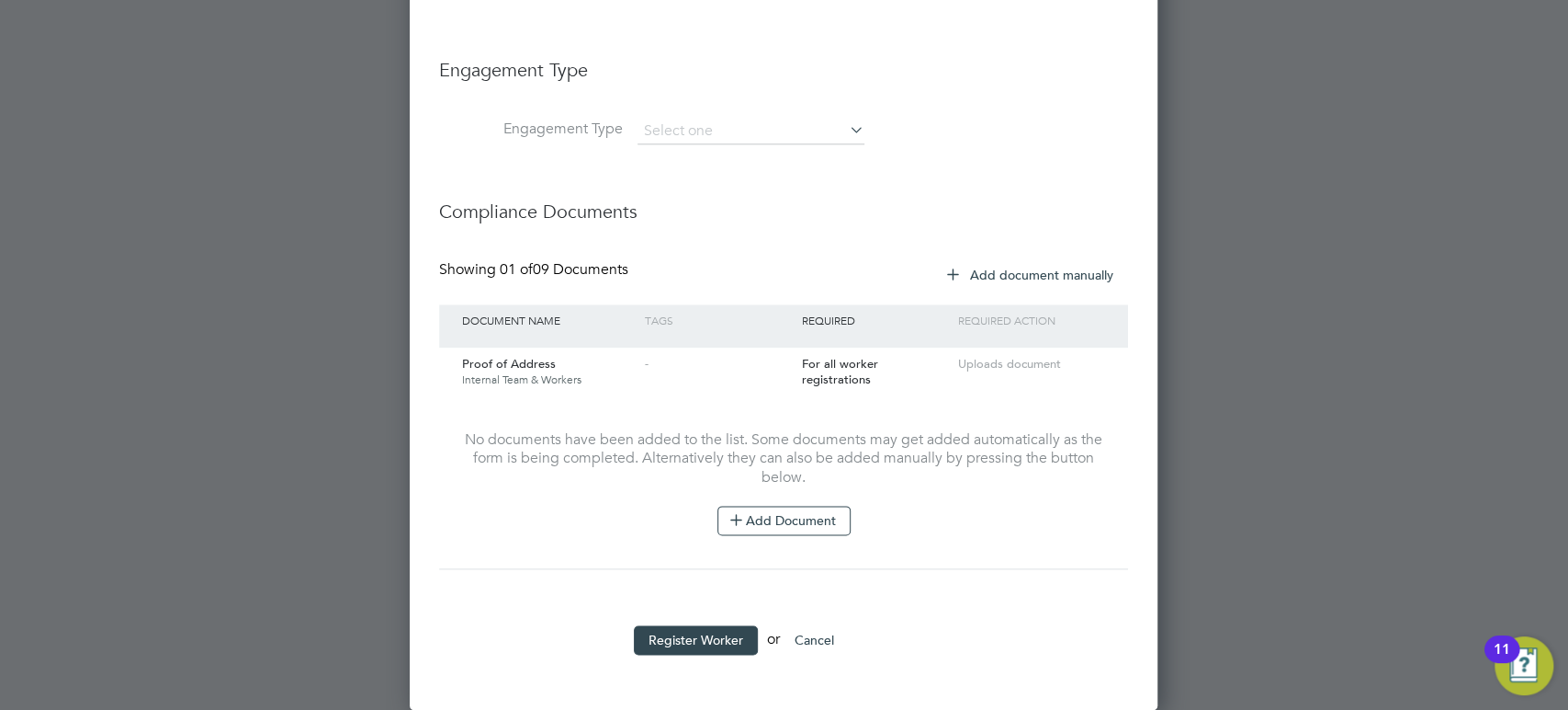
scroll to position [1952, 749]
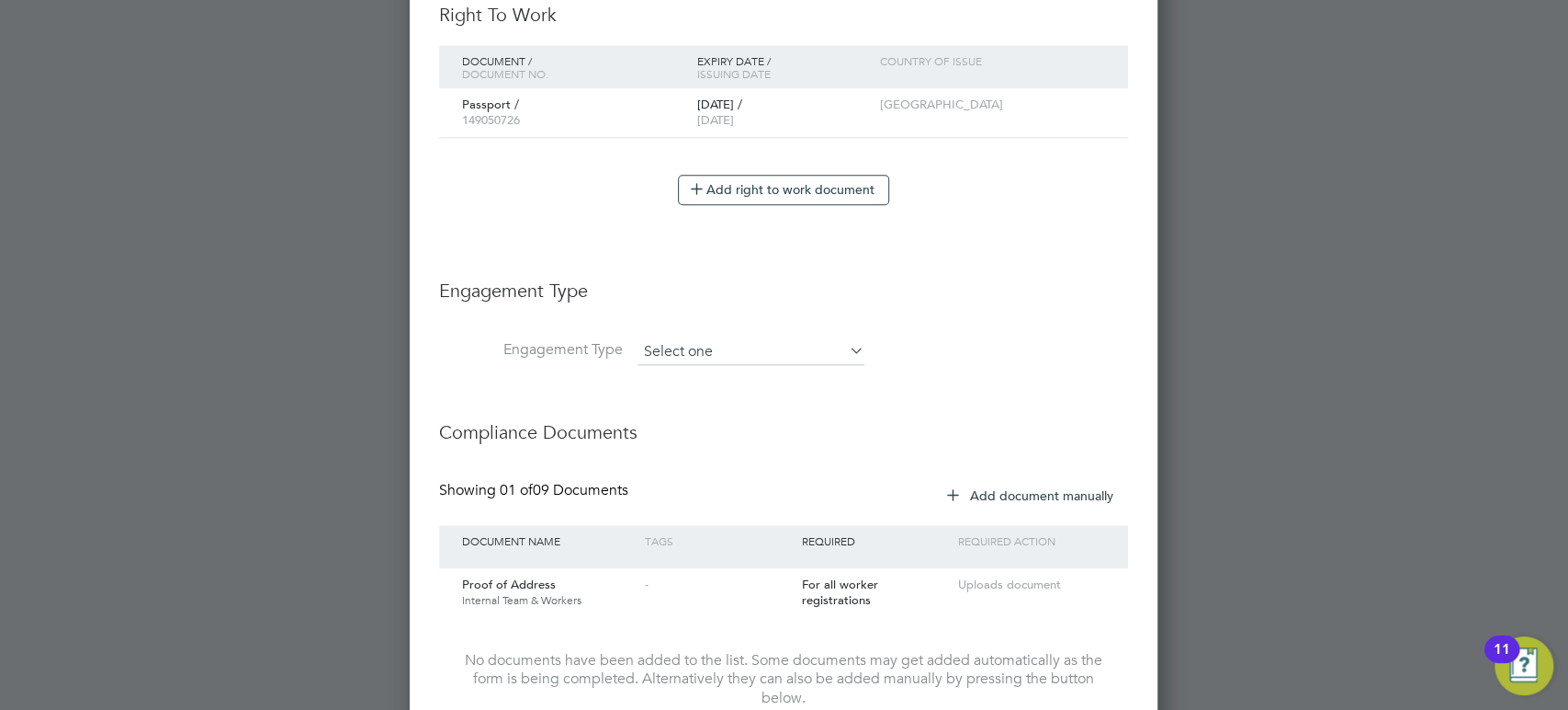
click at [742, 348] on input at bounding box center [751, 352] width 227 height 26
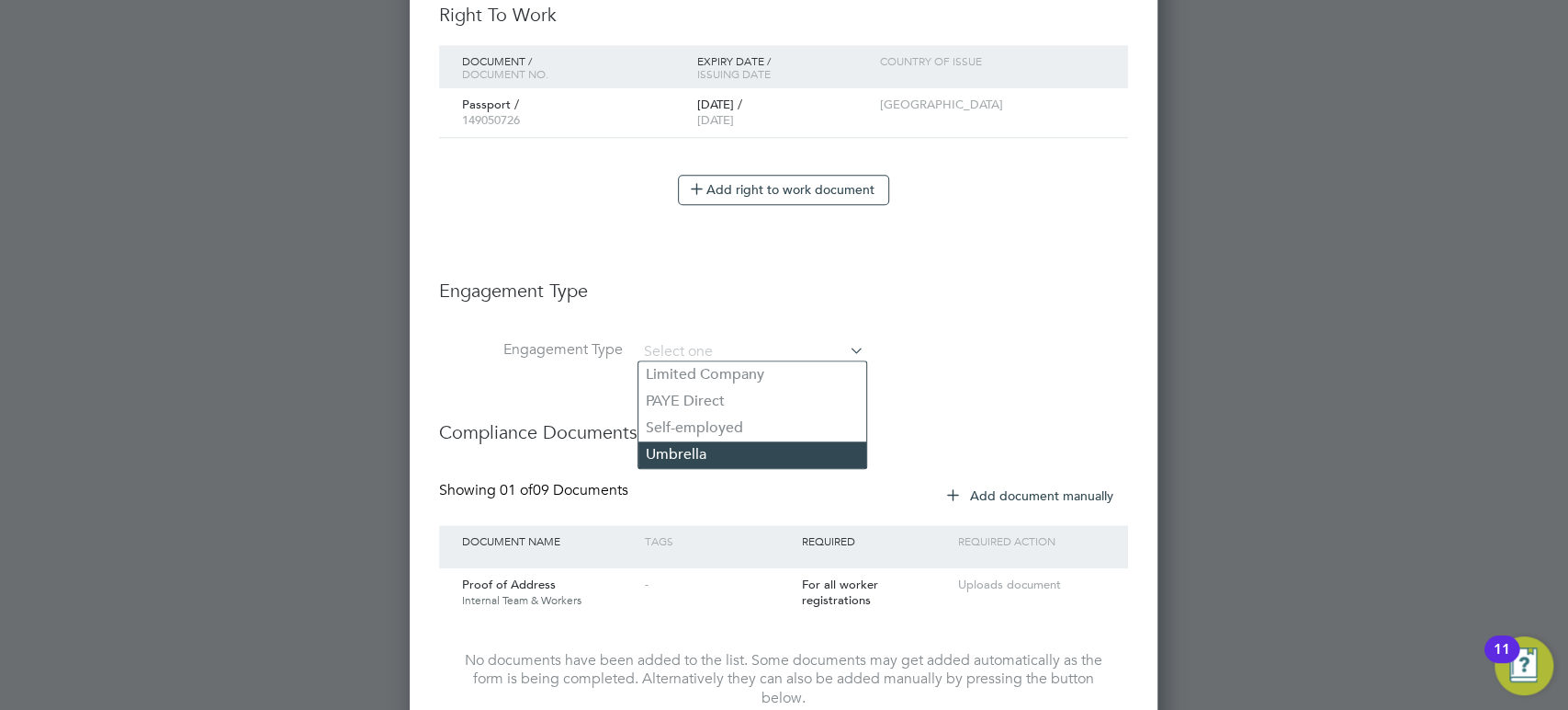
click at [699, 453] on li "Umbrella" at bounding box center [752, 455] width 228 height 27
type input "Umbrella"
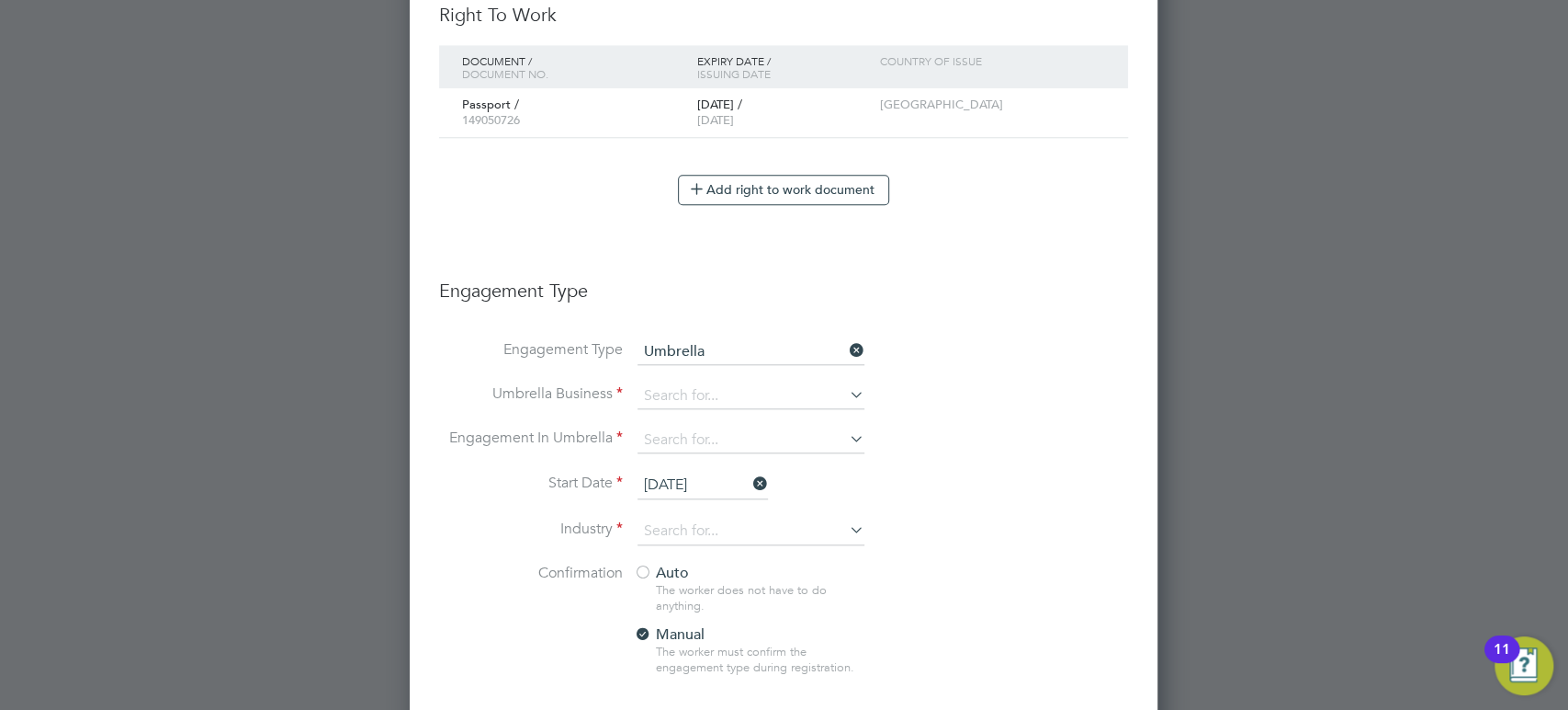
scroll to position [2292, 749]
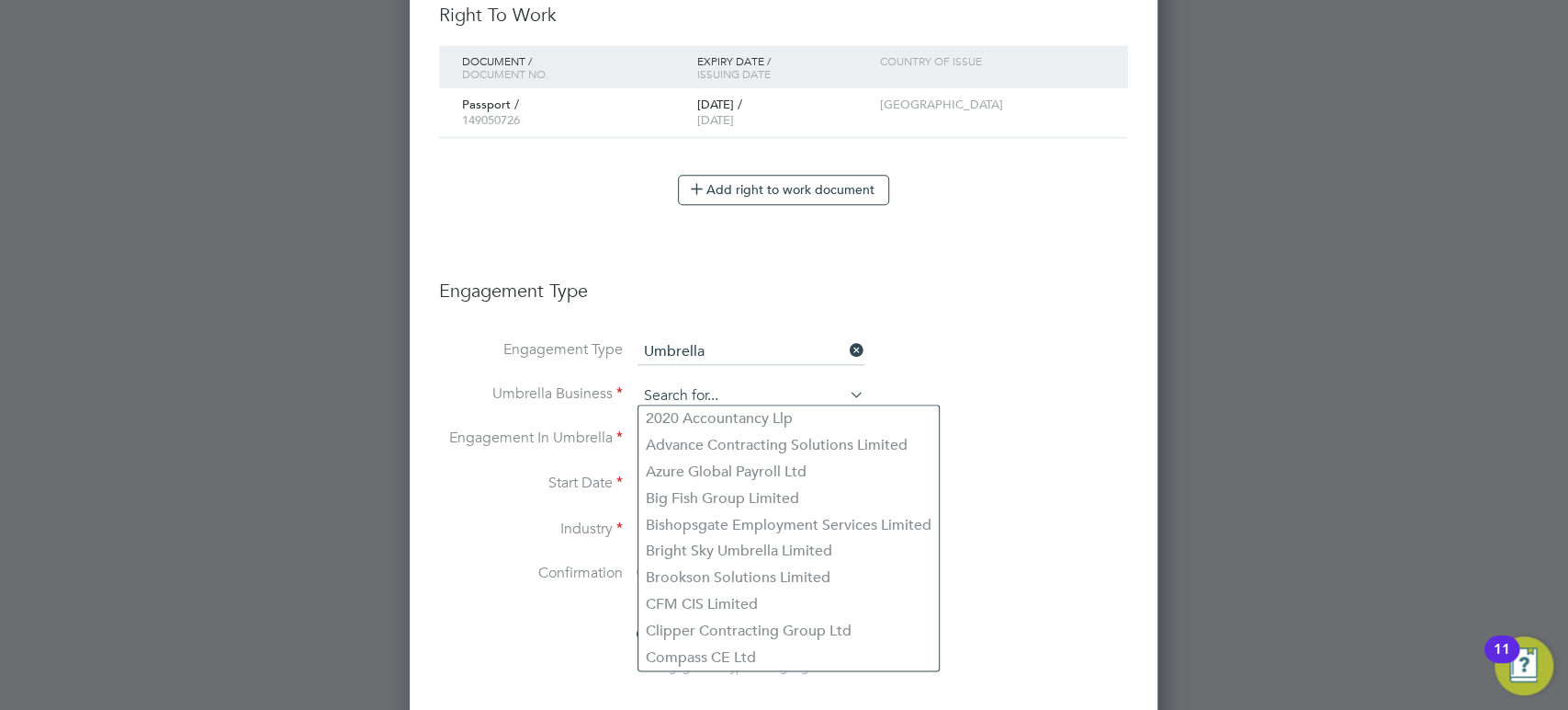
click at [692, 384] on input at bounding box center [751, 396] width 227 height 26
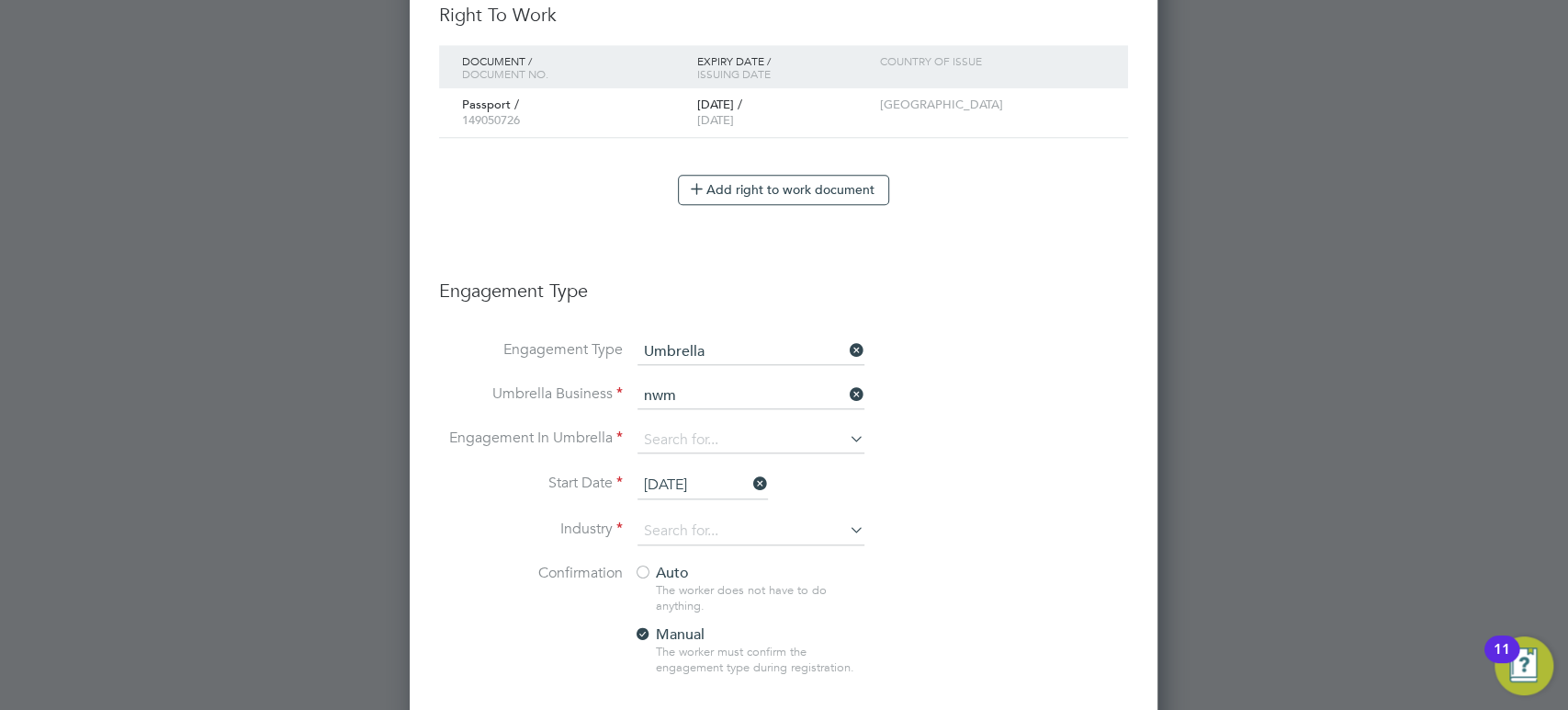
click at [719, 406] on li "NWM Commercial Ltd" at bounding box center [752, 418] width 228 height 27
type input "NWM Commercial Ltd"
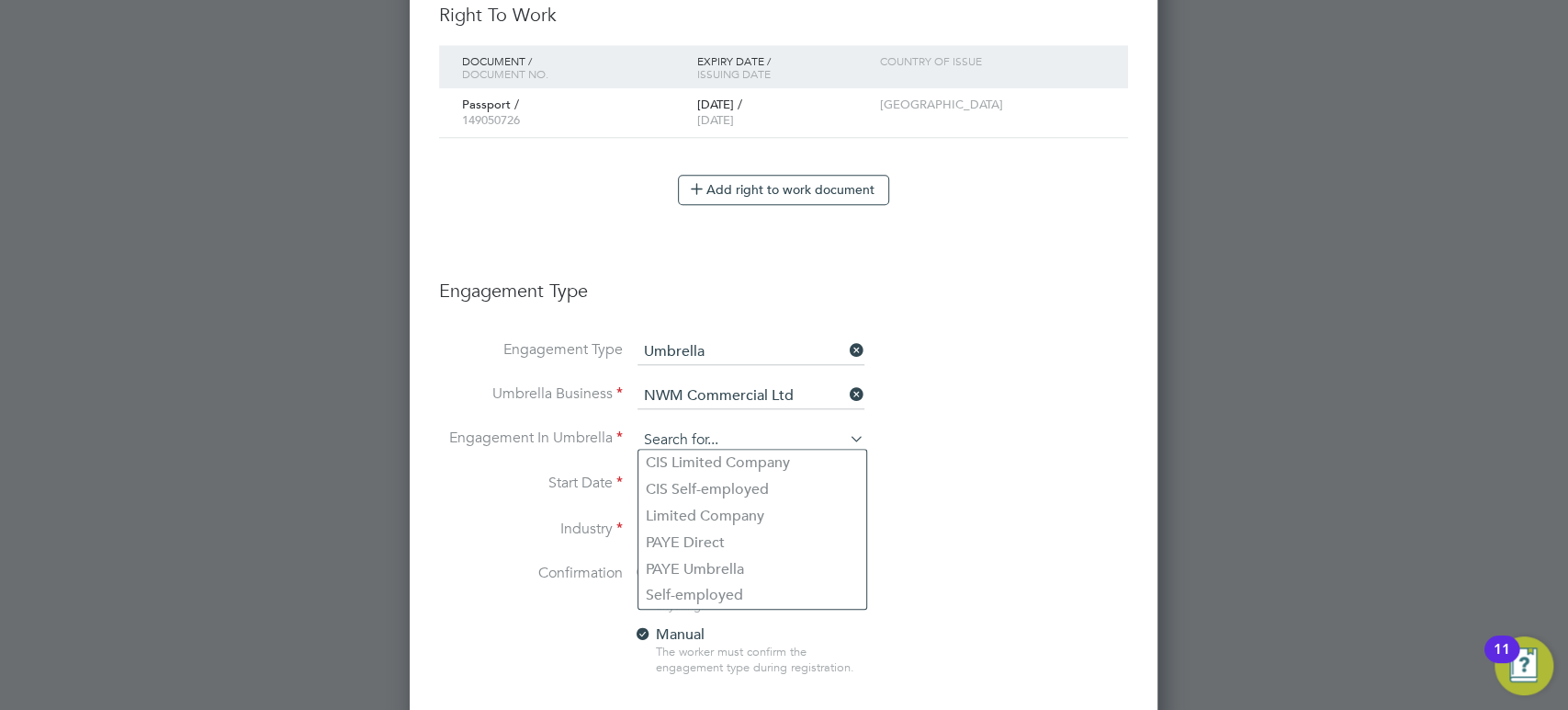
click at [719, 441] on input at bounding box center [751, 441] width 227 height 26
click at [719, 571] on li "PAYE Umbrella" at bounding box center [752, 569] width 228 height 27
type input "PAYE Umbrella"
click at [647, 571] on div at bounding box center [643, 574] width 19 height 19
click at [713, 483] on input "[DATE]" at bounding box center [703, 485] width 130 height 28
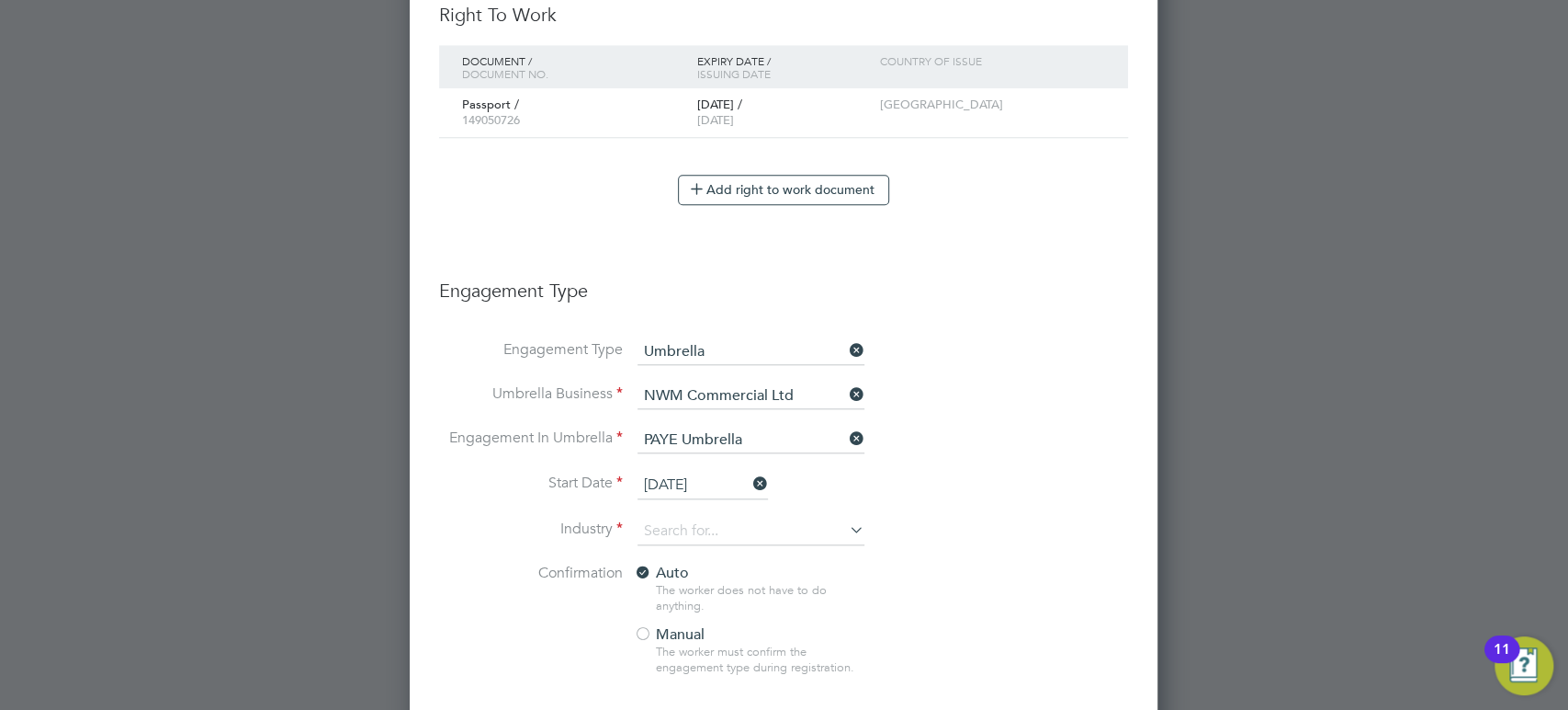
scroll to position [686, 0]
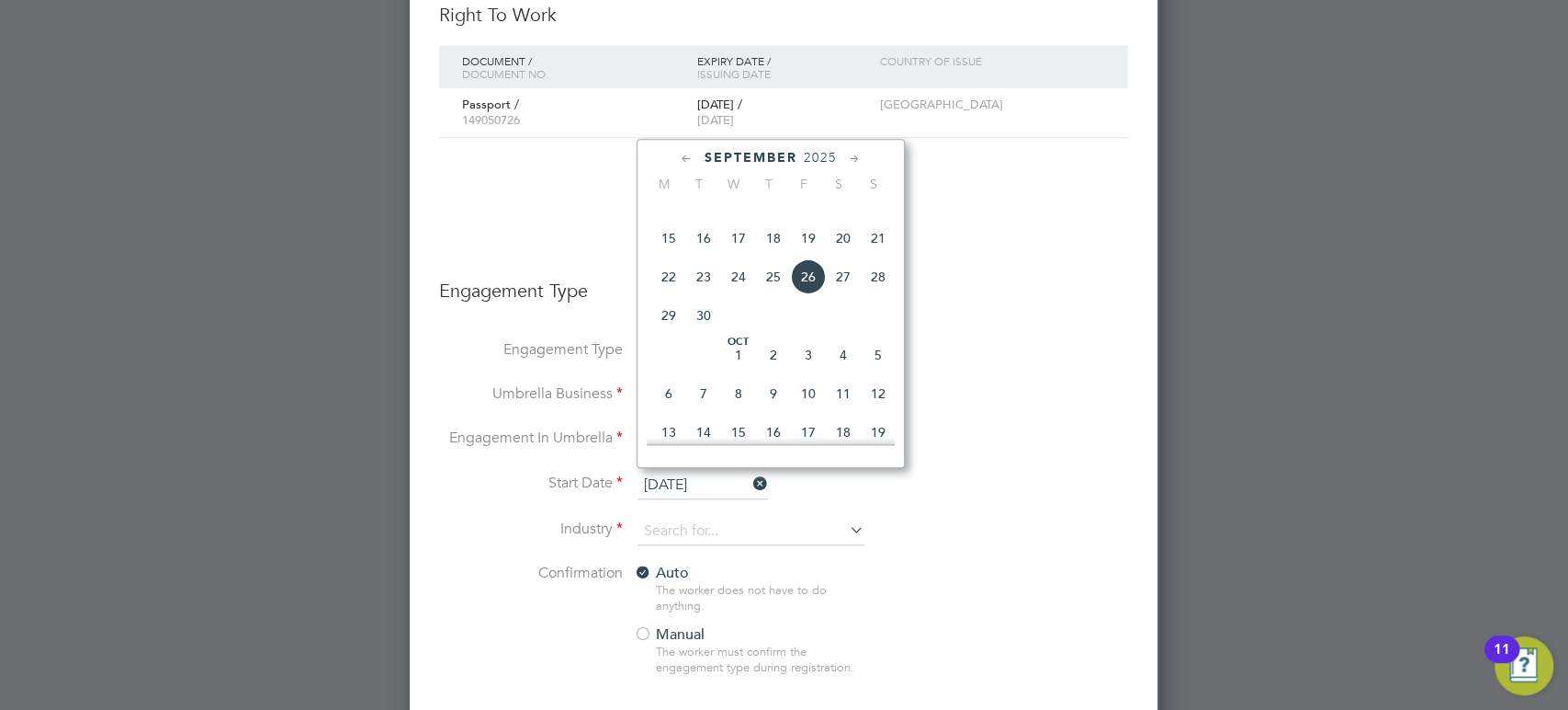
click at [706, 294] on span "23" at bounding box center [703, 276] width 34 height 34
type input "[DATE]"
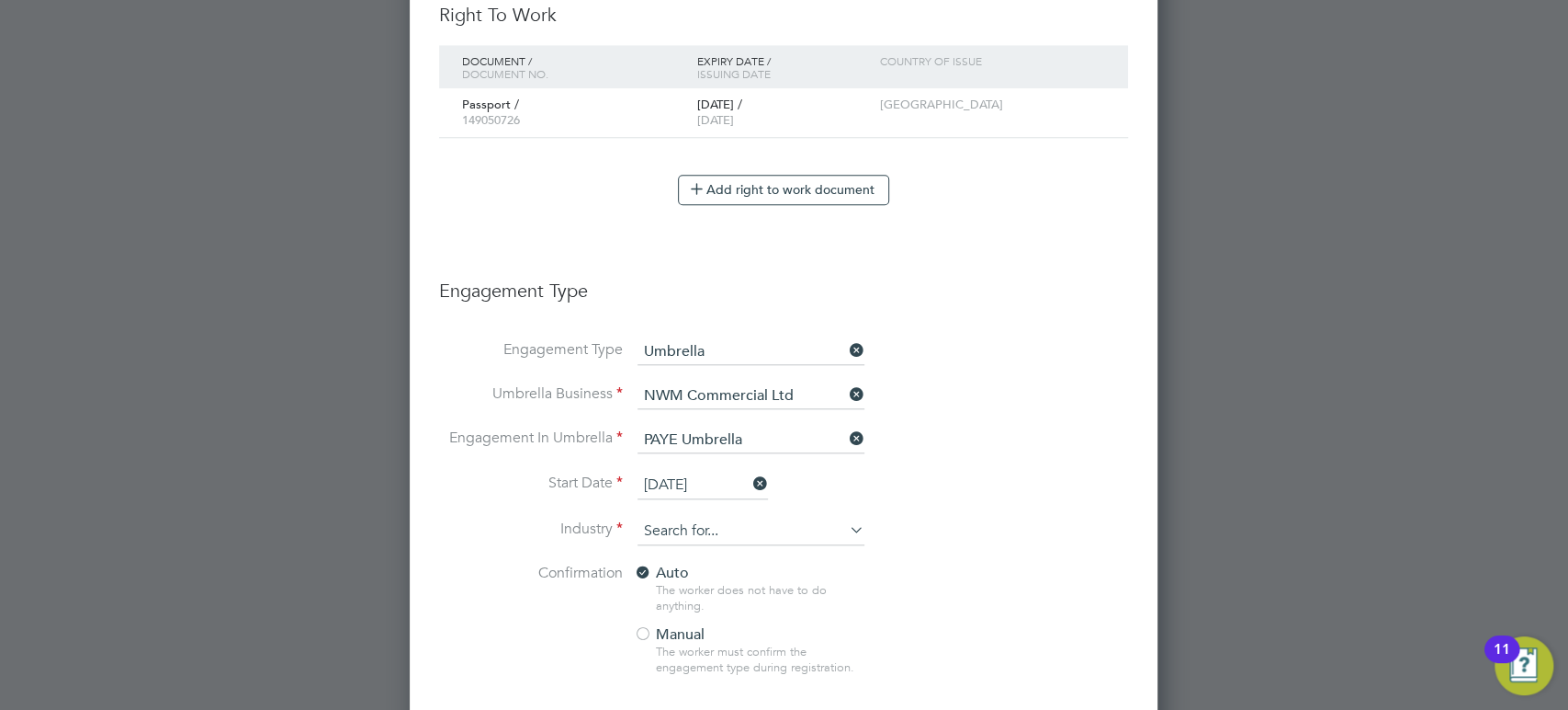
click at [734, 526] on input at bounding box center [751, 532] width 227 height 28
click at [734, 542] on li "Con struction" at bounding box center [752, 553] width 228 height 25
type input "Construction"
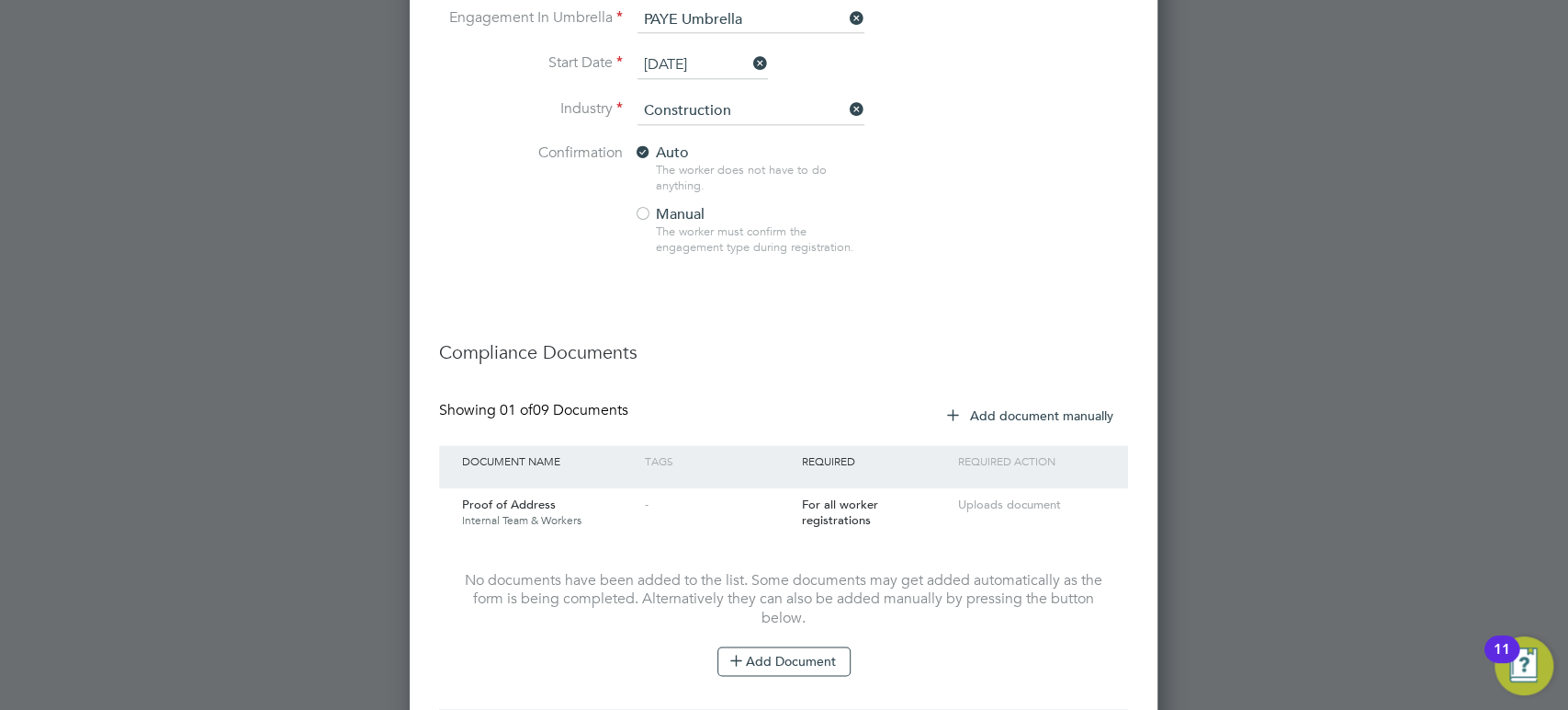
scroll to position [1650, 0]
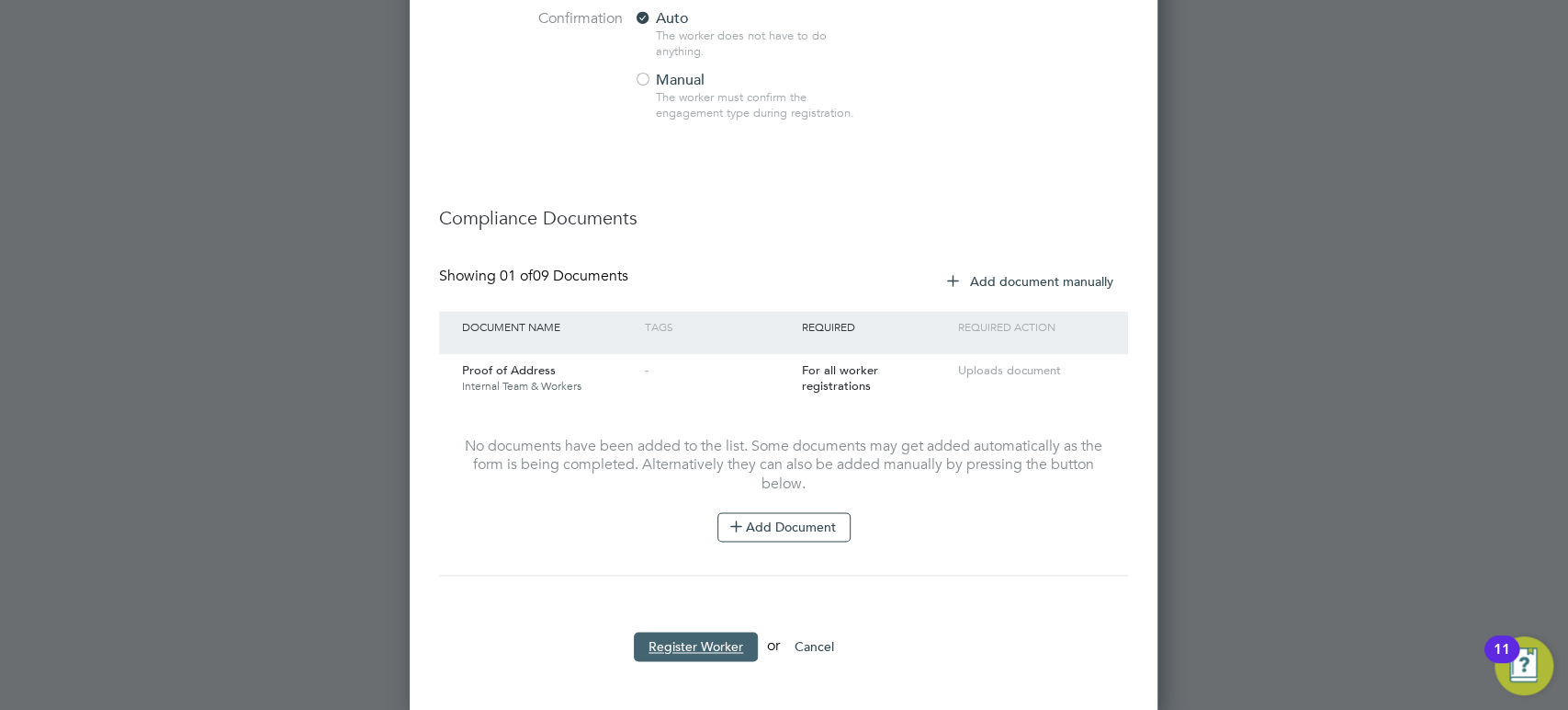
click at [713, 636] on button "Register Worker" at bounding box center [696, 647] width 124 height 30
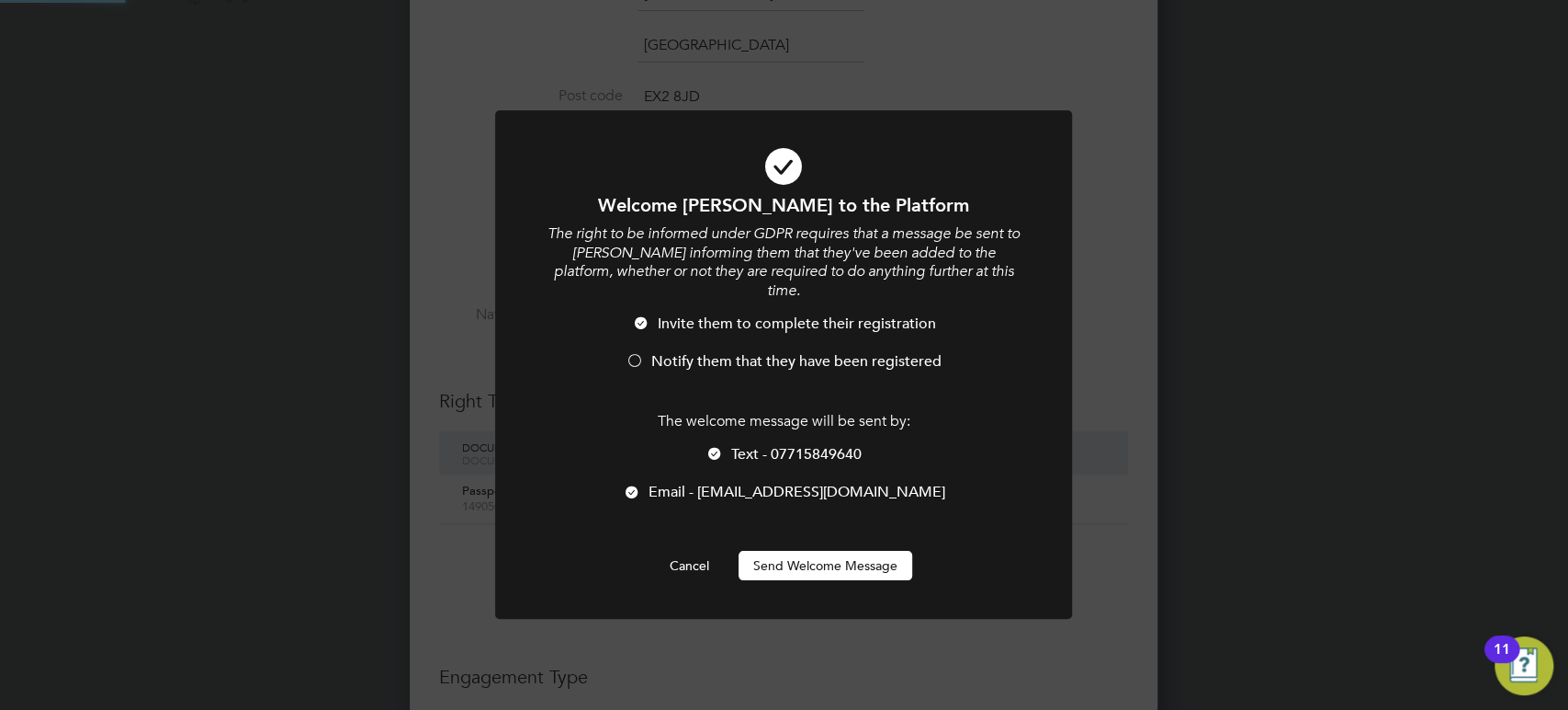
scroll to position [0, 0]
click at [626, 353] on div at bounding box center [635, 362] width 19 height 19
click at [818, 551] on button "Send Welcome Message" at bounding box center [825, 566] width 174 height 30
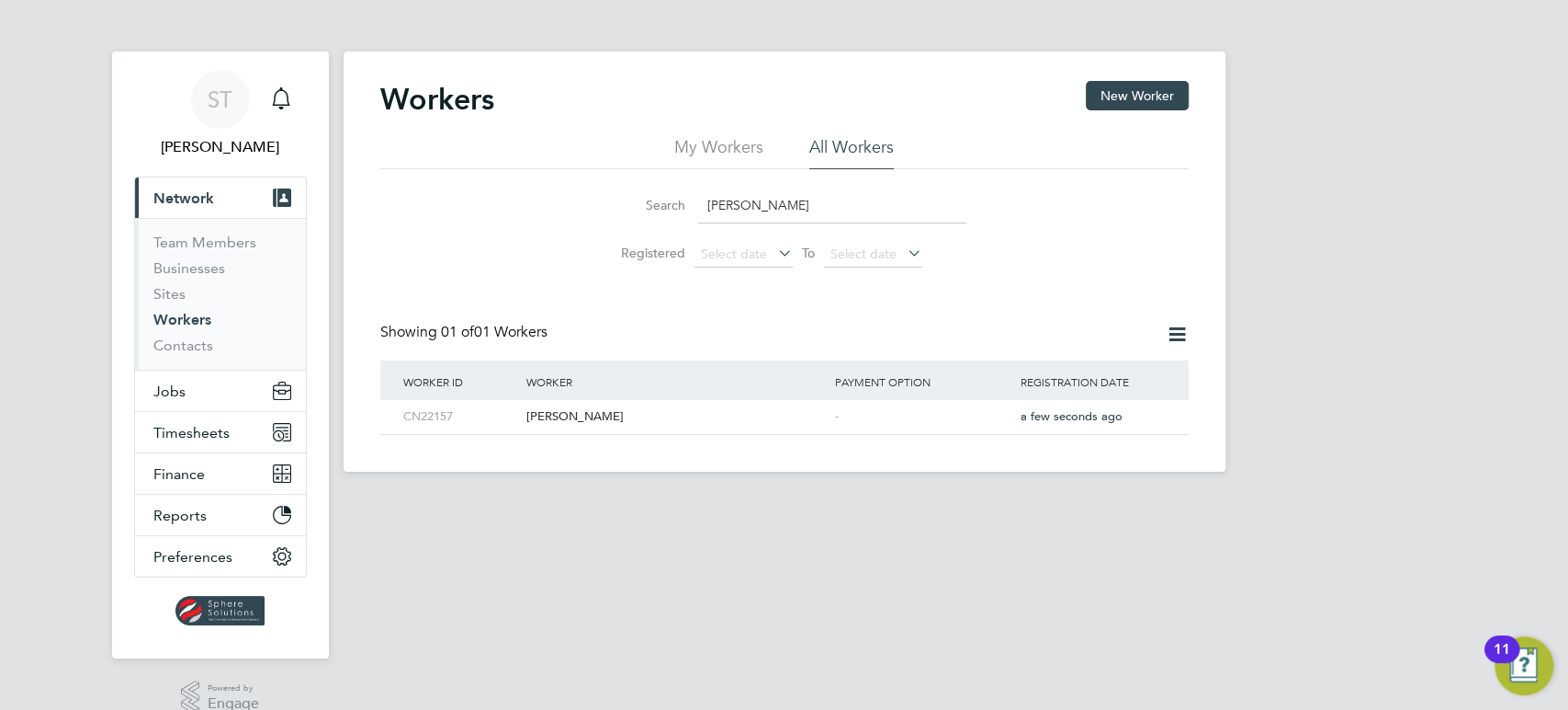
drag, startPoint x: 828, startPoint y: 198, endPoint x: 549, endPoint y: 198, distance: 279.0
click at [549, 198] on div "Search Owen Griffin Registered Select date To Select date" at bounding box center [785, 223] width 808 height 107
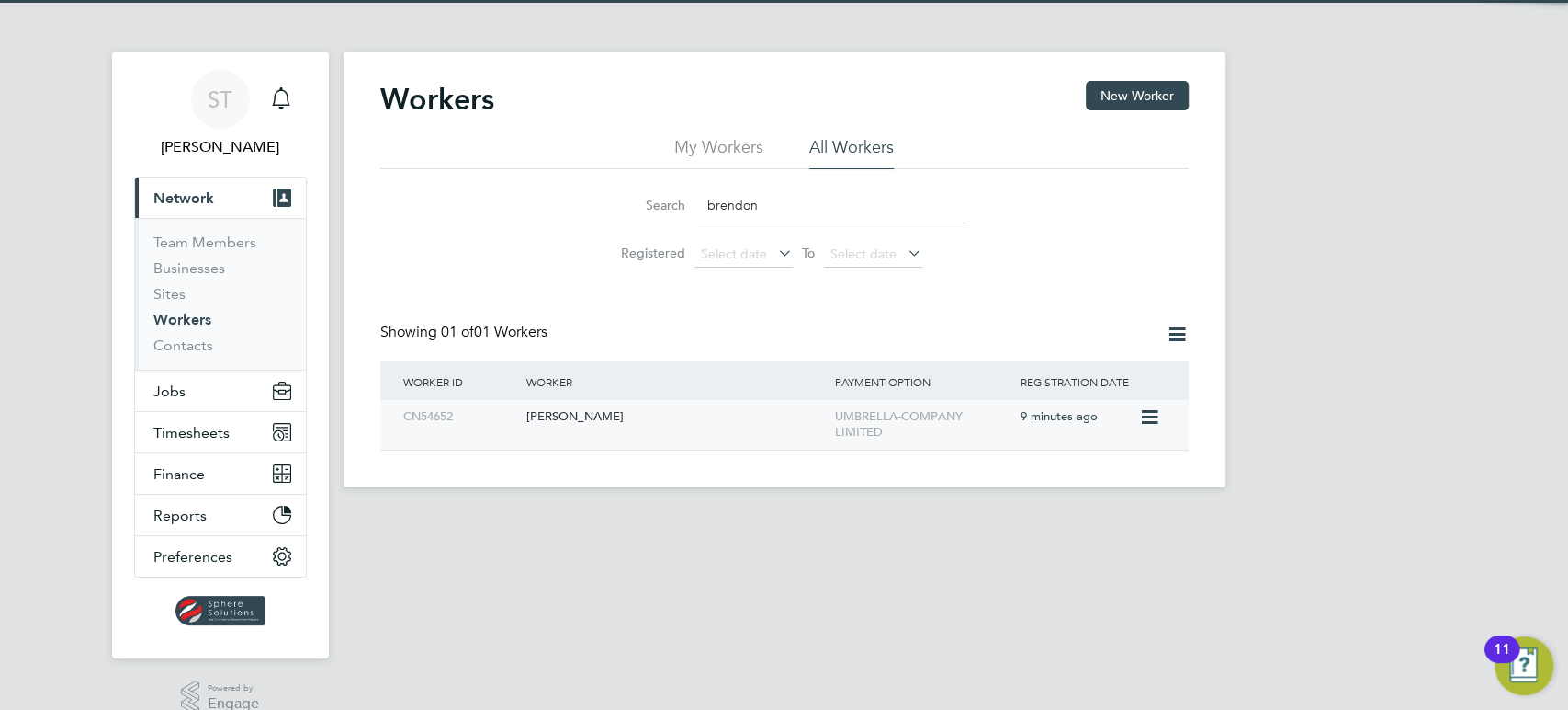
type input "brendon"
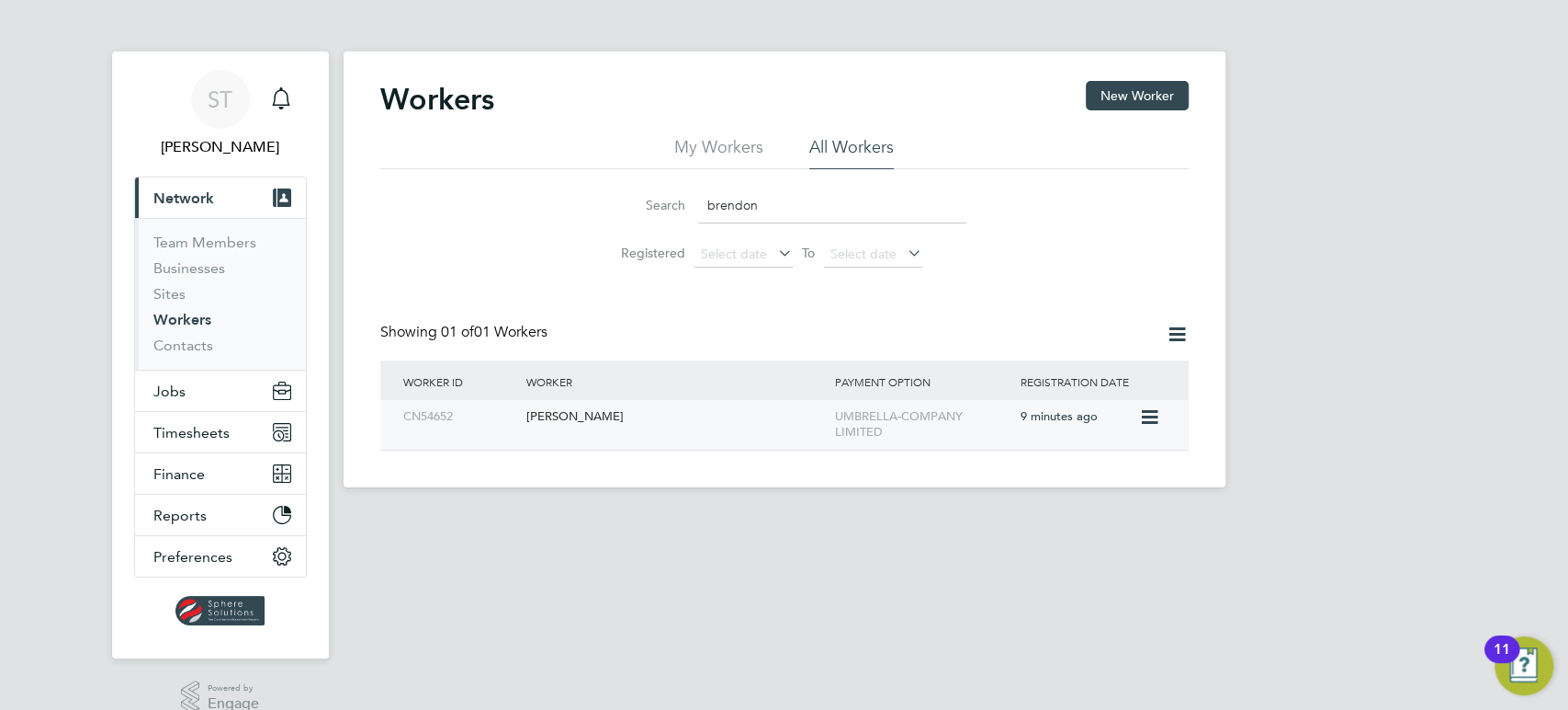
click at [631, 416] on div "[PERSON_NAME]" at bounding box center [677, 416] width 309 height 34
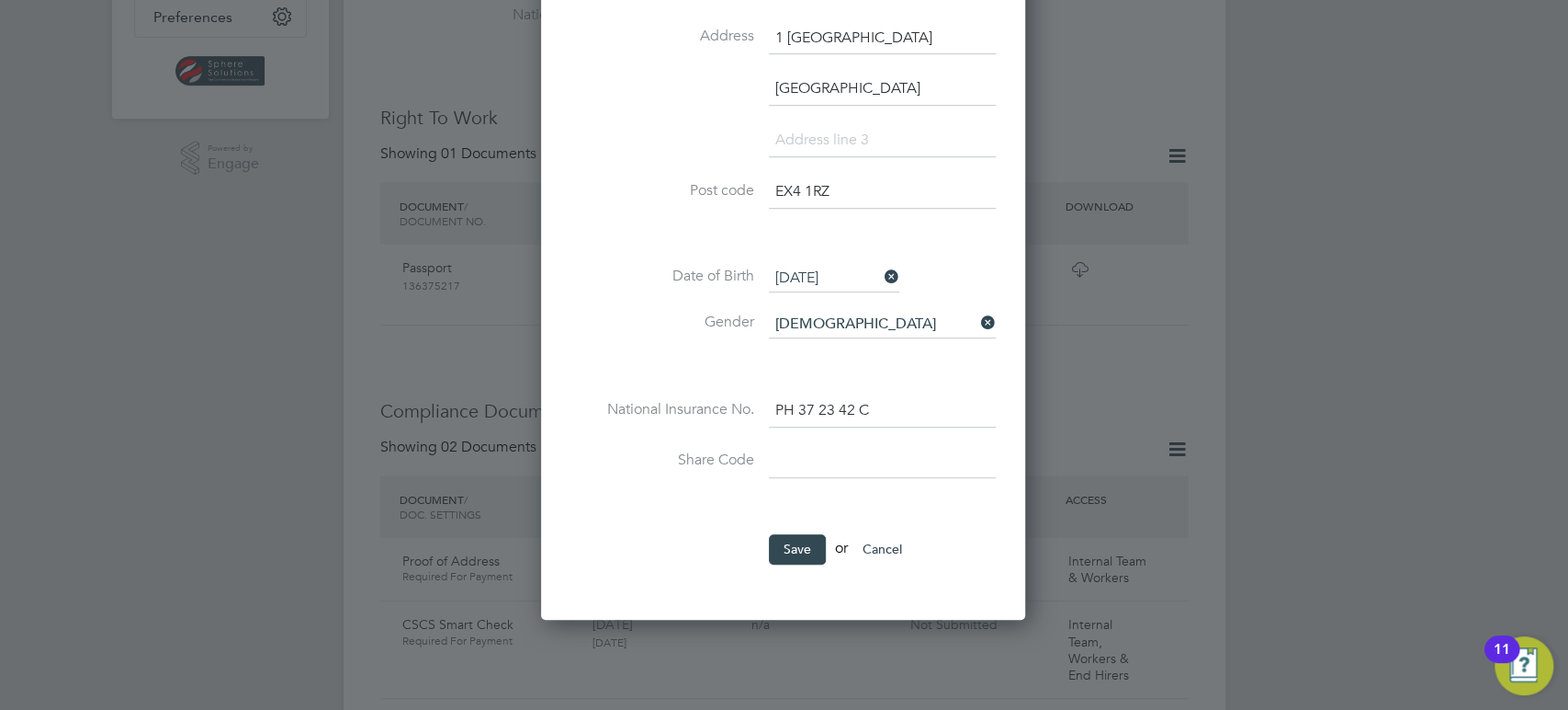
scroll to position [612, 0]
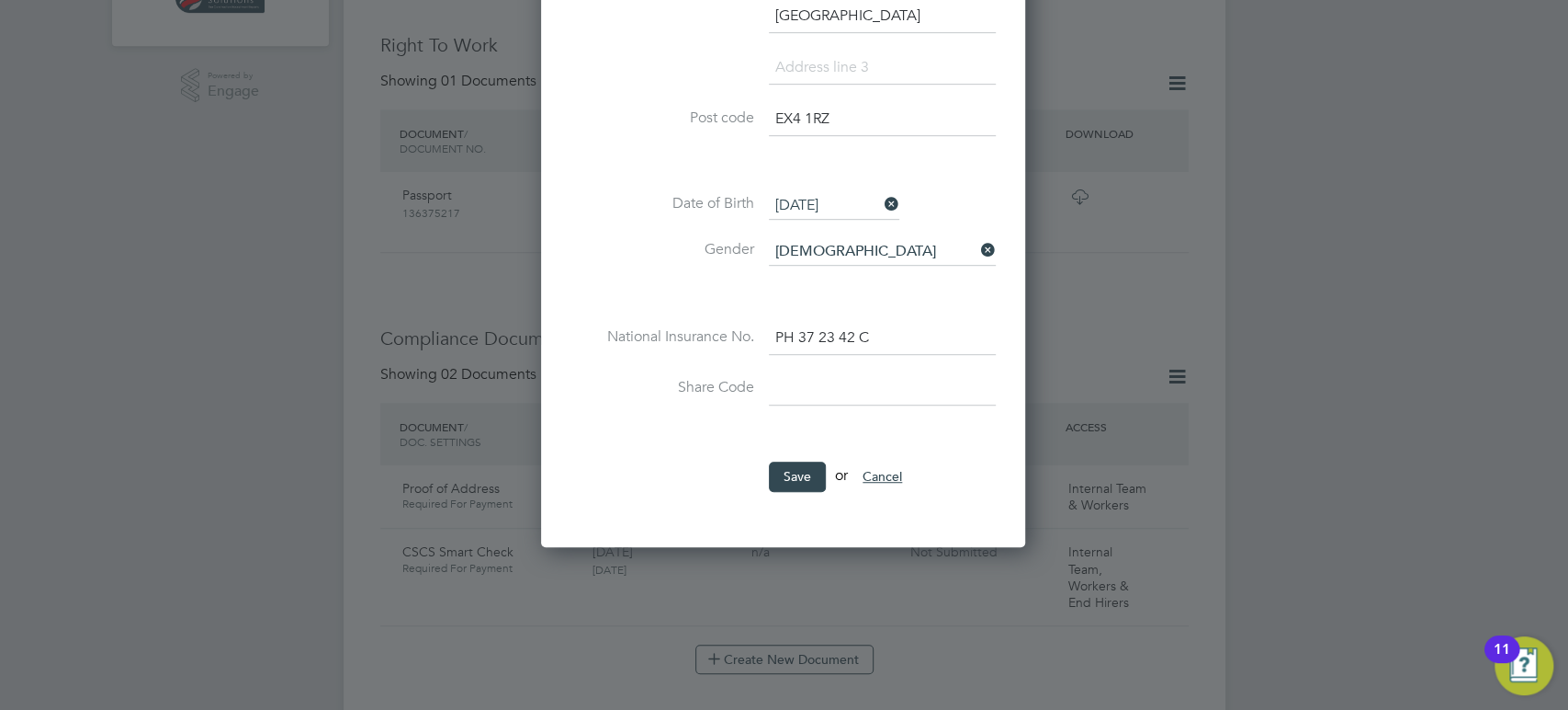
click at [897, 477] on button "Cancel" at bounding box center [883, 476] width 69 height 30
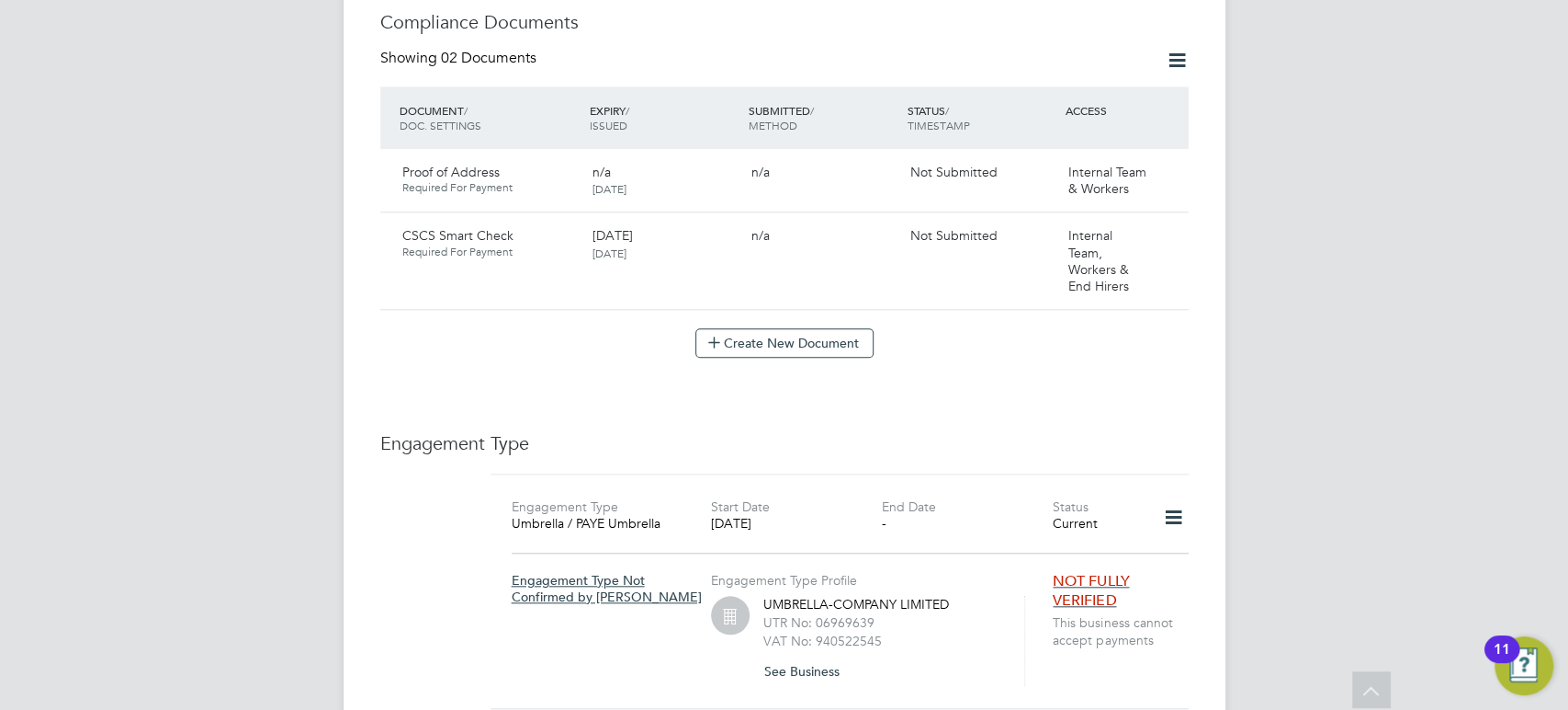
scroll to position [953, 0]
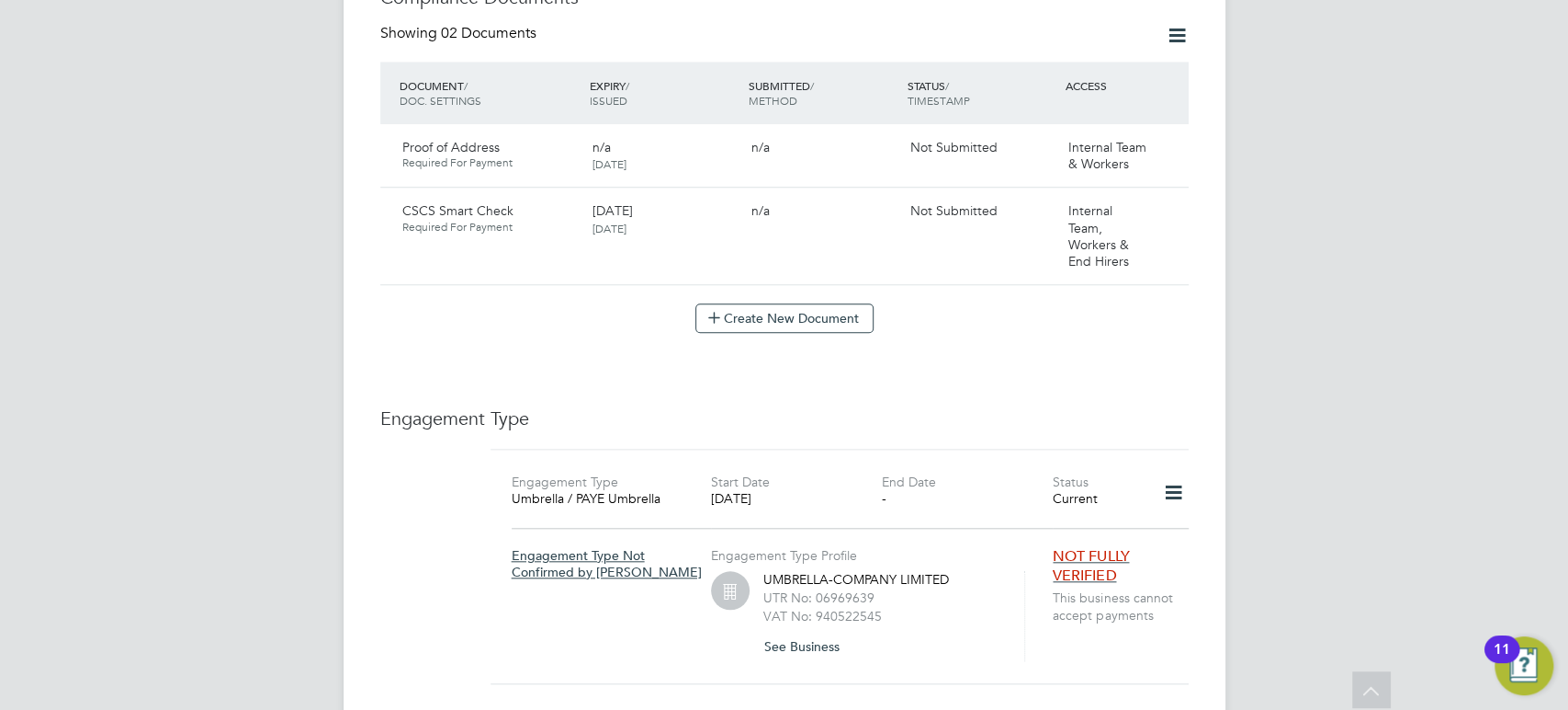
click at [1172, 476] on icon at bounding box center [1172, 492] width 33 height 42
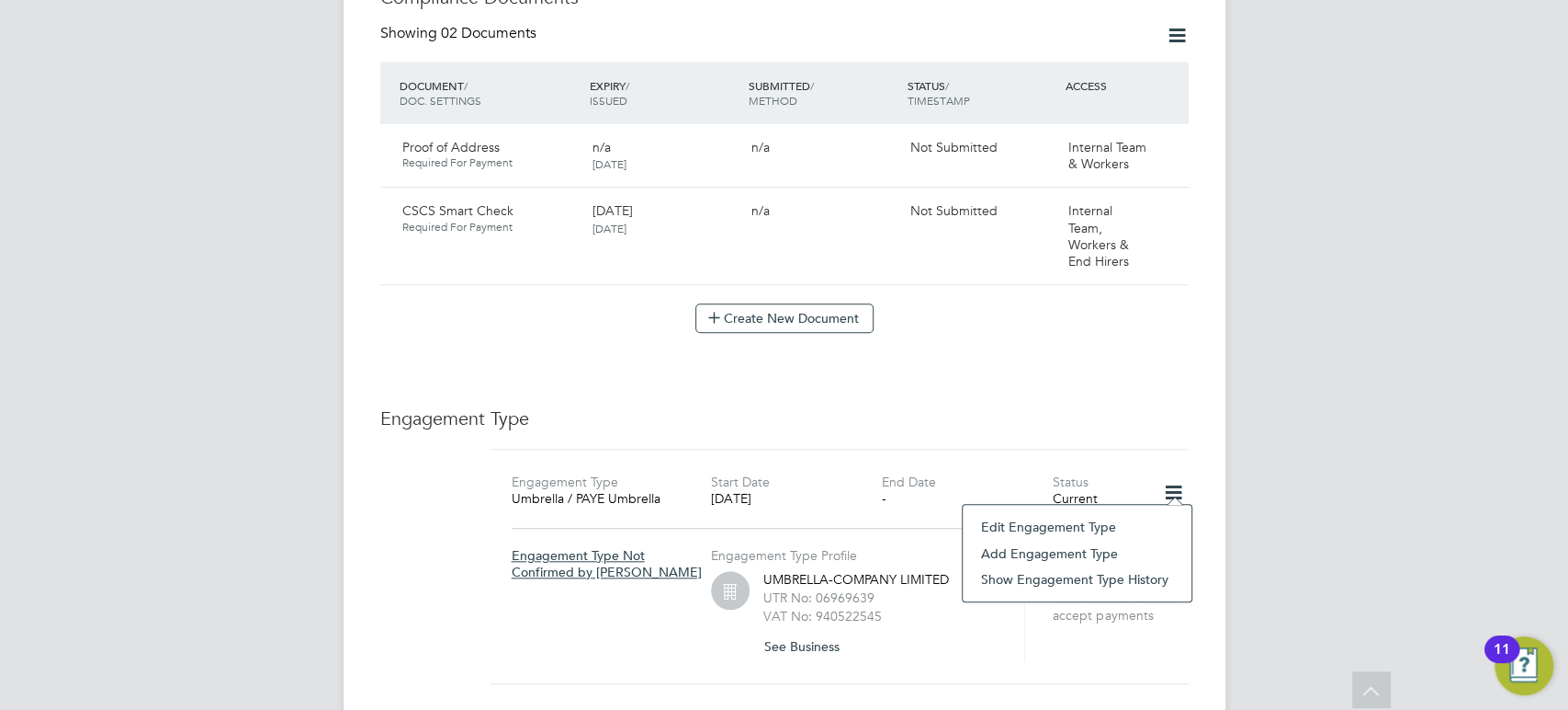
click at [1058, 526] on li "Edit Engagement Type" at bounding box center [1077, 527] width 210 height 26
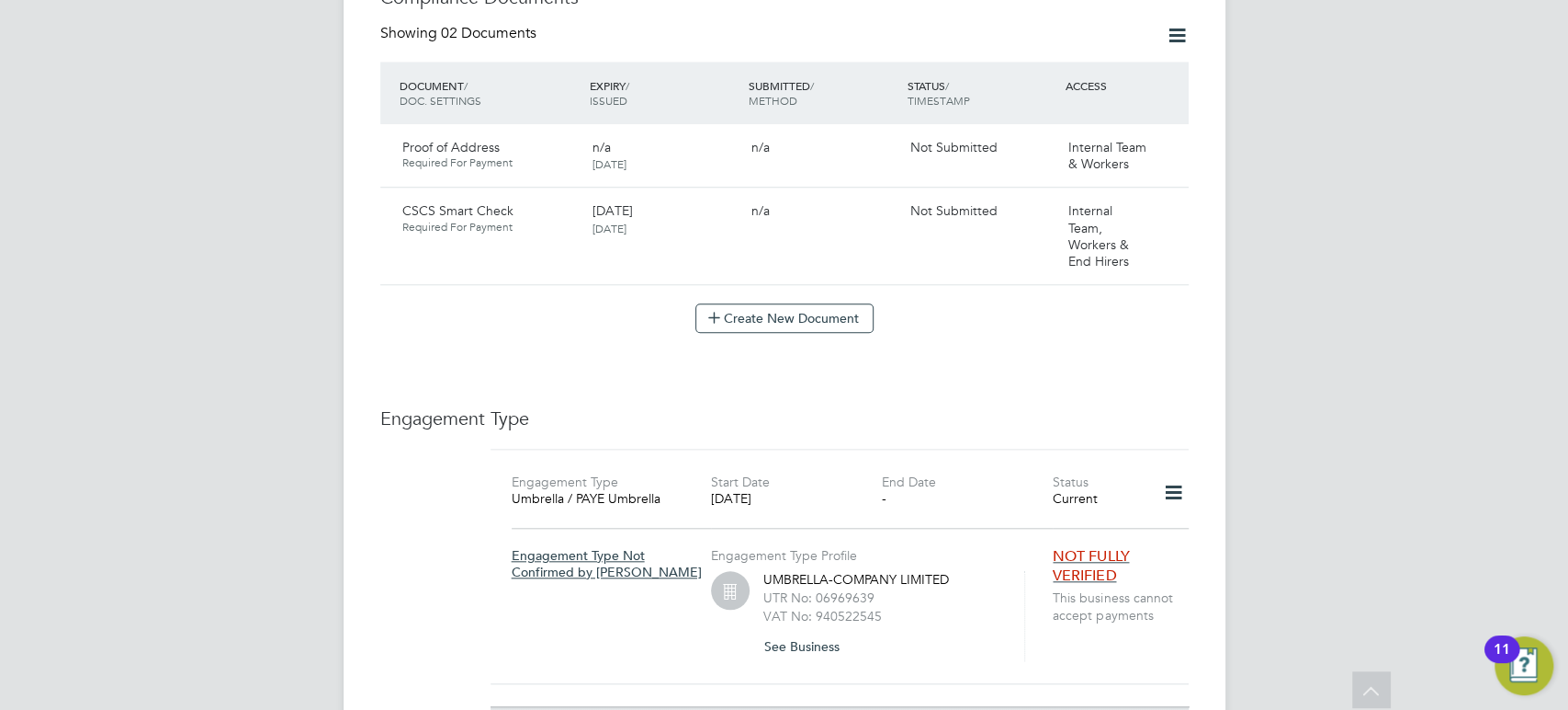
click at [766, 473] on label "Start Date" at bounding box center [740, 482] width 59 height 17
click at [1187, 476] on icon at bounding box center [1172, 492] width 33 height 42
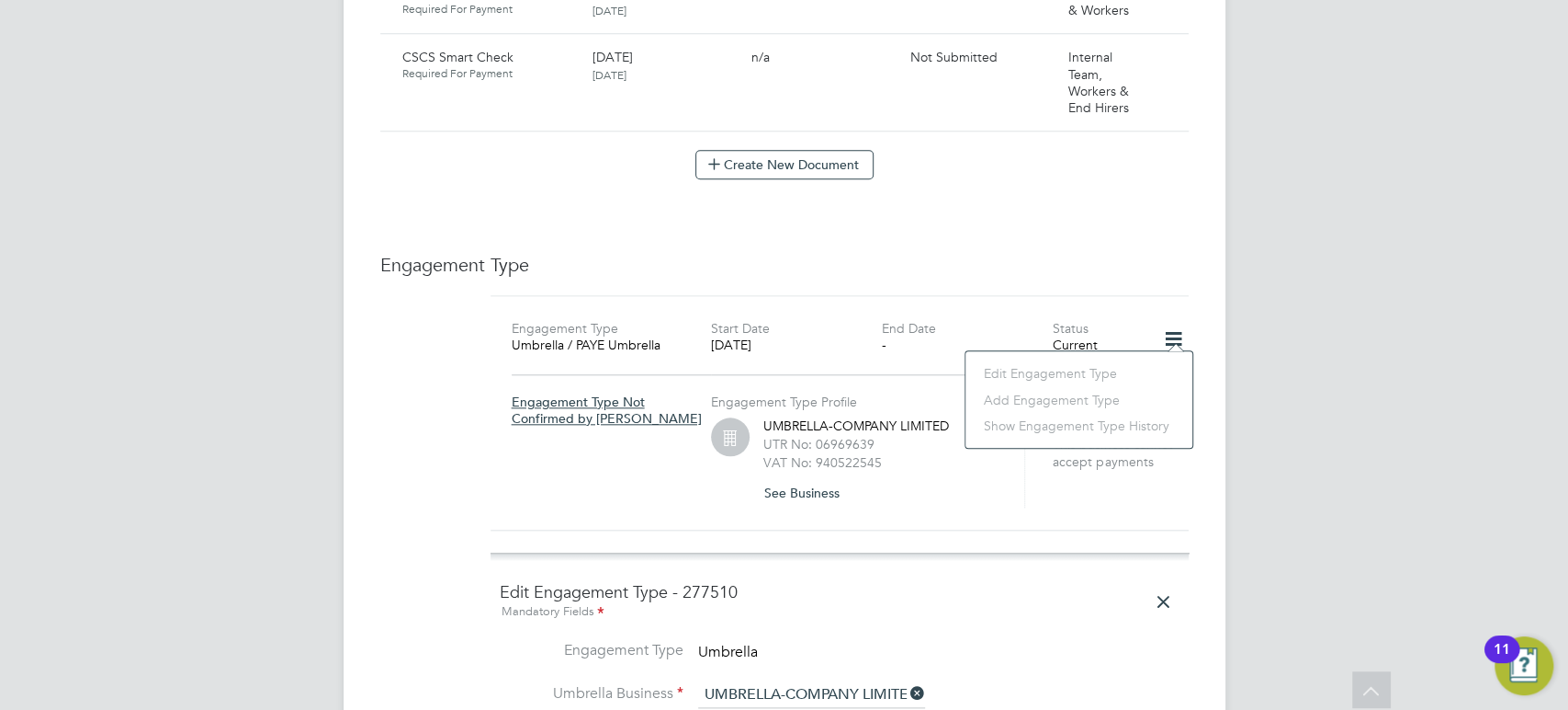
scroll to position [1361, 0]
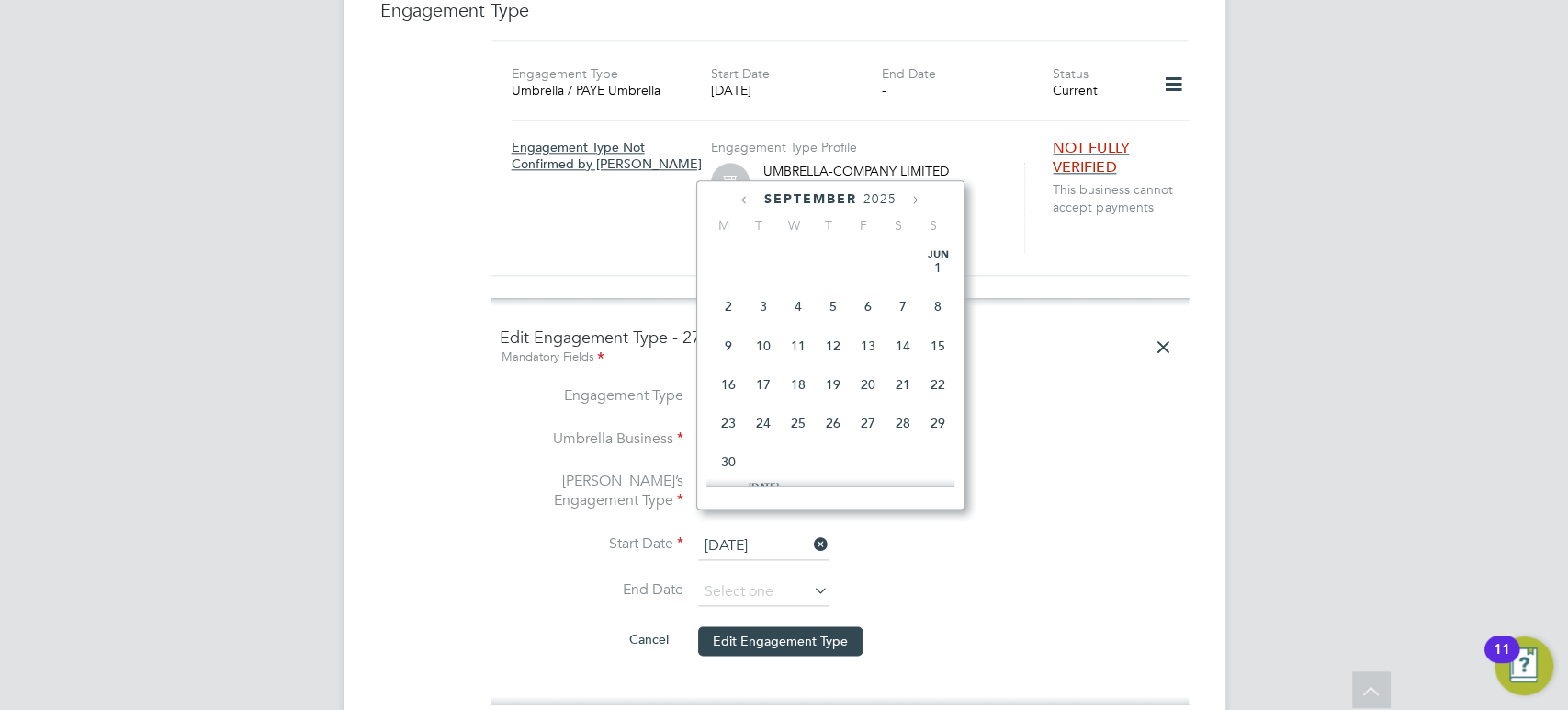
click at [742, 532] on input "[DATE]" at bounding box center [764, 546] width 130 height 28
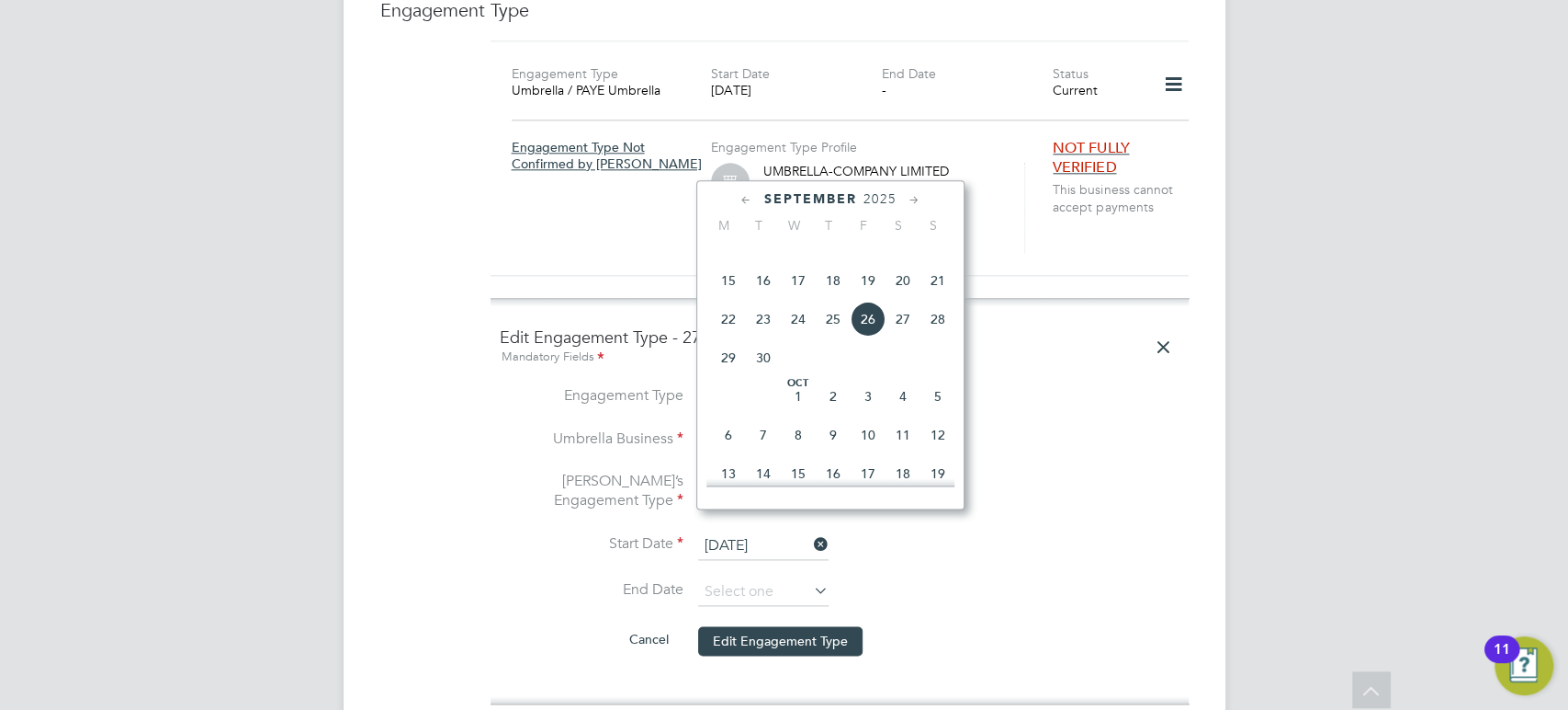
click at [728, 336] on span "22" at bounding box center [728, 319] width 34 height 34
type input "[DATE]"
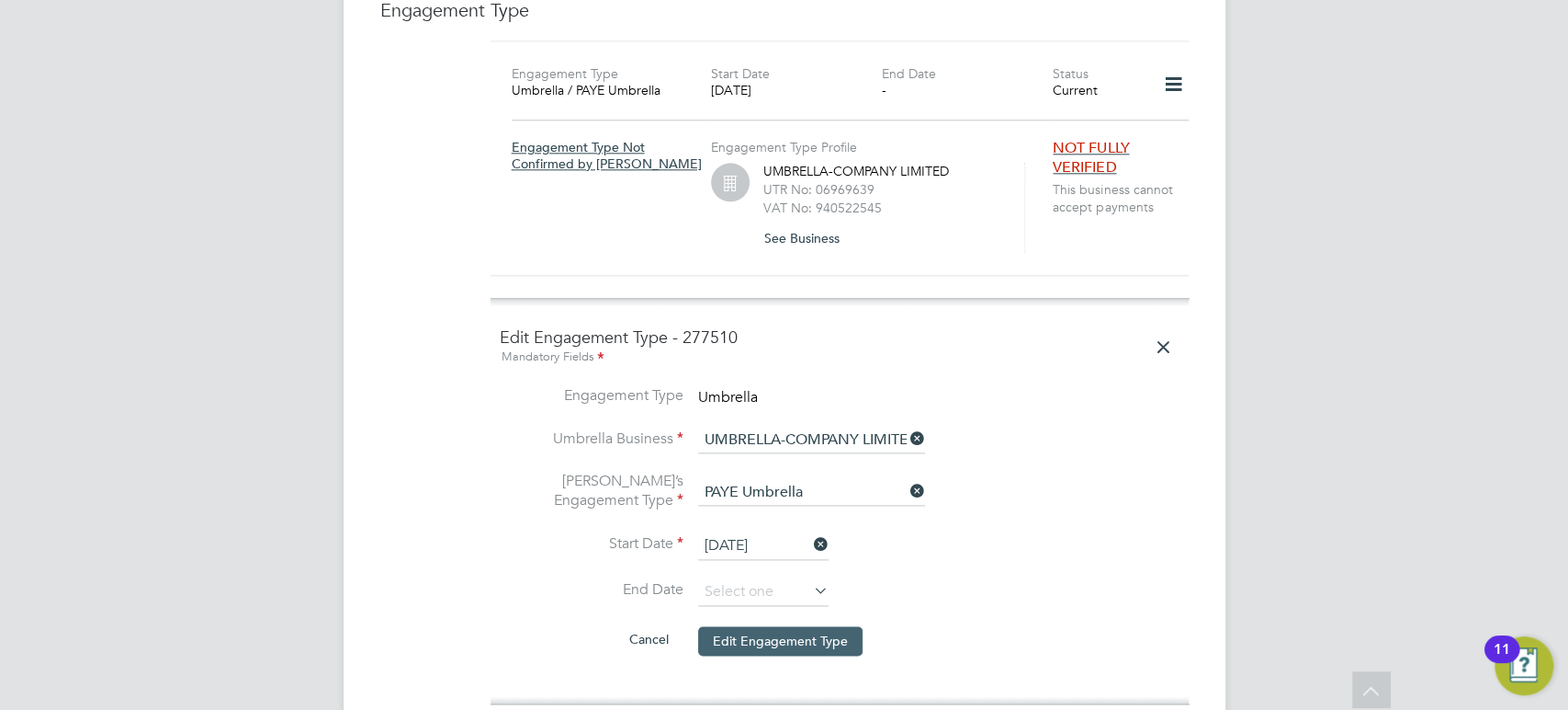
click at [786, 626] on button "Edit Engagement Type" at bounding box center [780, 641] width 165 height 30
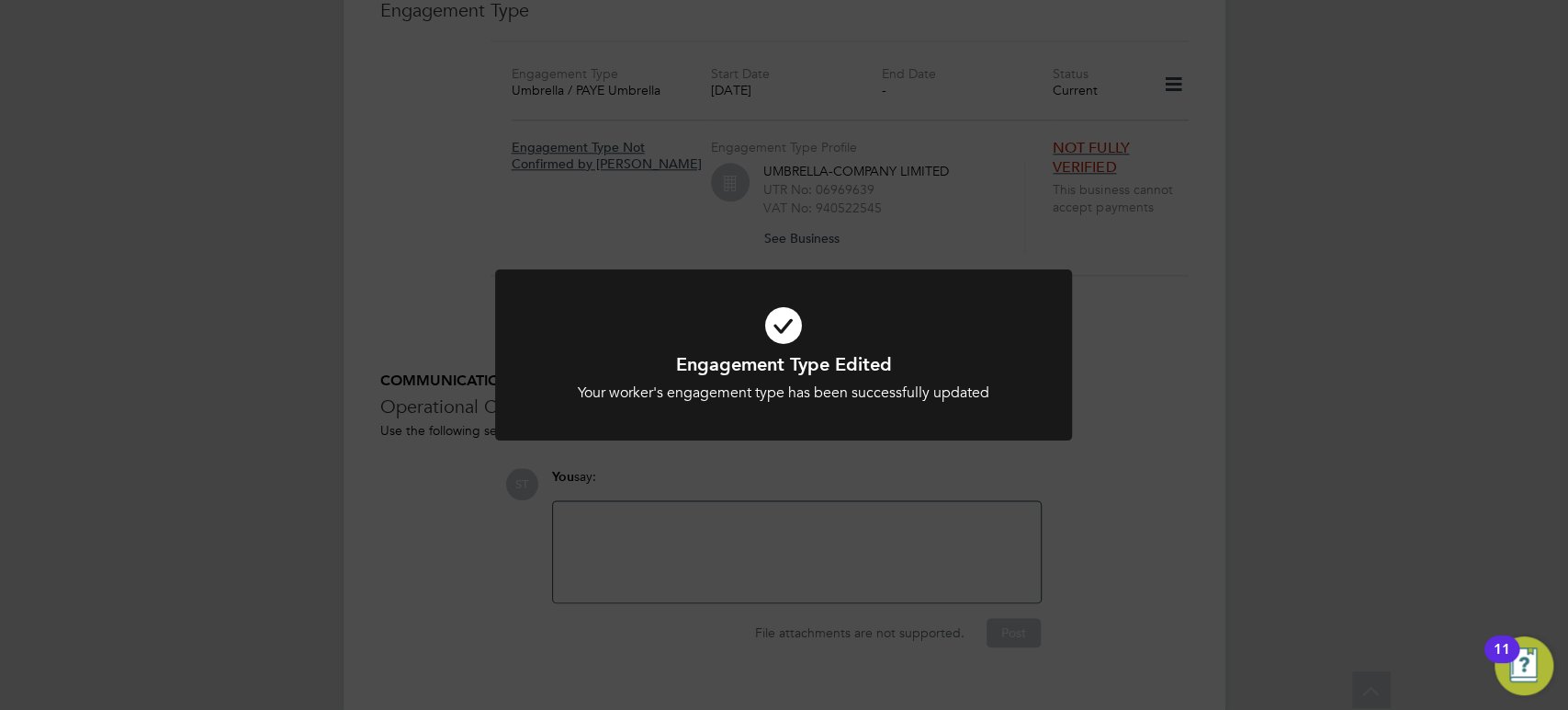
click at [1136, 447] on div "Engagement Type Edited Your worker's engagement type has been successfully upda…" at bounding box center [784, 355] width 1568 height 710
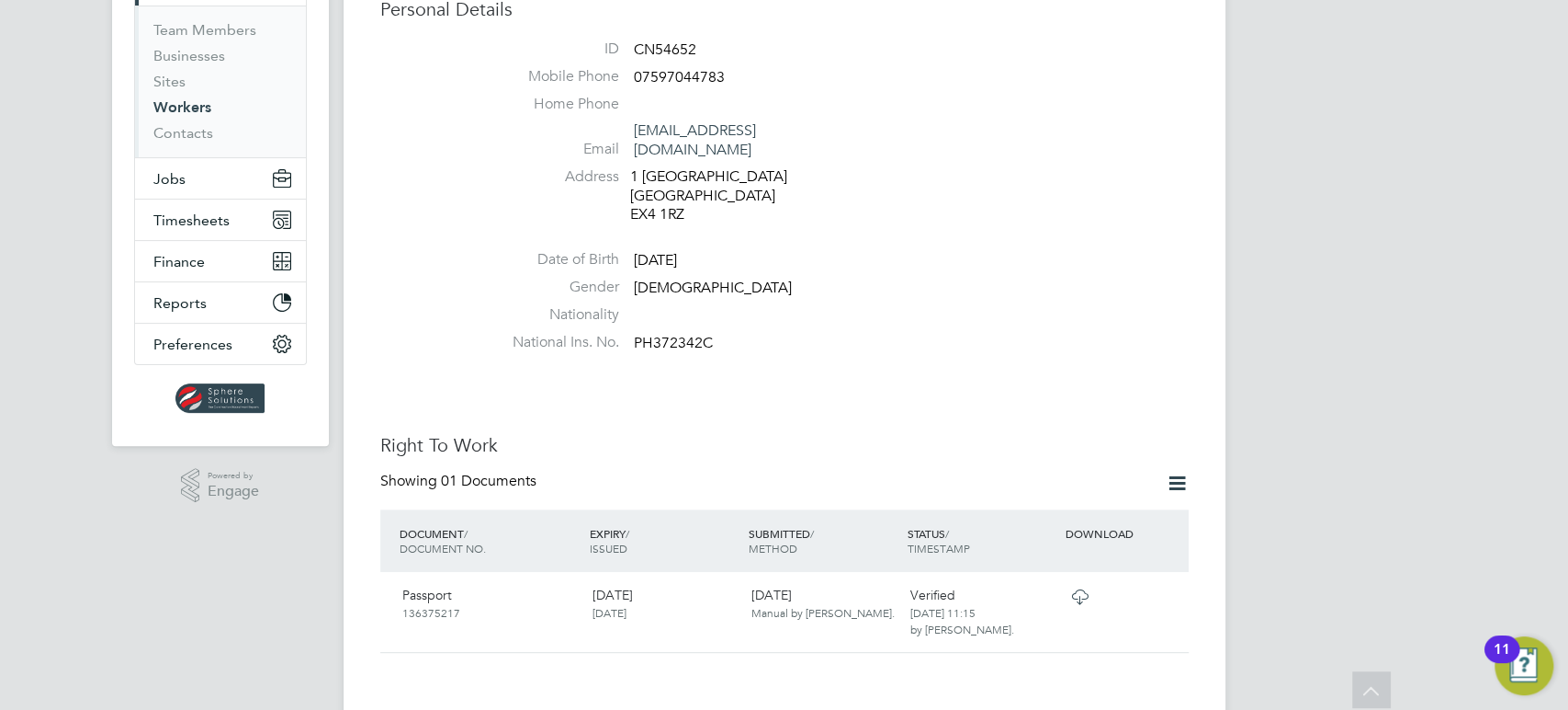
scroll to position [0, 0]
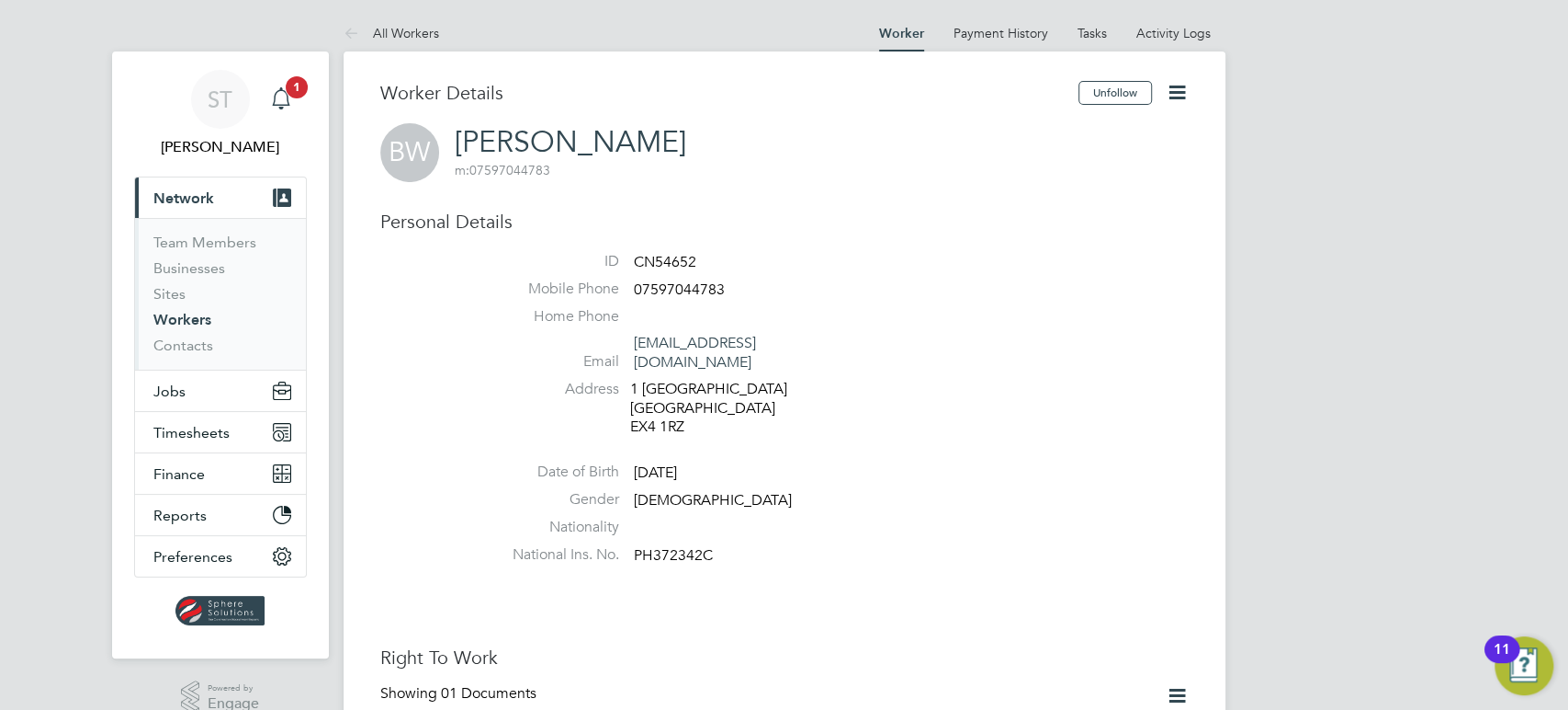
click at [291, 98] on icon "Main navigation" at bounding box center [281, 99] width 22 height 22
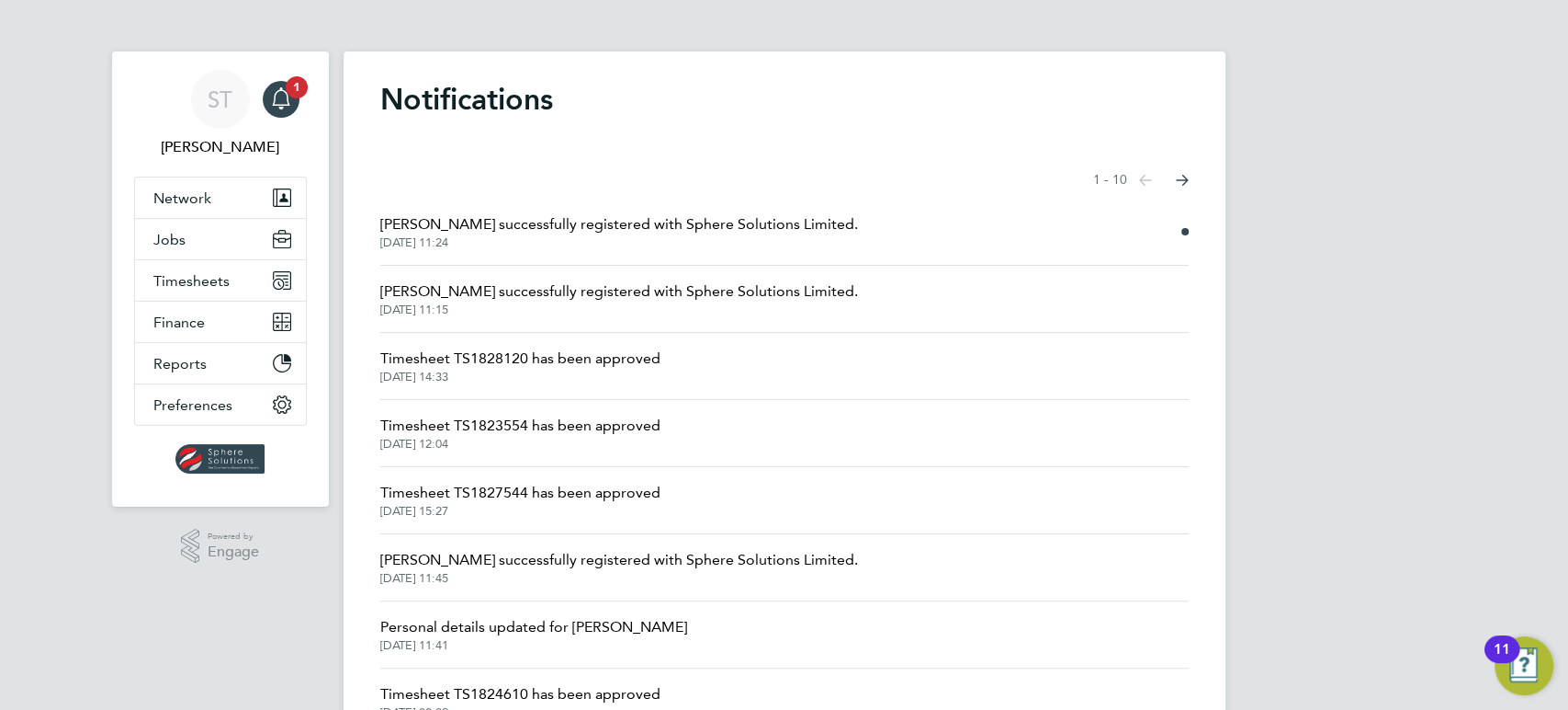
click at [633, 235] on span "[PERSON_NAME] successfully registered with Sphere Solutions Limited." at bounding box center [619, 225] width 478 height 22
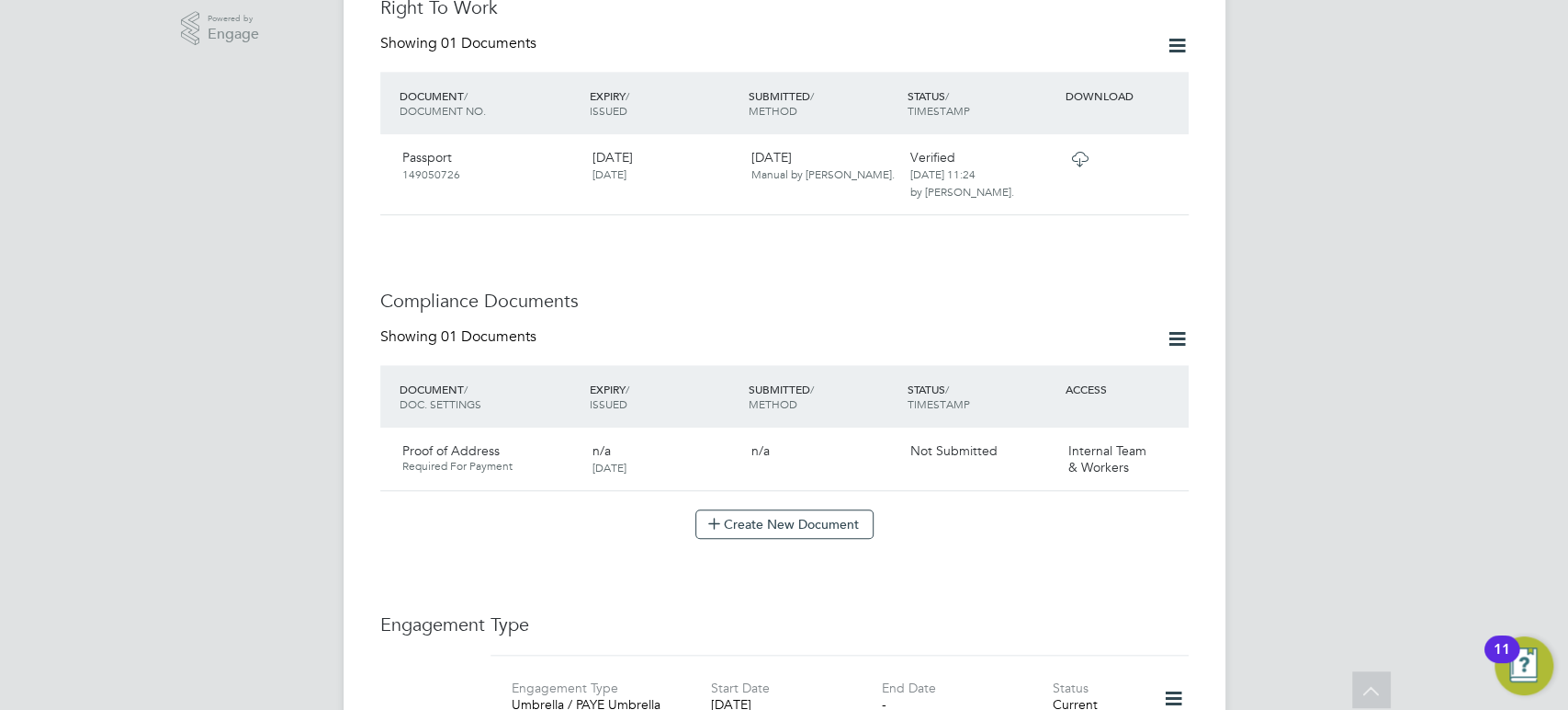
scroll to position [749, 0]
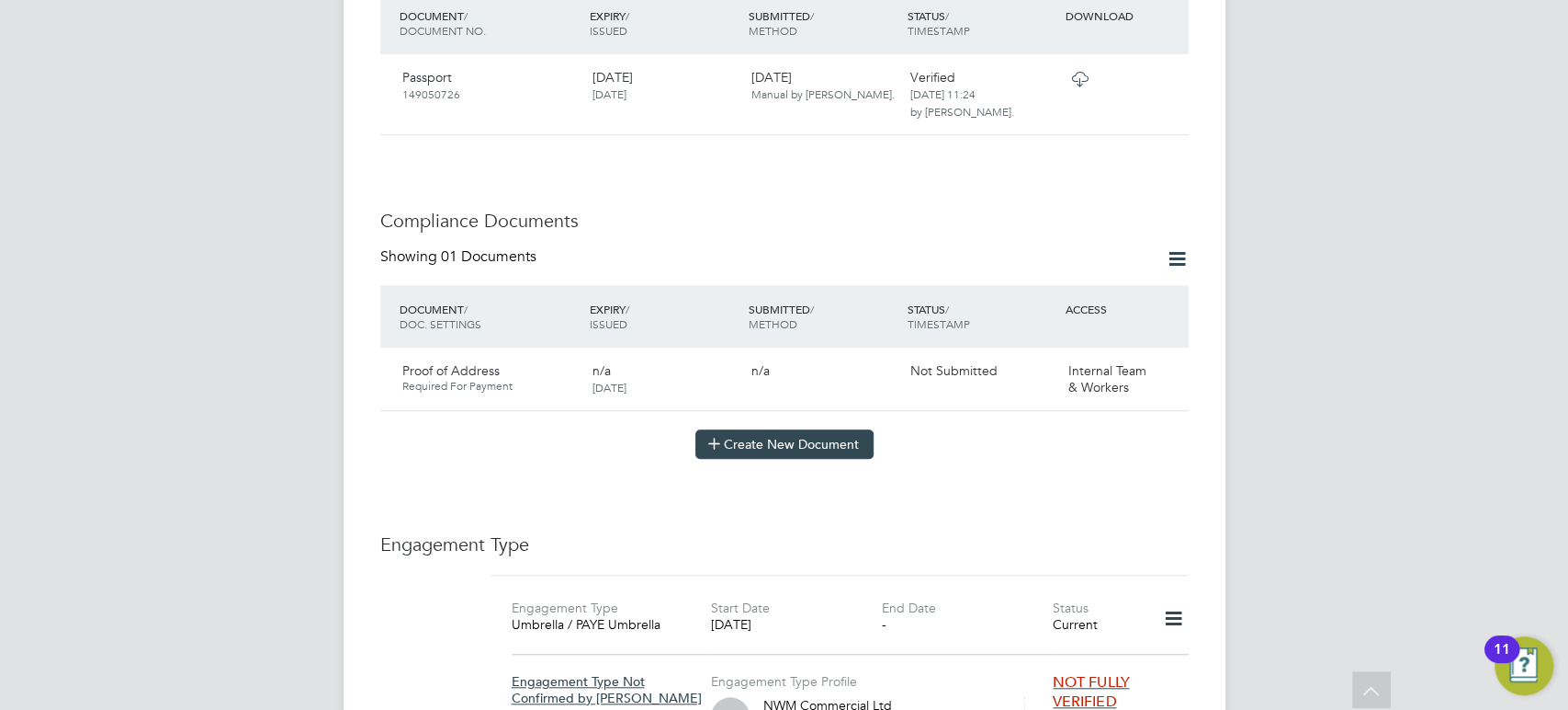
click at [770, 435] on button "Create New Document" at bounding box center [784, 444] width 178 height 30
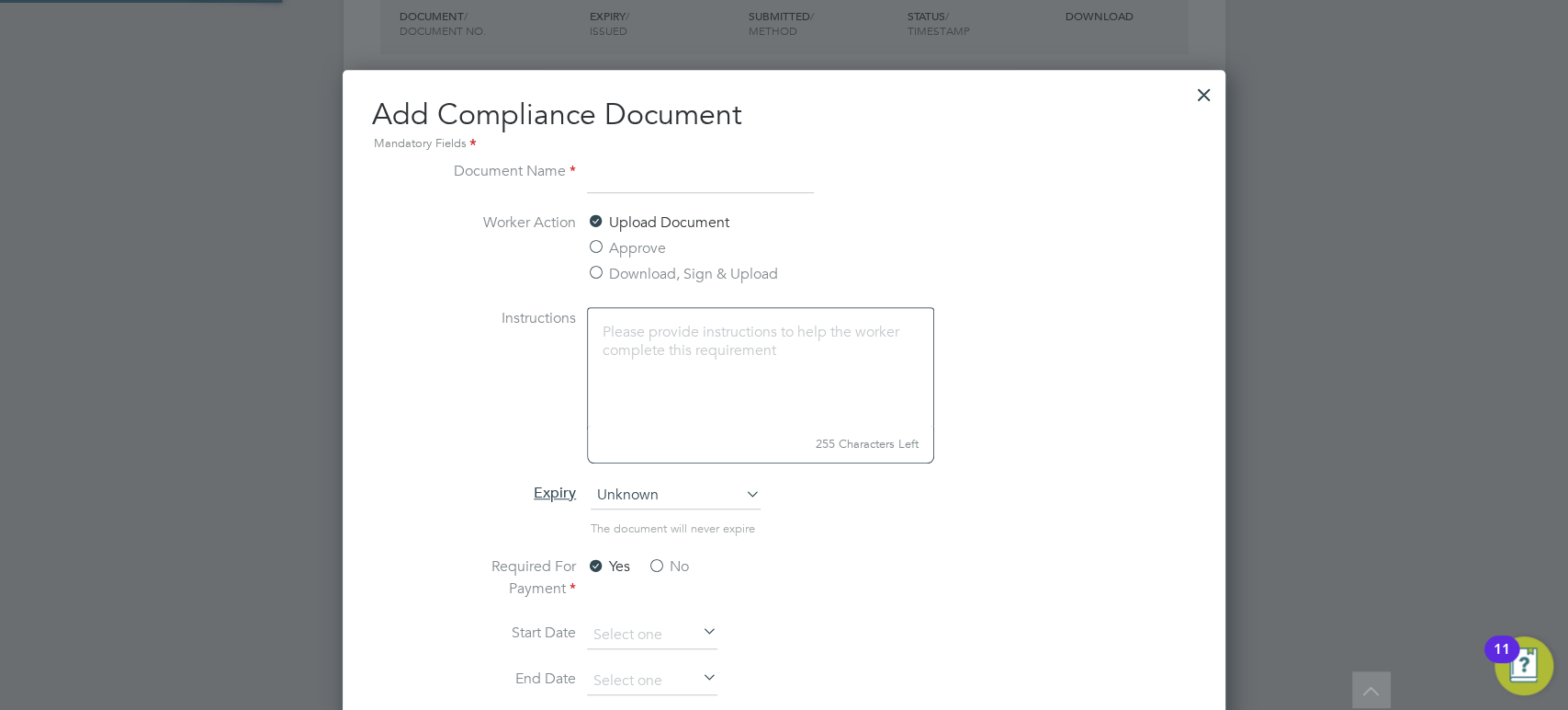
scroll to position [963, 882]
click at [617, 244] on label "Approve" at bounding box center [627, 249] width 79 height 22
click at [0, 0] on input "Approve" at bounding box center [0, 0] width 0 height 0
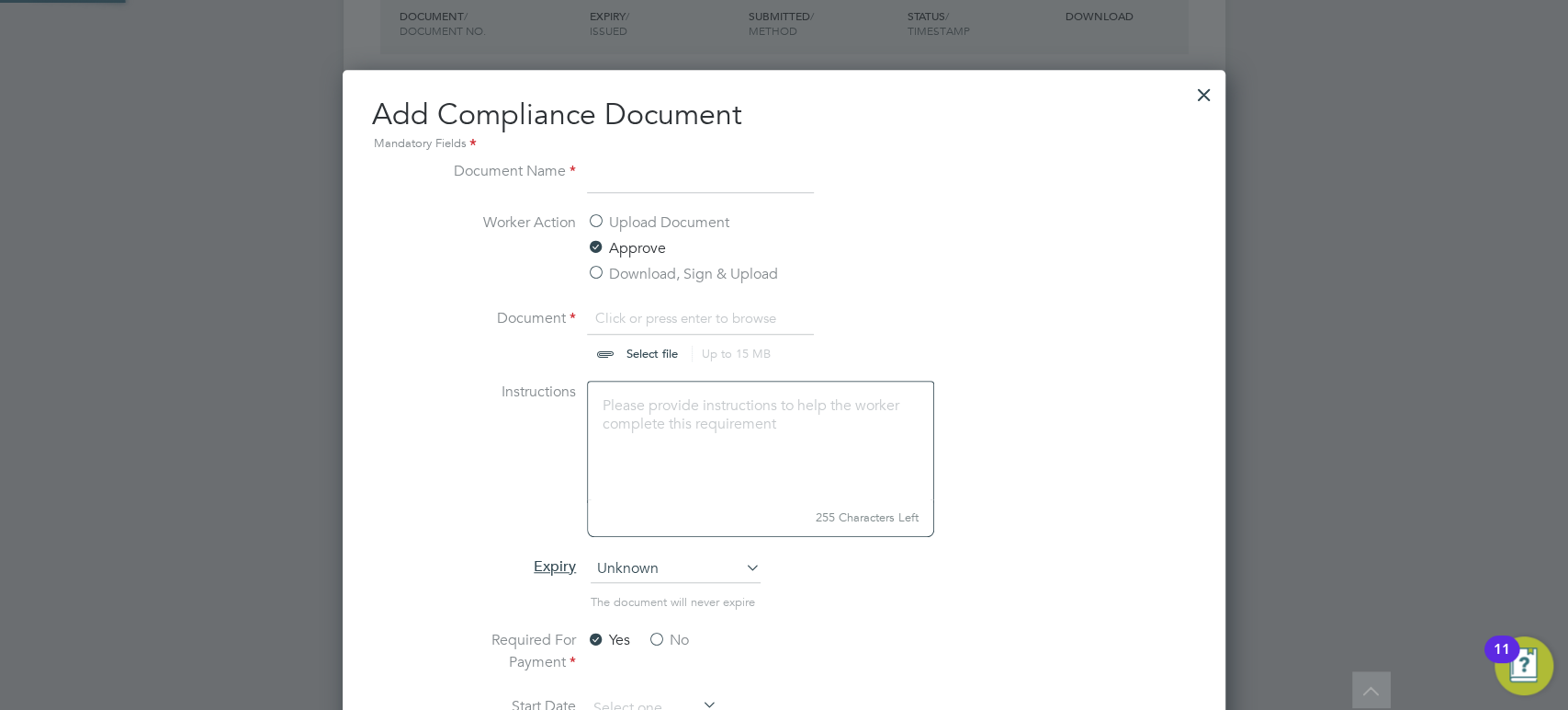
scroll to position [28, 228]
click at [669, 176] on input at bounding box center [701, 177] width 227 height 34
type input "CSCS Smart Check"
click at [658, 355] on input "file" at bounding box center [669, 335] width 289 height 55
type input "C:\fakepath\[PERSON_NAME] - CSCS 6513569 Green - Labourer [DATE] Smart Check.pdf"
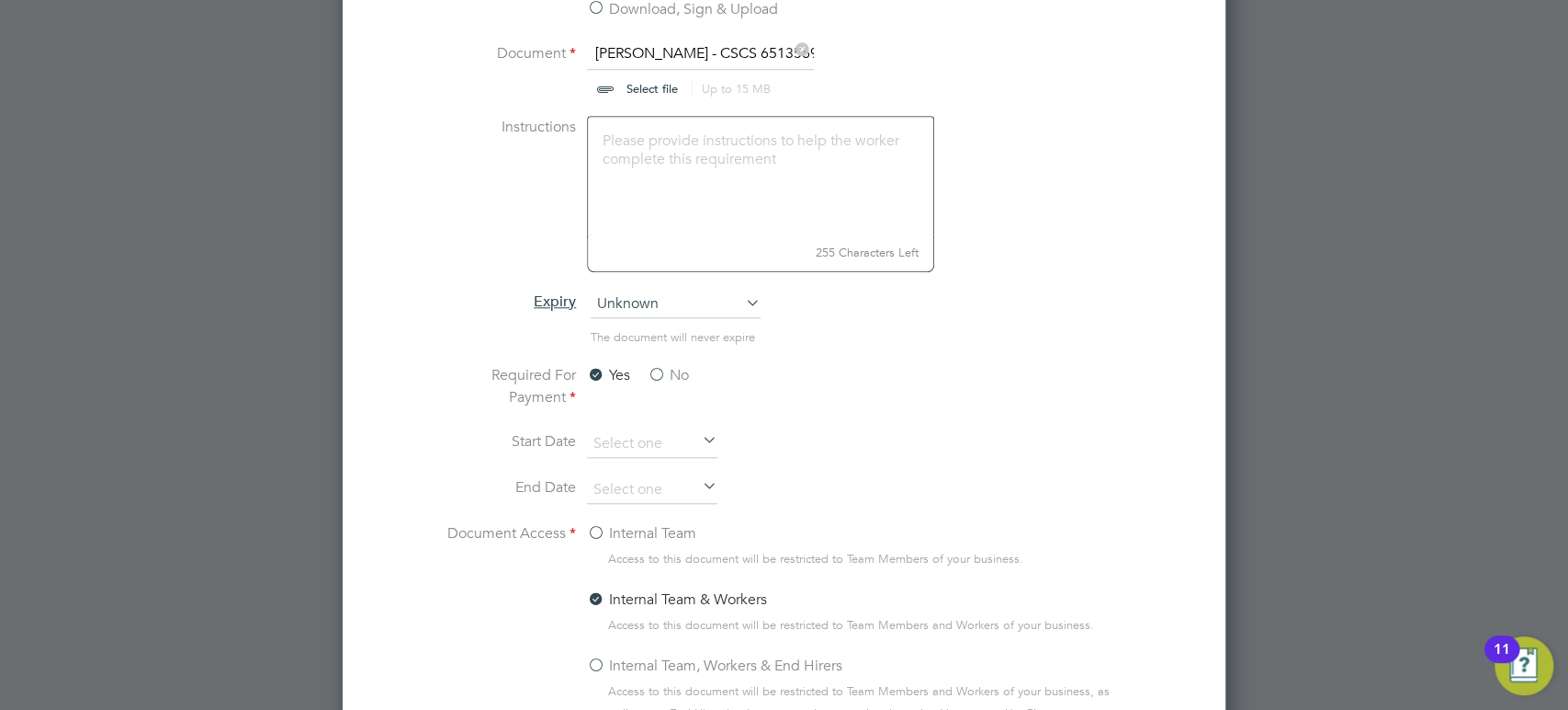
scroll to position [1021, 0]
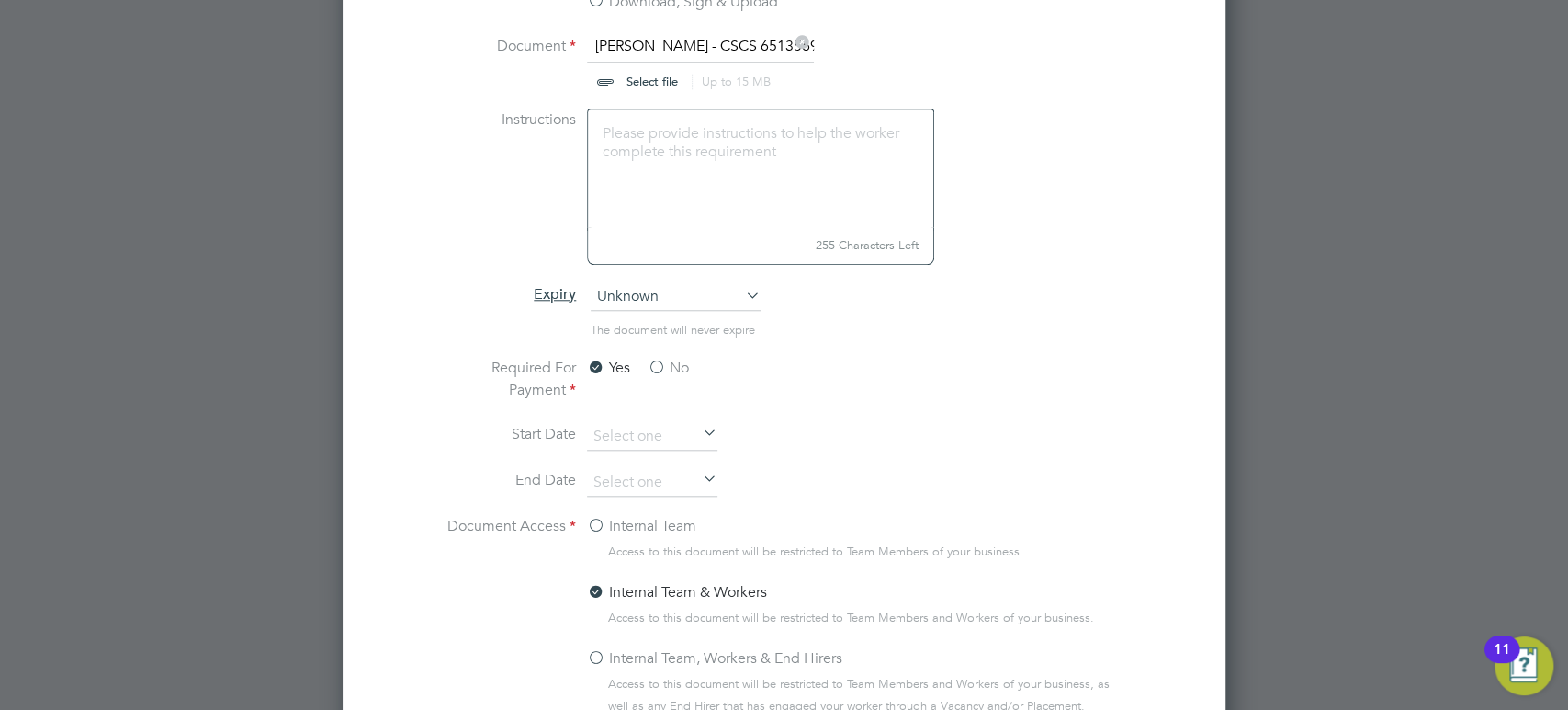
click at [677, 305] on span "Unknown" at bounding box center [676, 297] width 170 height 28
click at [627, 417] on li "Specific date" at bounding box center [678, 418] width 171 height 24
click at [622, 475] on input at bounding box center [653, 483] width 130 height 28
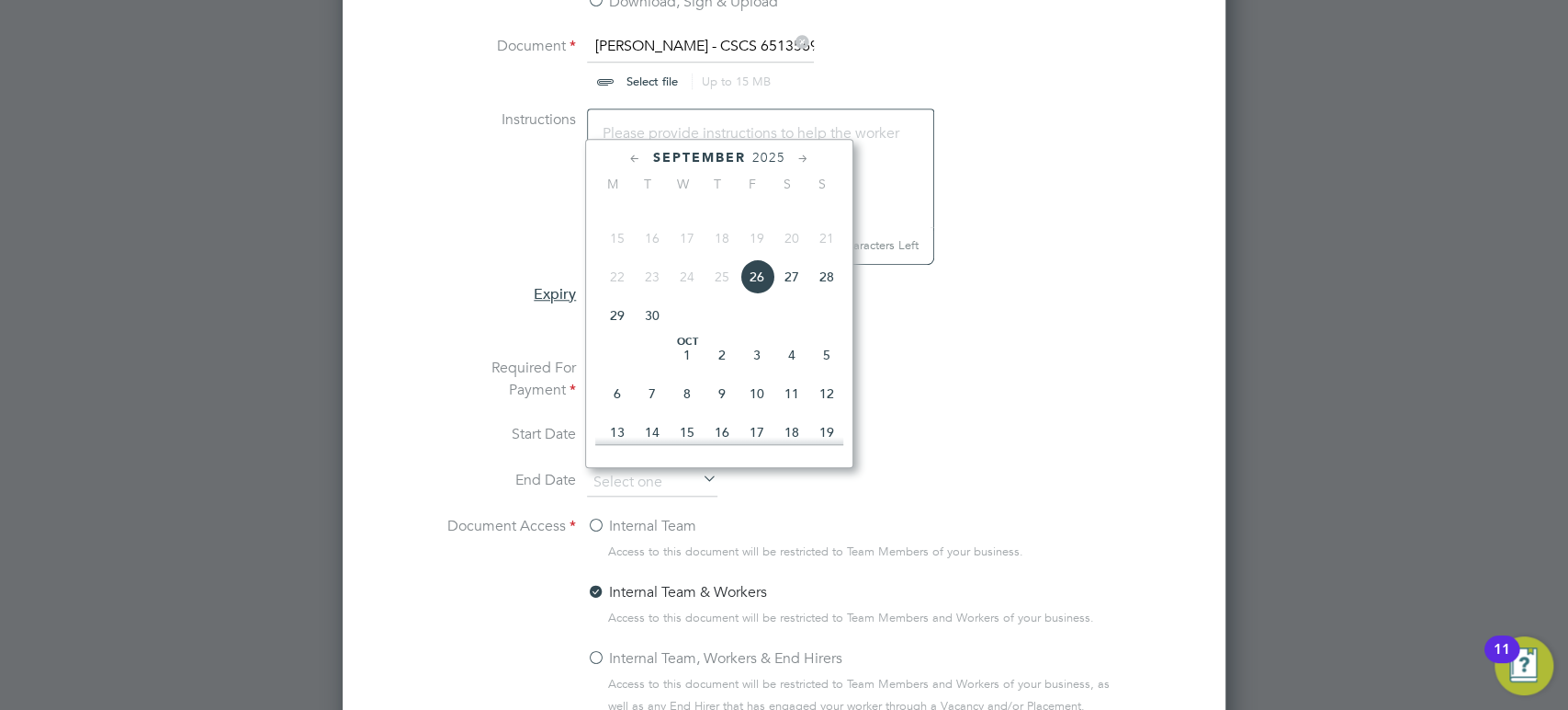
click at [784, 150] on span "2025" at bounding box center [769, 157] width 34 height 16
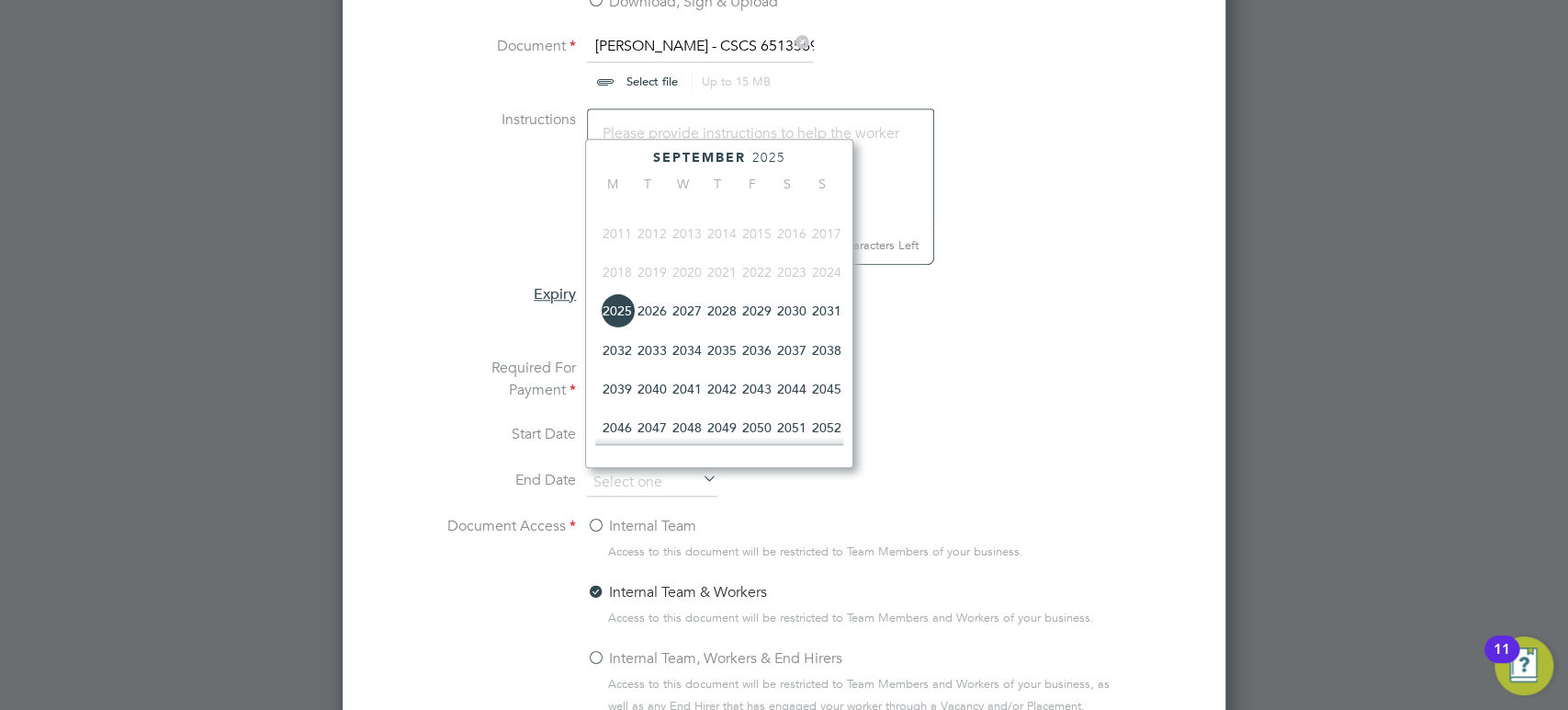
click at [694, 328] on span "2027" at bounding box center [686, 310] width 34 height 34
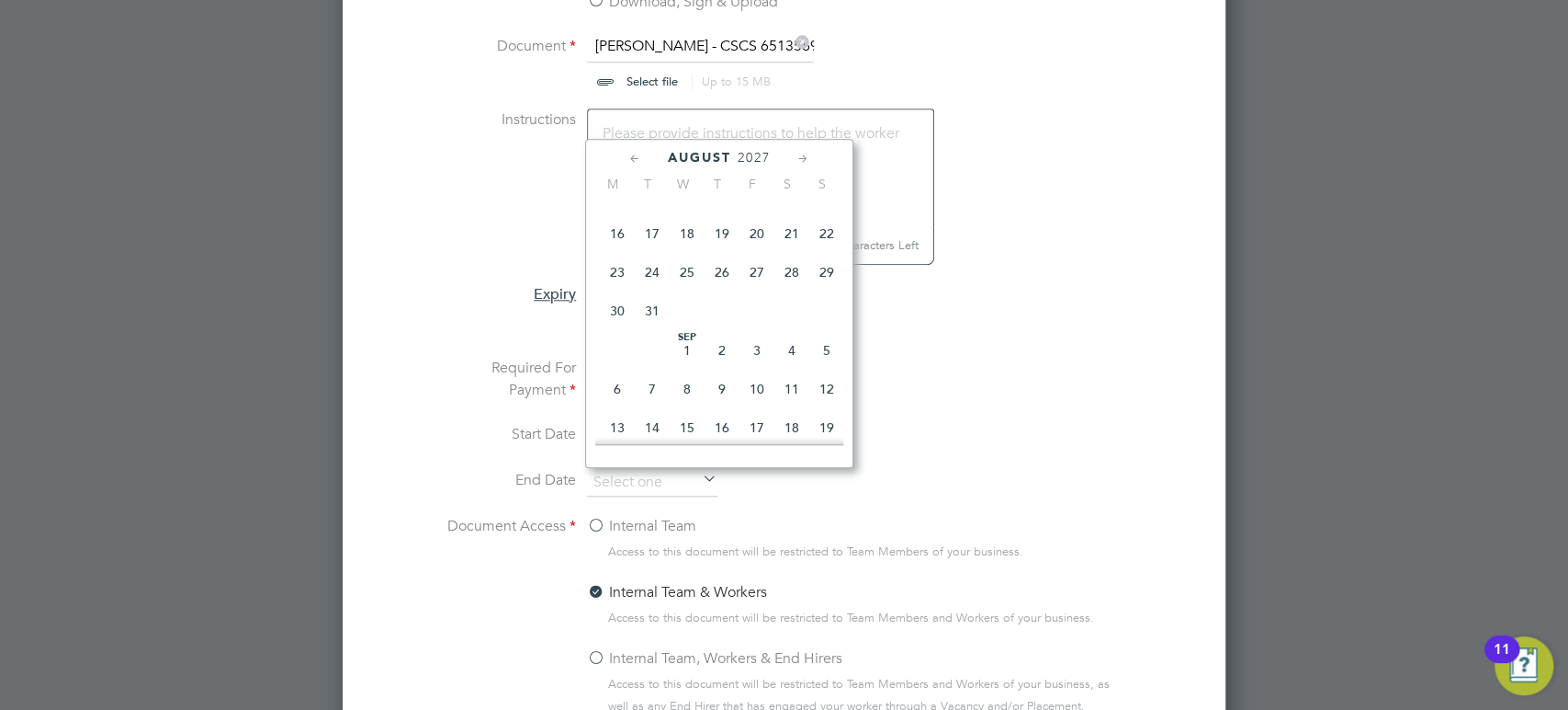
click at [625, 160] on div "[DATE]" at bounding box center [719, 157] width 248 height 18
click at [632, 159] on icon at bounding box center [635, 159] width 18 height 20
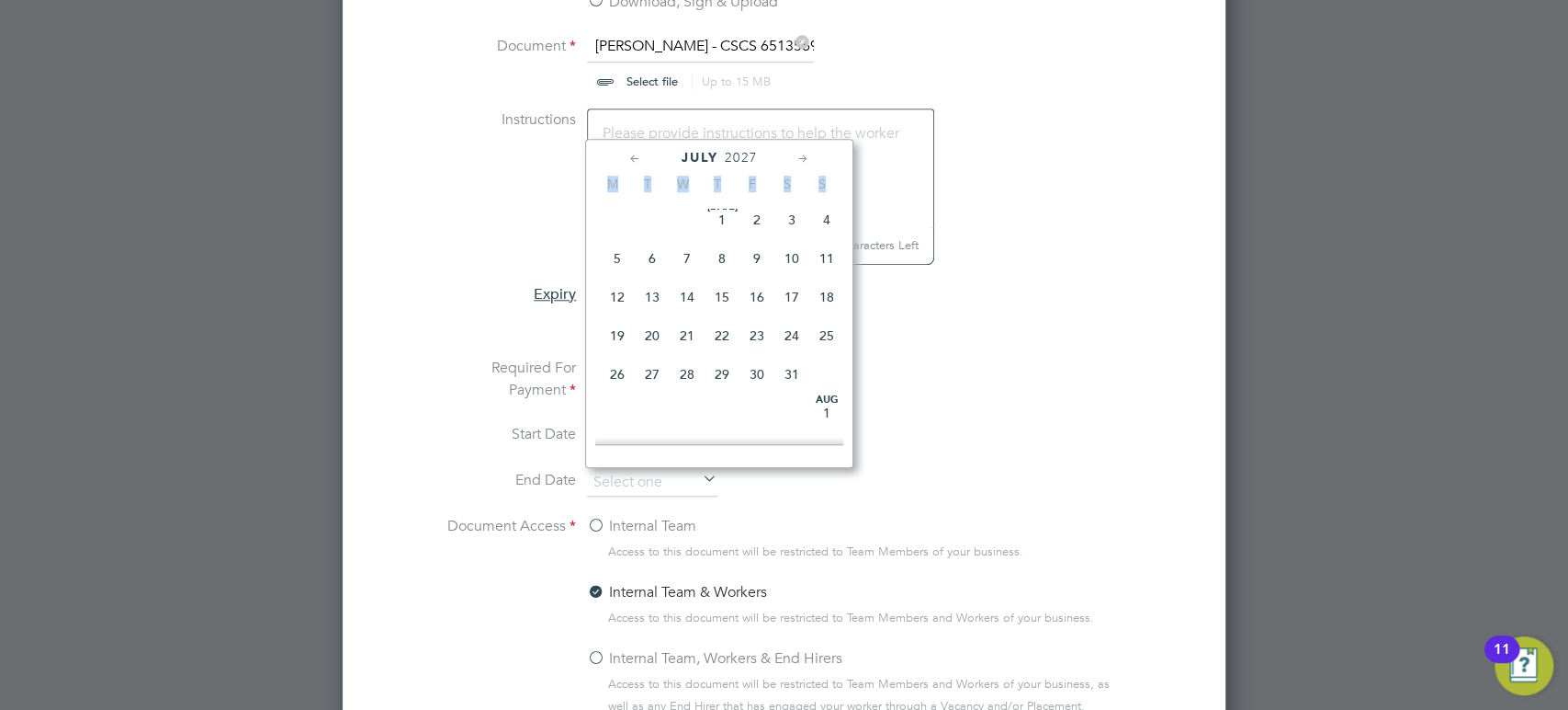
click at [632, 159] on icon at bounding box center [635, 159] width 18 height 20
click at [635, 153] on icon at bounding box center [635, 159] width 18 height 20
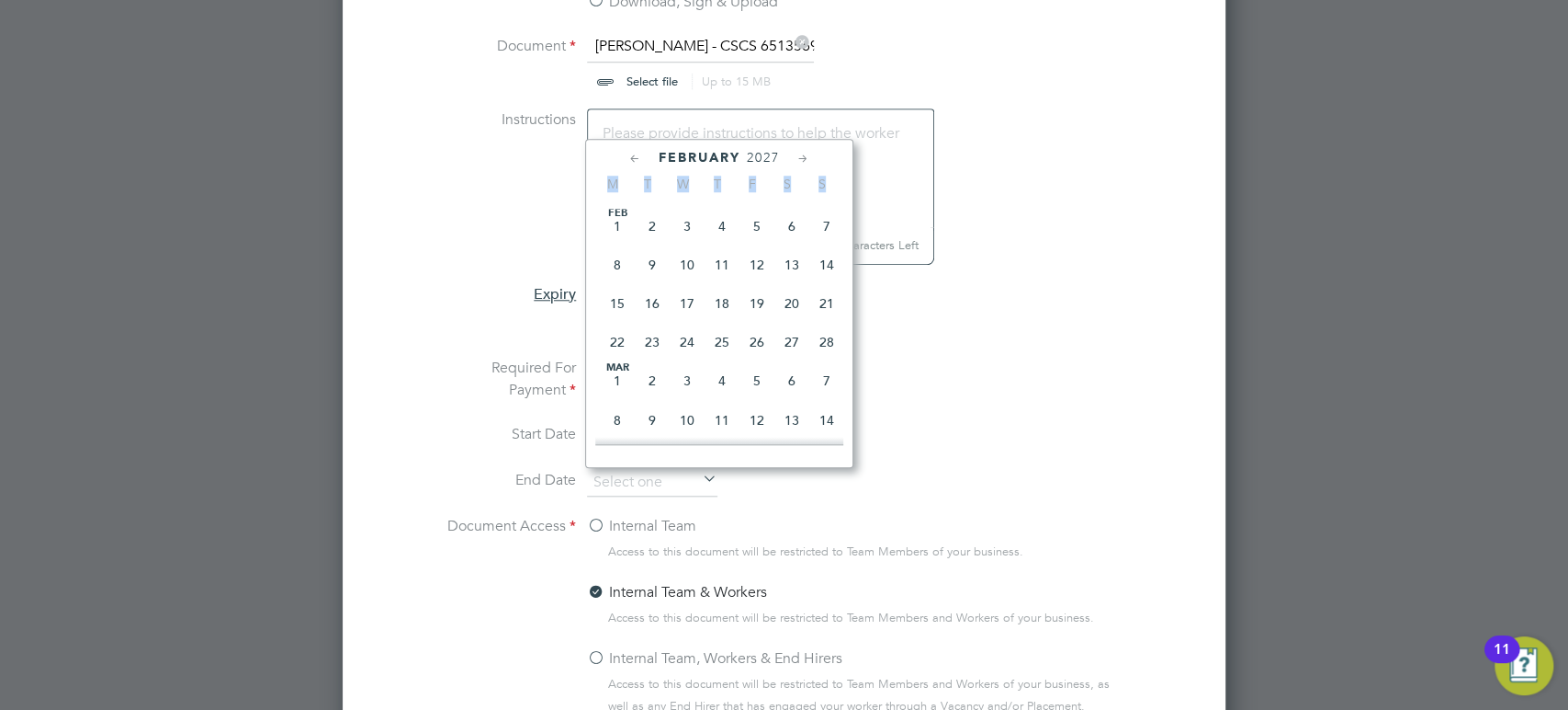
click at [827, 341] on span "28" at bounding box center [826, 341] width 34 height 34
type input "[DATE]"
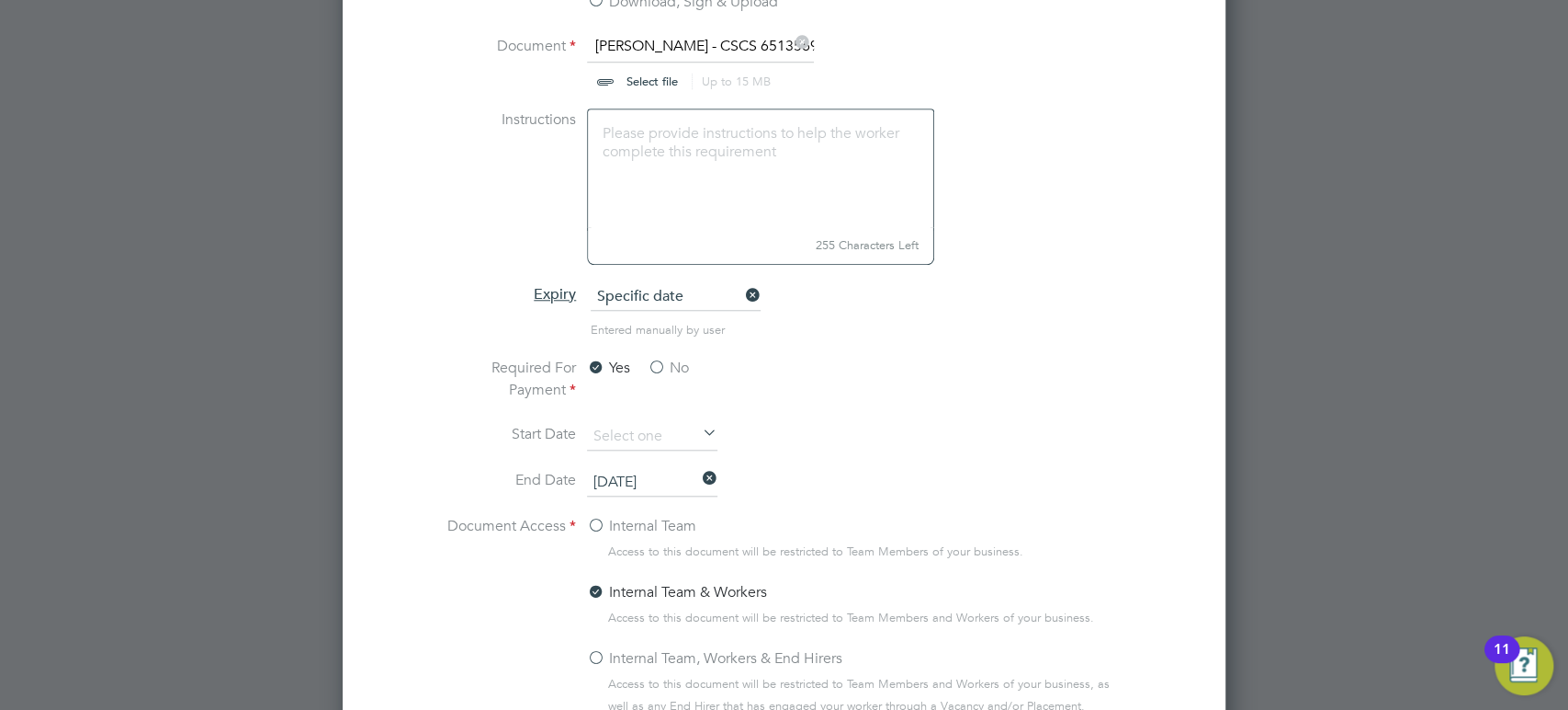
scroll to position [1291, 0]
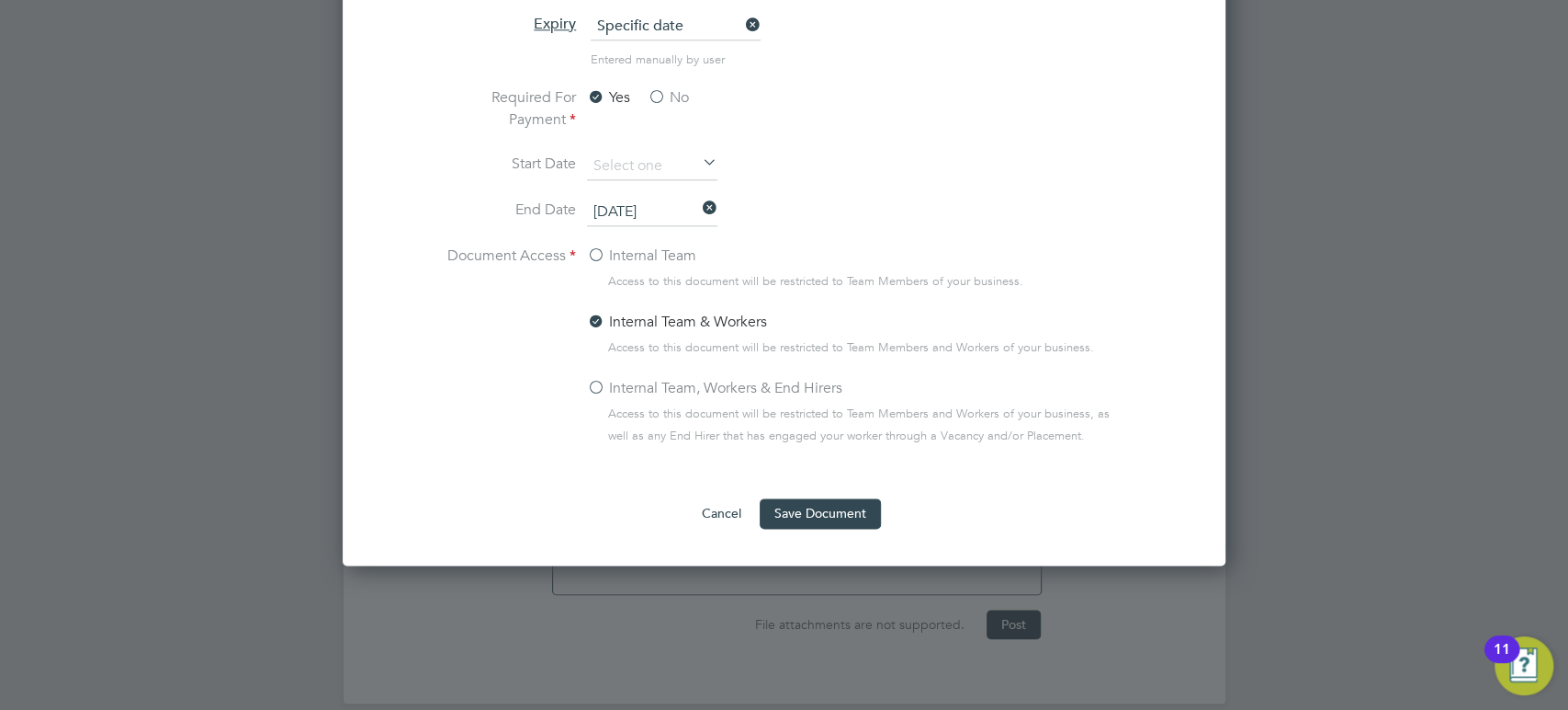
click at [602, 377] on label "Internal Team, Workers & End Hirers" at bounding box center [715, 389] width 255 height 22
click at [0, 0] on input "Internal Team, Workers & End Hirers" at bounding box center [0, 0] width 0 height 0
click at [837, 518] on button "Save Document" at bounding box center [820, 513] width 121 height 30
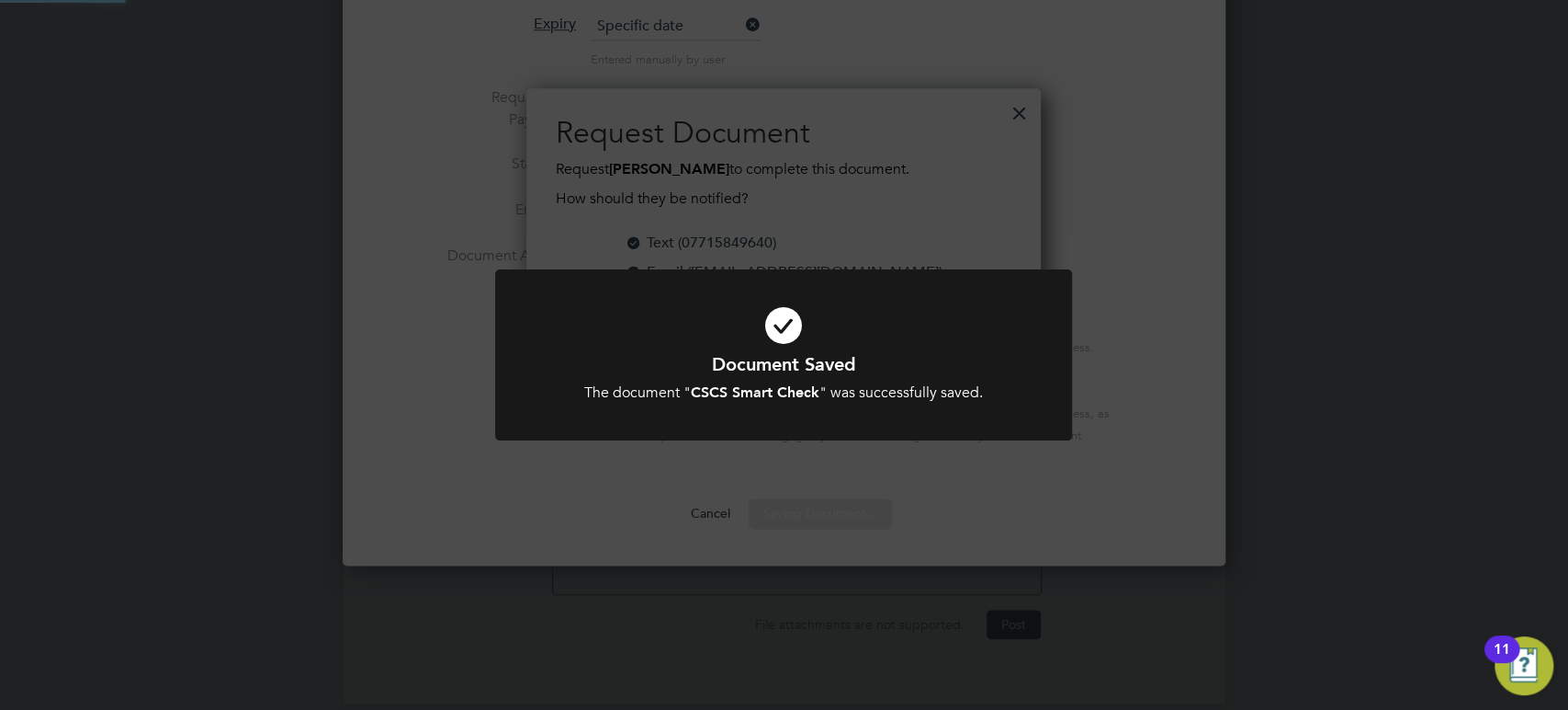
scroll to position [294, 515]
click at [1103, 186] on div "Document Saved The document " CSCS Smart Check " was successfully saved. Cancel…" at bounding box center [784, 355] width 1568 height 710
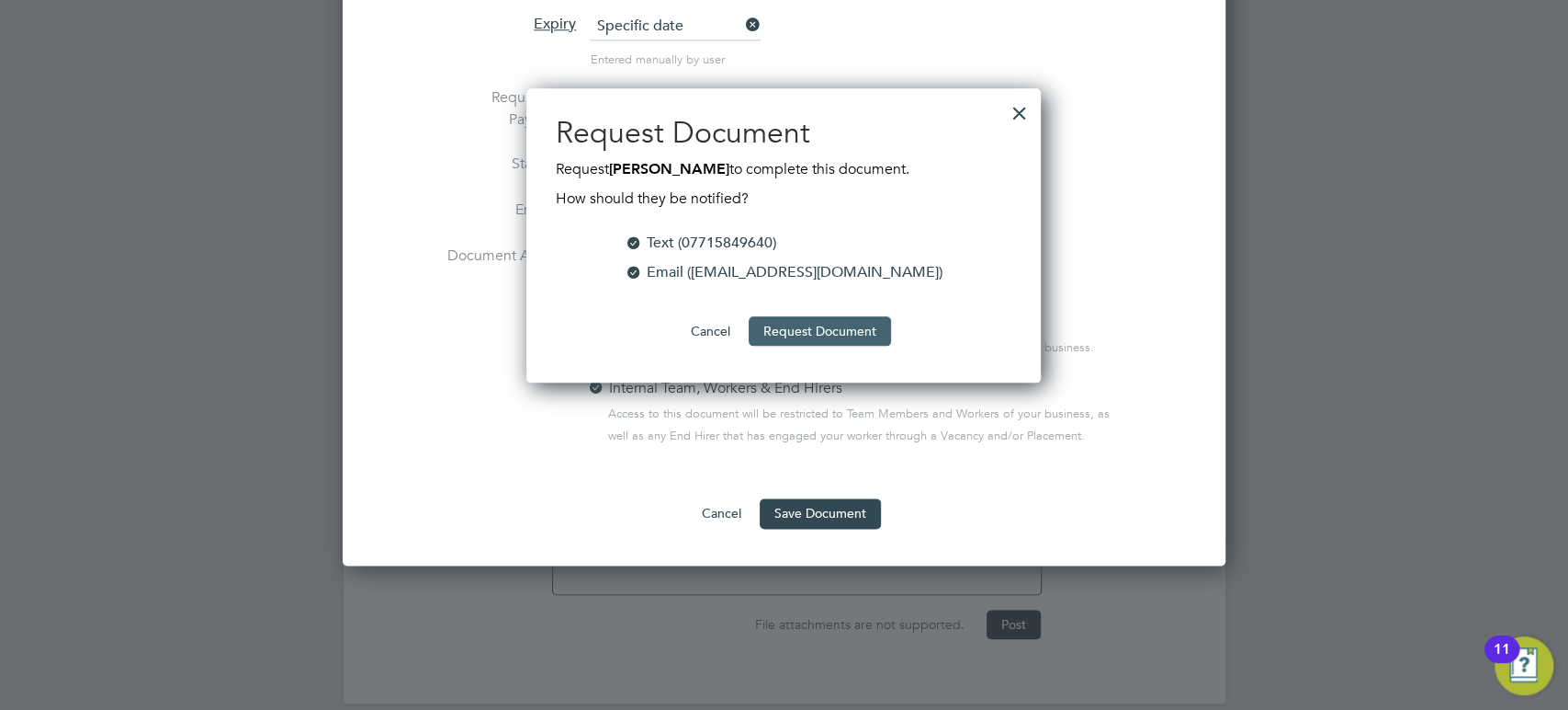
click at [838, 331] on button "Request Document" at bounding box center [819, 331] width 142 height 30
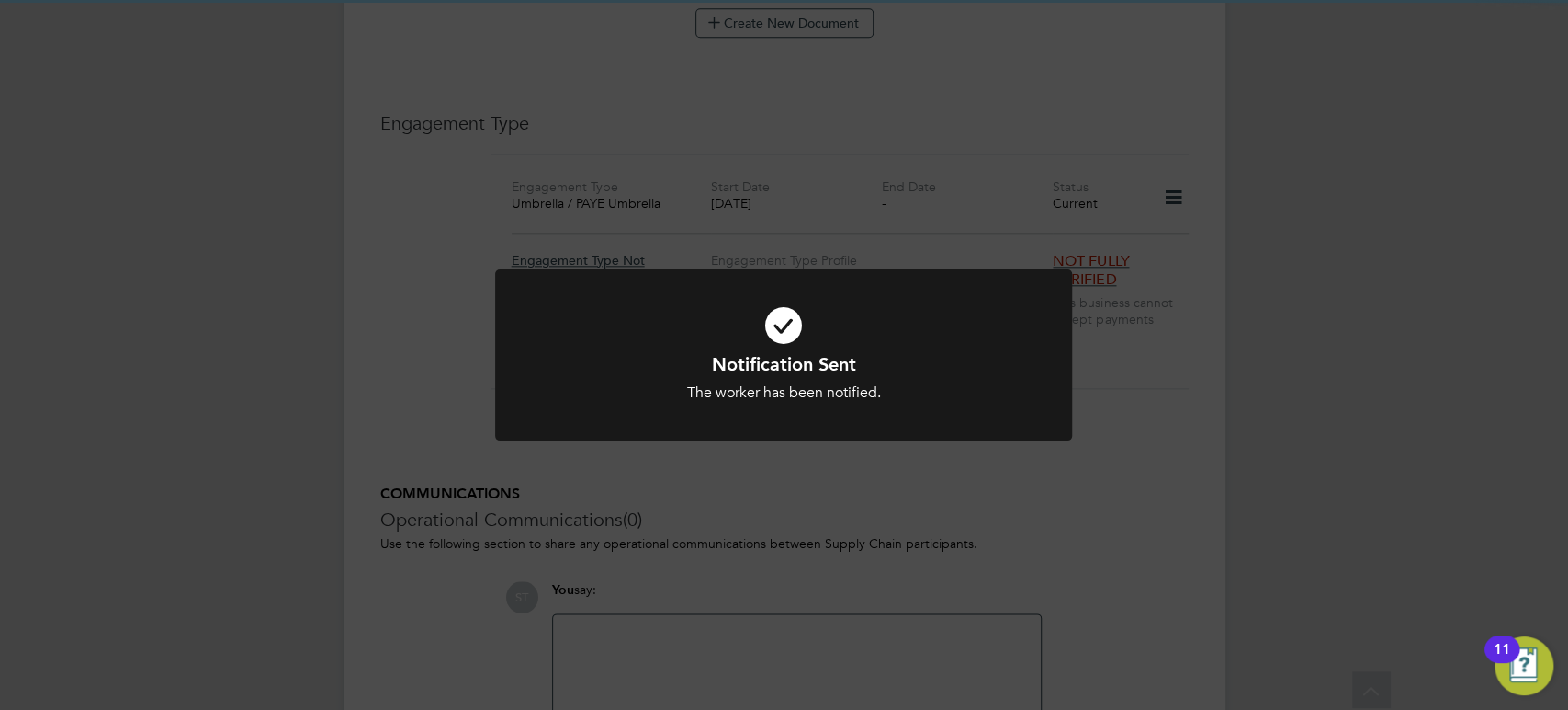
scroll to position [1291, 0]
click at [853, 537] on div "Notification Sent The worker has been notified. Cancel Okay" at bounding box center [784, 355] width 1568 height 710
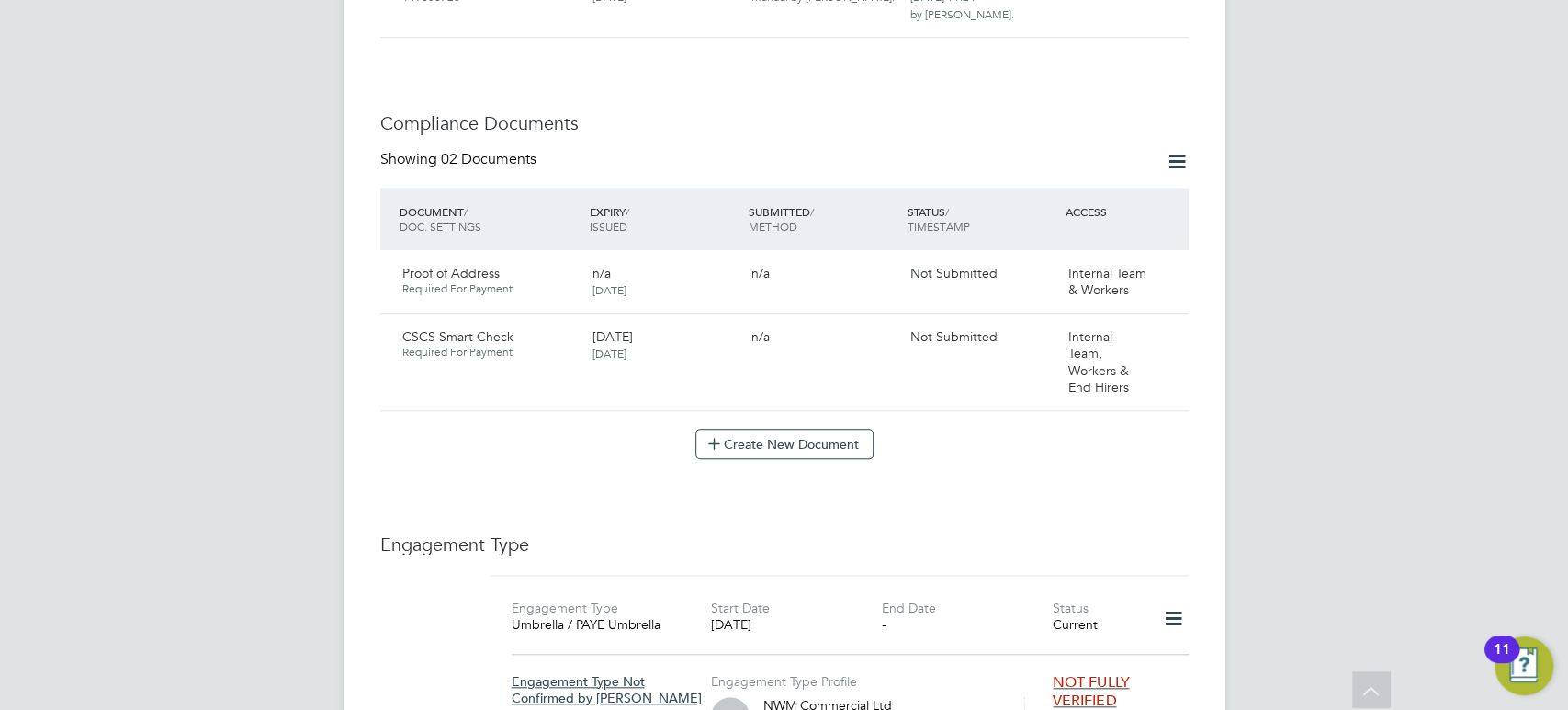
scroll to position [882, 0]
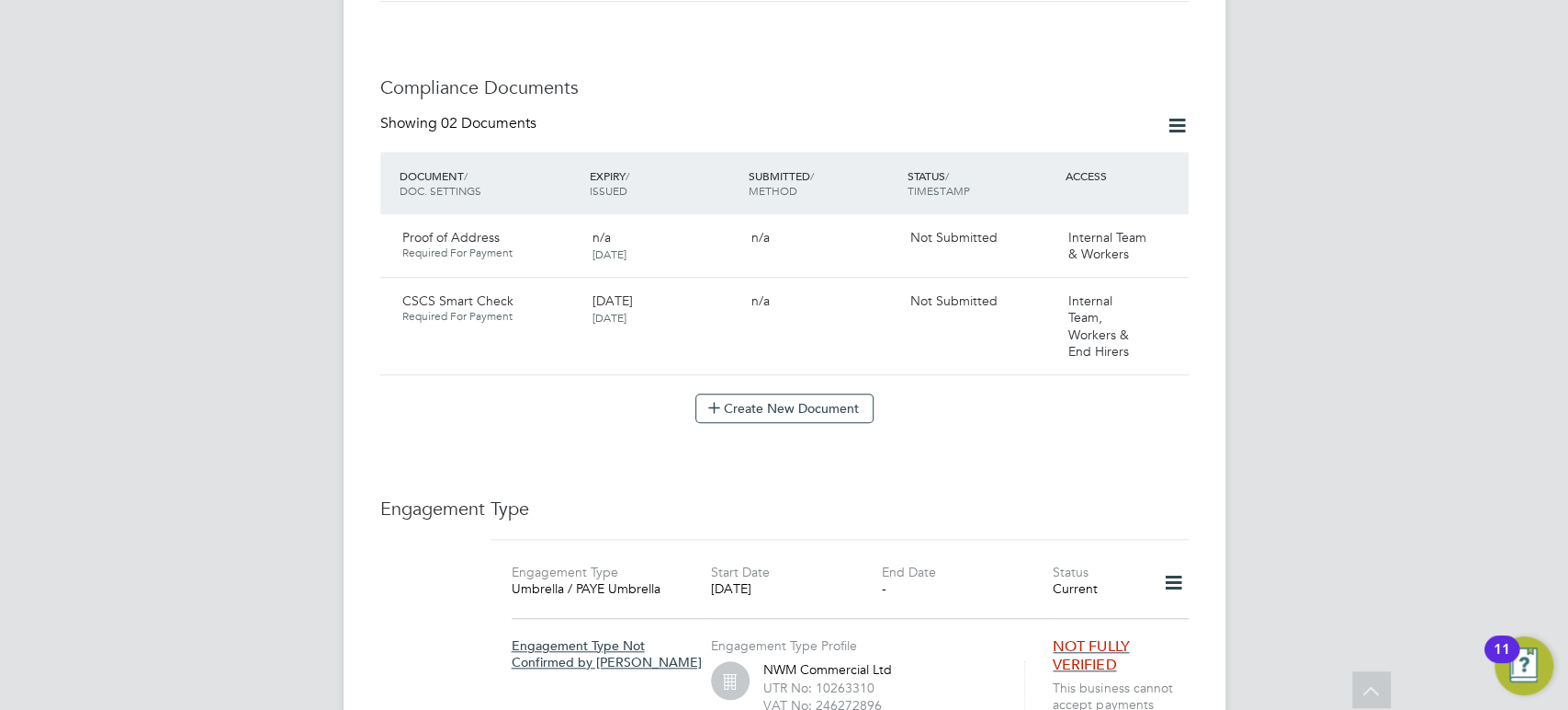
click at [810, 409] on div "Worker Details Unfollow OG [PERSON_NAME] m: 07715849640 Personal Details ID CN2…" at bounding box center [785, 172] width 808 height 1947
click at [810, 393] on button "Create New Document" at bounding box center [784, 408] width 178 height 30
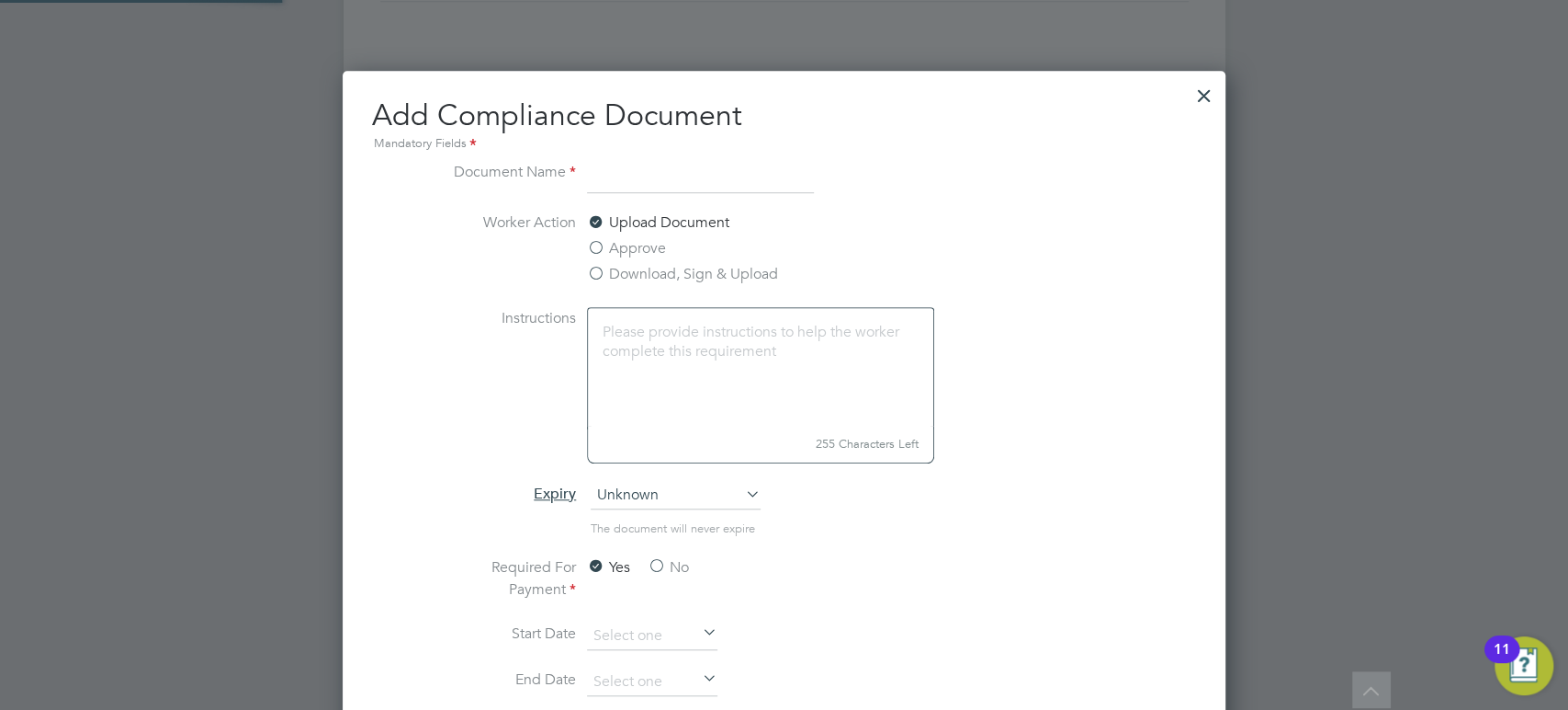
scroll to position [963, 882]
click at [598, 244] on label "Approve" at bounding box center [627, 249] width 79 height 22
click at [0, 0] on input "Approve" at bounding box center [0, 0] width 0 height 0
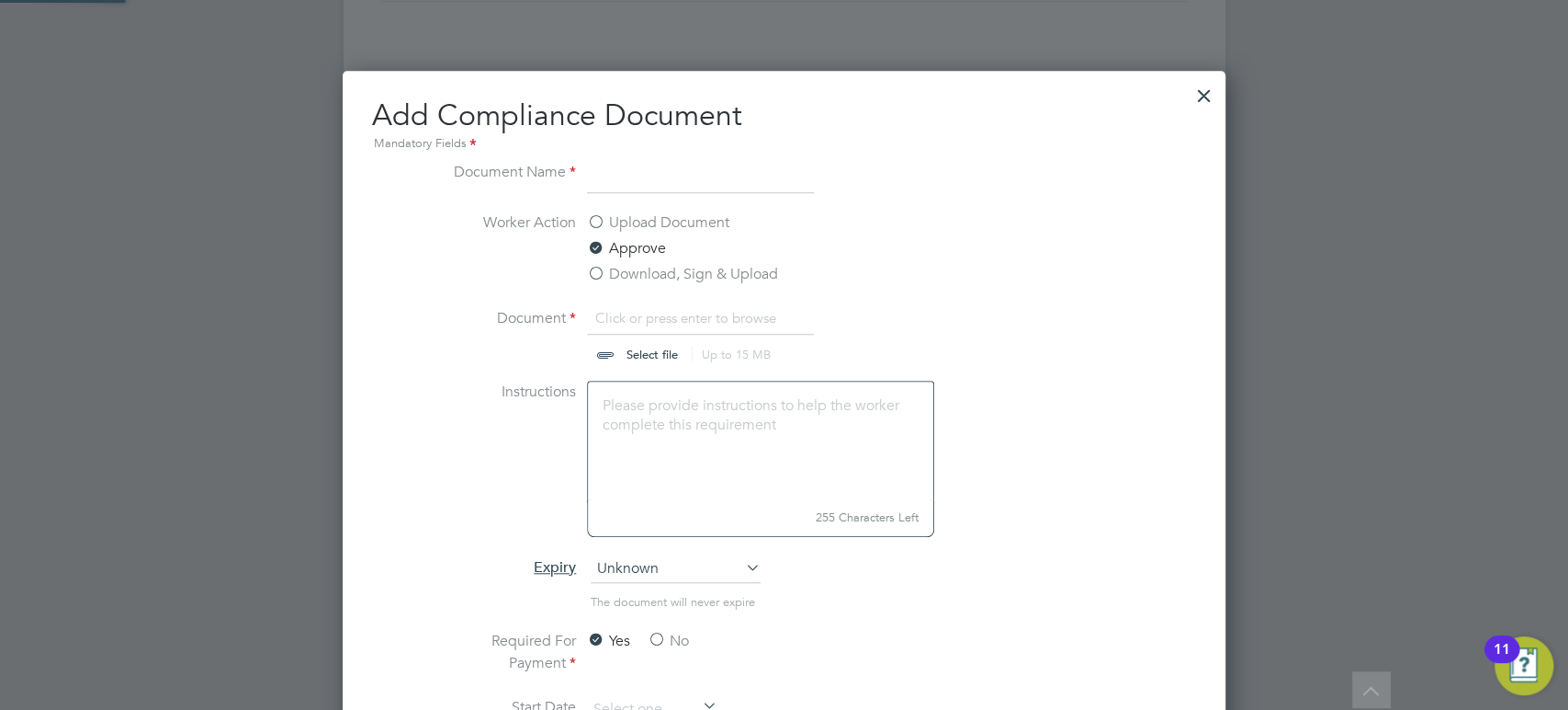
scroll to position [28, 228]
click at [683, 172] on input at bounding box center [701, 178] width 227 height 34
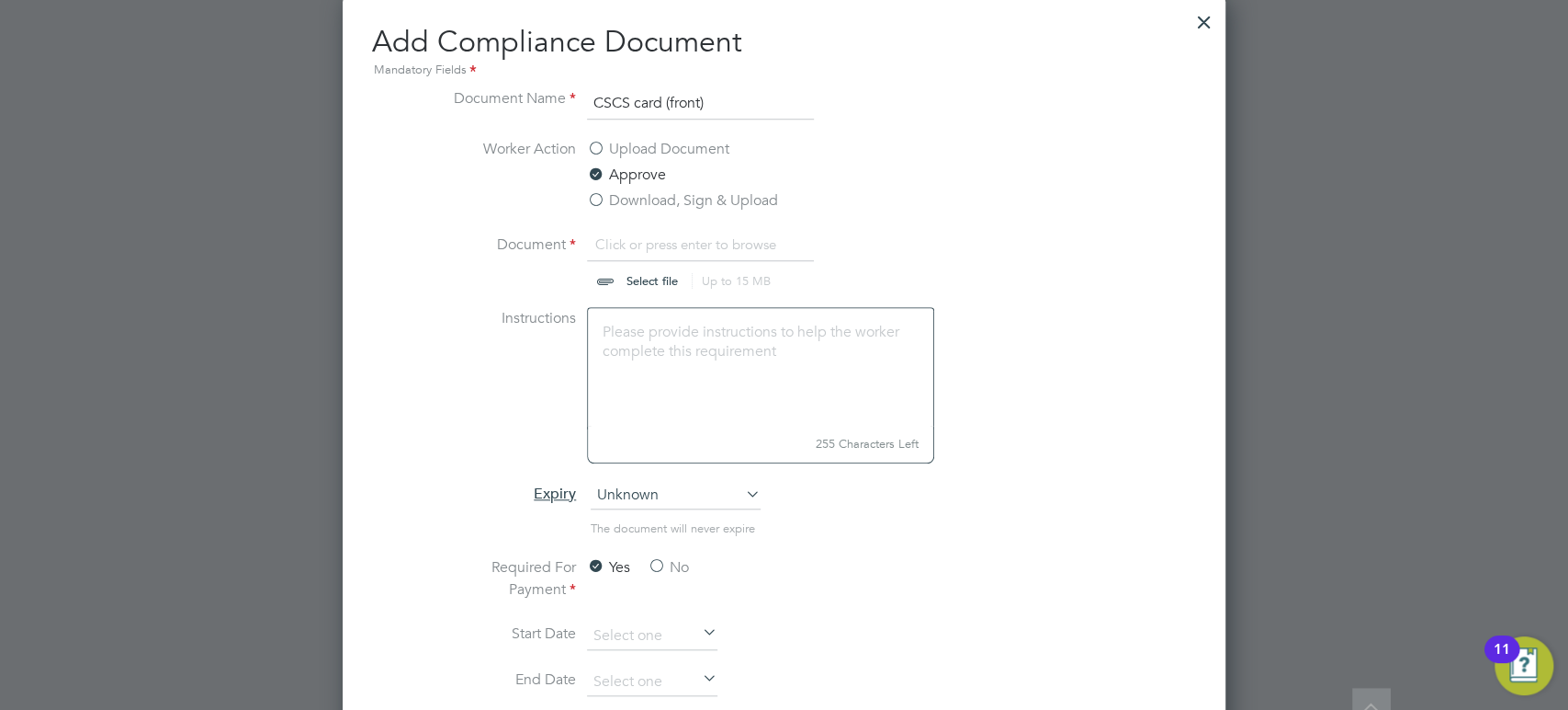
scroll to position [1087, 0]
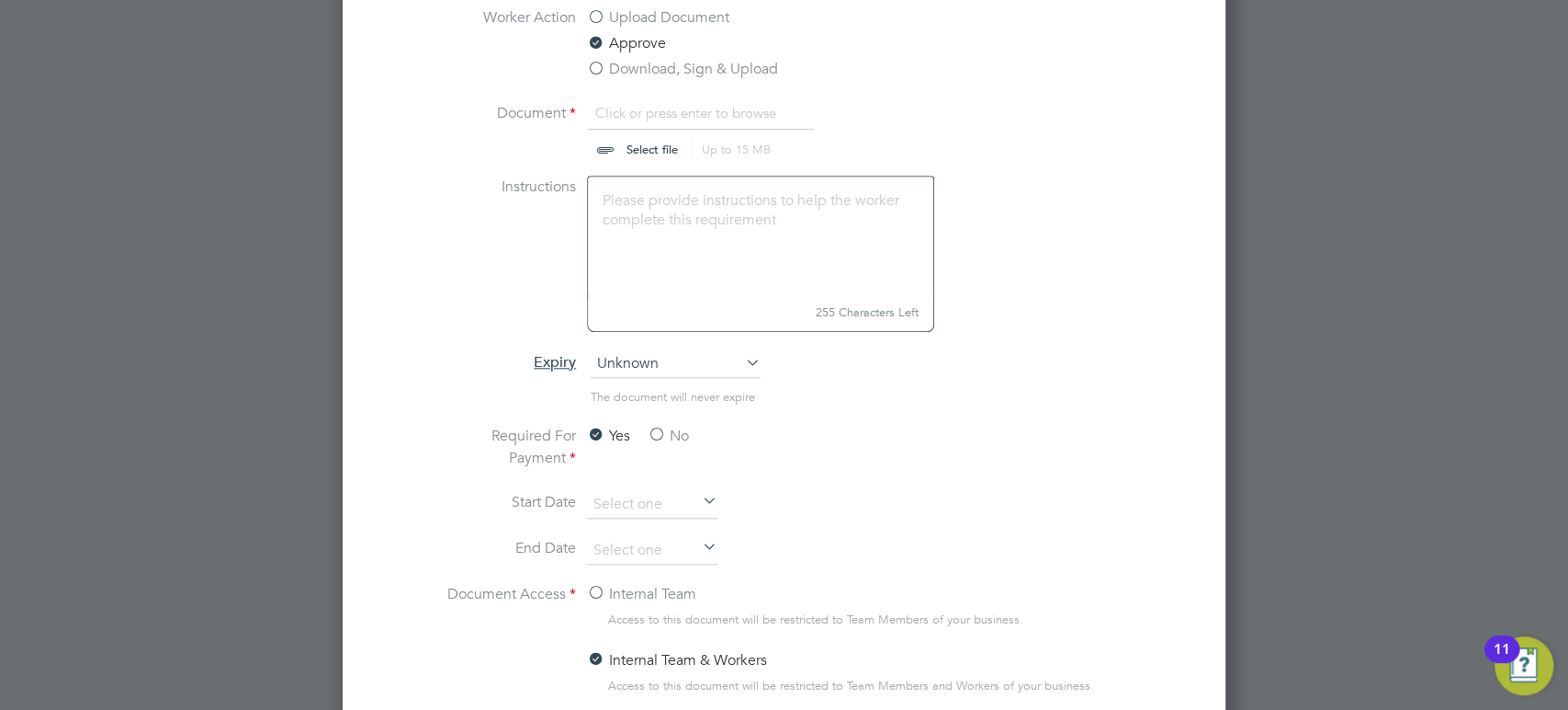
type input "CSCS card (front)"
click at [672, 154] on input "file" at bounding box center [669, 130] width 289 height 55
type input "C:\fakepath\[PERSON_NAME] - CSCS card 6513569 Green - Labourer (front) [DATE].j…"
click at [655, 369] on span "Unknown" at bounding box center [676, 364] width 170 height 28
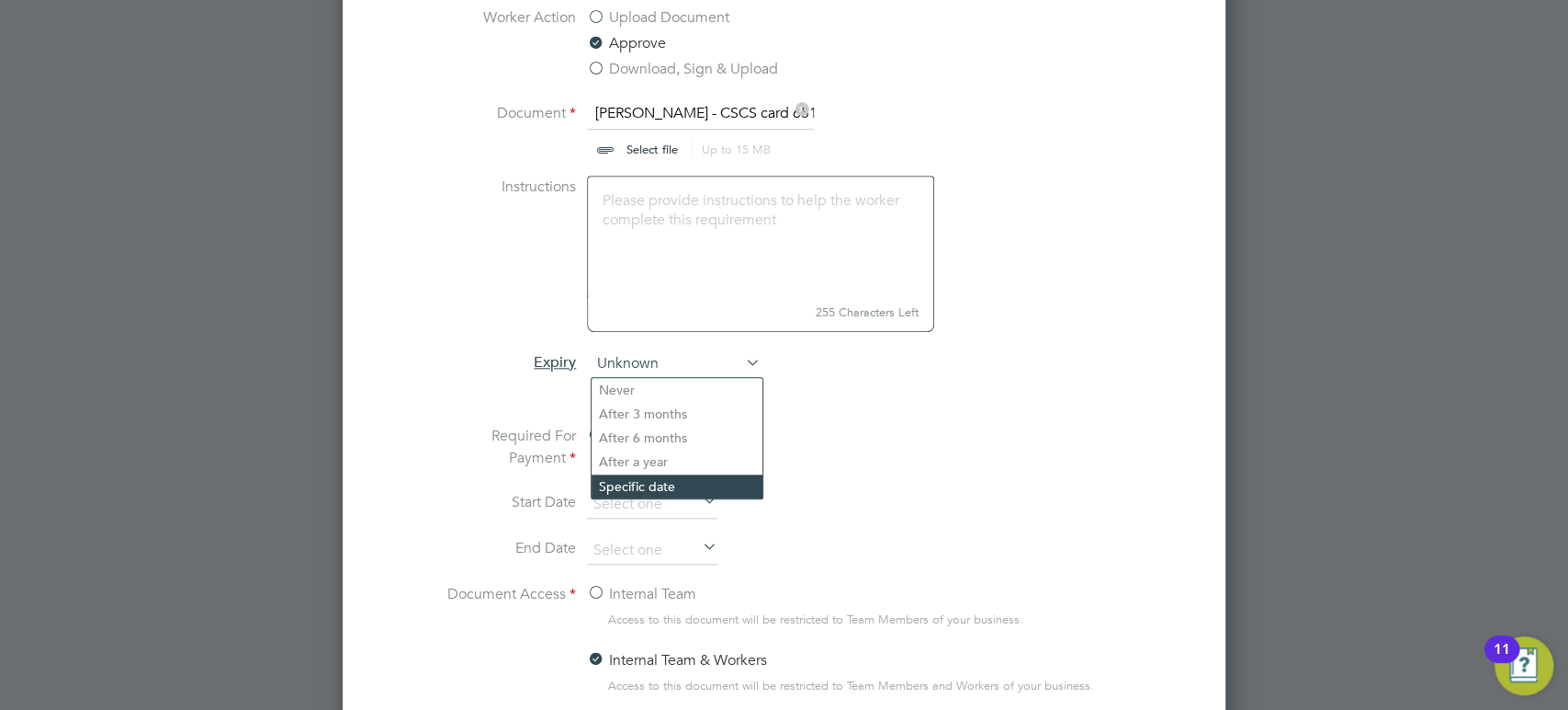
click at [642, 487] on li "Specific date" at bounding box center [678, 486] width 171 height 24
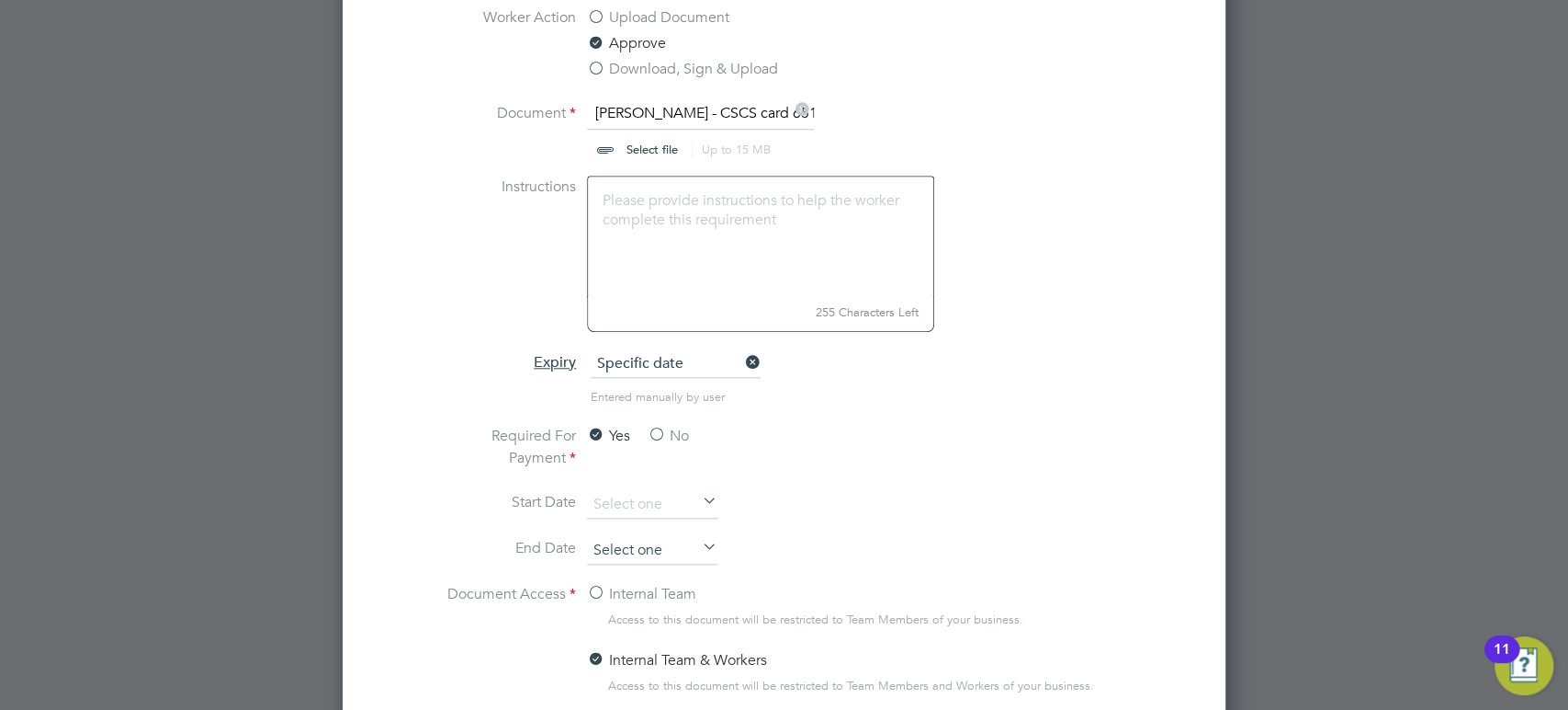
click at [616, 543] on input at bounding box center [653, 551] width 130 height 28
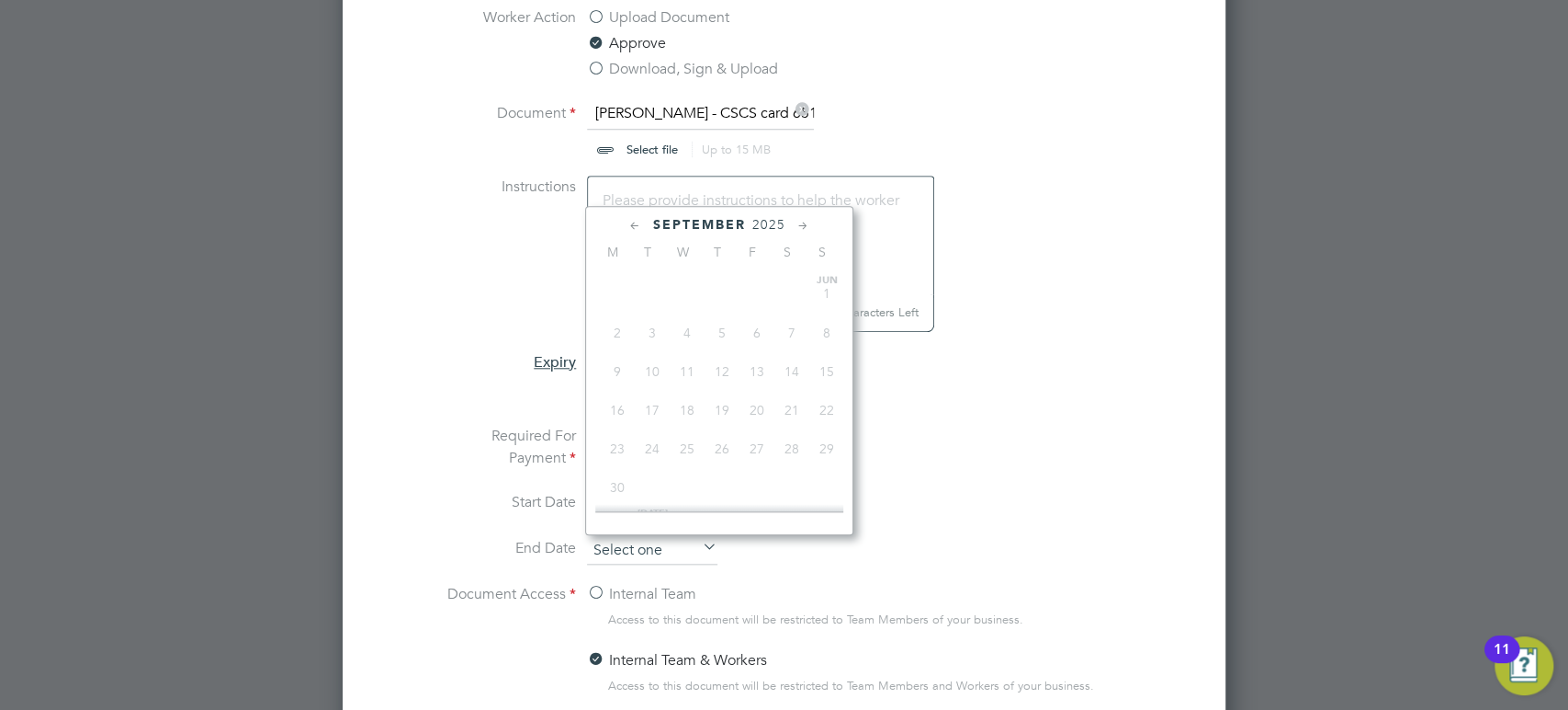
scroll to position [686, 0]
click at [764, 219] on span "2025" at bounding box center [769, 225] width 34 height 16
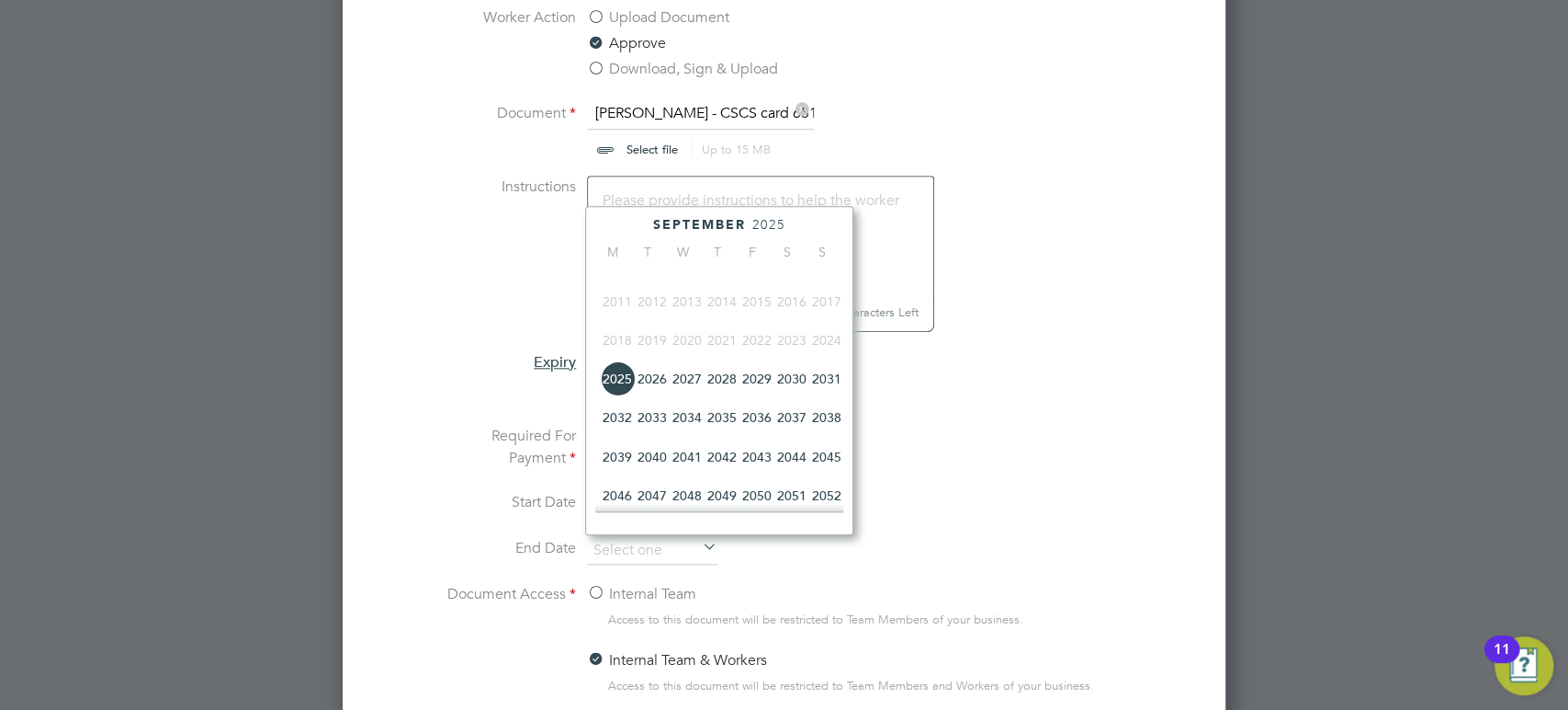
click at [697, 396] on span "2027" at bounding box center [686, 378] width 34 height 34
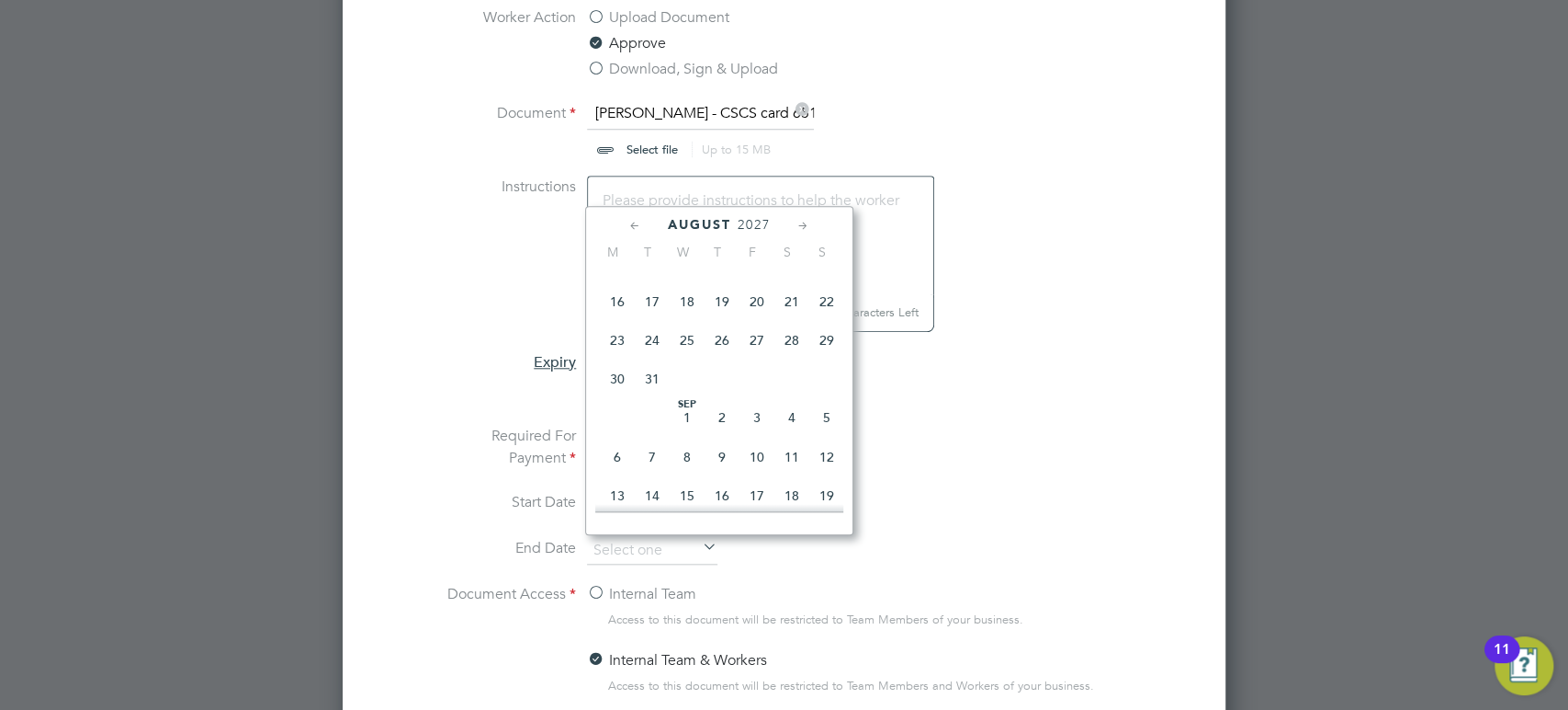
click at [633, 221] on icon at bounding box center [635, 226] width 18 height 20
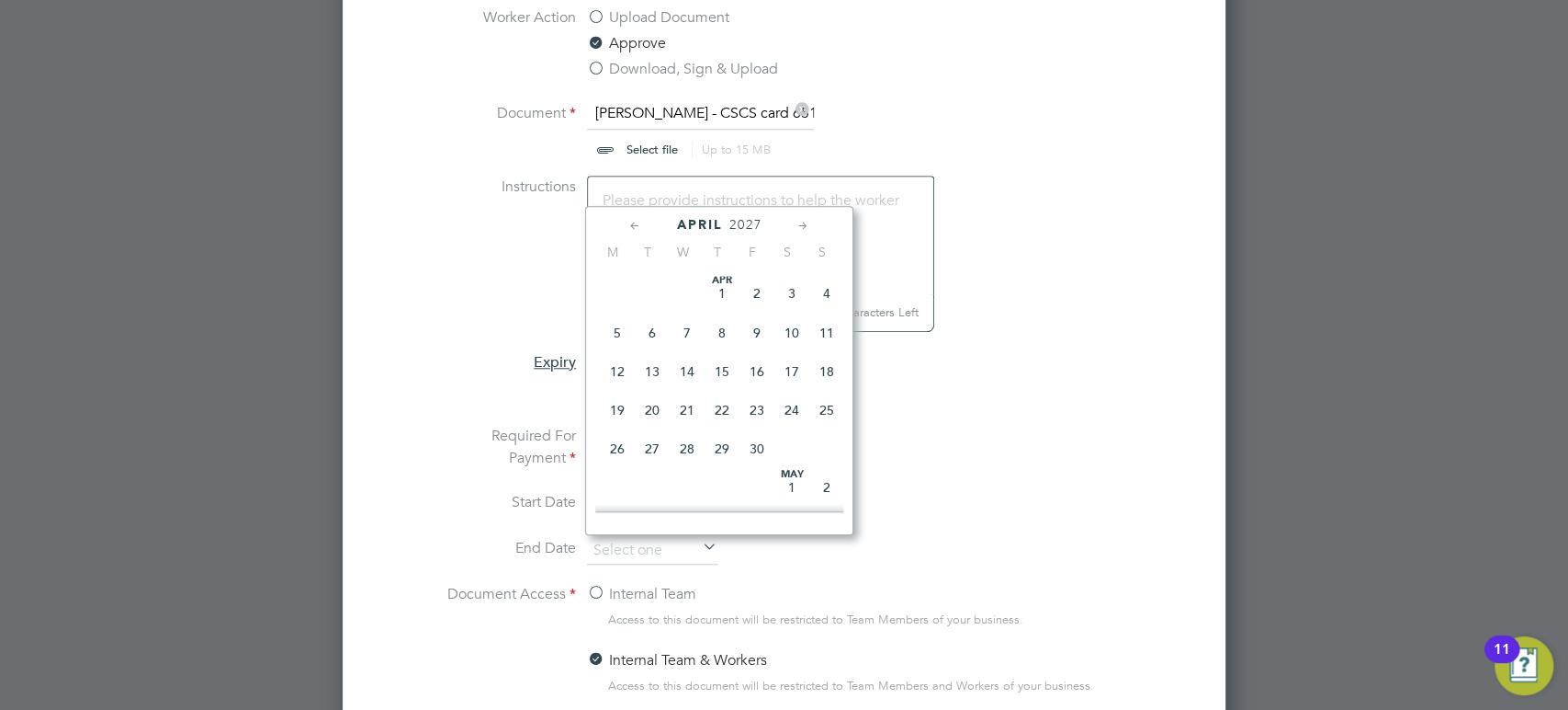
click at [633, 221] on icon at bounding box center [635, 226] width 18 height 20
click at [831, 413] on span "28" at bounding box center [826, 409] width 34 height 34
type input "[DATE]"
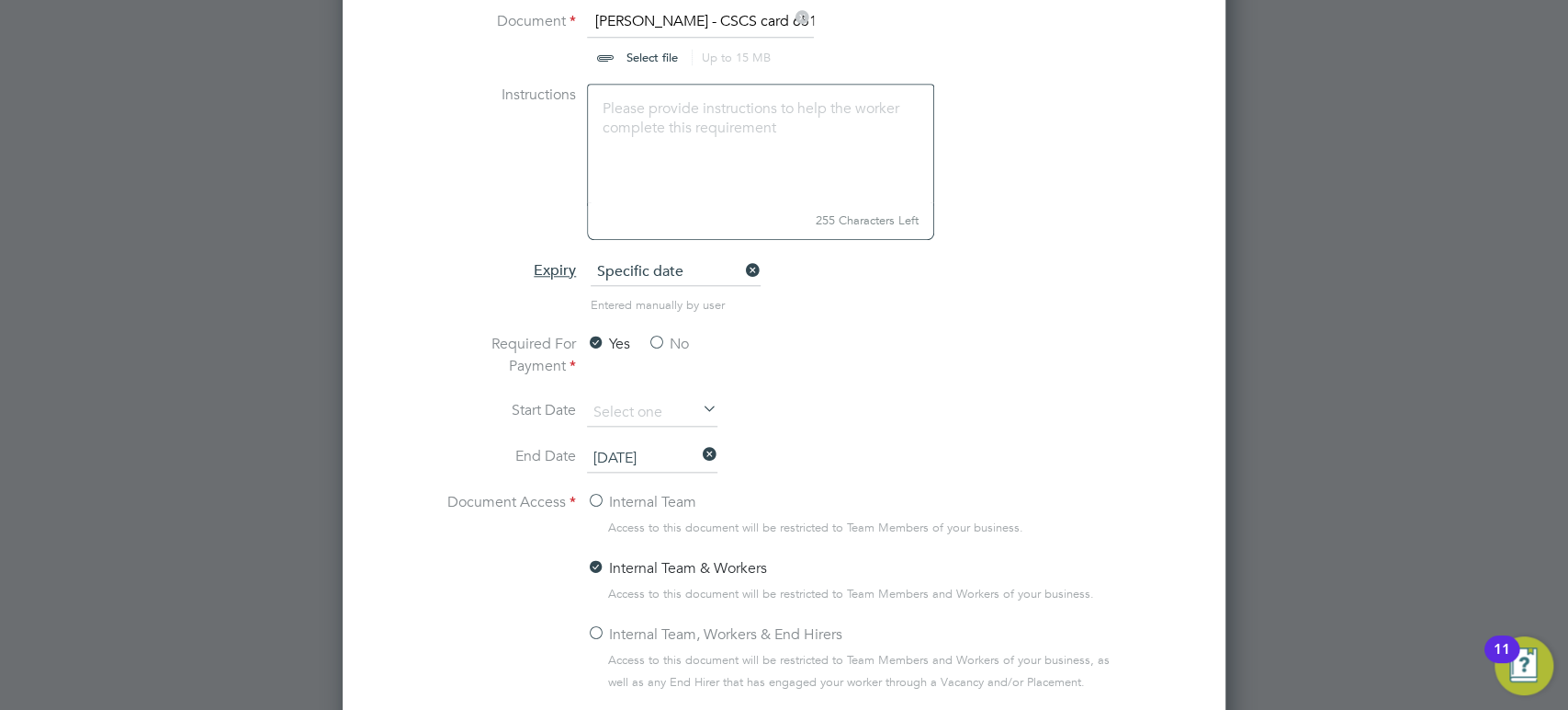
scroll to position [1389, 0]
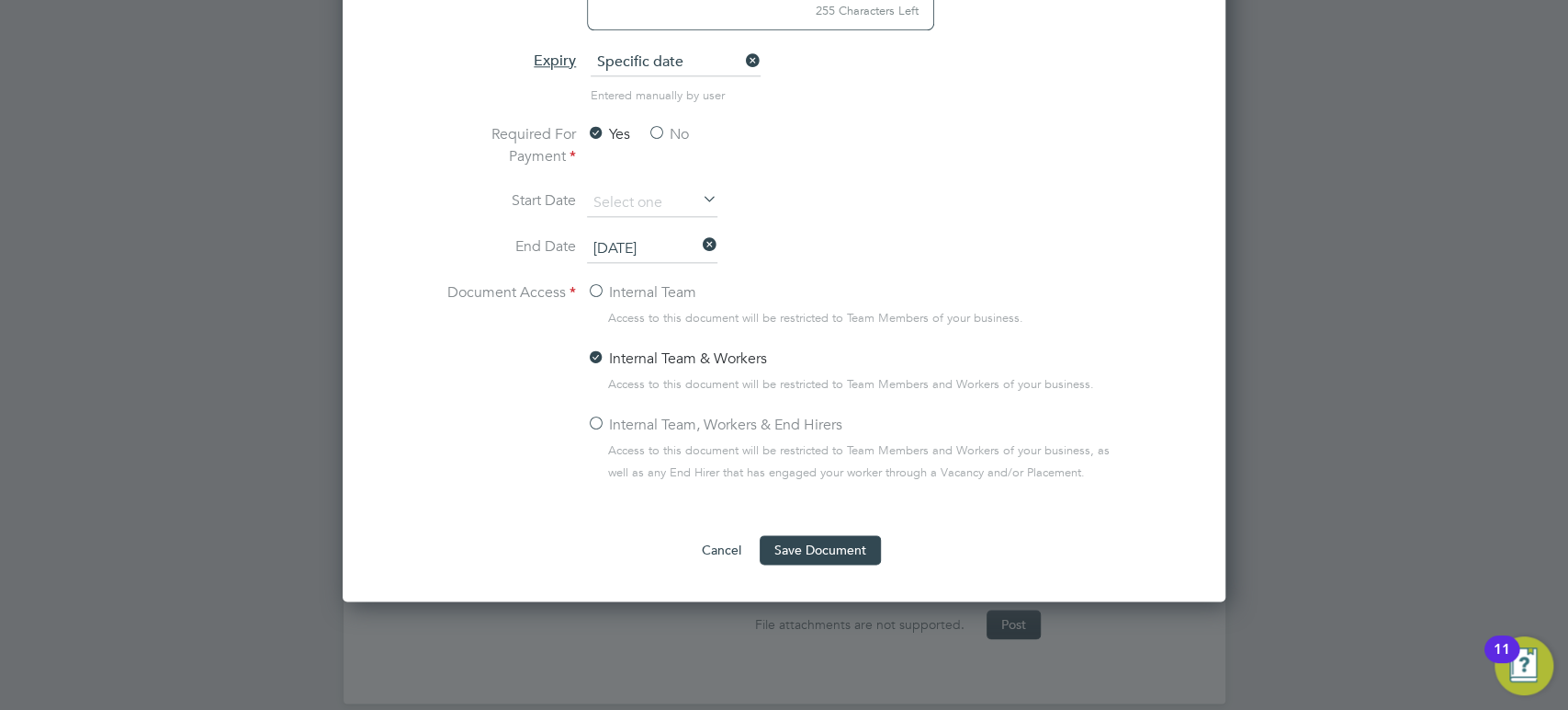
click at [629, 421] on label "Internal Team, Workers & End Hirers" at bounding box center [715, 425] width 255 height 22
click at [0, 0] on input "Internal Team, Workers & End Hirers" at bounding box center [0, 0] width 0 height 0
click at [829, 563] on button "Save Document" at bounding box center [820, 550] width 121 height 30
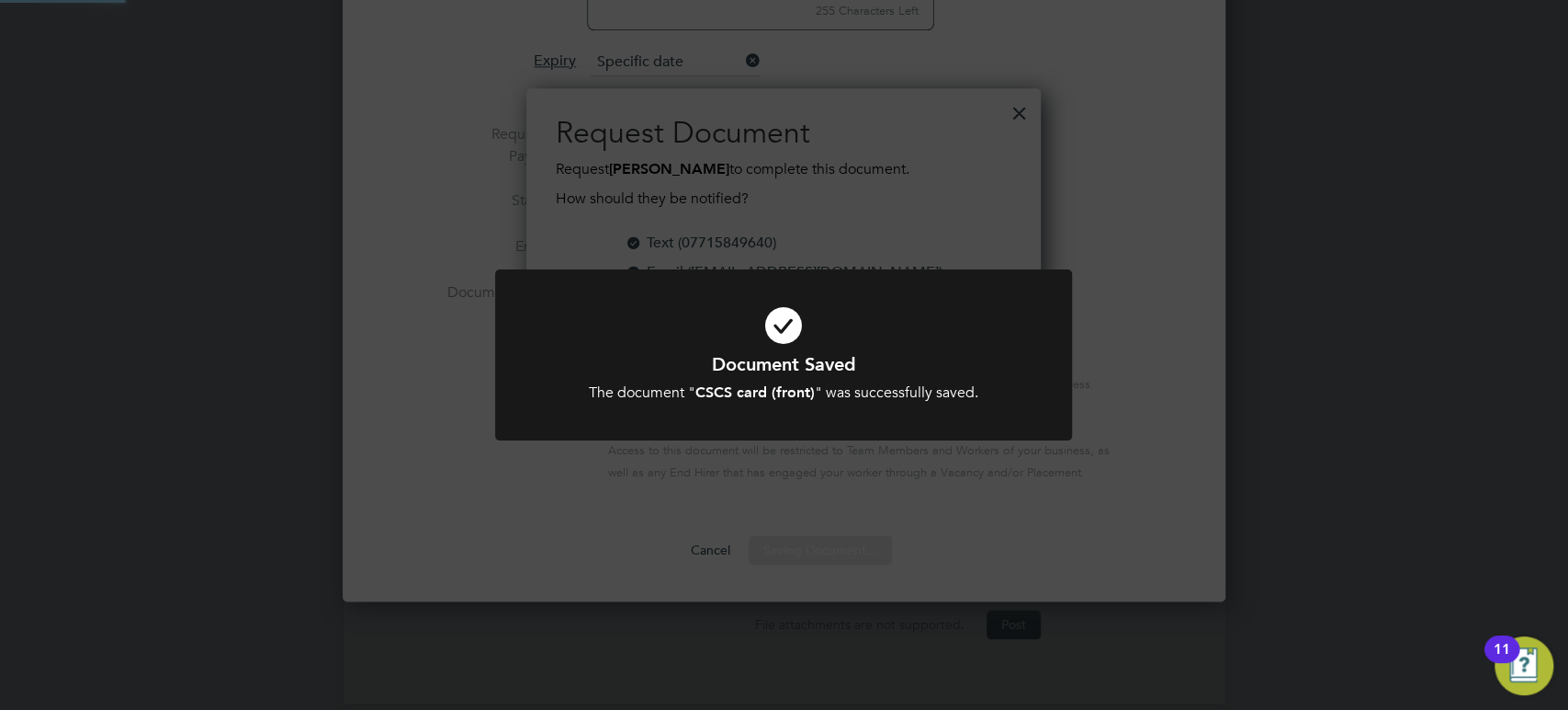
scroll to position [294, 515]
click at [1015, 516] on div "Document Saved The document " CSCS card (front) " was successfully saved. Cance…" at bounding box center [784, 355] width 1568 height 710
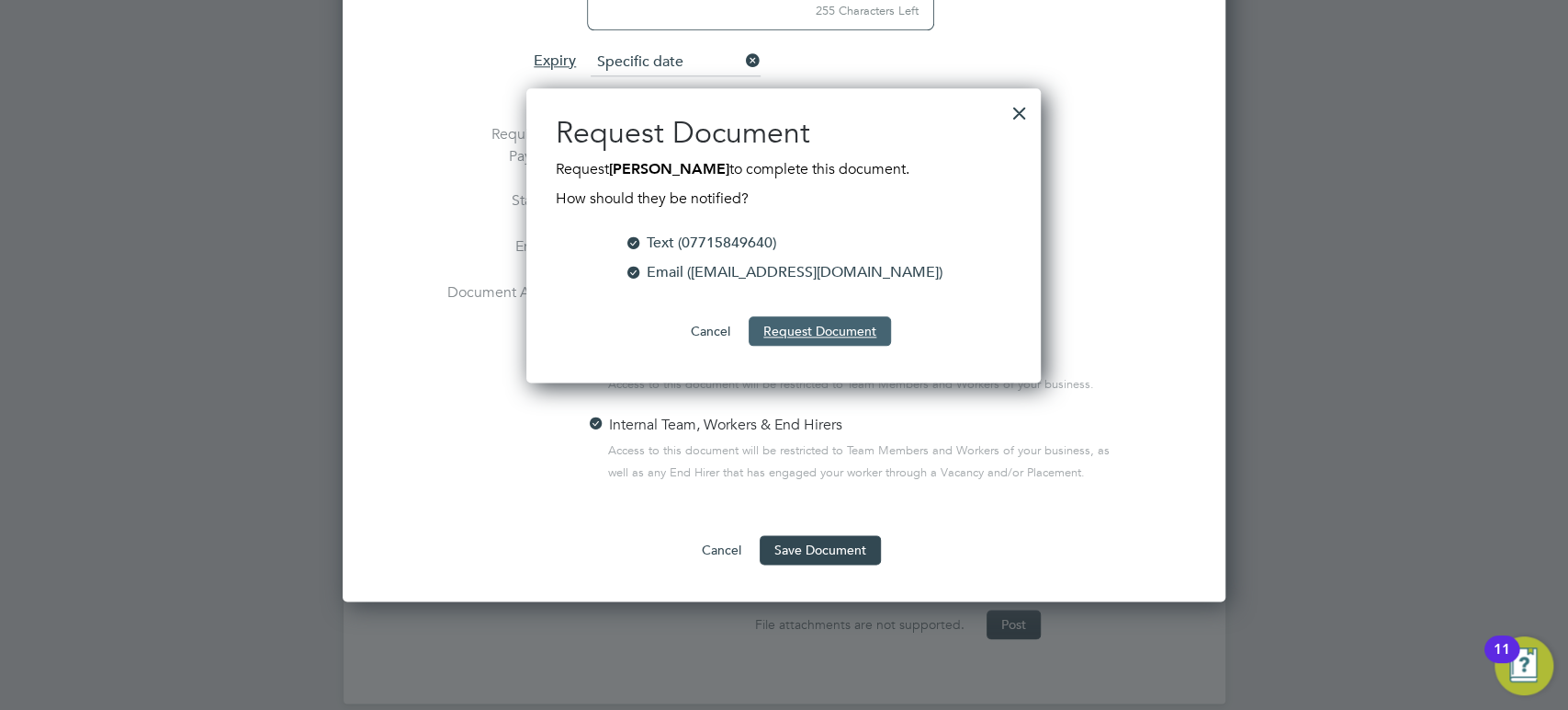
click at [832, 316] on button "Request Document" at bounding box center [819, 331] width 142 height 30
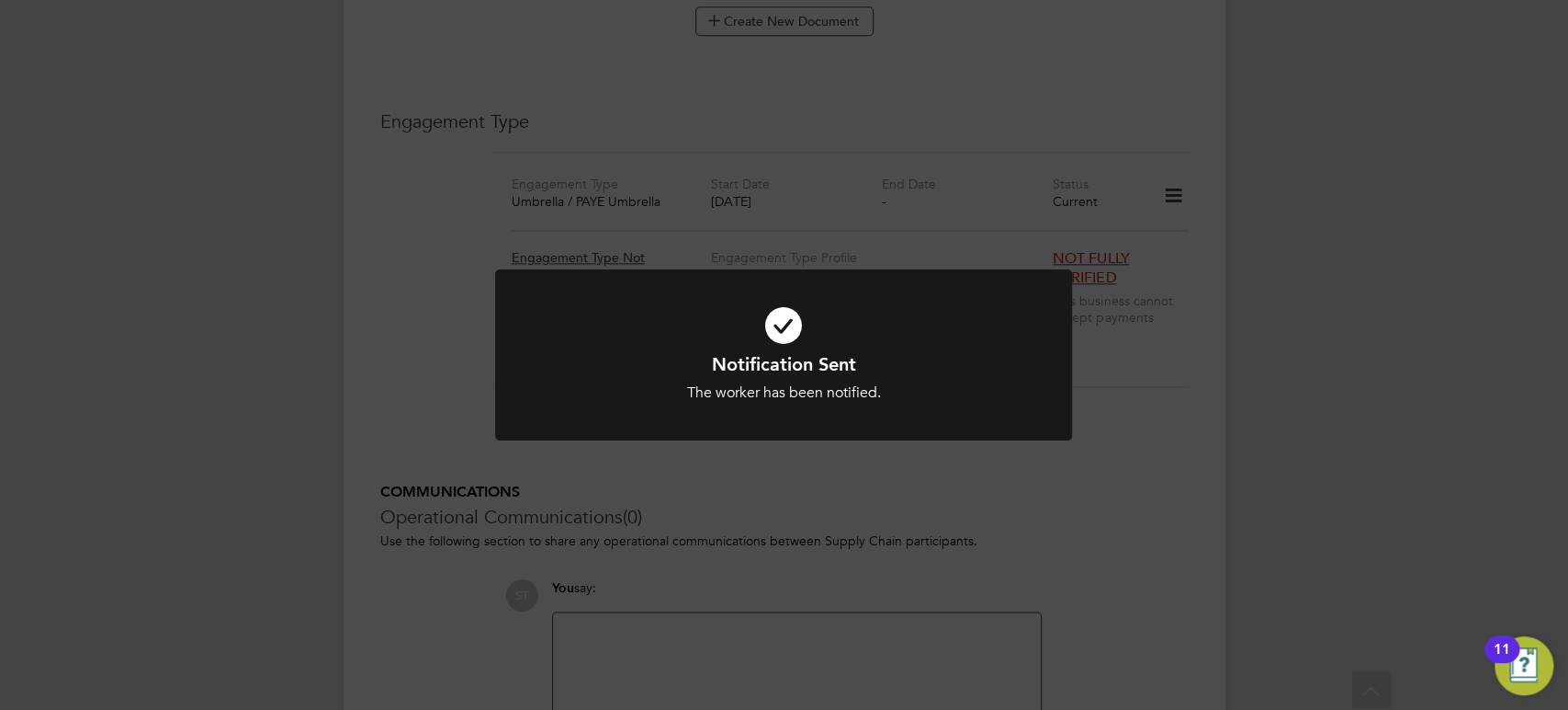
scroll to position [1389, 0]
click at [1123, 355] on div "Notification Sent The worker has been notified. Cancel Okay" at bounding box center [784, 355] width 1568 height 710
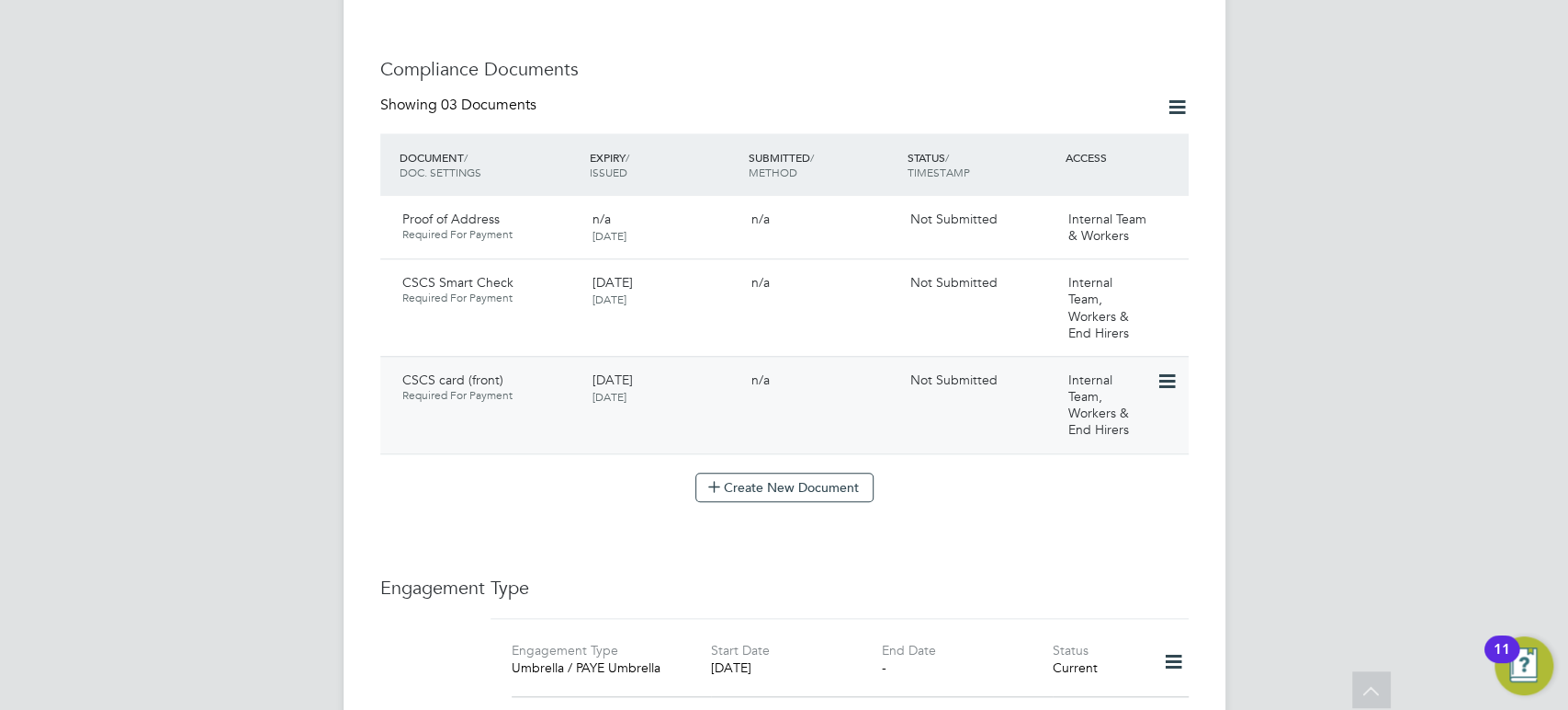
scroll to position [980, 0]
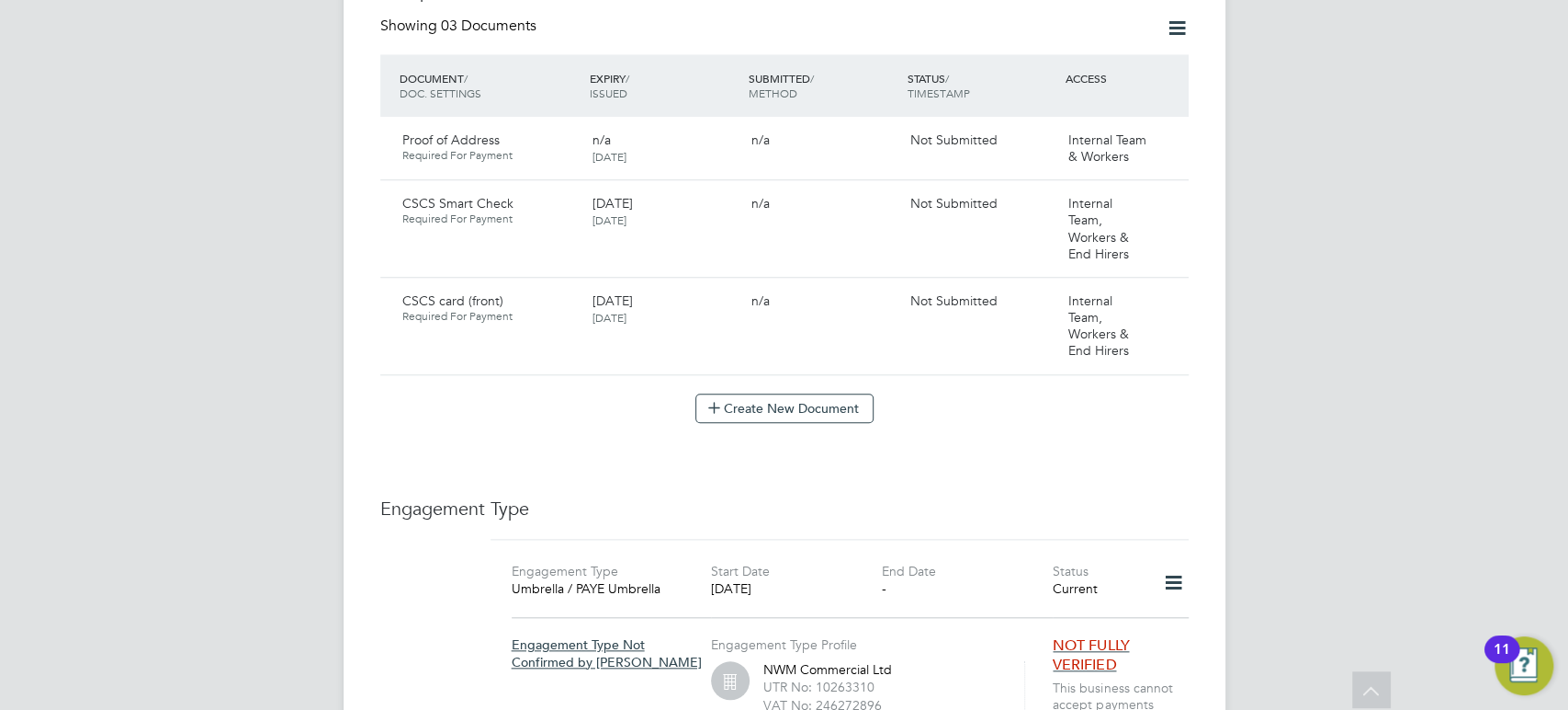
click at [834, 403] on div "Worker Details Unfollow OG [PERSON_NAME] m: 07715849640 Personal Details ID CN2…" at bounding box center [785, 123] width 808 height 2045
click at [834, 398] on button "Create New Document" at bounding box center [784, 408] width 178 height 30
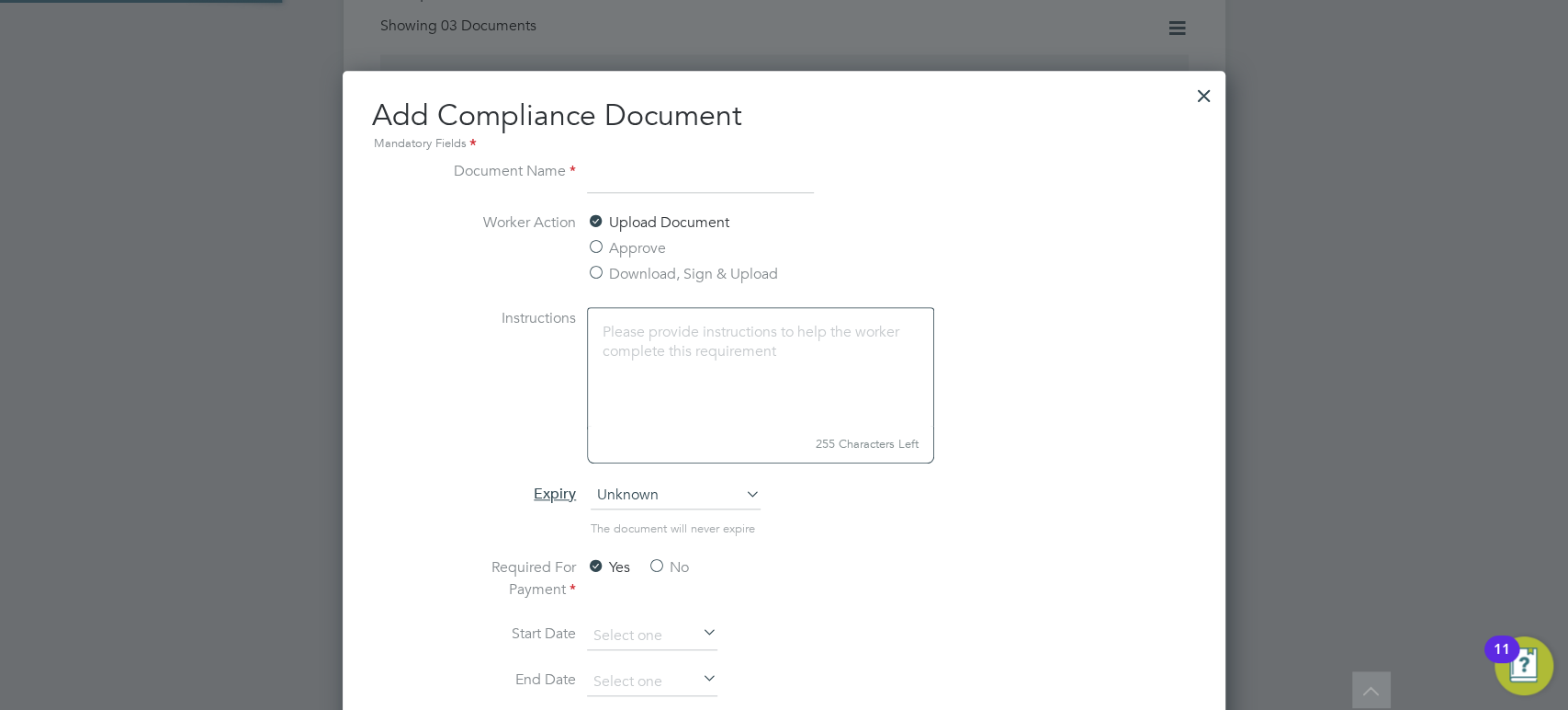
scroll to position [963, 882]
type input "CSCS card (back)"
drag, startPoint x: 654, startPoint y: 239, endPoint x: 647, endPoint y: 245, distance: 9.2
click at [652, 240] on label "Approve" at bounding box center [627, 249] width 79 height 22
click at [0, 0] on input "Approve" at bounding box center [0, 0] width 0 height 0
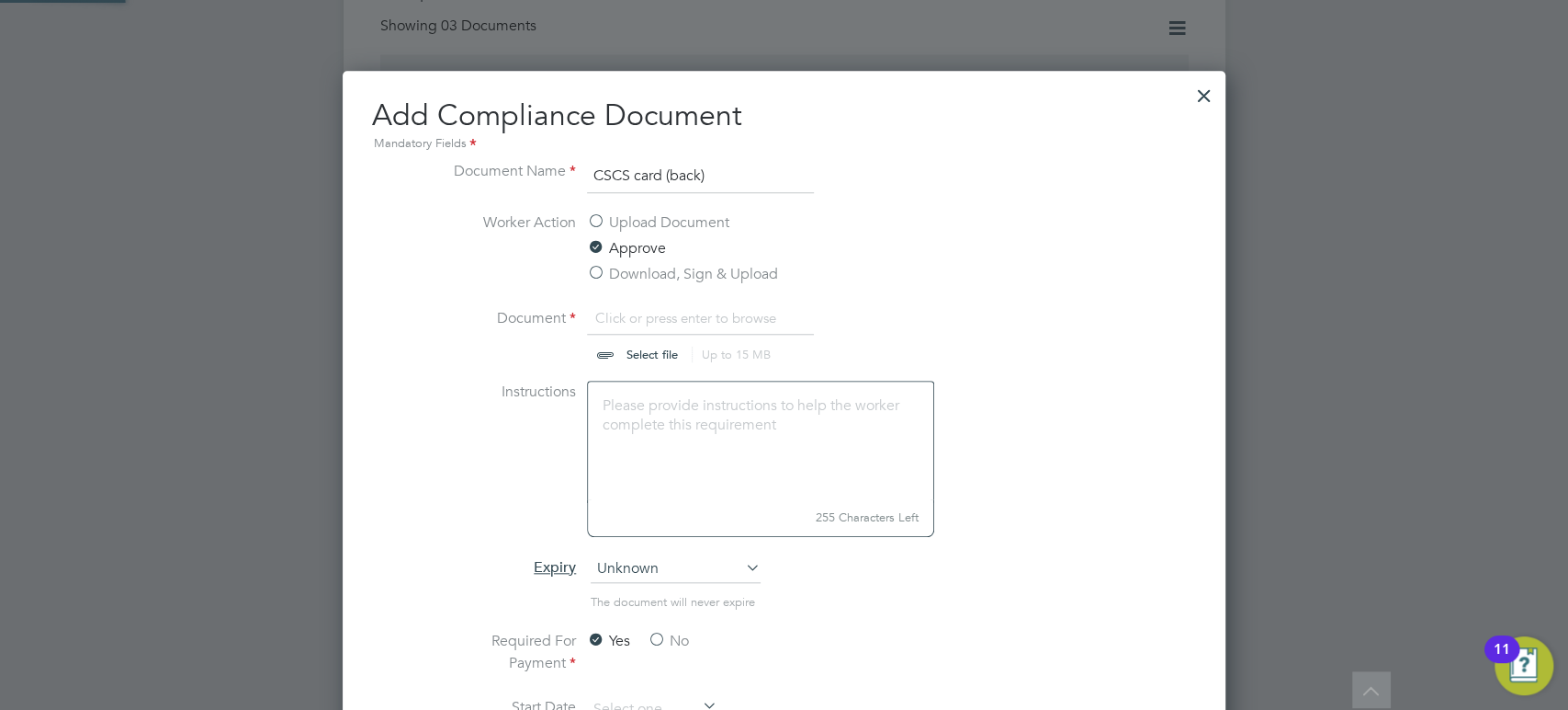
scroll to position [28, 228]
click at [644, 352] on input "file" at bounding box center [669, 335] width 289 height 55
type input "C:\fakepath\[PERSON_NAME] - CSCS card 6513569 Green - Labourer (back) [DATE].jpg"
click at [628, 568] on span "Unknown" at bounding box center [676, 569] width 170 height 28
click at [620, 690] on li "Specific date" at bounding box center [678, 690] width 171 height 24
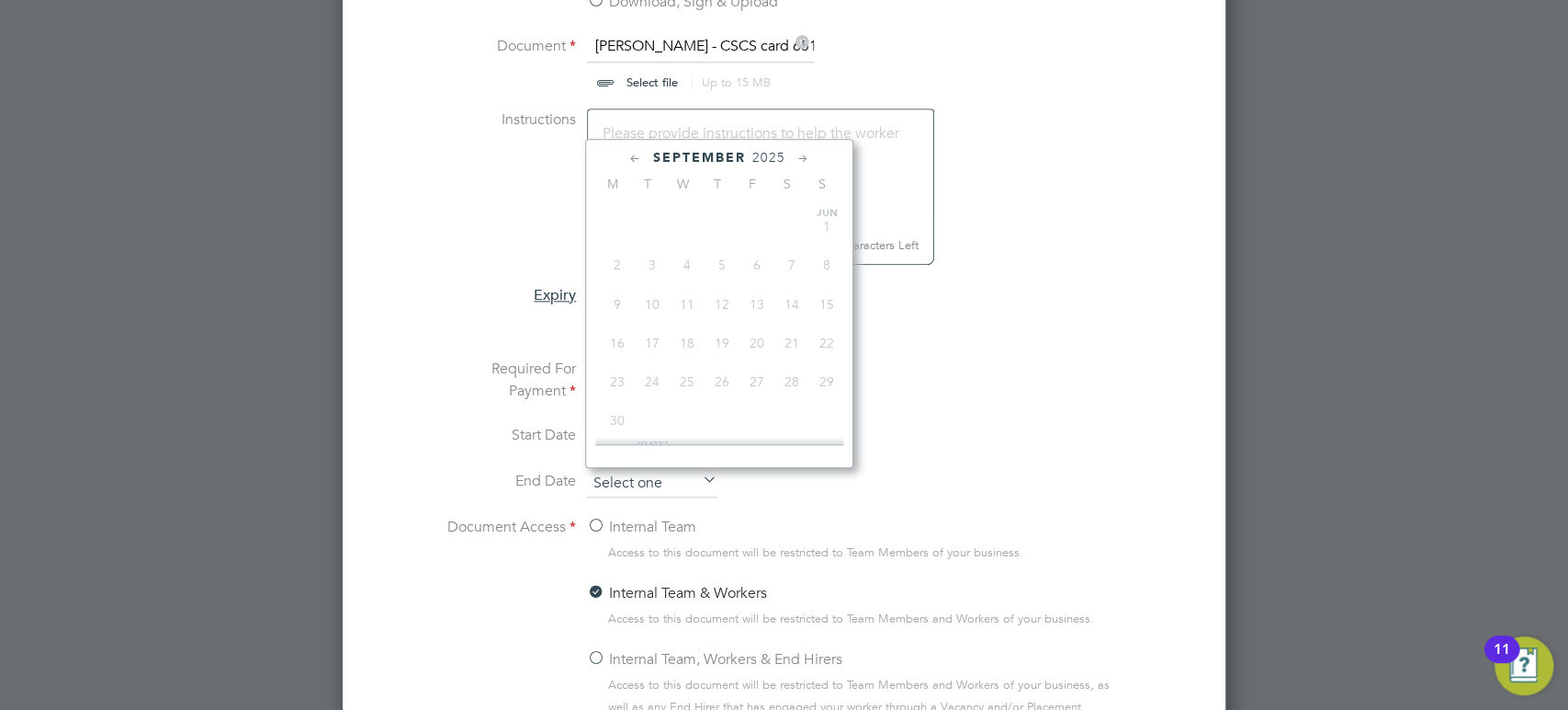
scroll to position [686, 0]
click at [639, 475] on input at bounding box center [653, 484] width 130 height 28
click at [766, 145] on div "[DATE] M T W T F S S [DATE] 2 3 4 5 6 7 8 9 10 11 12 13 14 15 16 17 18 19 20 21…" at bounding box center [720, 303] width 268 height 329
click at [766, 156] on span "2025" at bounding box center [769, 157] width 34 height 16
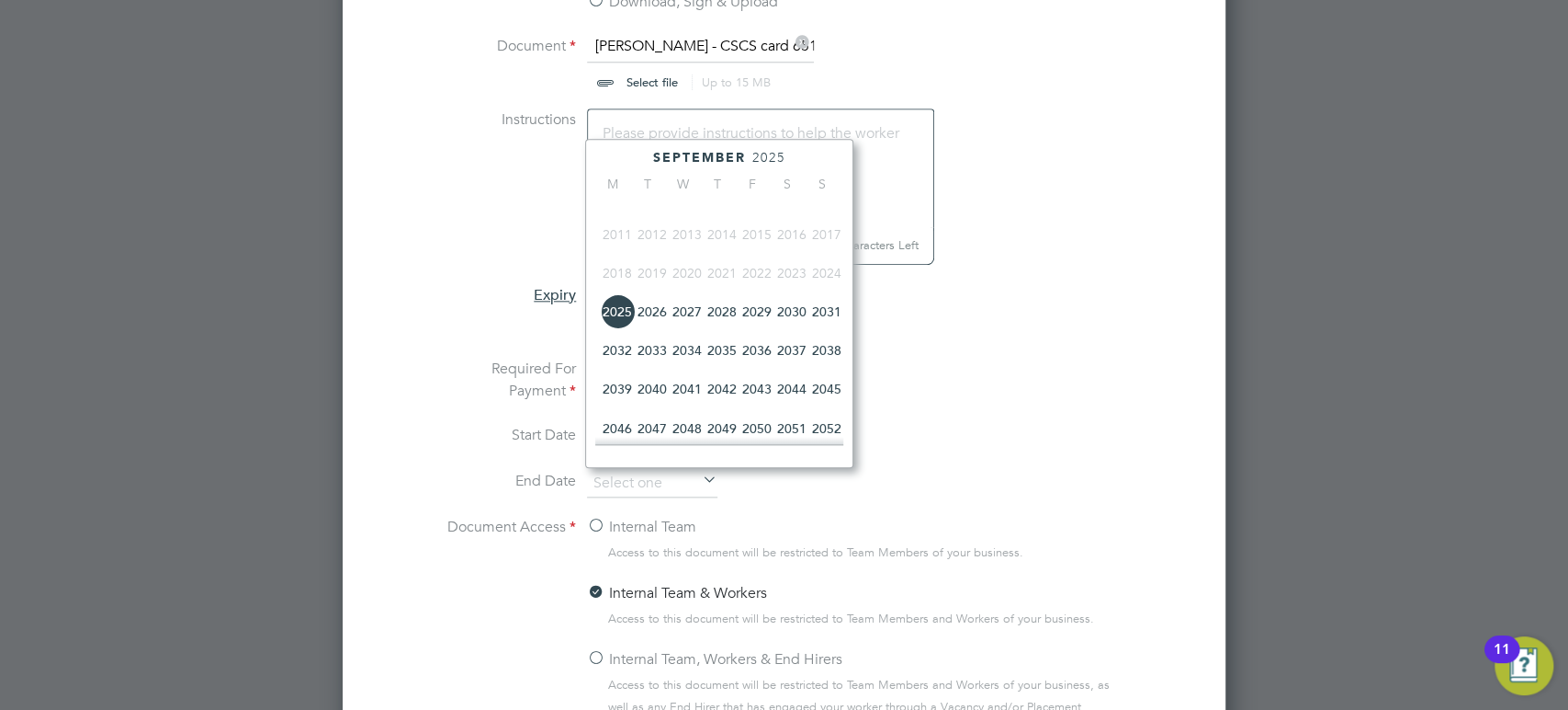
click at [687, 329] on span "2027" at bounding box center [686, 311] width 34 height 34
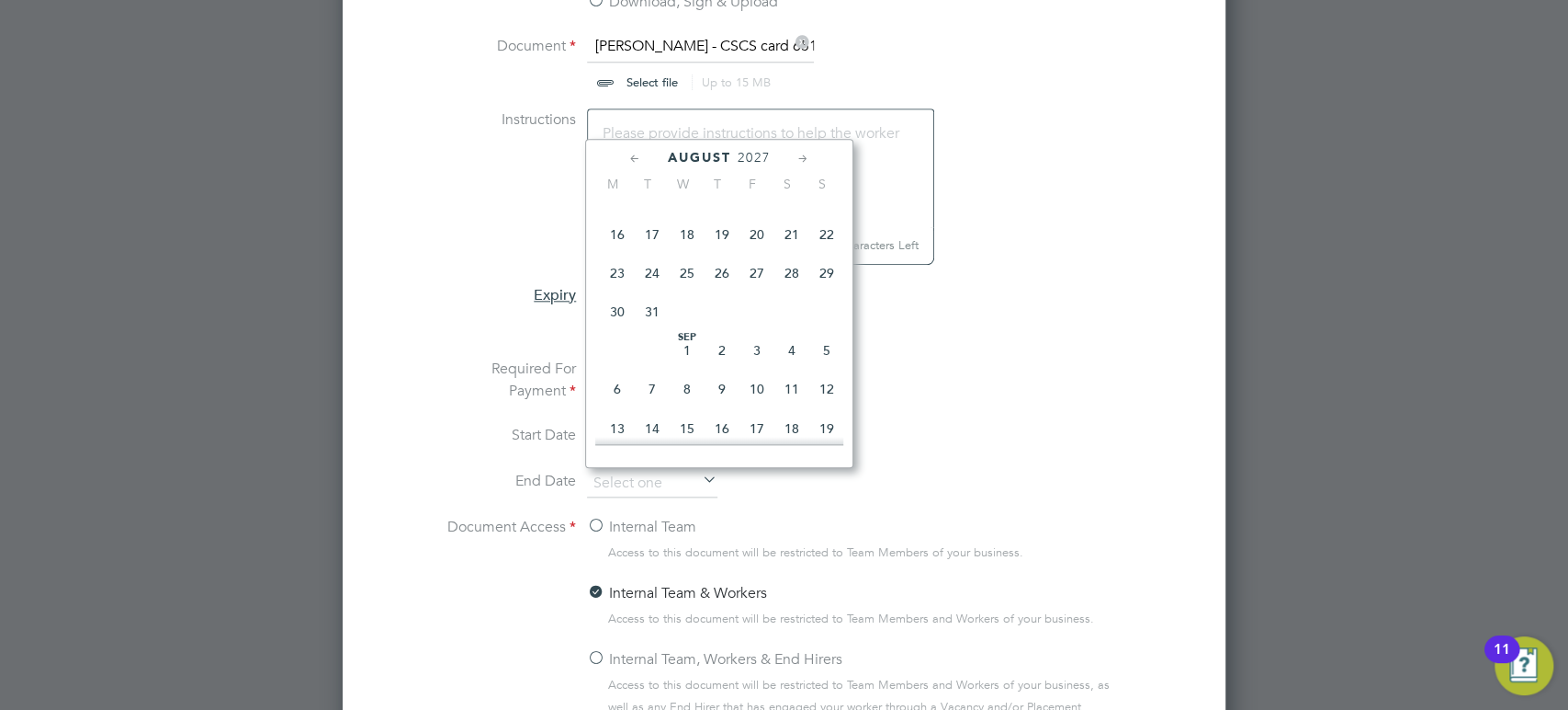
click at [634, 163] on icon at bounding box center [635, 159] width 18 height 20
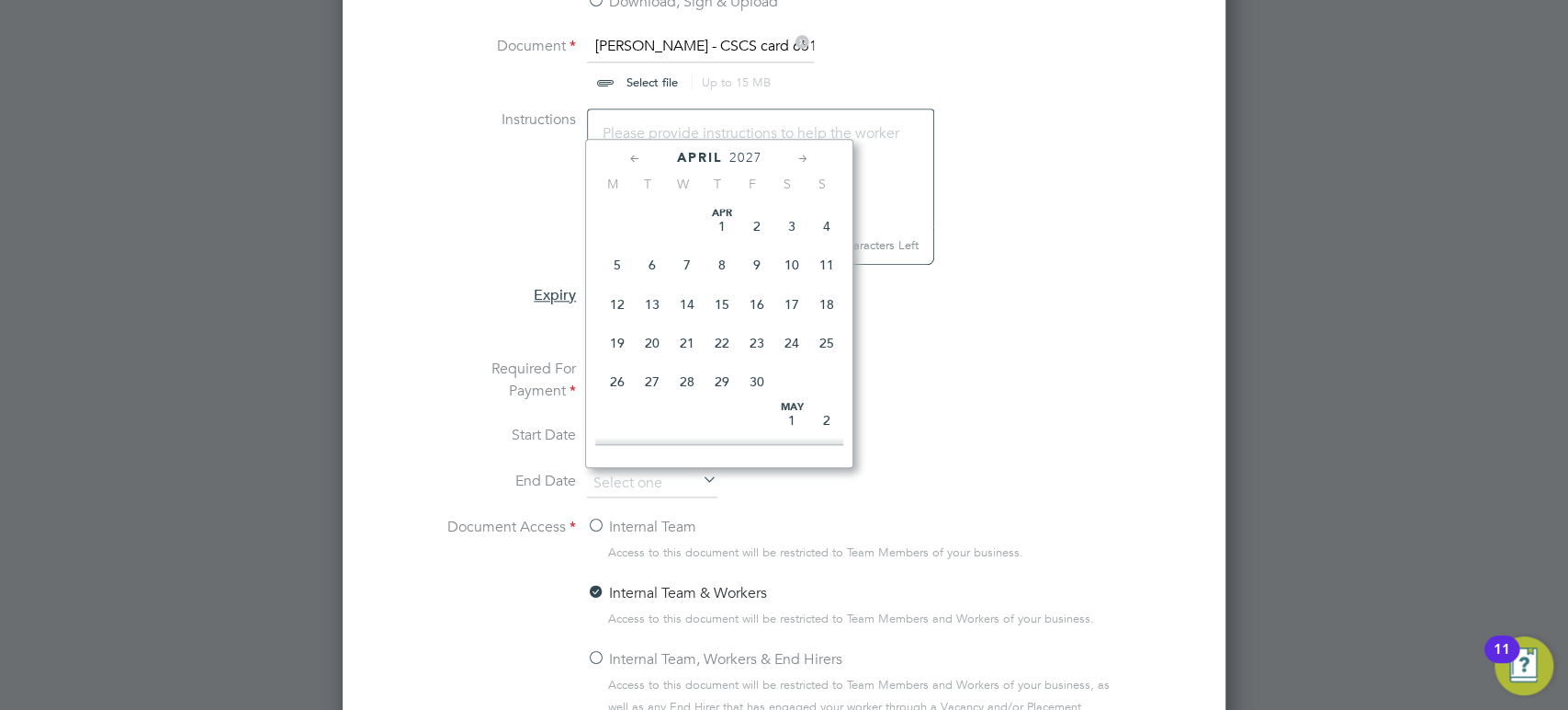
click at [634, 163] on icon at bounding box center [635, 159] width 18 height 20
click at [825, 344] on span "28" at bounding box center [826, 342] width 34 height 34
type input "[DATE]"
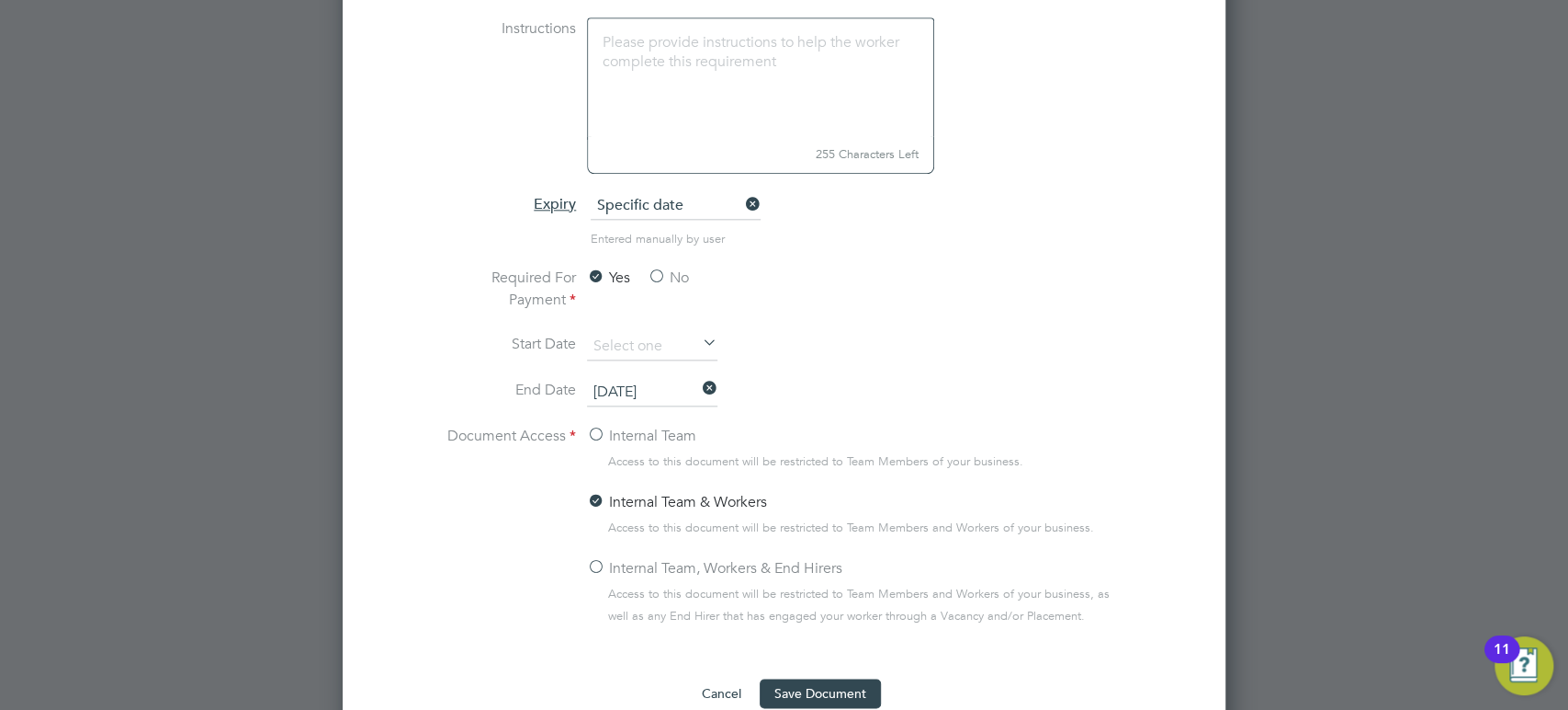
scroll to position [1486, 0]
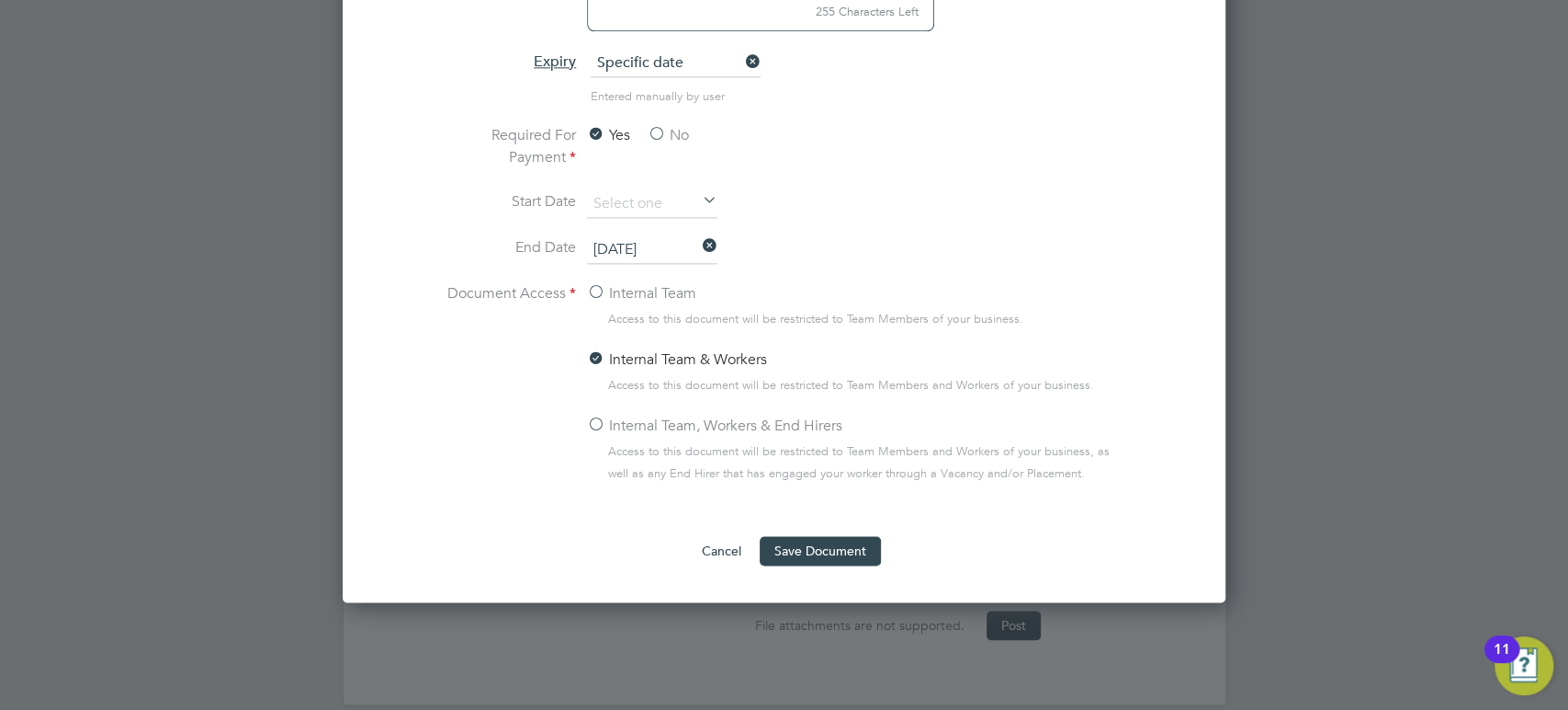
click at [696, 427] on label "Internal Team, Workers & End Hirers" at bounding box center [715, 426] width 255 height 22
click at [0, 0] on input "Internal Team, Workers & End Hirers" at bounding box center [0, 0] width 0 height 0
click at [798, 540] on button "Save Document" at bounding box center [820, 551] width 121 height 30
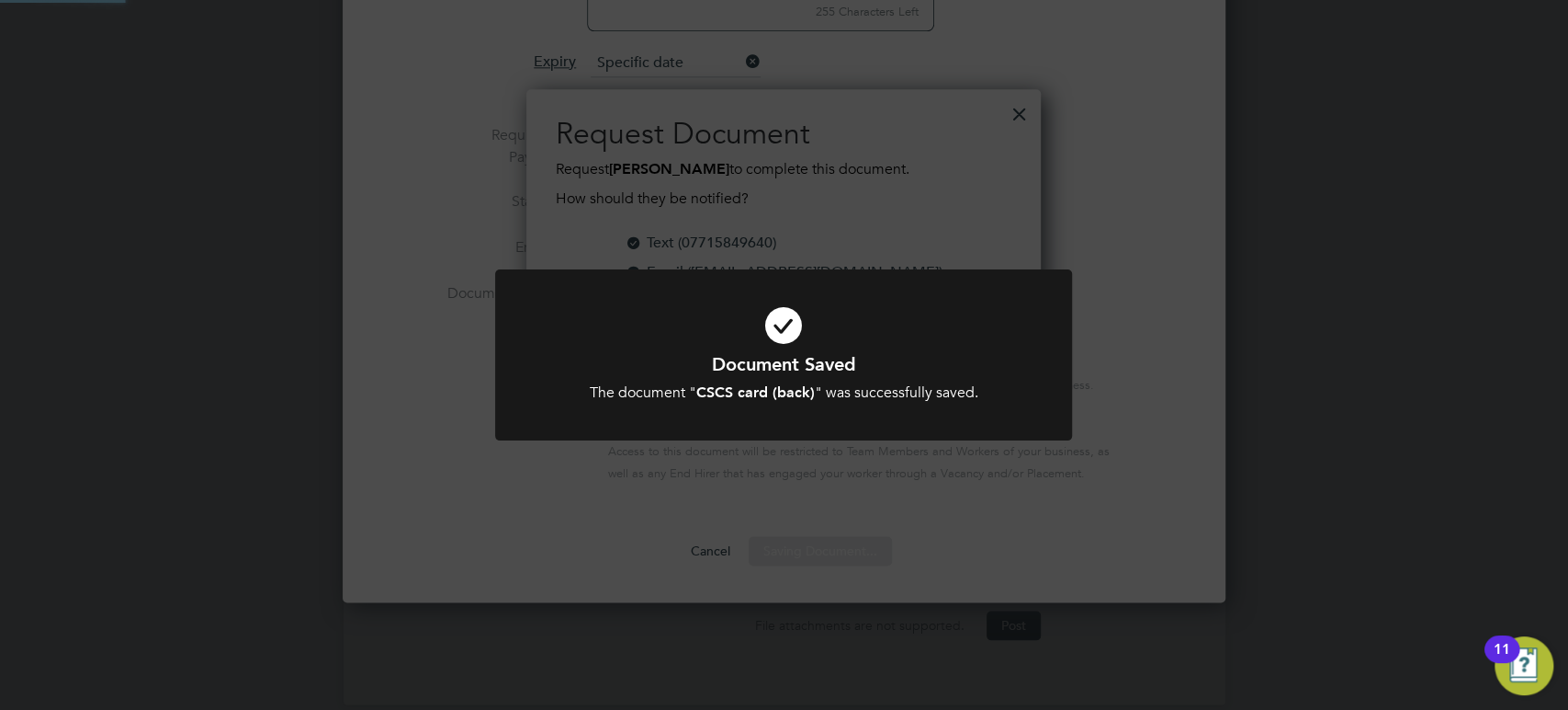
scroll to position [294, 515]
click at [1090, 536] on div "Document Saved The document " CSCS card (back) " was successfully saved. Cancel…" at bounding box center [784, 355] width 1568 height 710
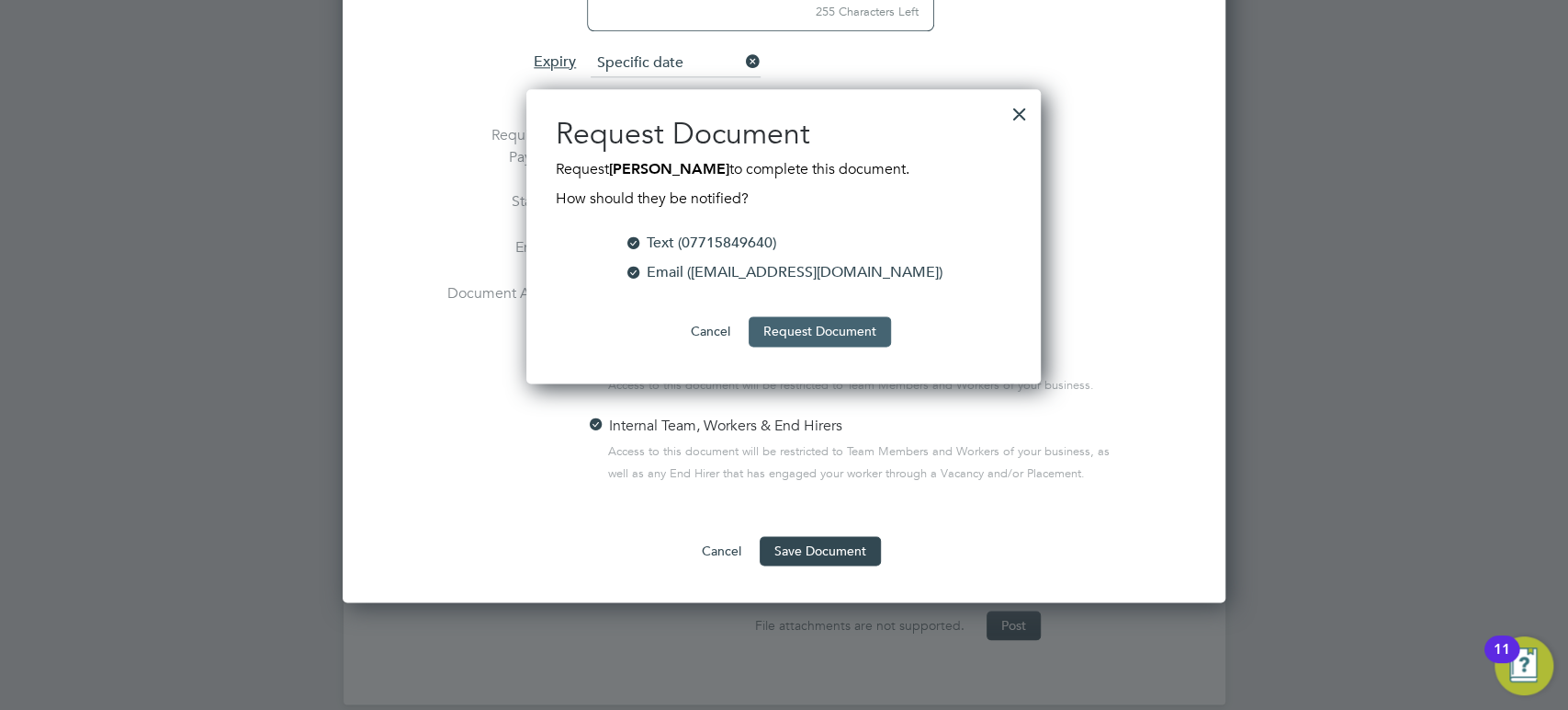
click at [854, 324] on button "Request Document" at bounding box center [819, 331] width 142 height 30
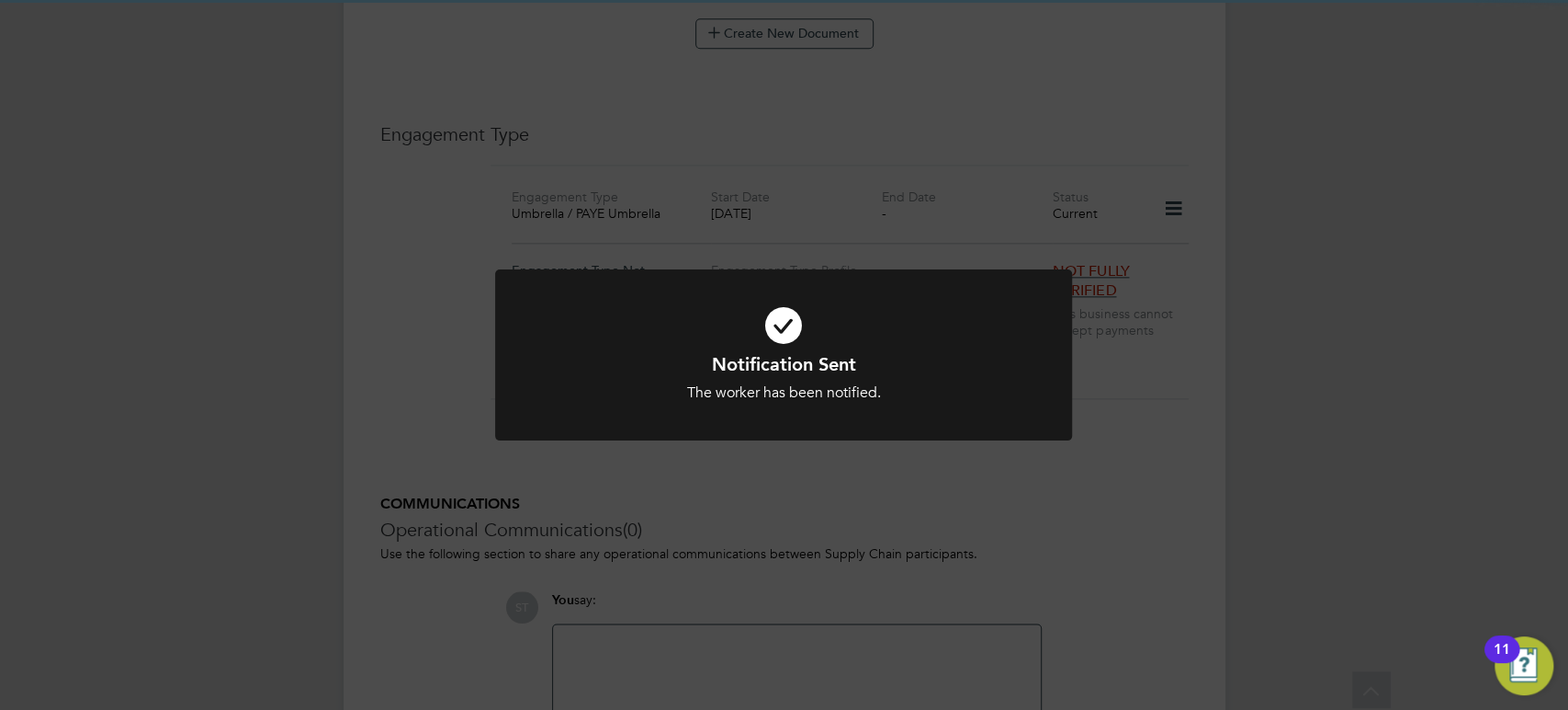
scroll to position [1486, 0]
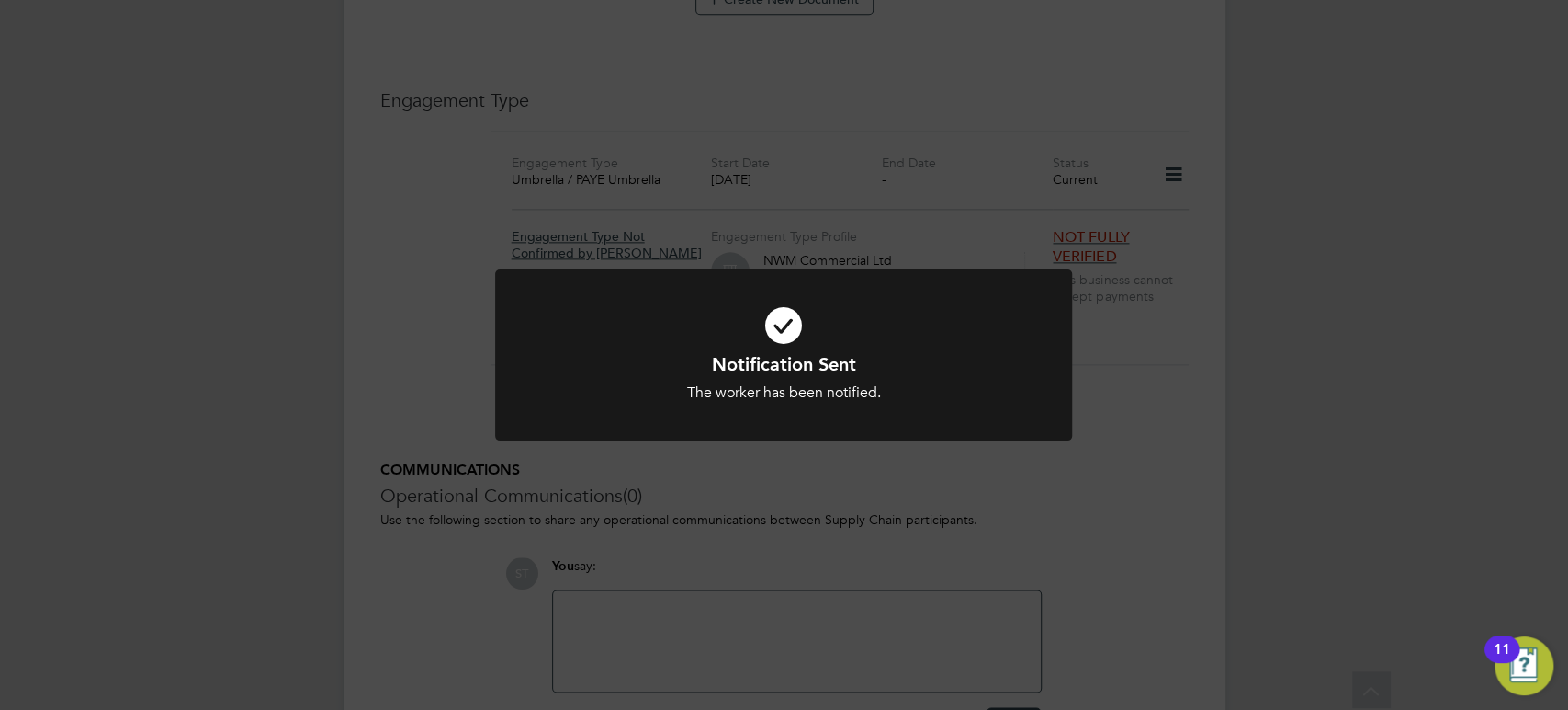
click at [972, 499] on div "Notification Sent The worker has been notified. Cancel Okay" at bounding box center [784, 355] width 1568 height 710
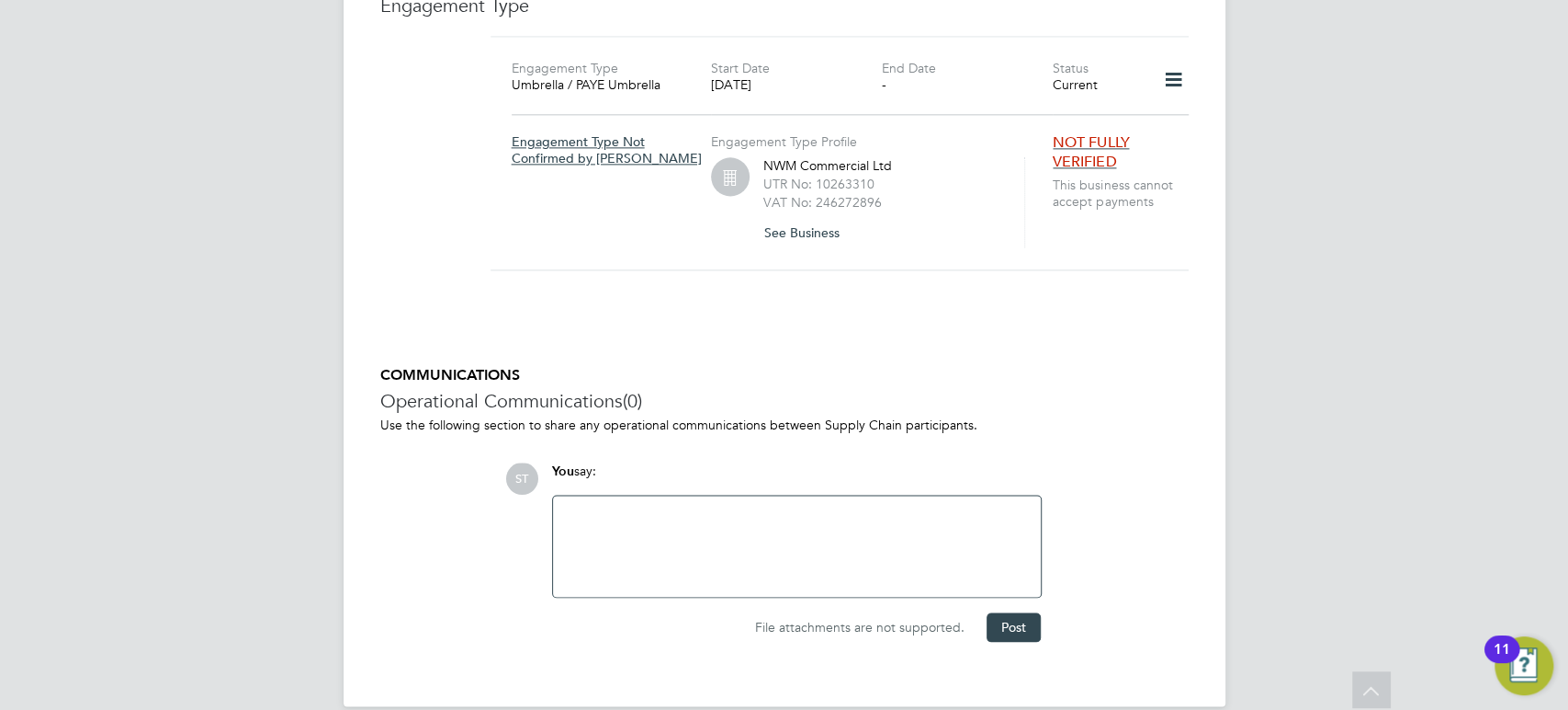
scroll to position [1583, 0]
